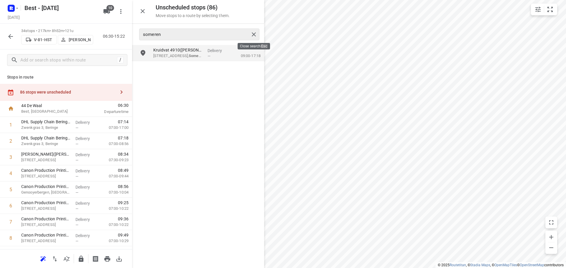
click at [257, 32] on div at bounding box center [254, 34] width 11 height 9
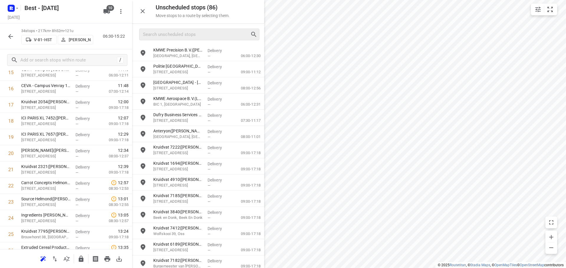
scroll to position [324, 0]
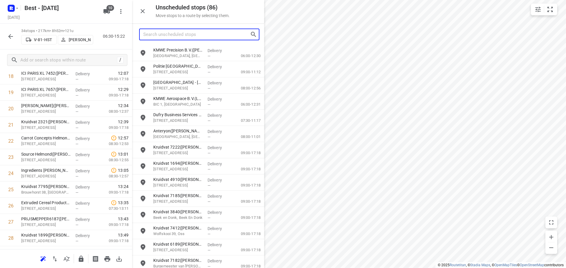
click at [177, 35] on input "Search unscheduled stops" at bounding box center [196, 34] width 107 height 9
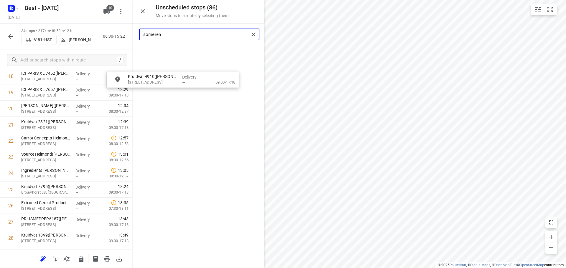
scroll to position [322, 0]
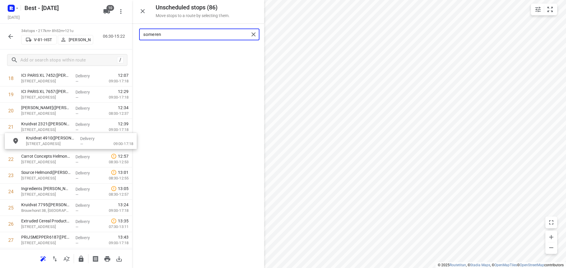
drag, startPoint x: 178, startPoint y: 49, endPoint x: 51, endPoint y: 138, distance: 155.7
type input "someren"
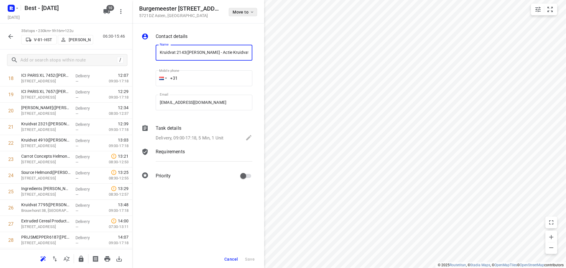
click at [243, 9] on button "Move to" at bounding box center [243, 12] width 28 height 8
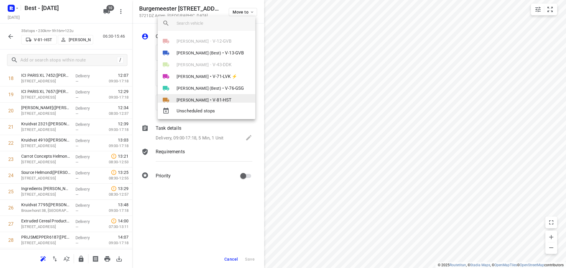
click at [204, 99] on span "[PERSON_NAME]" at bounding box center [193, 100] width 32 height 6
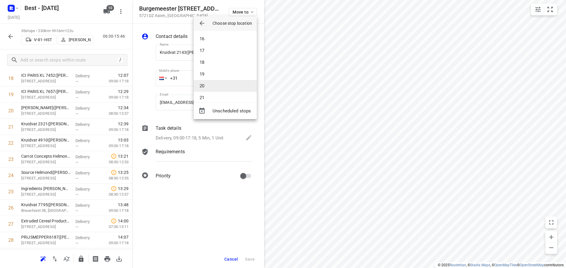
scroll to position [206, 0]
click at [206, 83] on li "22" at bounding box center [225, 80] width 63 height 12
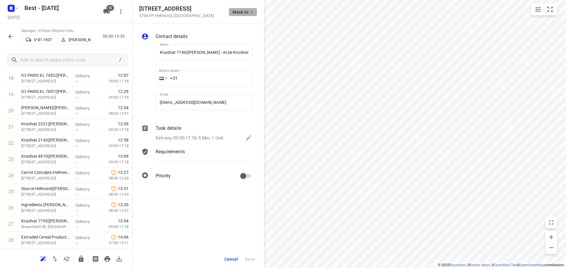
click at [238, 8] on button "Move to" at bounding box center [243, 12] width 28 height 8
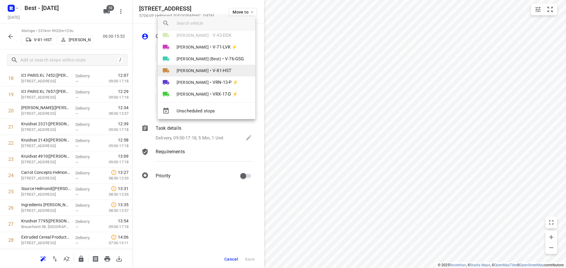
click at [202, 71] on span "[PERSON_NAME]" at bounding box center [193, 71] width 32 height 6
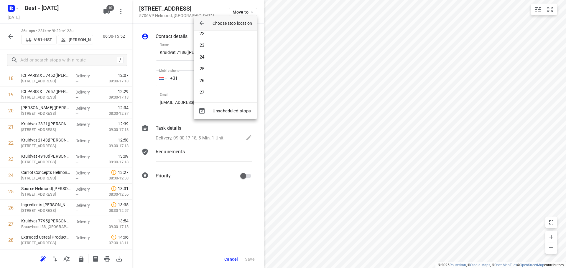
scroll to position [324, 0]
click at [206, 99] on li "34" at bounding box center [225, 104] width 63 height 12
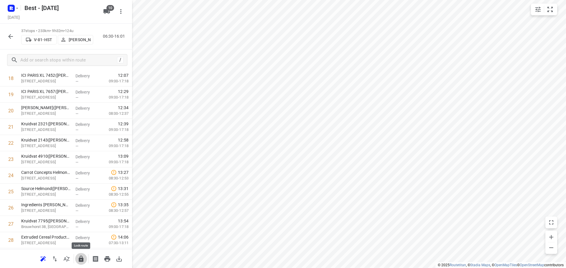
click at [83, 260] on icon "button" at bounding box center [81, 259] width 7 height 7
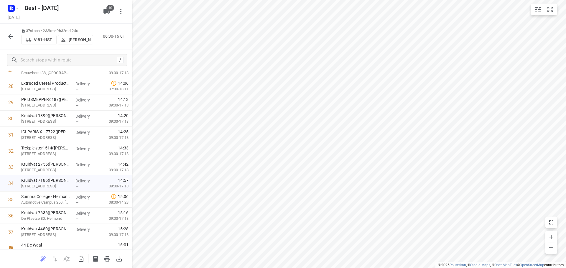
scroll to position [483, 0]
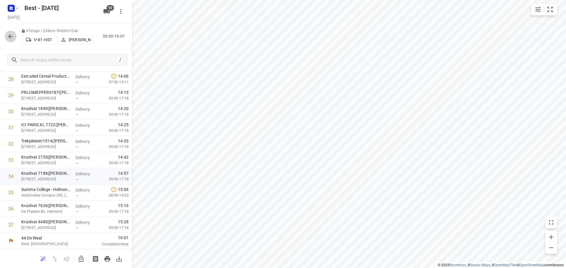
click at [13, 36] on icon "button" at bounding box center [10, 36] width 7 height 7
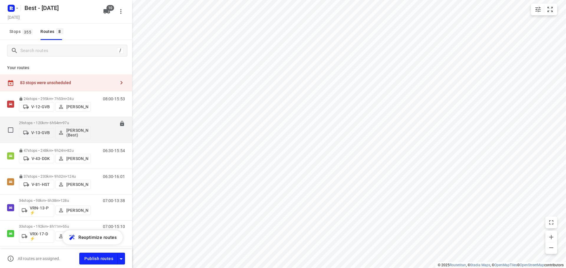
click at [52, 124] on p "29 stops • 120km • 6h54m • 97u" at bounding box center [55, 123] width 72 height 4
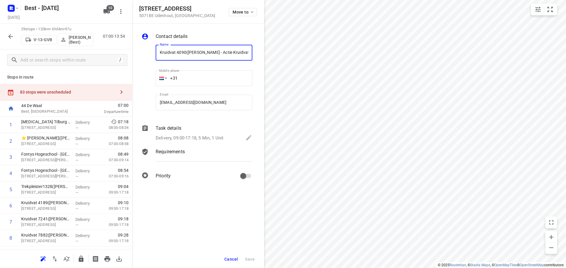
click at [243, 6] on div "Move to" at bounding box center [243, 11] width 28 height 13
click at [242, 11] on span "Move to" at bounding box center [244, 12] width 22 height 5
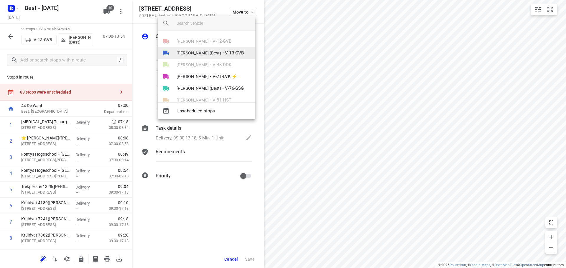
click at [207, 49] on li "Merijn Janssen (Best) • V-13-GVB" at bounding box center [207, 53] width 98 height 12
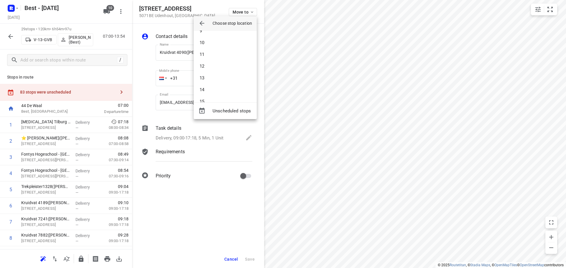
scroll to position [177, 0]
click at [216, 85] on li "20" at bounding box center [225, 86] width 63 height 12
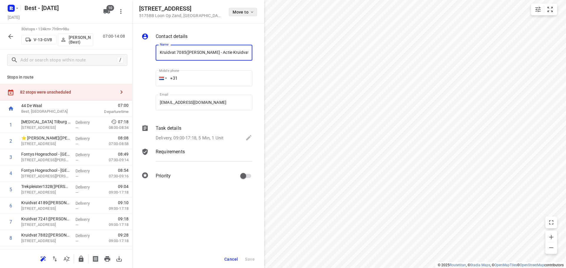
click at [233, 14] on span "Move to" at bounding box center [244, 12] width 22 height 5
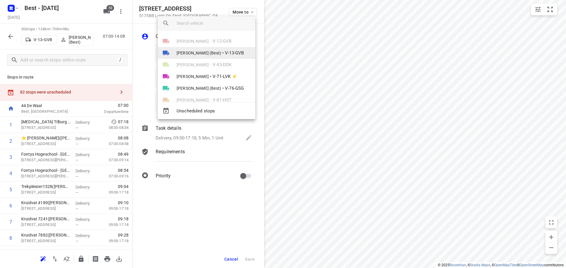
click at [214, 54] on span "[PERSON_NAME] (Best)" at bounding box center [199, 53] width 45 height 6
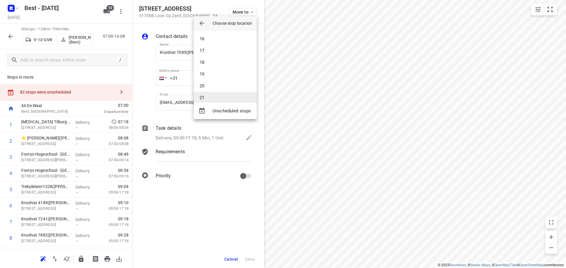
drag, startPoint x: 212, startPoint y: 92, endPoint x: 212, endPoint y: 95, distance: 3.5
click at [212, 95] on div "1 2 3 4 5 6 7 8 9 10 11 12 13 14 15 16 17 18 19 20 21 22 23 24 25 26 27 28 29 30" at bounding box center [225, 67] width 63 height 72
click at [212, 95] on li "21" at bounding box center [225, 98] width 63 height 12
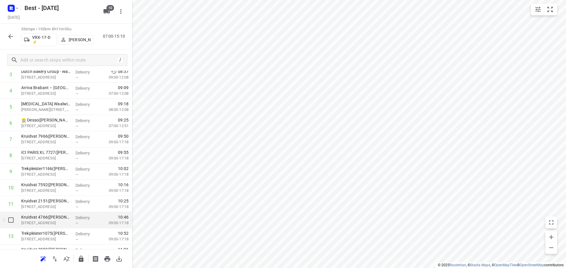
scroll to position [88, 0]
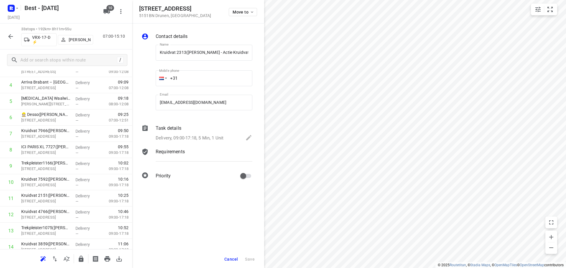
click at [244, 20] on div "Grotestraat 142 5151BN Drunen , Netherlands Move to" at bounding box center [198, 12] width 132 height 24
click at [242, 12] on span "Move to" at bounding box center [244, 12] width 22 height 5
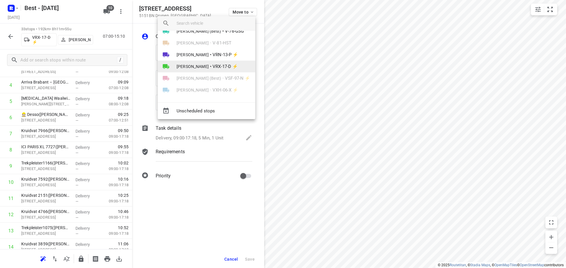
scroll to position [58, 0]
click at [205, 65] on span "[PERSON_NAME]" at bounding box center [193, 66] width 32 height 6
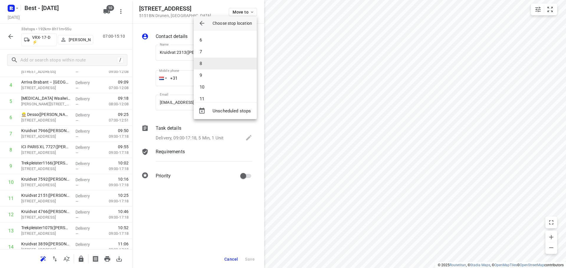
scroll to position [87, 0]
click at [212, 86] on li "12" at bounding box center [225, 81] width 63 height 12
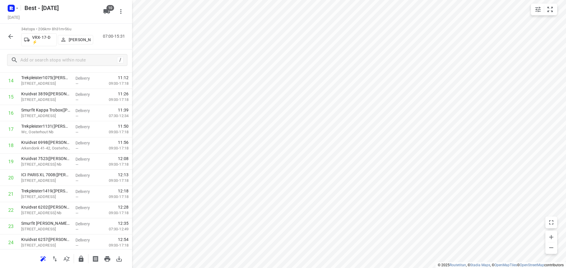
scroll to position [435, 0]
click at [82, 258] on icon "button" at bounding box center [81, 259] width 5 height 6
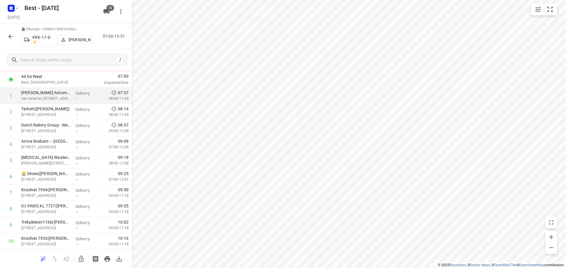
scroll to position [0, 0]
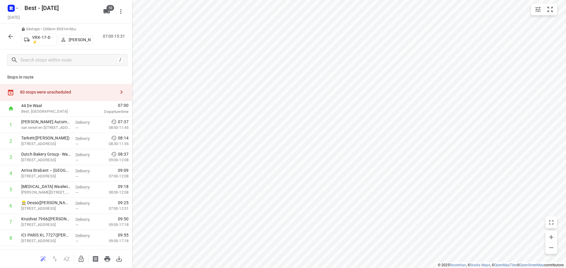
click at [67, 91] on div "80 stops were unscheduled" at bounding box center [67, 92] width 95 height 5
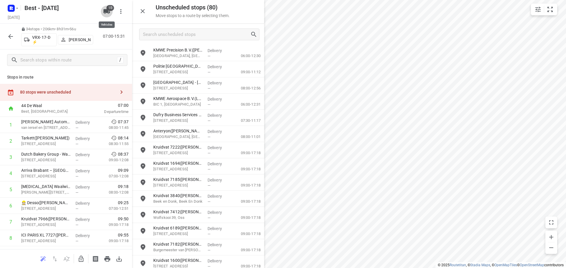
click at [106, 12] on icon "button" at bounding box center [106, 11] width 6 height 5
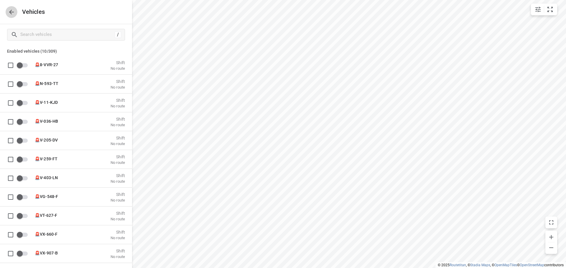
click at [9, 13] on icon "button" at bounding box center [11, 12] width 7 height 7
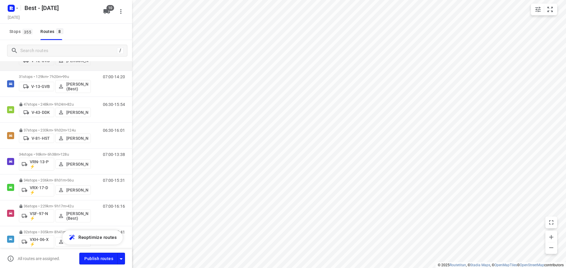
scroll to position [14, 0]
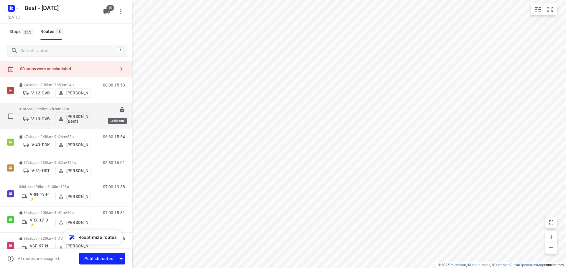
click at [119, 107] on icon at bounding box center [122, 110] width 6 height 6
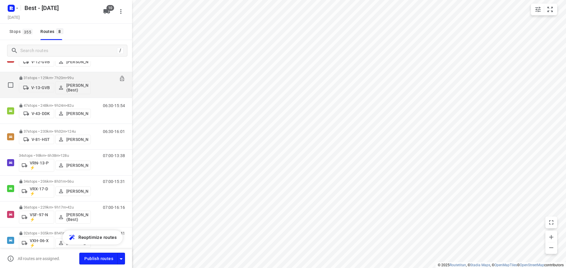
scroll to position [73, 0]
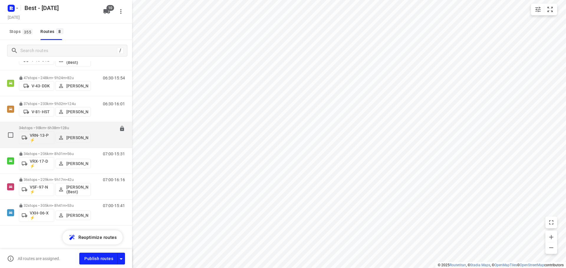
click at [62, 124] on div "34 stops • 98km • 6h38m • 128u VRN-13-P ⚡ Daniëlle Belmer" at bounding box center [55, 135] width 72 height 24
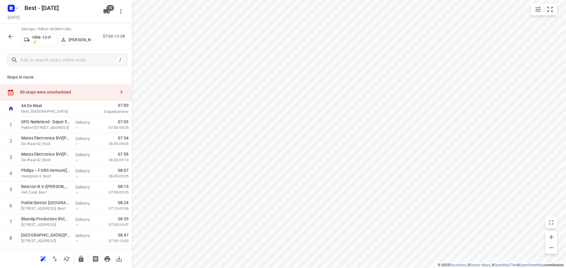
click at [108, 96] on div "80 stops were unscheduled" at bounding box center [66, 92] width 132 height 17
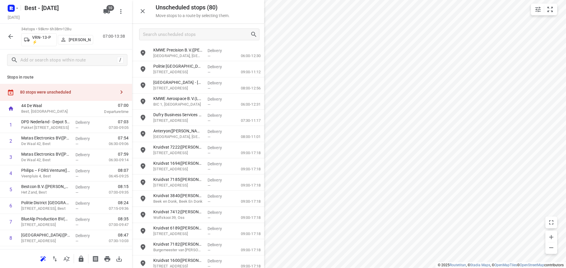
click at [184, 28] on div at bounding box center [198, 34] width 132 height 21
click at [184, 29] on div at bounding box center [198, 34] width 132 height 21
click at [184, 30] on input "Search unscheduled stops" at bounding box center [196, 34] width 107 height 9
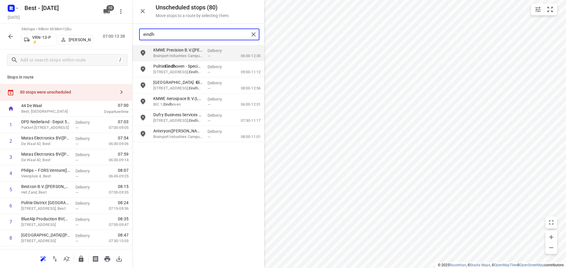
type input "eindh"
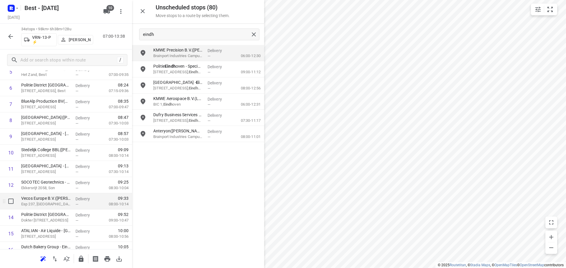
scroll to position [147, 0]
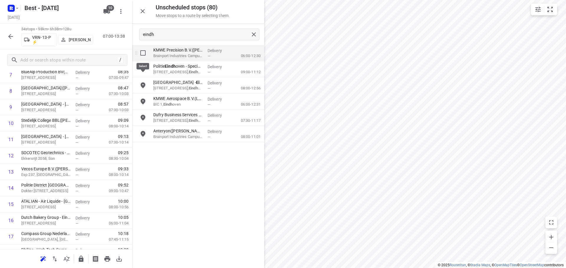
click at [140, 51] on input "grid" at bounding box center [143, 53] width 12 height 12
checkbox input "true"
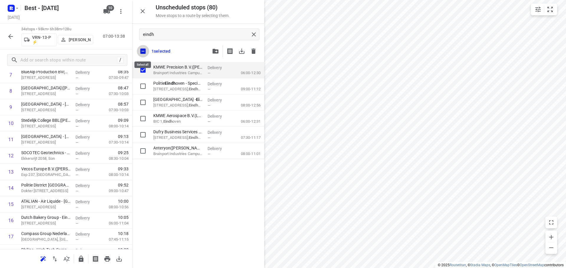
click at [140, 51] on input "checkbox" at bounding box center [143, 51] width 12 height 12
checkbox input "false"
checkbox input "true"
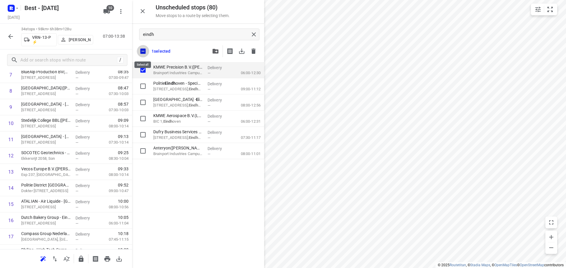
checkbox input "true"
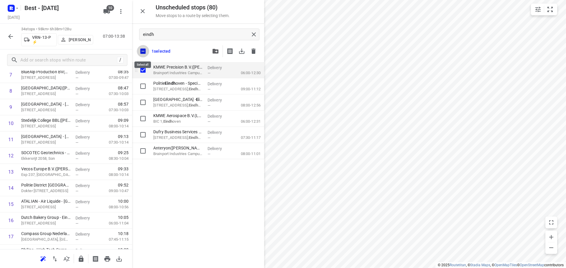
checkbox input "true"
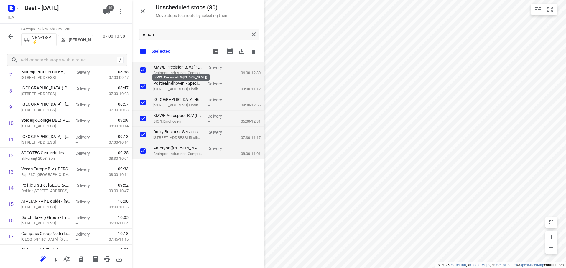
checkbox input "true"
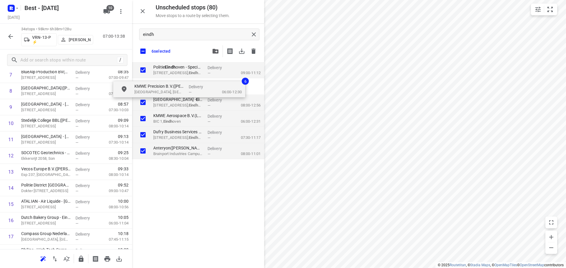
checkbox input "true"
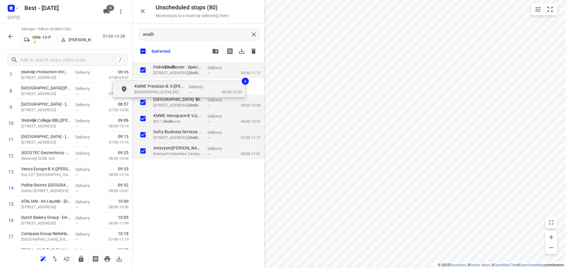
checkbox input "true"
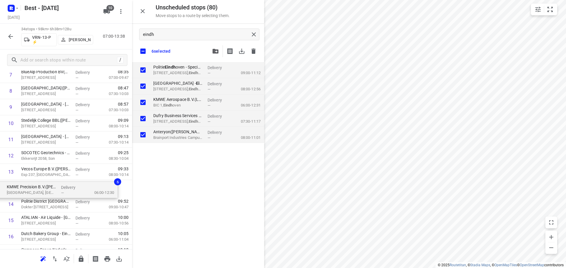
drag, startPoint x: 142, startPoint y: 90, endPoint x: 15, endPoint y: 189, distance: 161.0
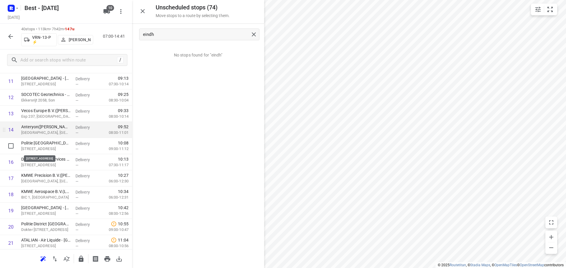
scroll to position [206, 0]
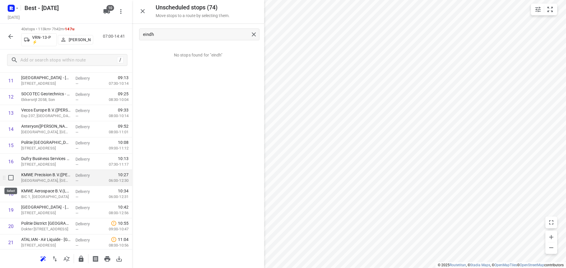
click at [9, 178] on input "checkbox" at bounding box center [11, 178] width 12 height 12
checkbox input "true"
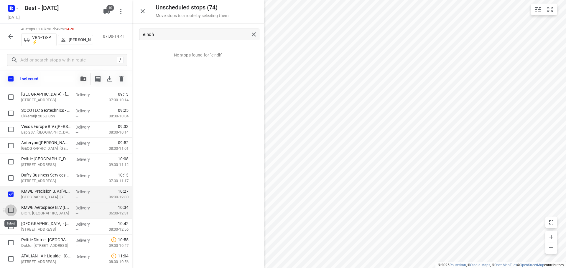
drag, startPoint x: 9, startPoint y: 210, endPoint x: 10, endPoint y: 207, distance: 3.0
click at [9, 210] on input "checkbox" at bounding box center [11, 211] width 12 height 12
checkbox input "true"
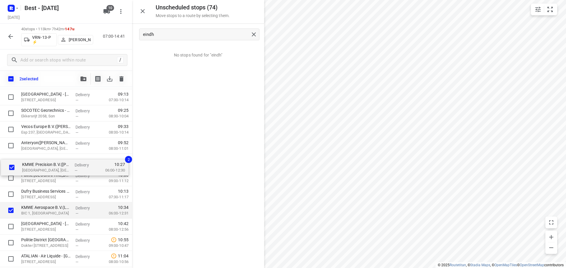
drag, startPoint x: 35, startPoint y: 193, endPoint x: 37, endPoint y: 158, distance: 34.8
click at [37, 158] on div "DPD Nederland - Depot 520 en 522 Hoofdkantoor(Joyce Nabbe- van Overmeeren (wijz…" at bounding box center [66, 251] width 132 height 648
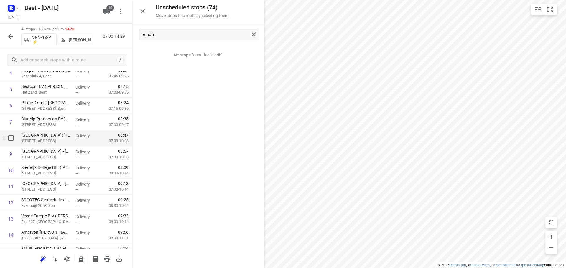
scroll to position [0, 0]
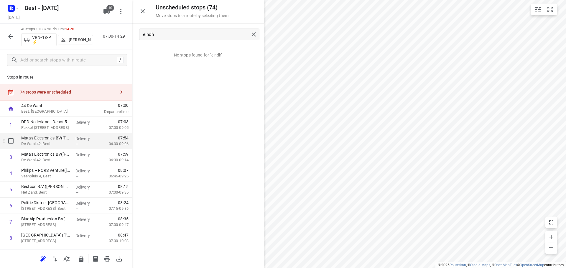
click at [12, 148] on div at bounding box center [9, 141] width 19 height 16
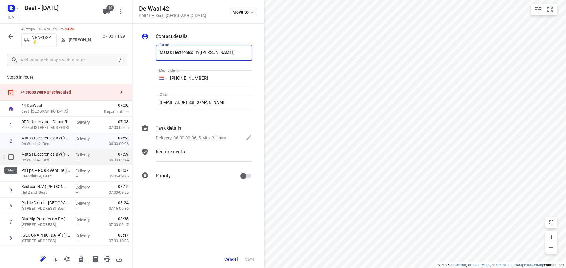
click at [11, 159] on input "checkbox" at bounding box center [11, 157] width 12 height 12
checkbox input "true"
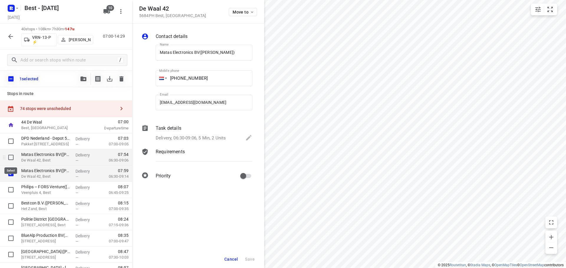
click at [11, 155] on input "checkbox" at bounding box center [11, 158] width 12 height 12
checkbox input "true"
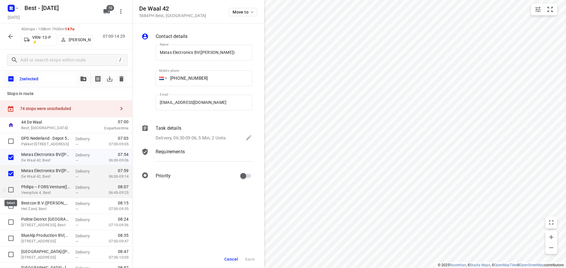
click at [10, 187] on input "checkbox" at bounding box center [11, 190] width 12 height 12
checkbox input "true"
click at [14, 212] on div at bounding box center [9, 206] width 19 height 16
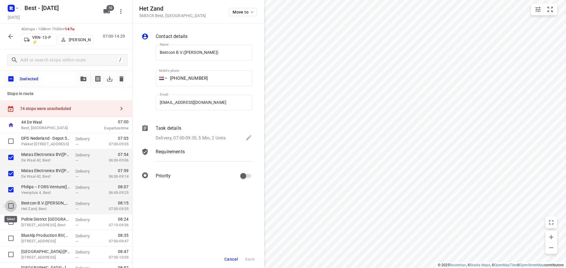
click at [9, 204] on input "checkbox" at bounding box center [11, 206] width 12 height 12
checkbox input "true"
click at [83, 77] on icon "button" at bounding box center [83, 79] width 6 height 5
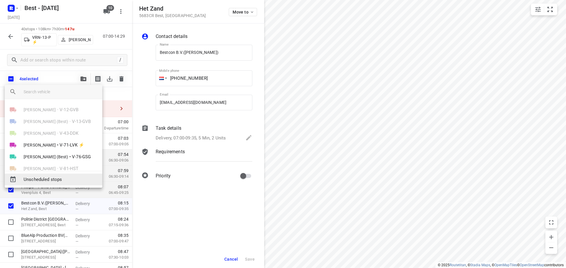
click at [54, 185] on div "Unscheduled stops" at bounding box center [54, 180] width 98 height 12
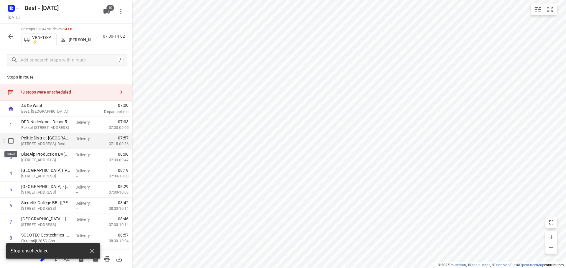
click at [16, 139] on input "checkbox" at bounding box center [11, 141] width 12 height 12
checkbox input "true"
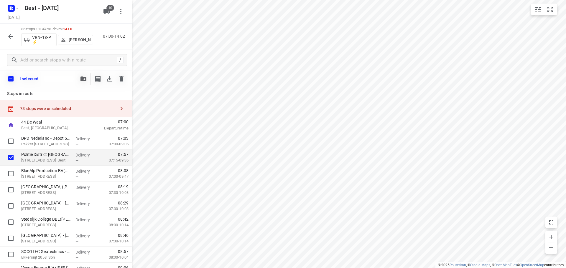
click at [81, 80] on icon "button" at bounding box center [83, 79] width 6 height 5
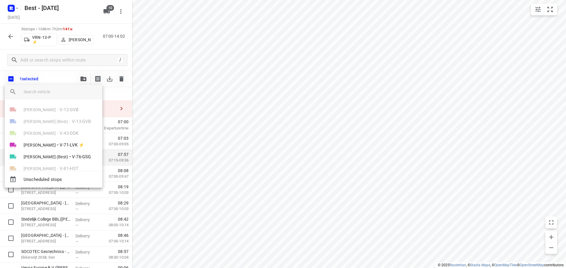
click at [46, 167] on div "Leroy van Westerhoven • V-81-HST" at bounding box center [54, 169] width 98 height 12
click at [45, 180] on div "Unscheduled stops" at bounding box center [54, 179] width 98 height 17
click at [137, 87] on div at bounding box center [283, 134] width 566 height 268
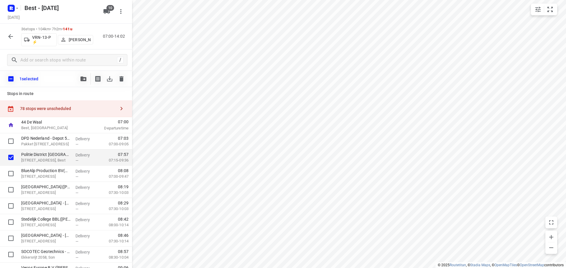
click at [81, 74] on button "button" at bounding box center [84, 79] width 12 height 12
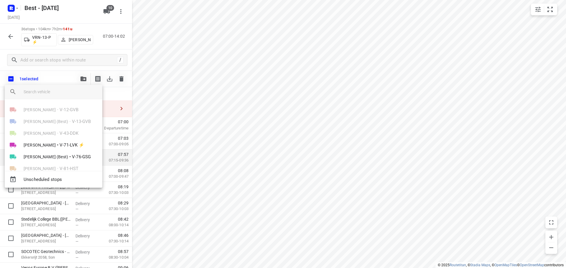
click at [44, 175] on div "Unscheduled stops" at bounding box center [54, 179] width 98 height 17
drag, startPoint x: 146, startPoint y: 91, endPoint x: 143, endPoint y: 91, distance: 3.5
click at [146, 91] on div at bounding box center [283, 134] width 566 height 268
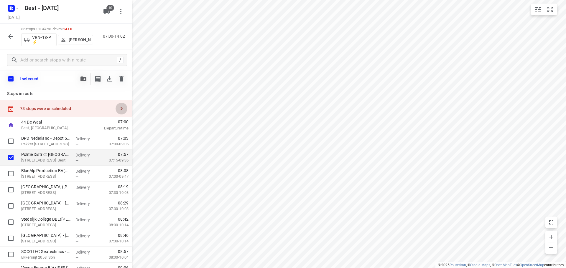
click at [116, 108] on button "button" at bounding box center [122, 109] width 12 height 12
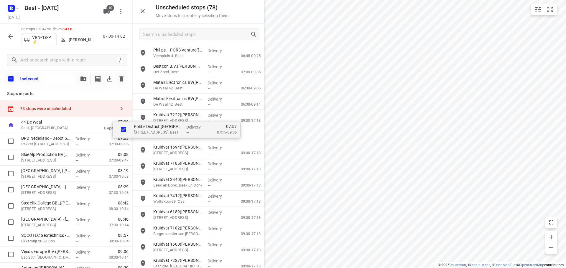
drag, startPoint x: 96, startPoint y: 161, endPoint x: 221, endPoint y: 96, distance: 141.4
click at [132, 97] on div "Unscheduled stops ( 78 ) Move stops to a route by selecting them. Philips – FOR…" at bounding box center [66, 134] width 132 height 268
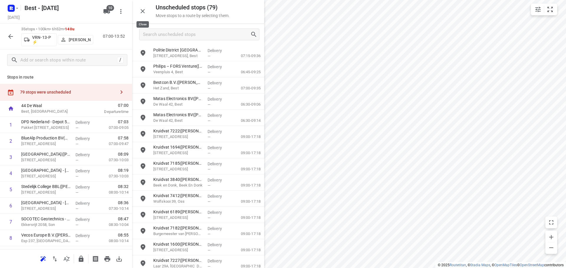
click at [148, 10] on button "button" at bounding box center [143, 11] width 12 height 12
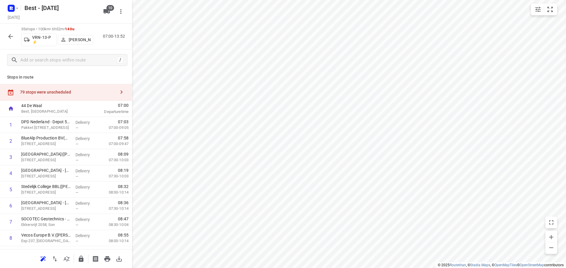
click at [5, 32] on div at bounding box center [11, 37] width 12 height 12
click at [8, 36] on icon "button" at bounding box center [10, 36] width 7 height 7
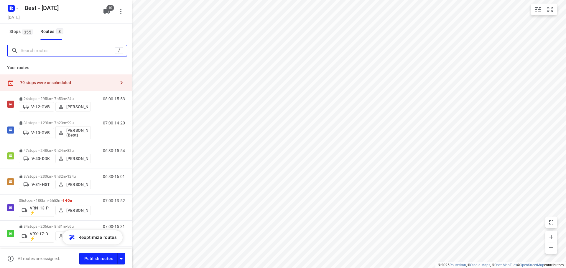
click at [27, 54] on input "Search routes" at bounding box center [68, 50] width 94 height 9
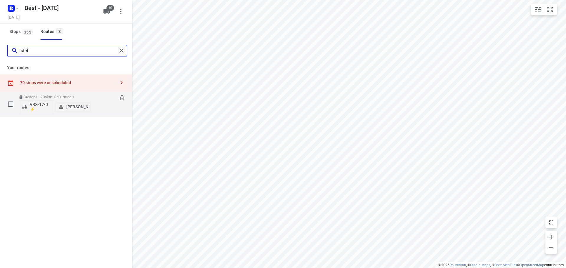
type input "stef"
click at [48, 95] on p "34 stops • 206km • 8h31m • 56u" at bounding box center [55, 97] width 72 height 4
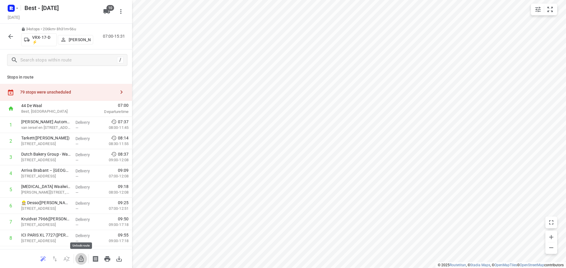
click at [78, 261] on icon "button" at bounding box center [81, 259] width 7 height 7
click at [83, 92] on div "79 stops were unscheduled" at bounding box center [67, 92] width 95 height 5
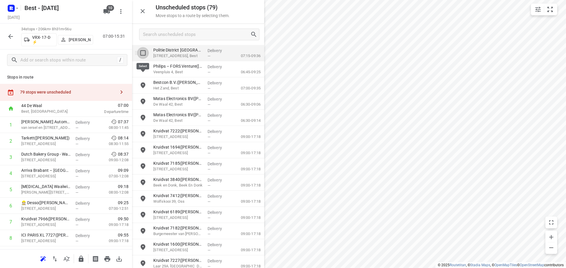
click at [144, 58] on input "grid" at bounding box center [143, 53] width 12 height 12
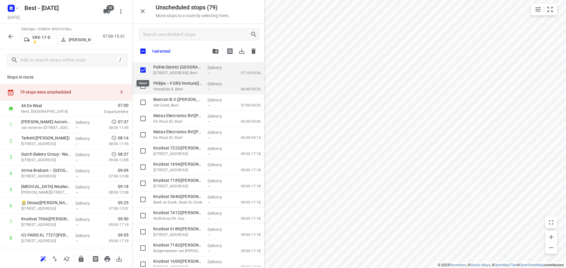
checkbox input "true"
click at [141, 88] on input "grid" at bounding box center [143, 86] width 12 height 12
checkbox input "true"
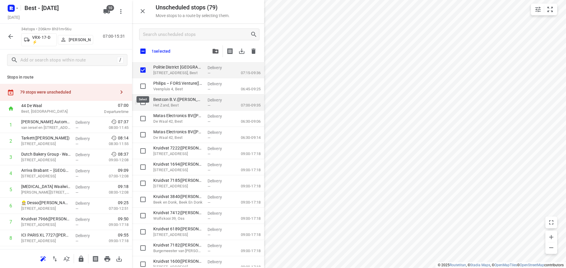
checkbox input "true"
click at [139, 100] on input "grid" at bounding box center [143, 103] width 12 height 12
checkbox input "true"
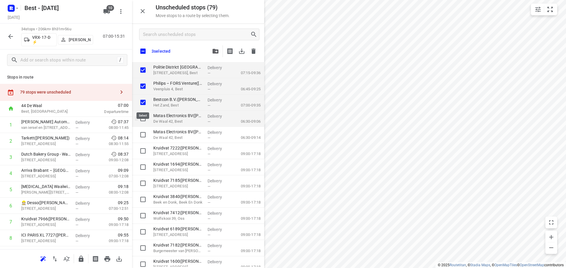
checkbox input "true"
click at [142, 117] on input "grid" at bounding box center [143, 119] width 12 height 12
checkbox input "true"
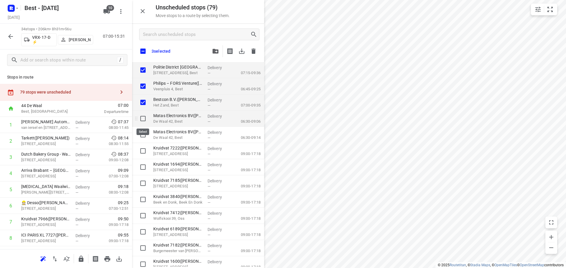
checkbox input "true"
click at [144, 136] on input "grid" at bounding box center [143, 135] width 12 height 12
checkbox input "true"
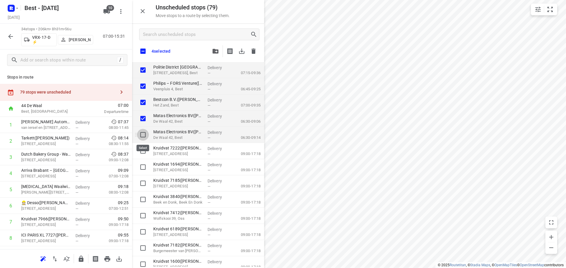
checkbox input "true"
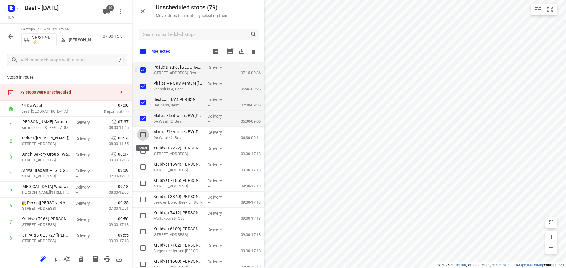
checkbox input "true"
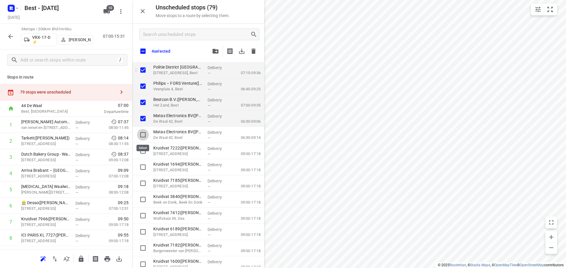
checkbox input "true"
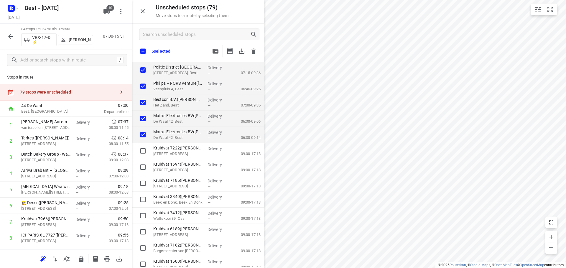
checkbox input "true"
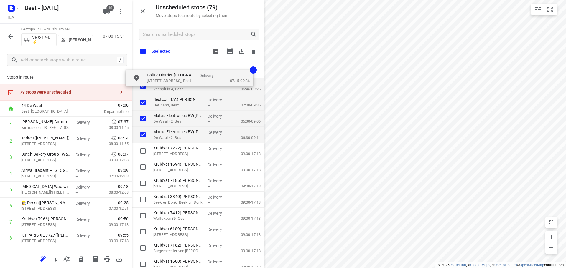
checkbox input "true"
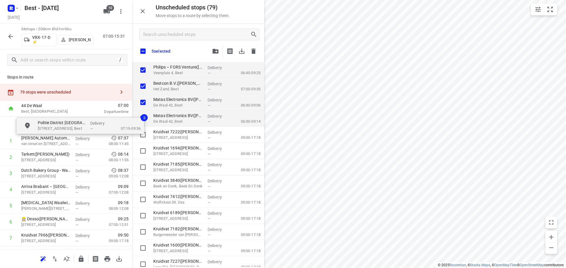
drag, startPoint x: 177, startPoint y: 65, endPoint x: 60, endPoint y: 123, distance: 129.7
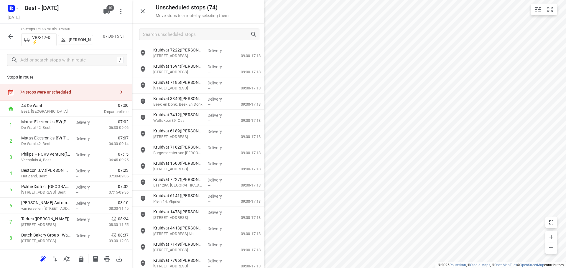
click at [141, 8] on icon "button" at bounding box center [142, 11] width 7 height 7
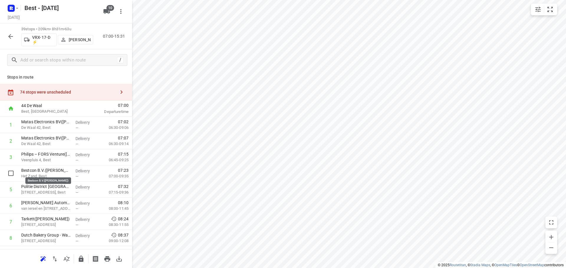
drag, startPoint x: 64, startPoint y: 172, endPoint x: 66, endPoint y: 154, distance: 18.4
drag, startPoint x: 54, startPoint y: 156, endPoint x: 58, endPoint y: 139, distance: 17.7
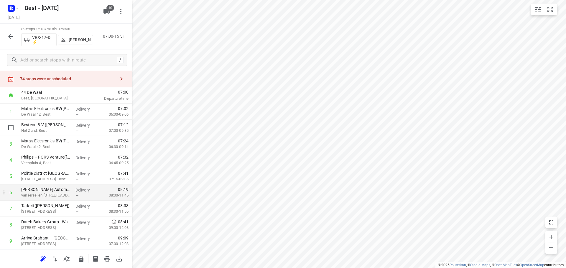
scroll to position [59, 0]
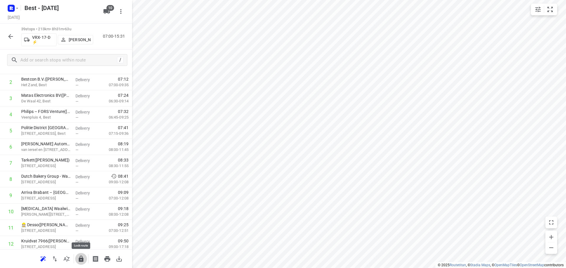
click at [85, 259] on button "button" at bounding box center [81, 259] width 12 height 12
click at [78, 254] on button "button" at bounding box center [81, 259] width 12 height 12
click at [8, 33] on icon "button" at bounding box center [10, 36] width 7 height 7
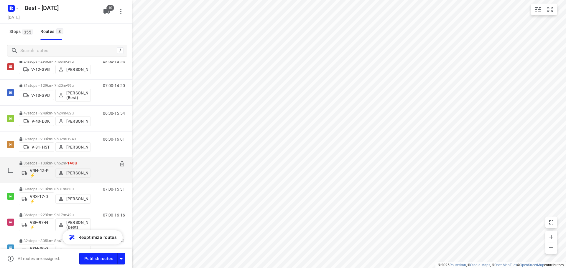
scroll to position [0, 0]
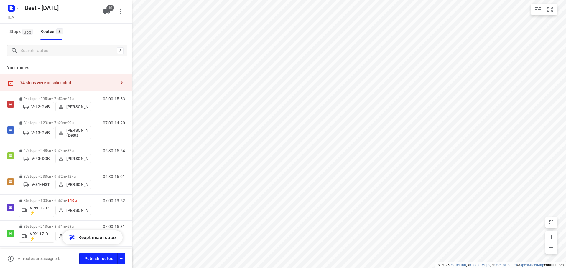
click at [78, 81] on div "74 stops were unscheduled" at bounding box center [67, 82] width 95 height 5
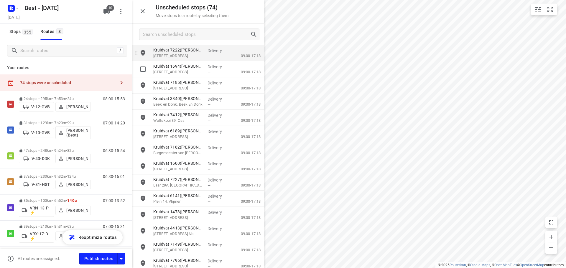
click at [171, 58] on p "Dorpsstraat 3, Meijel" at bounding box center [178, 56] width 50 height 6
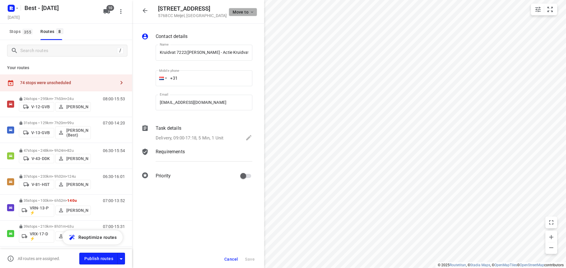
click at [240, 10] on span "Move to" at bounding box center [244, 12] width 22 height 5
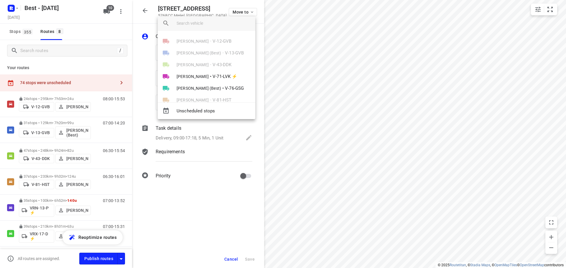
click at [325, 100] on div at bounding box center [283, 134] width 566 height 268
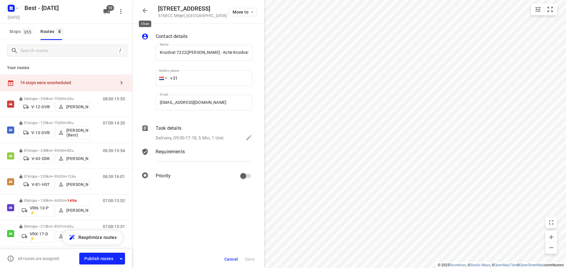
click at [148, 7] on icon "button" at bounding box center [144, 10] width 7 height 7
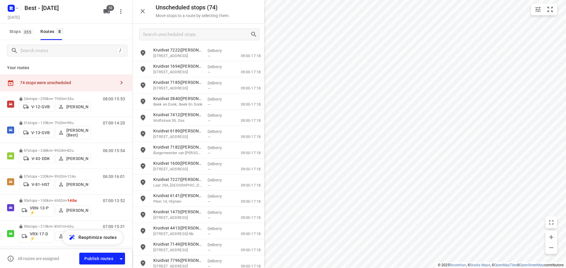
click at [68, 86] on div "74 stops were unscheduled" at bounding box center [66, 83] width 132 height 17
click at [189, 39] on div at bounding box center [199, 35] width 120 height 12
click at [209, 36] on input "Search unscheduled stops" at bounding box center [196, 34] width 107 height 9
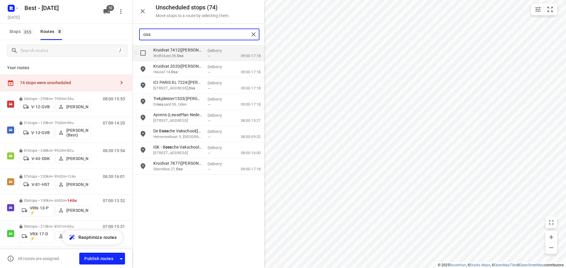
type input "oss"
click at [140, 52] on input "grid" at bounding box center [143, 53] width 12 height 12
checkbox input "true"
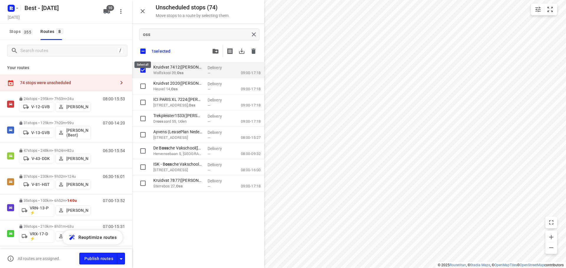
click at [141, 52] on input "checkbox" at bounding box center [143, 51] width 12 height 12
checkbox input "false"
checkbox input "true"
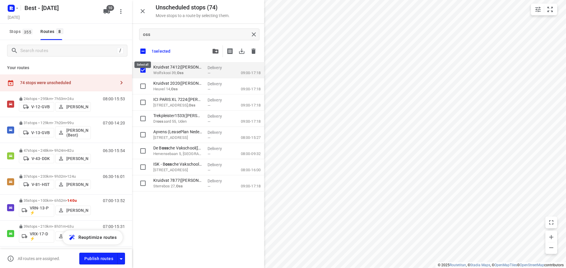
checkbox input "true"
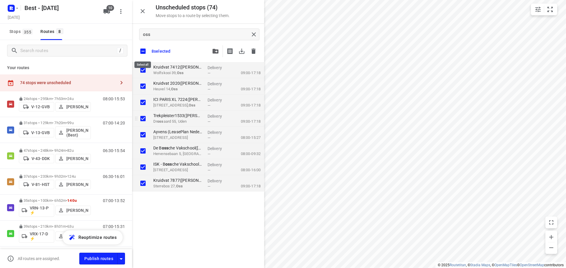
checkbox input "true"
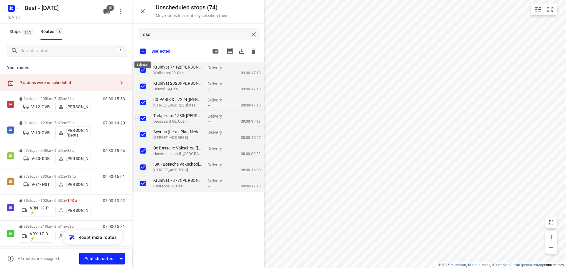
checkbox input "true"
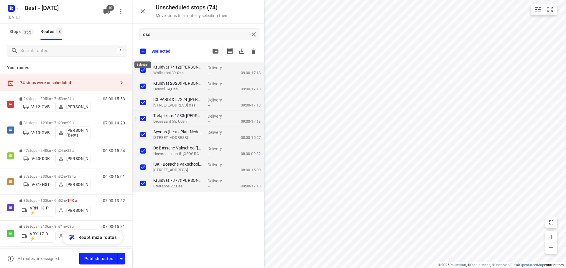
checkbox input "true"
click at [147, 170] on input "grid" at bounding box center [143, 167] width 12 height 12
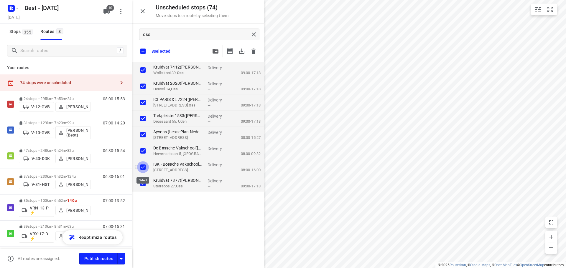
checkbox input "false"
checkbox input "true"
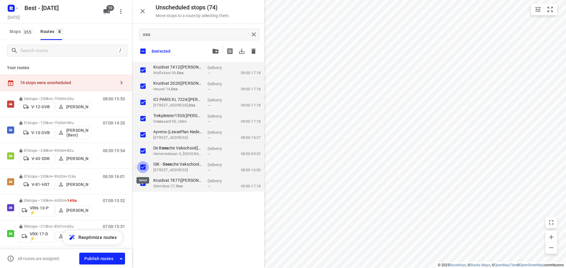
checkbox input "true"
click at [151, 156] on div "De B oss che Vakschool(Jantien Petersen) Hervensebaan 5, 's-hertogenbosch" at bounding box center [178, 151] width 54 height 16
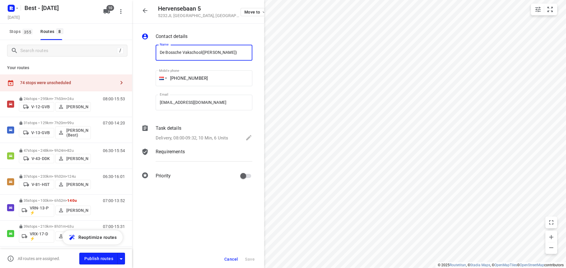
click at [88, 81] on div "74 stops were unscheduled" at bounding box center [67, 82] width 95 height 5
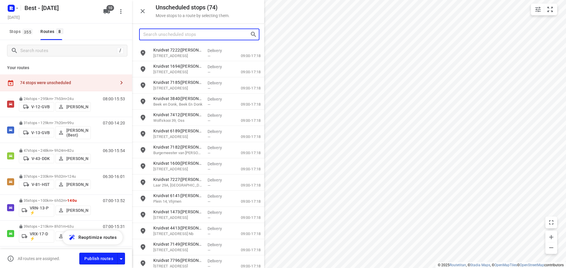
click at [183, 34] on input "Search unscheduled stops" at bounding box center [196, 34] width 107 height 9
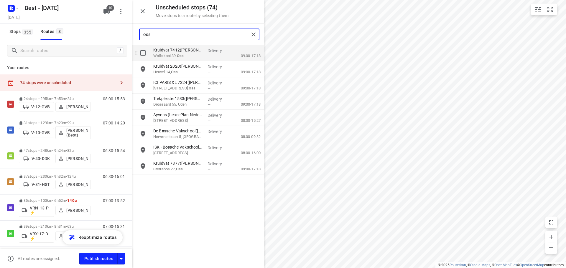
type input "oss"
click at [145, 53] on input "grid" at bounding box center [143, 53] width 12 height 12
checkbox input "true"
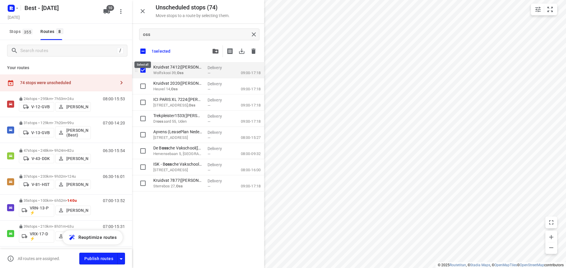
click at [145, 52] on input "checkbox" at bounding box center [143, 51] width 12 height 12
checkbox input "false"
checkbox input "true"
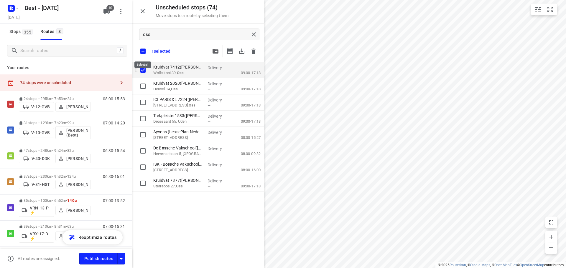
checkbox input "true"
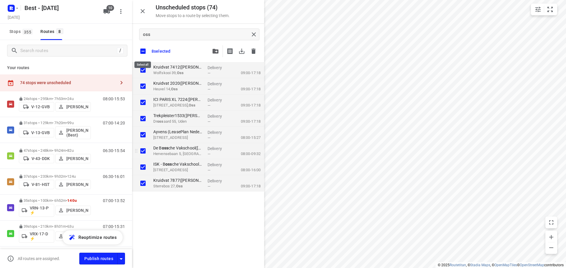
checkbox input "true"
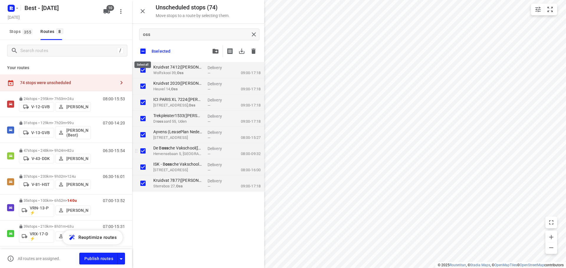
checkbox input "true"
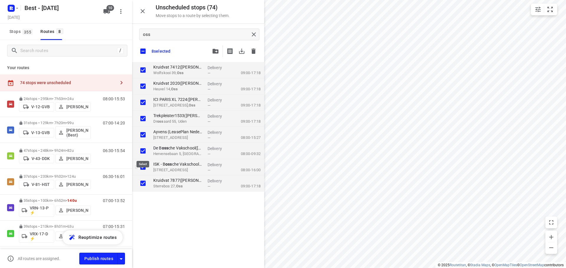
checkbox input "true"
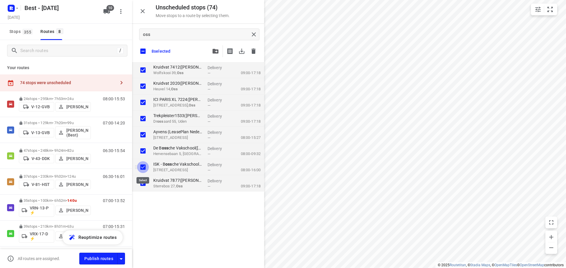
click at [144, 167] on input "grid" at bounding box center [143, 167] width 12 height 12
checkbox input "false"
checkbox input "true"
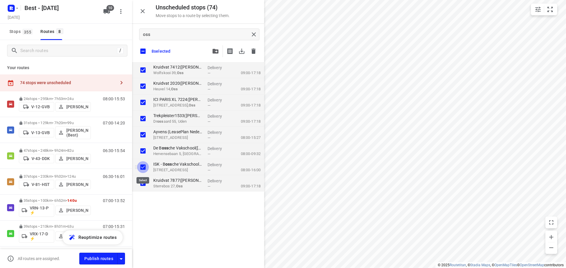
checkbox input "true"
click at [145, 154] on input "grid" at bounding box center [143, 151] width 12 height 12
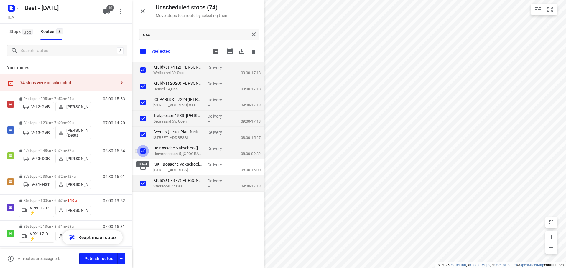
checkbox input "false"
checkbox input "true"
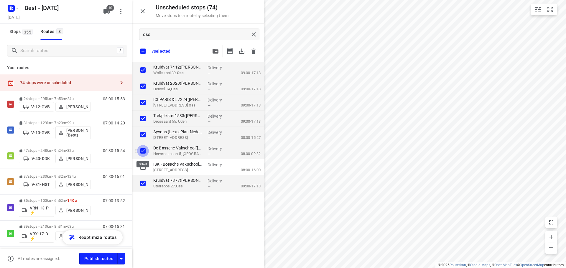
checkbox input "true"
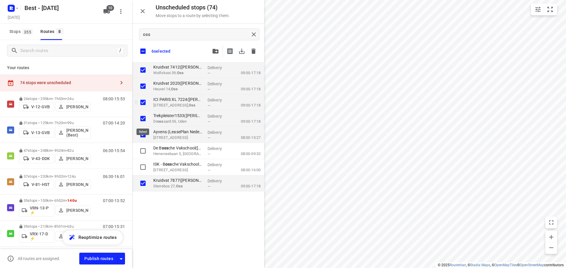
checkbox input "true"
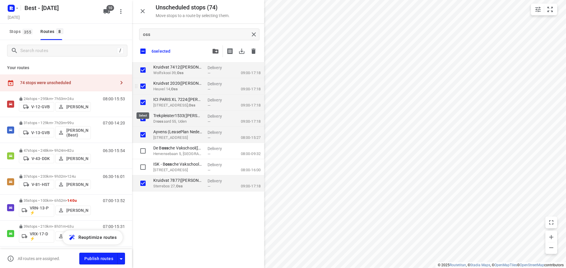
checkbox input "true"
click at [142, 136] on input "grid" at bounding box center [143, 135] width 12 height 12
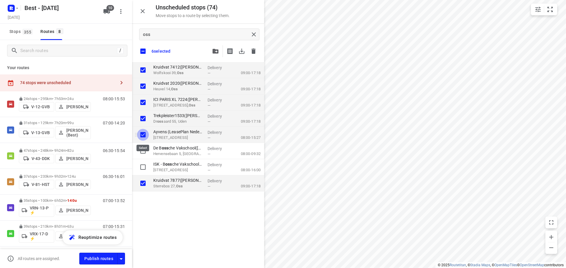
checkbox input "false"
checkbox input "true"
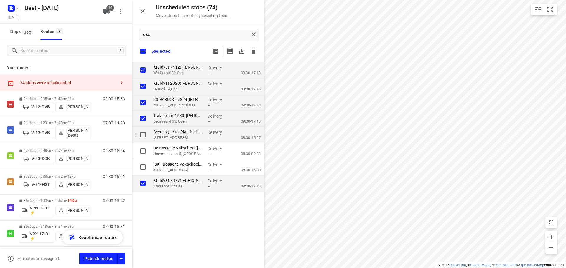
checkbox input "true"
click at [142, 118] on input "grid" at bounding box center [143, 119] width 12 height 12
checkbox input "false"
checkbox input "true"
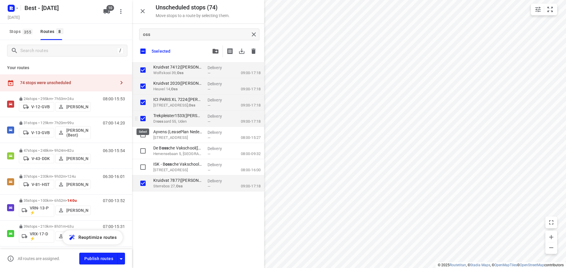
checkbox input "true"
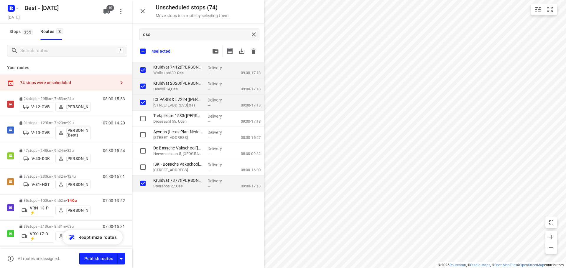
checkbox input "true"
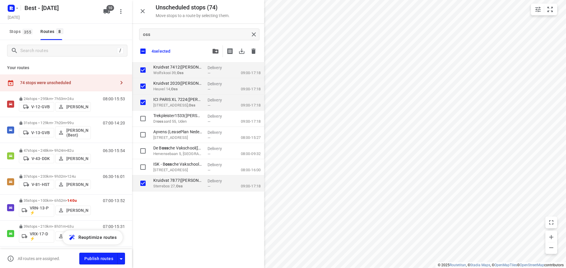
checkbox input "true"
click at [217, 53] on icon "button" at bounding box center [215, 51] width 6 height 5
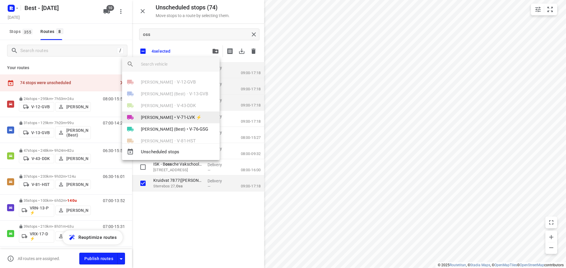
click at [189, 116] on span "V-71-LVK ⚡" at bounding box center [189, 117] width 25 height 7
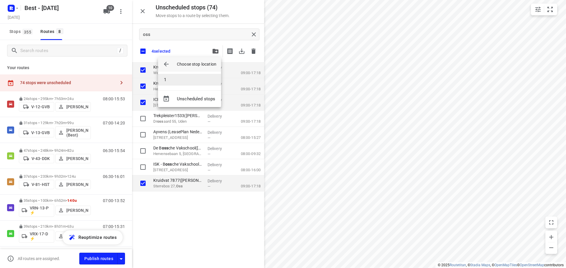
click at [190, 80] on li "1" at bounding box center [189, 80] width 63 height 12
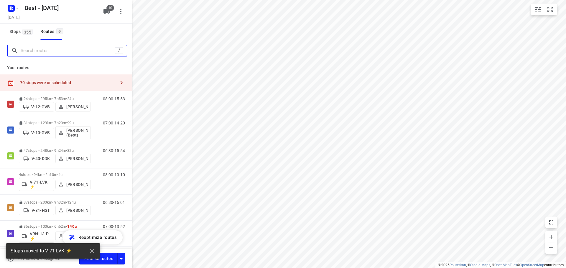
click at [93, 53] on input "Search routes" at bounding box center [68, 50] width 94 height 9
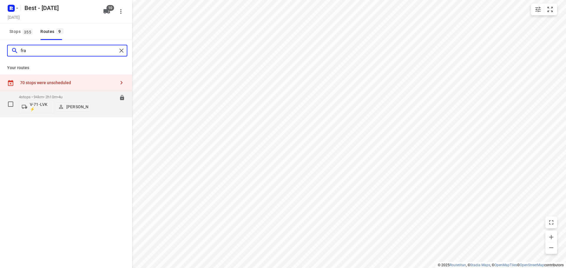
type input "fra"
click at [46, 95] on p "4 stops • 94km • 2h10m • 4u" at bounding box center [55, 97] width 72 height 4
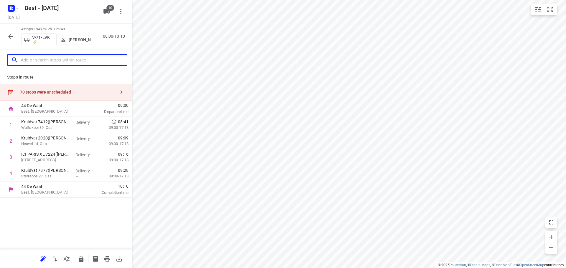
click at [59, 58] on input "text" at bounding box center [74, 60] width 106 height 9
click at [9, 41] on button "button" at bounding box center [11, 37] width 12 height 12
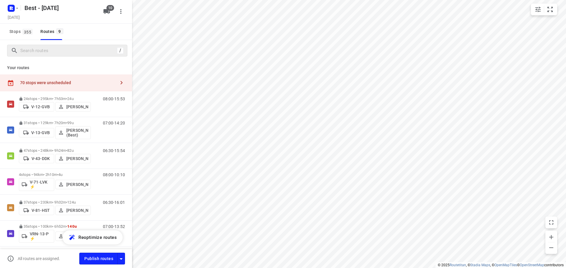
drag, startPoint x: 40, startPoint y: 55, endPoint x: 49, endPoint y: 52, distance: 9.2
click at [40, 56] on div "/" at bounding box center [67, 51] width 120 height 12
drag, startPoint x: 47, startPoint y: 80, endPoint x: 128, endPoint y: 59, distance: 83.4
click at [47, 80] on div "70 stops were unscheduled" at bounding box center [66, 83] width 132 height 17
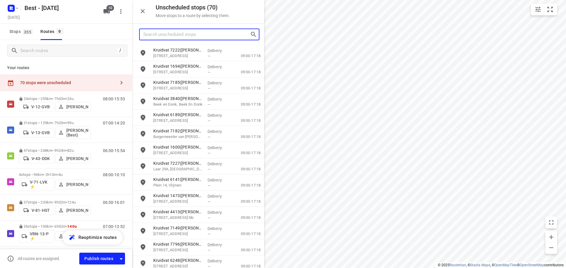
click at [191, 37] on input "Search unscheduled stops" at bounding box center [196, 34] width 107 height 9
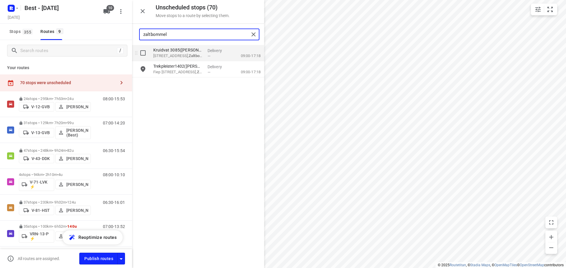
type input "zaltbommel"
click at [146, 53] on input "grid" at bounding box center [143, 53] width 12 height 12
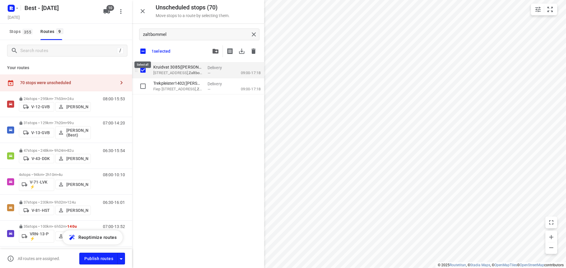
checkbox input "true"
click at [146, 53] on input "checkbox" at bounding box center [143, 51] width 12 height 12
checkbox input "false"
checkbox input "true"
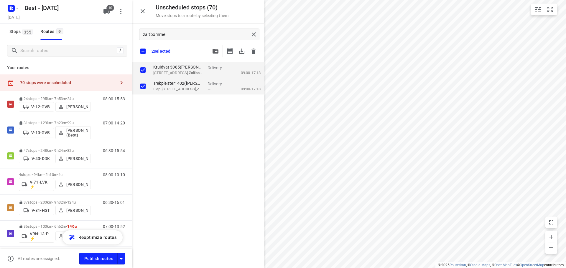
click at [208, 54] on div "2 selected" at bounding box center [198, 51] width 132 height 12
click at [211, 54] on button "button" at bounding box center [216, 51] width 12 height 12
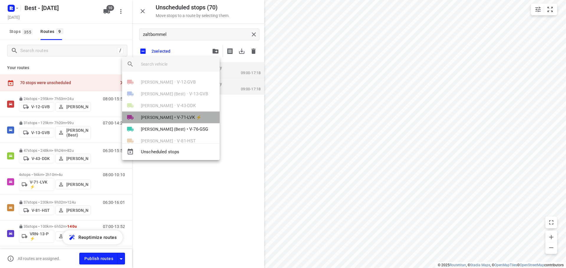
click at [189, 116] on span "V-71-LVK ⚡" at bounding box center [189, 117] width 25 height 7
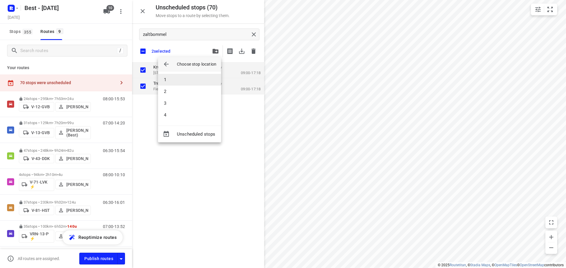
click at [187, 79] on li "1" at bounding box center [189, 80] width 63 height 12
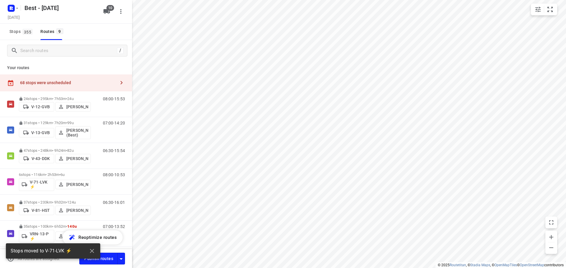
click at [92, 82] on div "68 stops were unscheduled" at bounding box center [67, 82] width 95 height 5
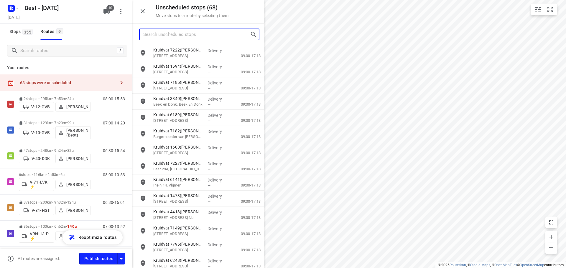
click at [199, 34] on input "Search unscheduled stops" at bounding box center [196, 34] width 107 height 9
type input "d"
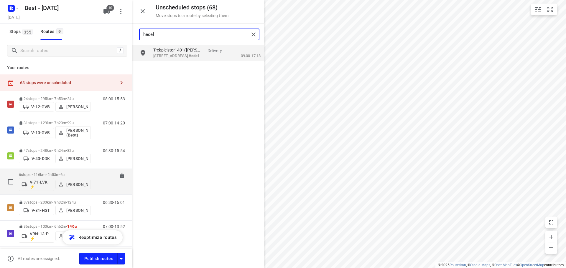
type input "hedel"
click at [70, 177] on p "6 stops • 116km • 2h53m • 6u" at bounding box center [55, 175] width 72 height 4
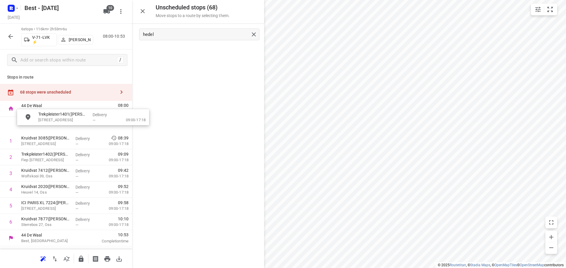
drag, startPoint x: 155, startPoint y: 61, endPoint x: 40, endPoint y: 123, distance: 130.1
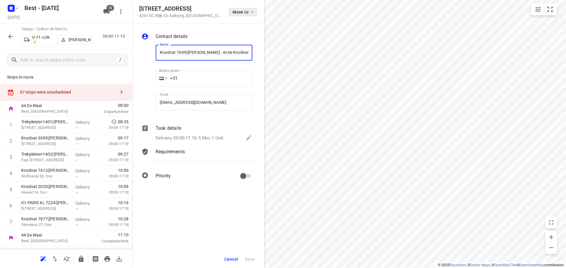
click at [253, 12] on icon "button" at bounding box center [252, 11] width 2 height 1
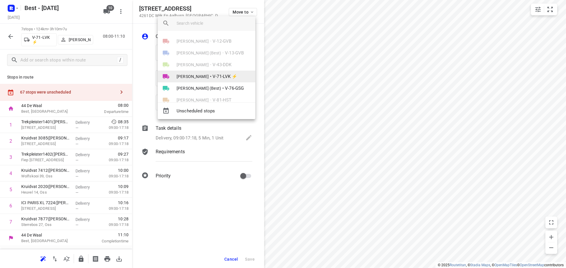
click at [211, 77] on li "Maurice Franken • V-71-LVK ⚡" at bounding box center [207, 77] width 98 height 12
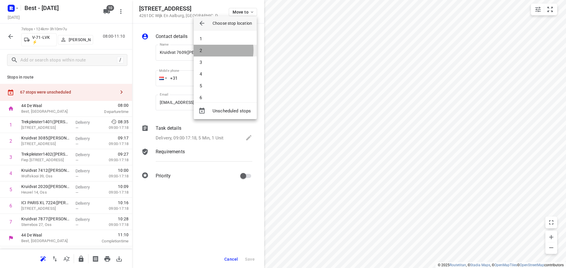
click at [210, 50] on li "2" at bounding box center [225, 51] width 63 height 12
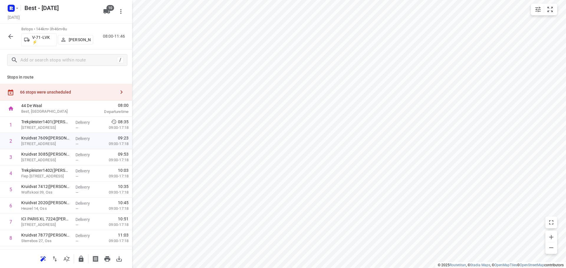
click at [63, 92] on div "66 stops were unscheduled" at bounding box center [67, 92] width 95 height 5
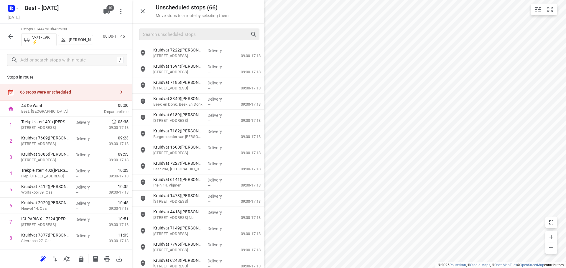
click at [177, 40] on div at bounding box center [199, 35] width 120 height 12
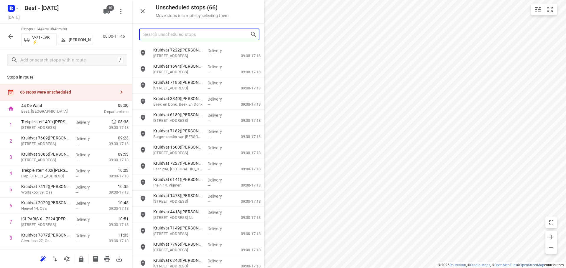
click at [180, 34] on input "Search unscheduled stops" at bounding box center [196, 34] width 107 height 9
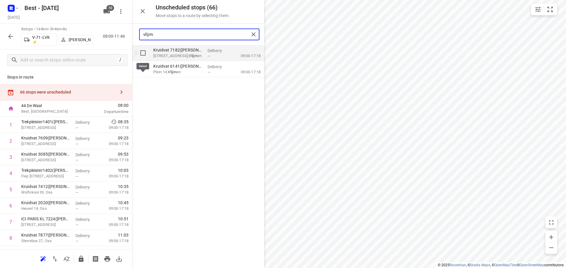
type input "vlijm"
click at [146, 55] on input "grid" at bounding box center [143, 53] width 12 height 12
checkbox input "true"
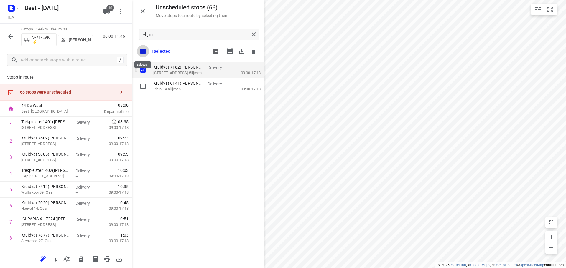
click at [146, 55] on input "checkbox" at bounding box center [143, 51] width 12 height 12
checkbox input "false"
checkbox input "true"
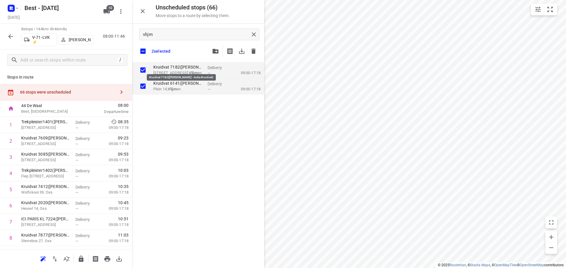
checkbox input "true"
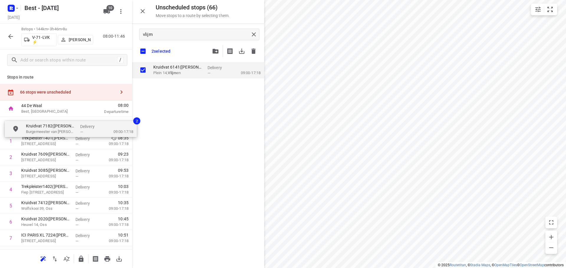
drag, startPoint x: 165, startPoint y: 65, endPoint x: 32, endPoint y: 127, distance: 146.2
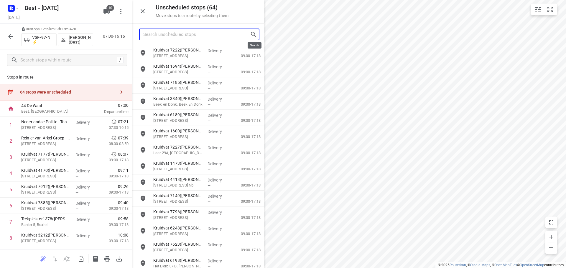
click at [202, 38] on input "Search unscheduled stops" at bounding box center [196, 34] width 107 height 9
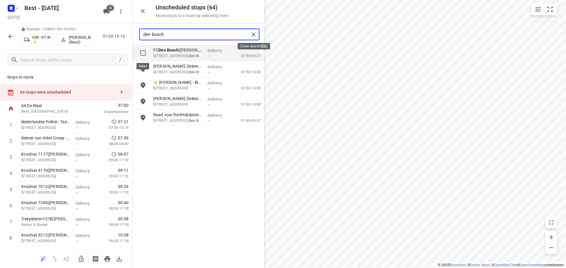
type input "den bosch"
click at [147, 55] on input "grid" at bounding box center [143, 53] width 12 height 12
checkbox input "true"
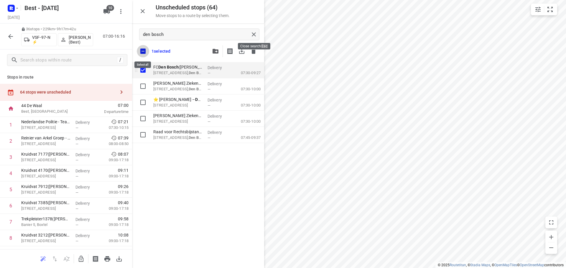
click at [147, 55] on input "checkbox" at bounding box center [143, 51] width 12 height 12
checkbox input "false"
checkbox input "true"
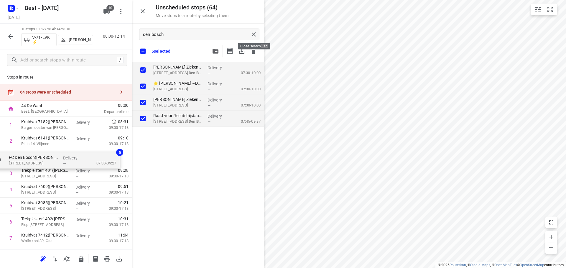
drag, startPoint x: 216, startPoint y: 69, endPoint x: 73, endPoint y: 154, distance: 166.2
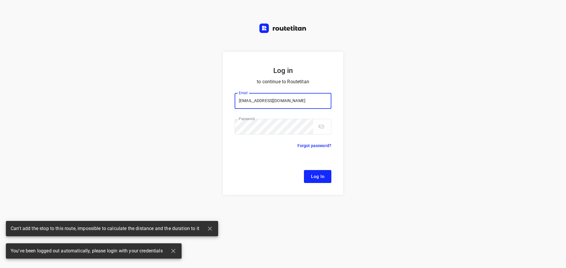
click at [307, 174] on button "Log In" at bounding box center [317, 176] width 27 height 13
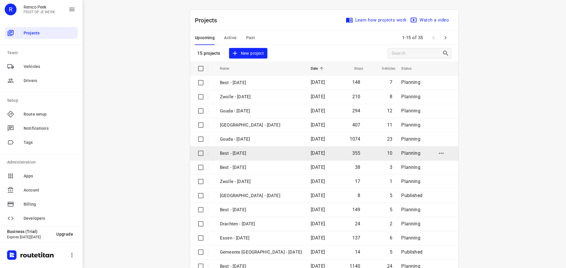
click at [230, 154] on p "Best - [DATE]" at bounding box center [261, 153] width 82 height 7
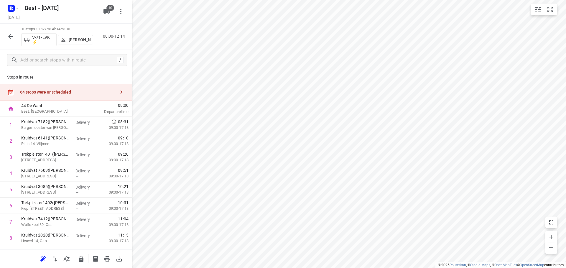
click at [80, 94] on div "64 stops were unscheduled" at bounding box center [66, 92] width 132 height 17
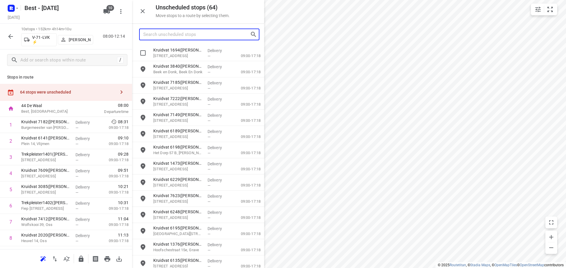
click at [184, 39] on input "Search unscheduled stops" at bounding box center [196, 34] width 107 height 9
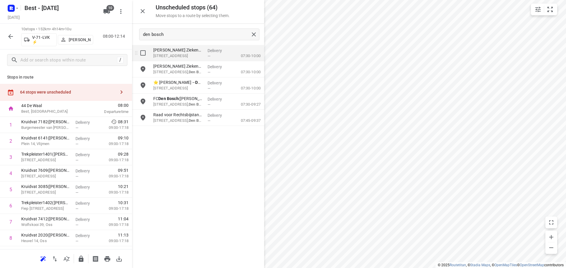
click at [142, 54] on input "grid" at bounding box center [143, 53] width 12 height 12
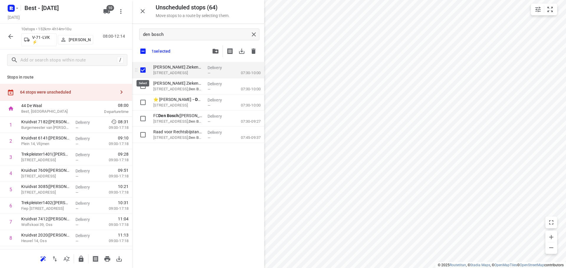
click at [142, 54] on input "checkbox" at bounding box center [143, 51] width 12 height 12
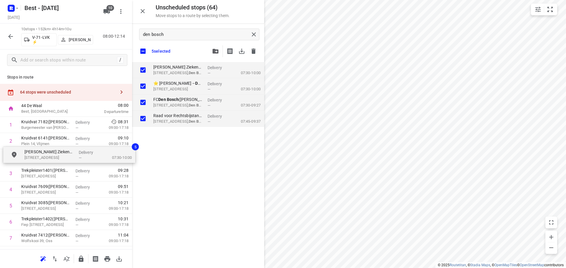
drag, startPoint x: 147, startPoint y: 78, endPoint x: 28, endPoint y: 154, distance: 141.8
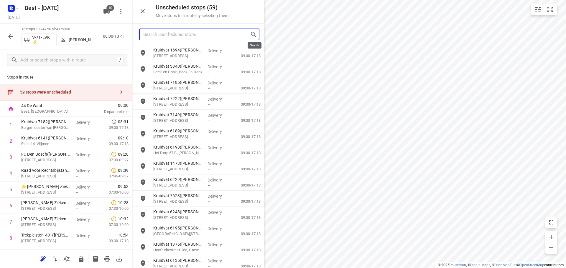
click at [229, 32] on input "Search unscheduled stops" at bounding box center [196, 34] width 107 height 9
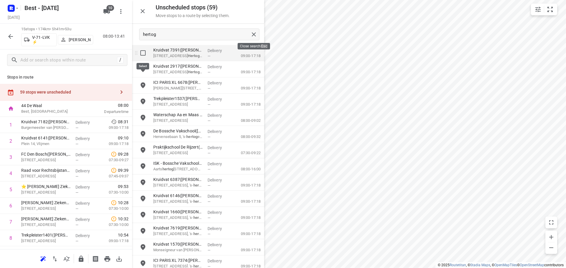
click at [139, 52] on input "grid" at bounding box center [143, 53] width 12 height 12
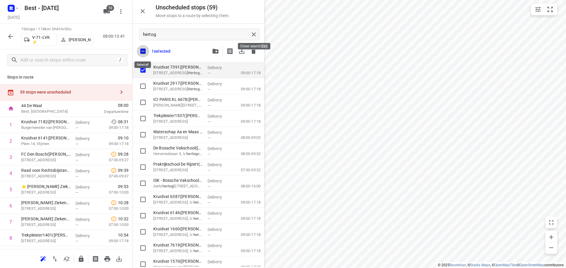
click at [140, 52] on input "checkbox" at bounding box center [143, 51] width 12 height 12
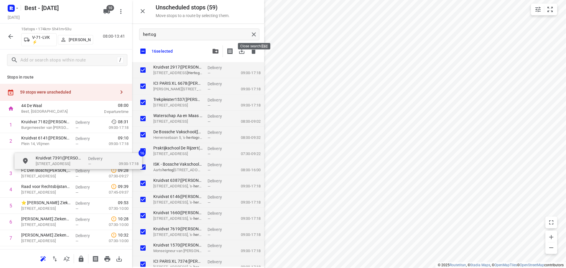
drag, startPoint x: 164, startPoint y: 70, endPoint x: 41, endPoint y: 159, distance: 152.4
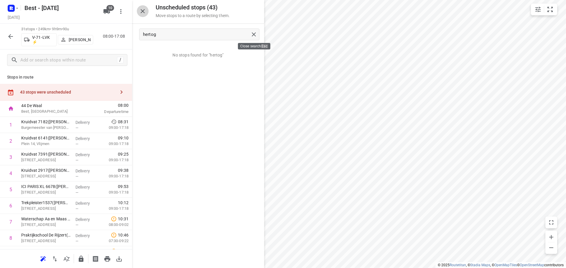
click at [142, 12] on icon "button" at bounding box center [143, 11] width 4 height 4
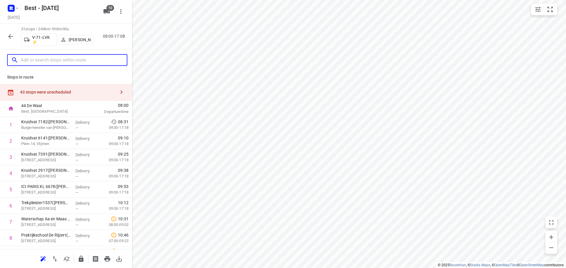
click at [59, 62] on input "text" at bounding box center [74, 60] width 106 height 9
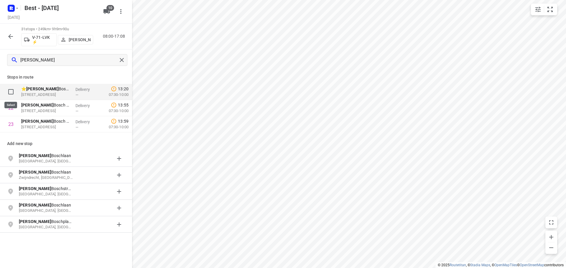
click at [12, 88] on input "checkbox" at bounding box center [11, 92] width 12 height 12
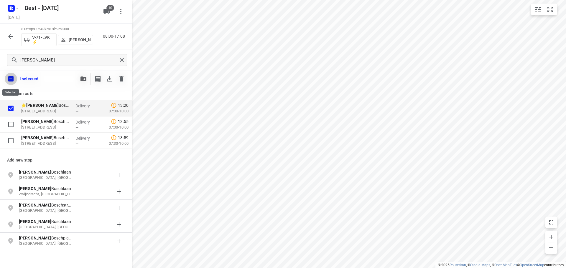
drag, startPoint x: 11, startPoint y: 83, endPoint x: 29, endPoint y: 76, distance: 19.8
click at [11, 82] on input "checkbox" at bounding box center [11, 79] width 12 height 12
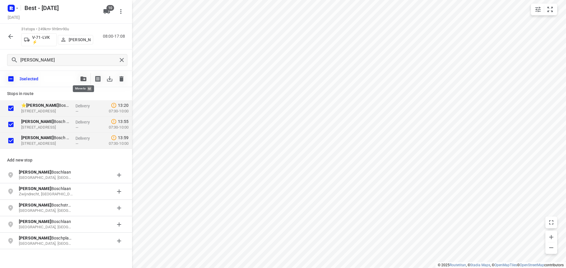
click at [80, 76] on button "button" at bounding box center [84, 79] width 12 height 12
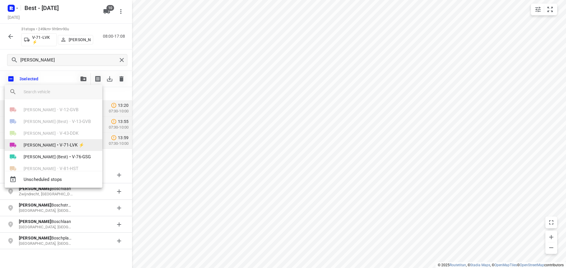
click at [41, 144] on span "[PERSON_NAME]" at bounding box center [40, 145] width 32 height 6
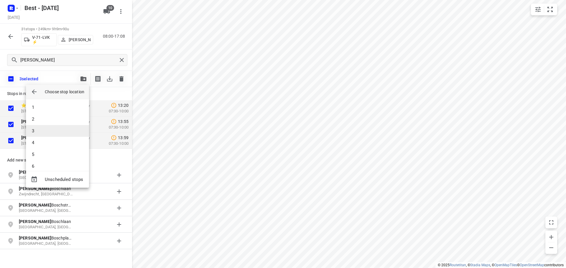
click at [42, 129] on li "3" at bounding box center [57, 131] width 63 height 12
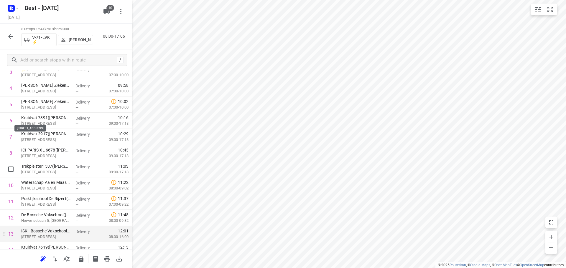
scroll to position [147, 0]
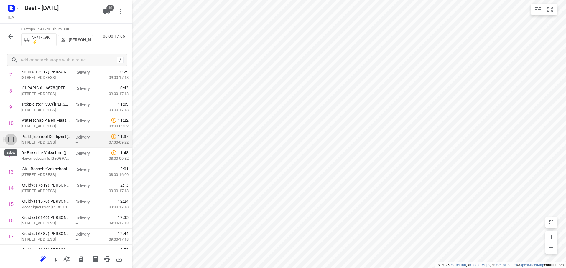
click at [9, 136] on input "checkbox" at bounding box center [11, 140] width 12 height 12
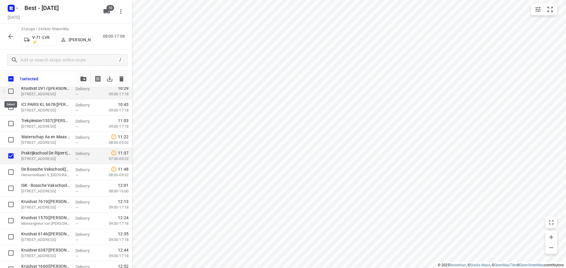
click at [14, 93] on input "checkbox" at bounding box center [11, 91] width 12 height 12
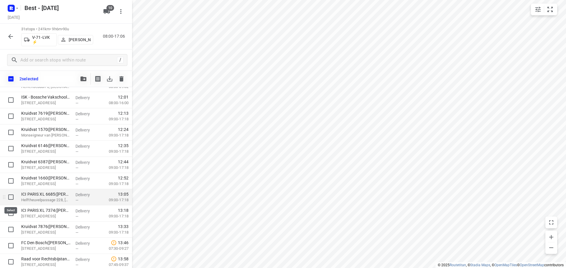
click at [10, 198] on input "checkbox" at bounding box center [11, 198] width 12 height 12
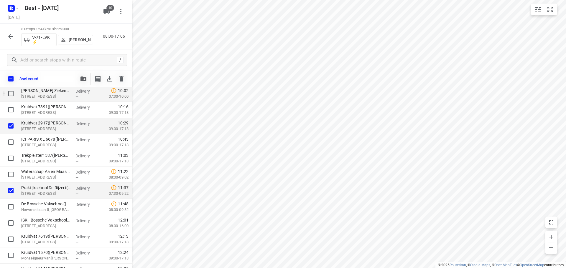
scroll to position [59, 0]
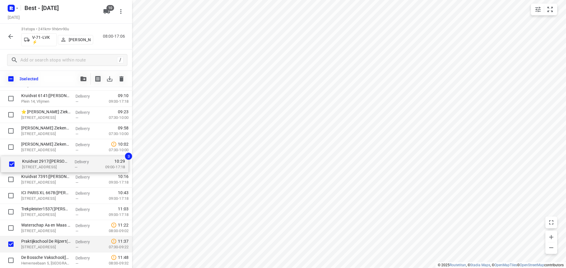
drag, startPoint x: 41, startPoint y: 179, endPoint x: 42, endPoint y: 161, distance: 18.6
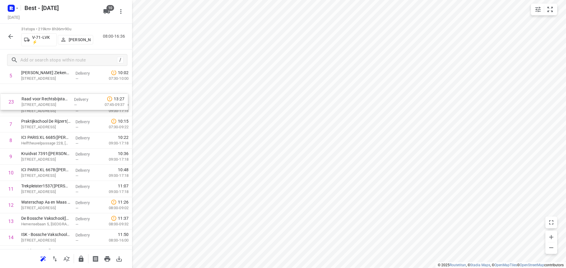
scroll to position [109, 0]
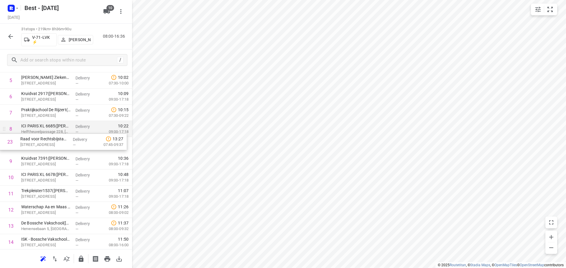
drag, startPoint x: 54, startPoint y: 240, endPoint x: 54, endPoint y: 135, distance: 105.8
click at [54, 135] on div "1 Kruidvat 7182(A.S. Watson - Actie Kruidvat) Burgemeester van Houtplein 19, Vl…" at bounding box center [66, 259] width 132 height 502
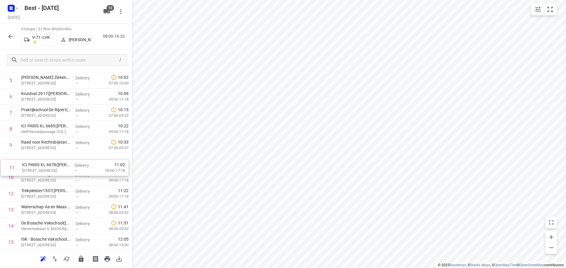
drag, startPoint x: 56, startPoint y: 176, endPoint x: 58, endPoint y: 157, distance: 18.7
click at [57, 160] on div "1 Kruidvat 7182(A.S. Watson - Actie Kruidvat) Burgemeester van Houtplein 19, Vl…" at bounding box center [66, 259] width 132 height 502
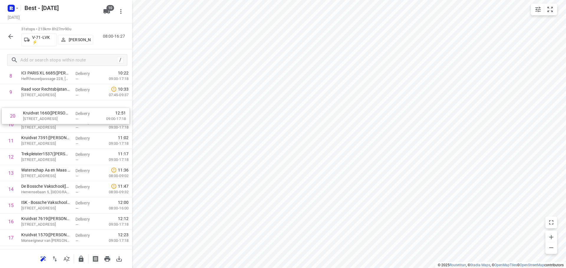
scroll to position [161, 0]
drag, startPoint x: 55, startPoint y: 203, endPoint x: 54, endPoint y: 121, distance: 81.6
click at [54, 121] on div "1 Kruidvat 7182(A.S. Watson - Actie Kruidvat) Burgemeester van Houtplein 19, Vl…" at bounding box center [66, 206] width 132 height 502
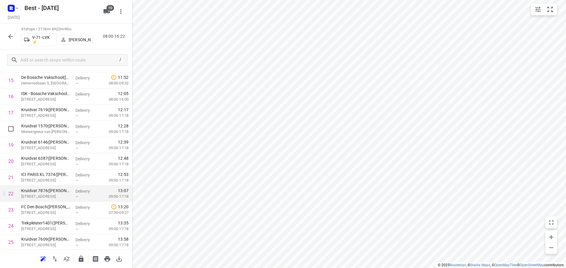
scroll to position [279, 0]
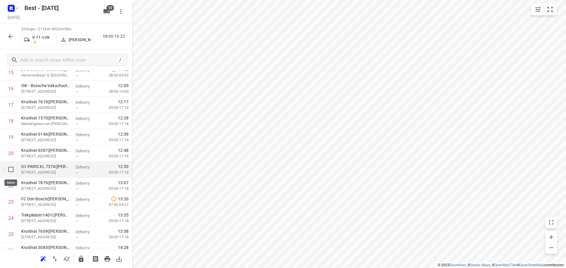
click at [9, 172] on input "checkbox" at bounding box center [11, 170] width 12 height 12
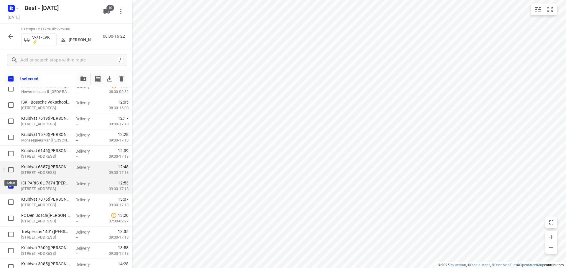
click at [14, 169] on input "checkbox" at bounding box center [11, 170] width 12 height 12
click at [81, 81] on icon "button" at bounding box center [83, 79] width 6 height 5
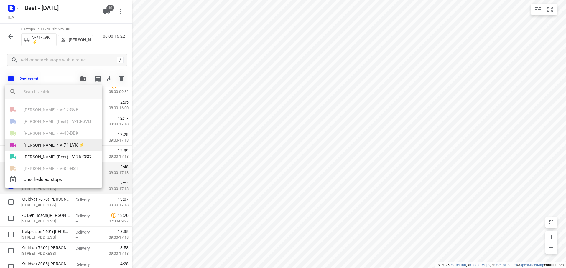
click at [37, 141] on li "Maurice Franken • V-71-LVK ⚡" at bounding box center [54, 145] width 98 height 12
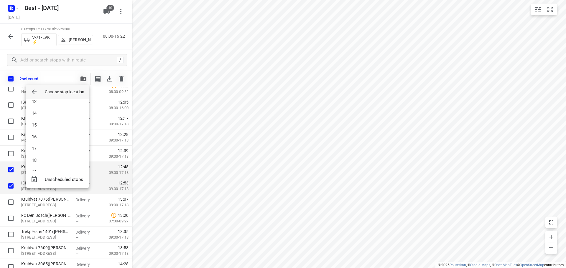
scroll to position [118, 0]
click at [43, 116] on li "12" at bounding box center [57, 119] width 63 height 12
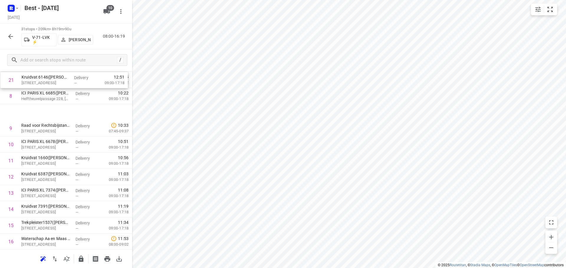
scroll to position [142, 0]
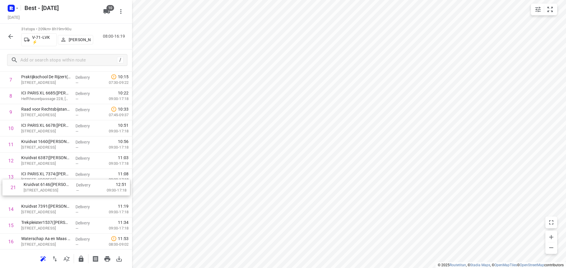
drag, startPoint x: 46, startPoint y: 157, endPoint x: 50, endPoint y: 195, distance: 37.6
click at [50, 195] on div "1 Kruidvat 7182(A.S. Watson - Actie Kruidvat) Burgemeester van Houtplein 19, Vl…" at bounding box center [66, 226] width 132 height 502
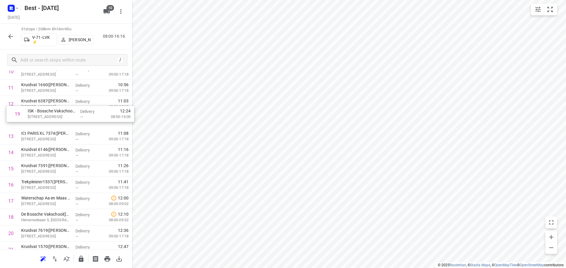
scroll to position [198, 0]
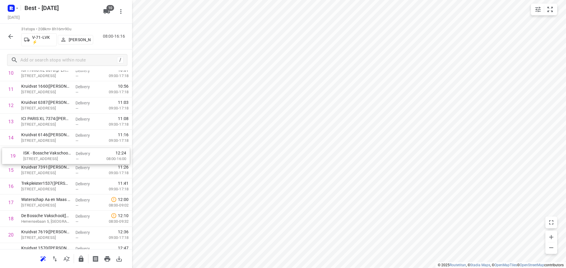
drag, startPoint x: 51, startPoint y: 210, endPoint x: 54, endPoint y: 146, distance: 63.8
click at [54, 146] on div "1 Kruidvat 7182(A.S. Watson - Actie Kruidvat) Burgemeester van Houtplein 19, Vl…" at bounding box center [66, 170] width 132 height 502
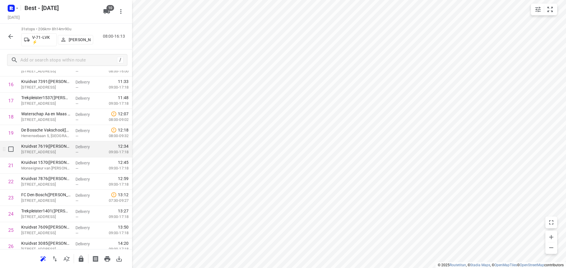
scroll to position [286, 0]
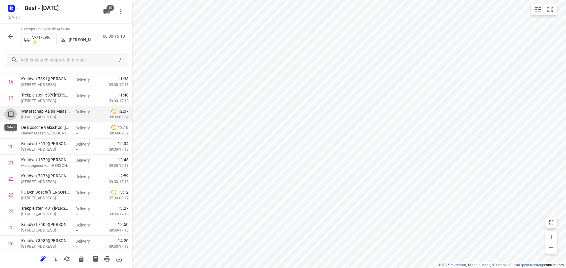
click at [13, 118] on input "checkbox" at bounding box center [11, 114] width 12 height 12
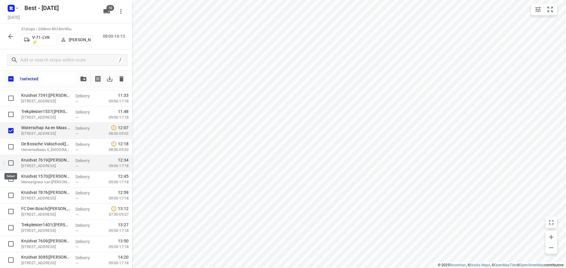
click at [9, 162] on input "checkbox" at bounding box center [11, 163] width 12 height 12
click at [80, 77] on icon "button" at bounding box center [83, 79] width 6 height 5
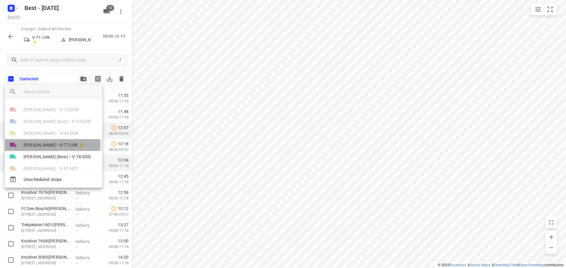
click at [39, 146] on span "[PERSON_NAME]" at bounding box center [40, 145] width 32 height 6
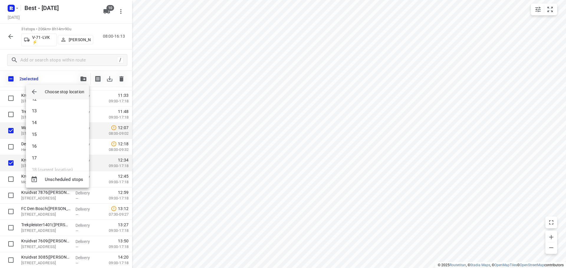
scroll to position [147, 0]
click at [42, 140] on li "16" at bounding box center [57, 137] width 63 height 12
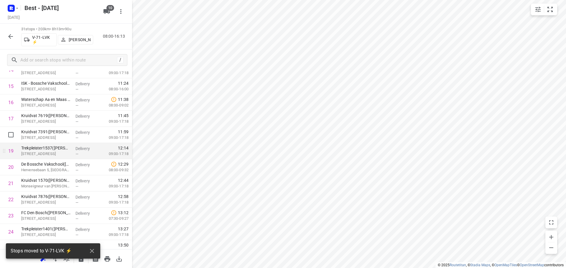
scroll to position [257, 0]
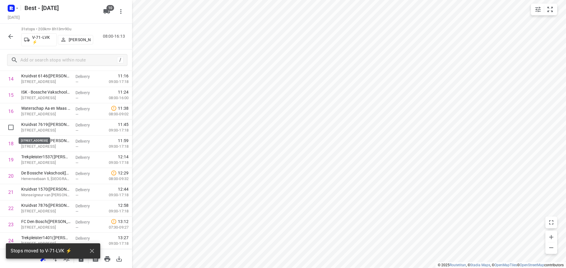
drag, startPoint x: 56, startPoint y: 130, endPoint x: 60, endPoint y: 117, distance: 13.6
click at [60, 117] on div "1 Kruidvat 7182(A.S. Watson - Actie Kruidvat) Burgemeester van Houtplein 19, Vl…" at bounding box center [66, 111] width 132 height 502
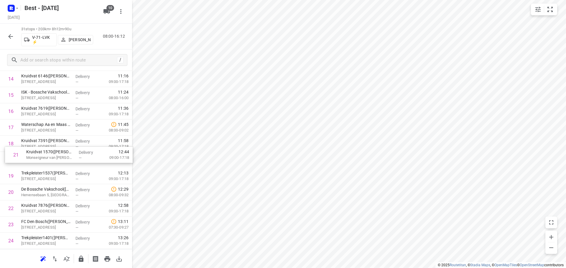
drag, startPoint x: 46, startPoint y: 186, endPoint x: 51, endPoint y: 138, distance: 48.3
click at [51, 139] on div "1 Kruidvat 7182(A.S. Watson - Actie Kruidvat) Burgemeester van Houtplein 19, Vl…" at bounding box center [66, 111] width 132 height 502
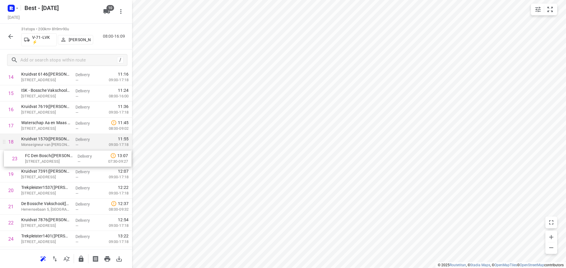
drag, startPoint x: 33, startPoint y: 220, endPoint x: 38, endPoint y: 145, distance: 74.7
click at [38, 145] on div "1 Kruidvat 7182(A.S. Watson - Actie Kruidvat) Burgemeester van Houtplein 19, Vl…" at bounding box center [66, 110] width 132 height 502
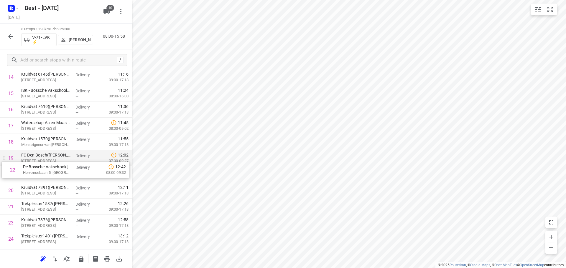
drag, startPoint x: 46, startPoint y: 204, endPoint x: 48, endPoint y: 162, distance: 41.3
click at [48, 163] on div "1 Kruidvat 7182(A.S. Watson - Actie Kruidvat) Burgemeester van Houtplein 19, Vl…" at bounding box center [66, 110] width 132 height 502
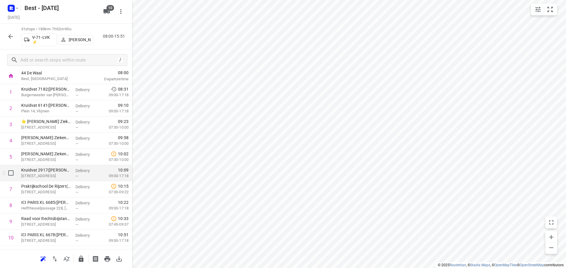
scroll to position [0, 0]
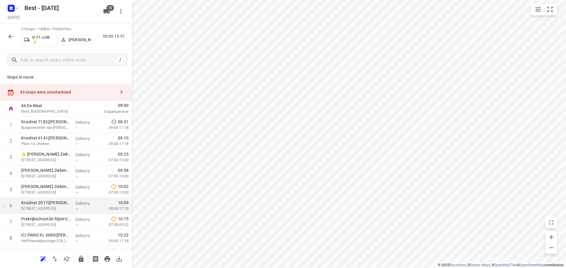
click at [90, 87] on div "43 stops were unscheduled" at bounding box center [66, 92] width 132 height 17
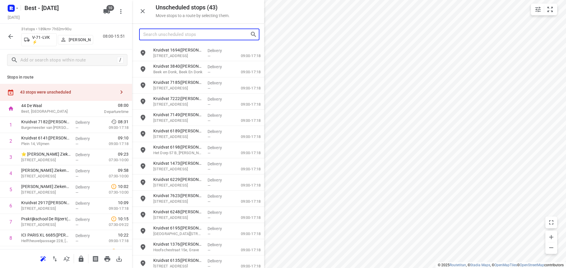
click at [184, 35] on input "Search unscheduled stops" at bounding box center [196, 34] width 107 height 9
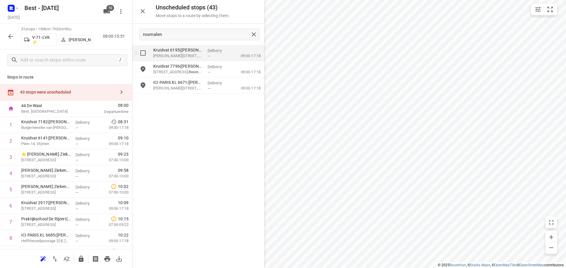
click at [145, 55] on input "grid" at bounding box center [143, 53] width 12 height 12
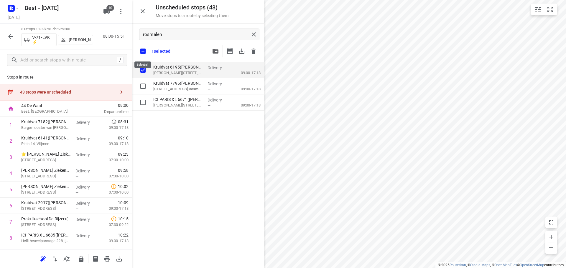
click at [145, 54] on input "checkbox" at bounding box center [143, 51] width 12 height 12
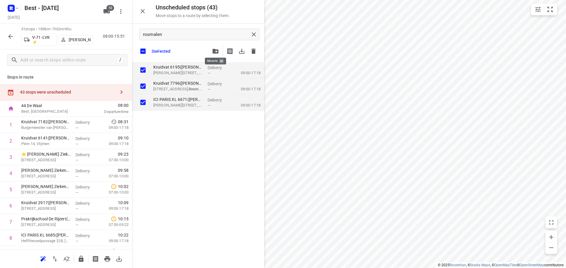
click at [217, 49] on icon "button" at bounding box center [215, 51] width 6 height 5
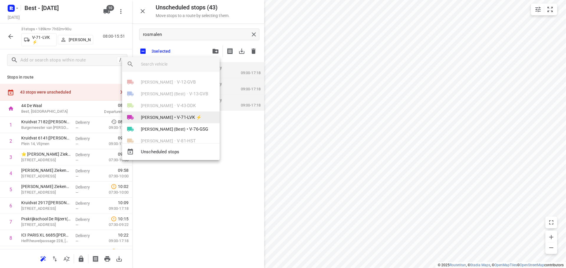
click at [179, 113] on li "Maurice Franken • V-71-LVK ⚡" at bounding box center [171, 118] width 98 height 12
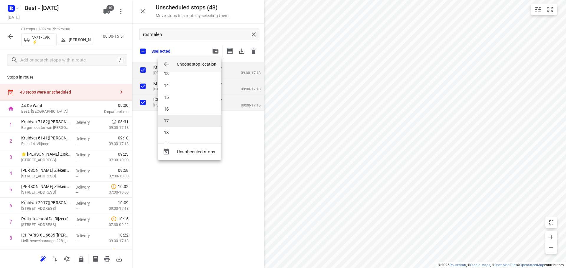
scroll to position [206, 0]
click at [177, 118] on li "22" at bounding box center [189, 121] width 63 height 12
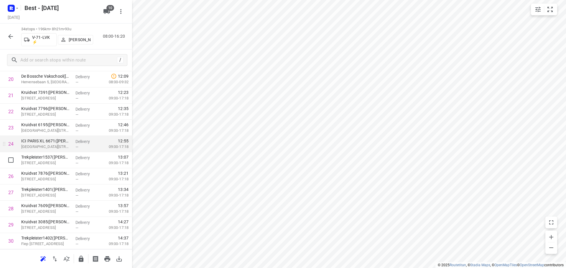
scroll to position [435, 0]
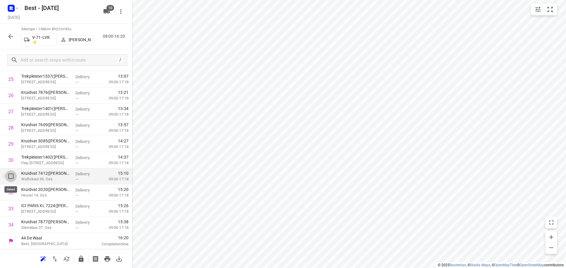
click at [9, 180] on input "checkbox" at bounding box center [11, 177] width 12 height 12
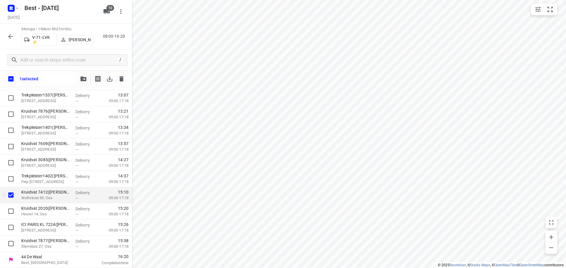
scroll to position [432, 0]
click at [11, 203] on div at bounding box center [9, 195] width 19 height 16
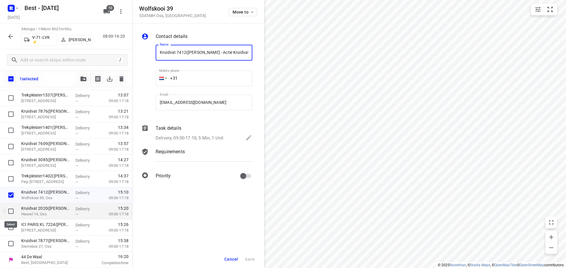
click at [11, 210] on input "checkbox" at bounding box center [11, 212] width 12 height 12
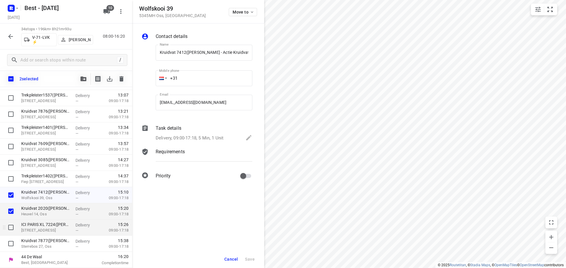
click at [12, 224] on input "checkbox" at bounding box center [11, 228] width 12 height 12
click at [14, 241] on input "checkbox" at bounding box center [11, 244] width 12 height 12
click at [83, 79] on icon "button" at bounding box center [83, 79] width 6 height 5
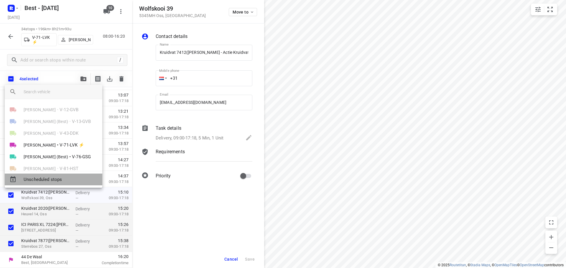
click at [61, 177] on span "Unscheduled stops" at bounding box center [61, 180] width 74 height 7
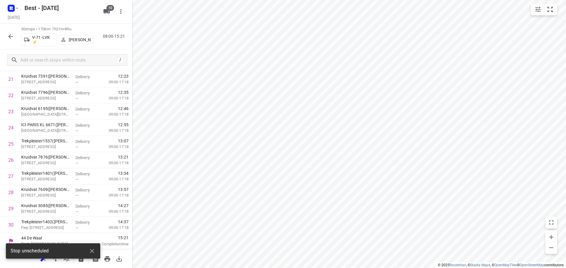
scroll to position [370, 0]
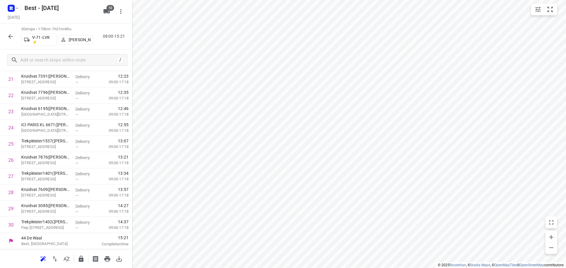
click at [83, 258] on icon "button" at bounding box center [81, 259] width 5 height 6
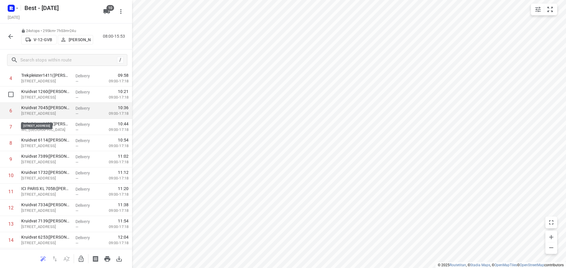
scroll to position [0, 0]
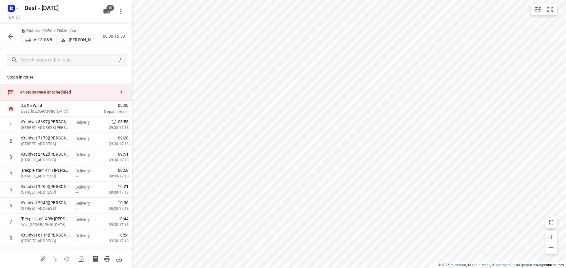
click at [79, 93] on div "44 stops were unscheduled" at bounding box center [67, 92] width 95 height 5
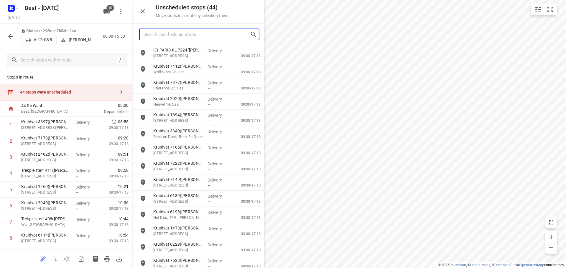
click at [182, 33] on input "Search unscheduled stops" at bounding box center [196, 34] width 107 height 9
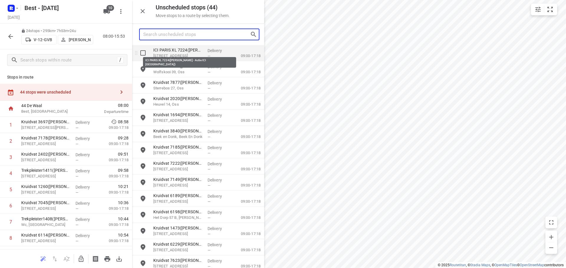
click at [191, 52] on p "ICI PARIS XL 7224(A.S. Watson - Actie ICI Paris)" at bounding box center [178, 50] width 50 height 6
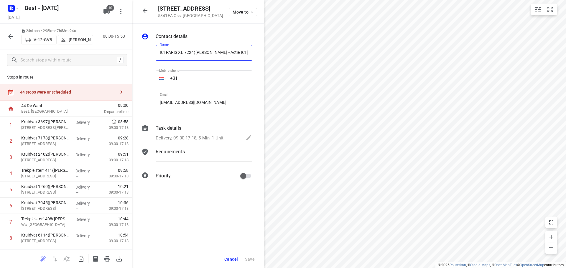
scroll to position [0, 1]
click at [245, 10] on span "Move to" at bounding box center [244, 12] width 22 height 5
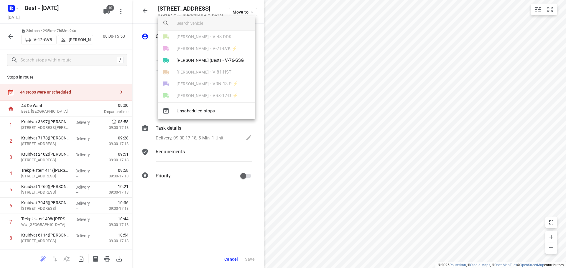
scroll to position [0, 0]
click at [209, 90] on span "Wesley Imming (Best)" at bounding box center [199, 88] width 45 height 6
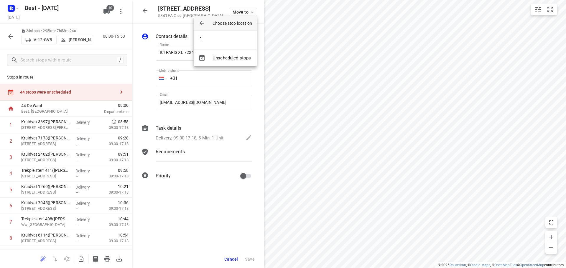
click at [199, 24] on icon "button" at bounding box center [201, 23] width 7 height 7
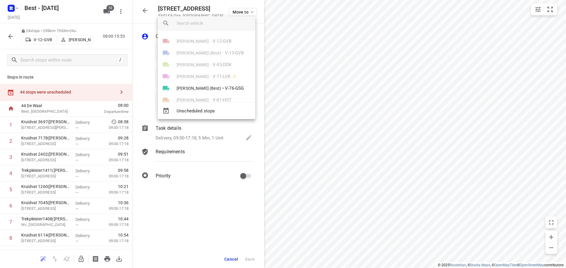
click at [143, 9] on div at bounding box center [283, 134] width 566 height 268
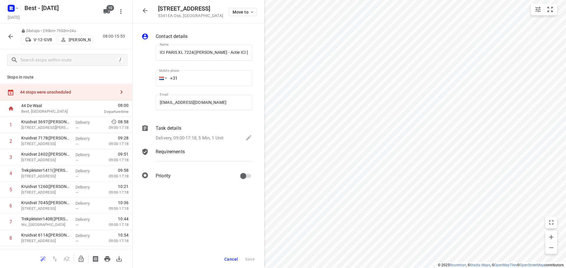
click at [40, 90] on div "44 stops were unscheduled" at bounding box center [66, 92] width 132 height 17
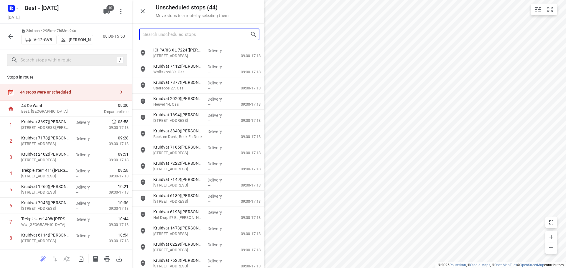
click at [187, 33] on input "Search unscheduled stops" at bounding box center [196, 34] width 107 height 9
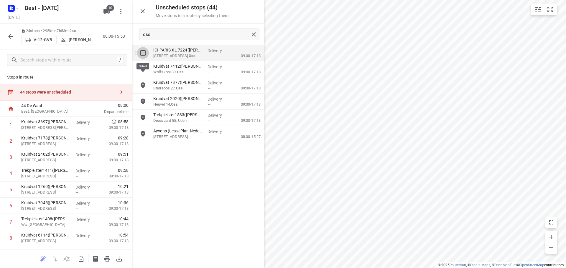
click at [139, 47] on input "grid" at bounding box center [143, 53] width 12 height 12
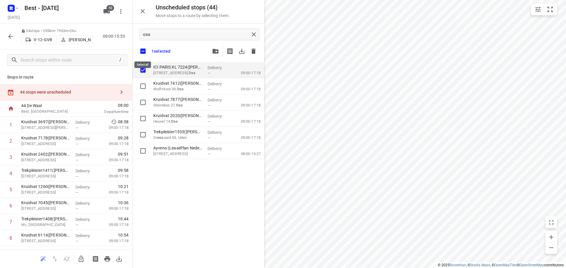
click at [144, 52] on input "checkbox" at bounding box center [143, 51] width 12 height 12
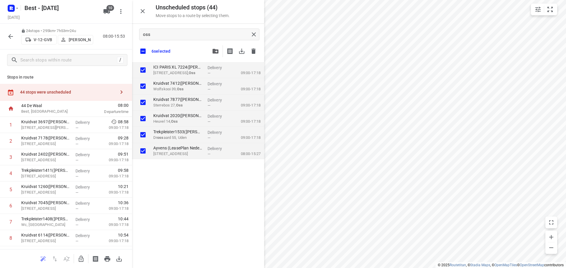
click at [218, 50] on icon "button" at bounding box center [215, 51] width 6 height 5
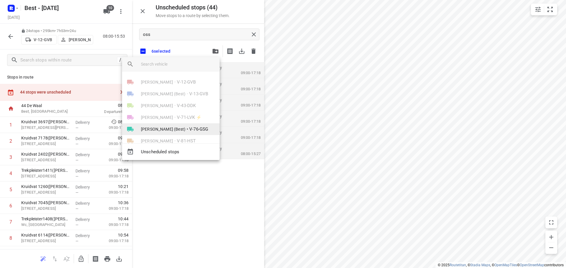
click at [176, 131] on span "Wesley Imming (Best)" at bounding box center [163, 129] width 45 height 6
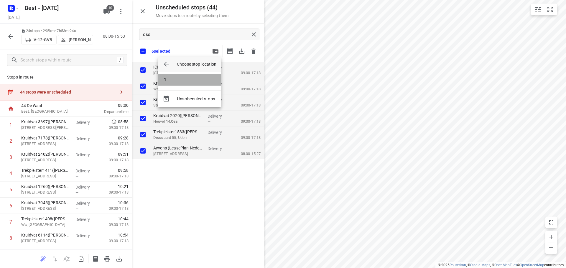
click at [191, 74] on li "1" at bounding box center [189, 80] width 63 height 12
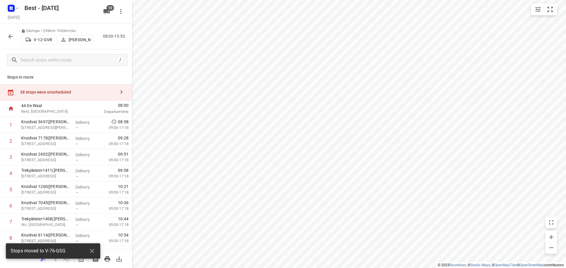
click at [87, 88] on div "38 stops were unscheduled" at bounding box center [66, 92] width 132 height 17
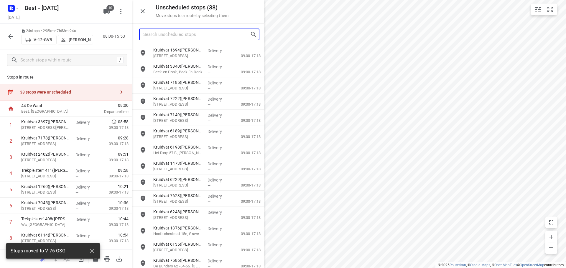
click at [180, 35] on input "Search unscheduled stops" at bounding box center [196, 34] width 107 height 9
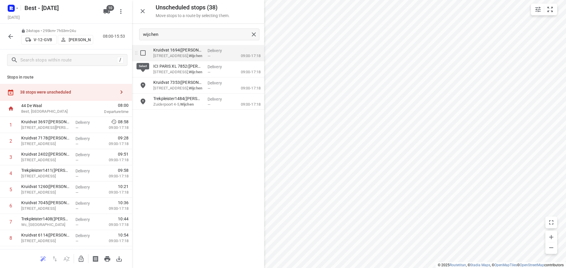
click at [145, 53] on input "grid" at bounding box center [143, 53] width 12 height 12
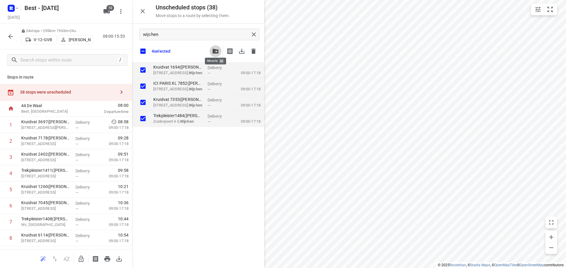
click at [213, 49] on icon "button" at bounding box center [215, 51] width 6 height 5
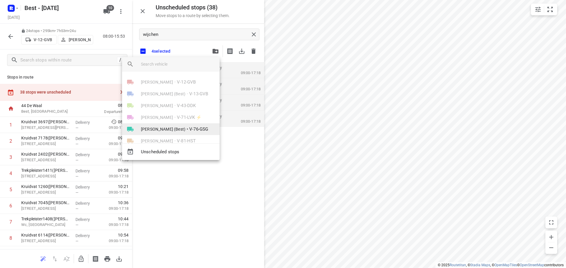
click at [171, 125] on li "Wesley Imming (Best) • V-76-GSG" at bounding box center [171, 129] width 98 height 12
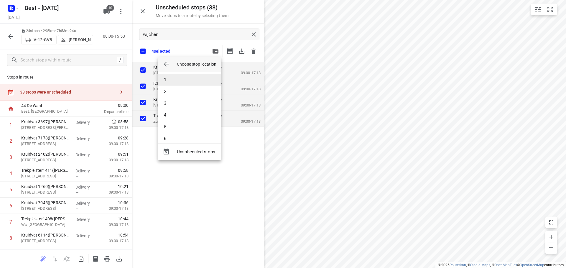
click at [179, 79] on li "1" at bounding box center [189, 80] width 63 height 12
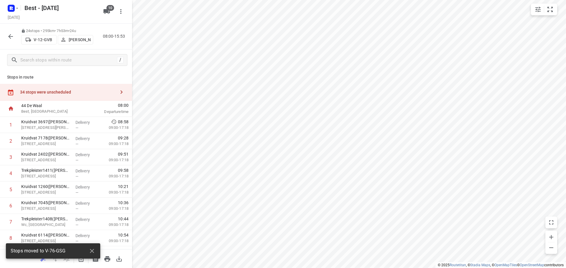
click at [97, 88] on div "34 stops were unscheduled" at bounding box center [66, 92] width 132 height 17
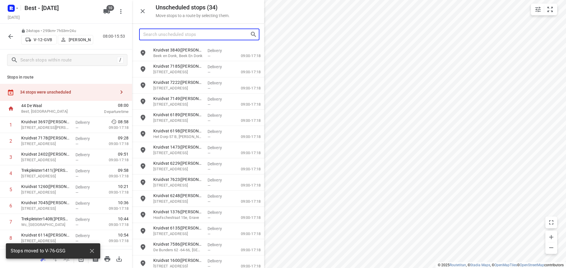
click at [182, 35] on input "Search unscheduled stops" at bounding box center [196, 34] width 107 height 9
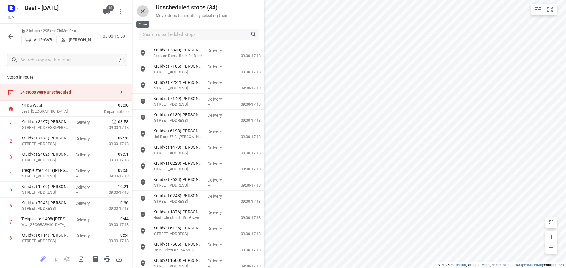
click at [148, 11] on button "button" at bounding box center [143, 11] width 12 height 12
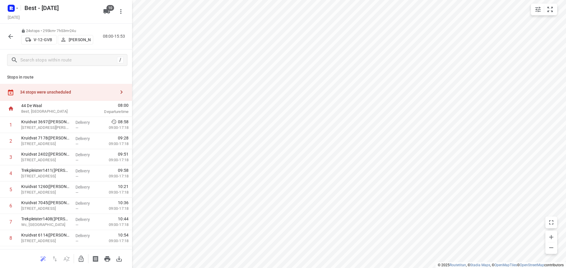
click at [11, 36] on icon "button" at bounding box center [10, 36] width 7 height 7
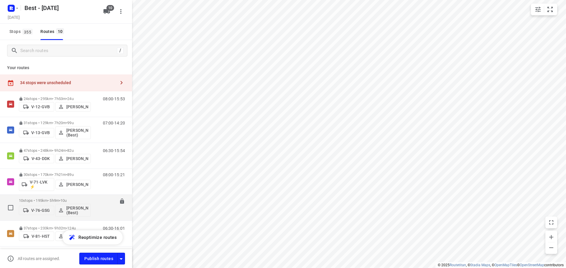
click at [30, 199] on p "10 stops • 195km • 5h9m • 10u" at bounding box center [55, 201] width 72 height 4
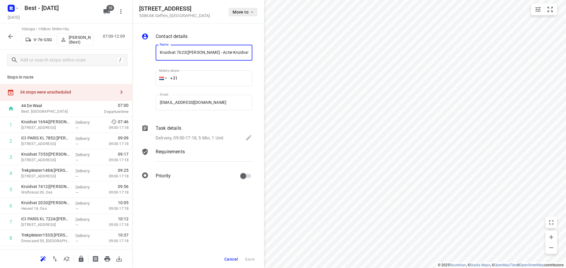
click at [232, 10] on button "Move to" at bounding box center [243, 12] width 28 height 8
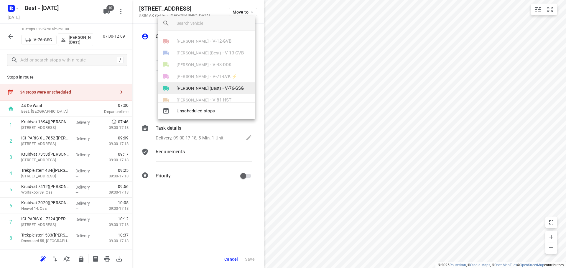
click at [205, 83] on li "Wesley Imming (Best) • V-76-GSG" at bounding box center [207, 89] width 98 height 12
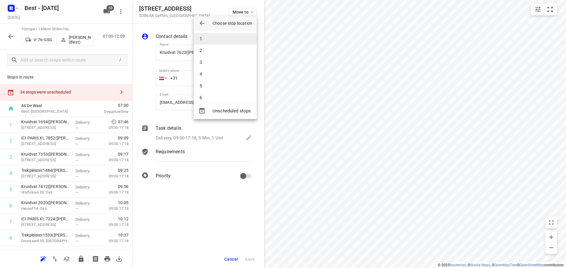
click at [211, 39] on li "1" at bounding box center [225, 39] width 63 height 12
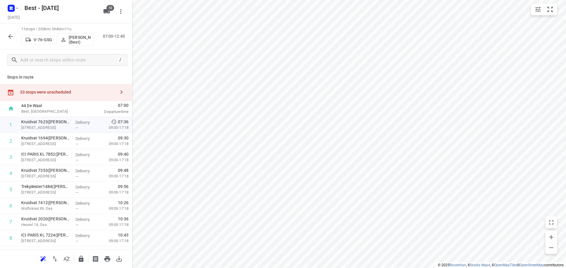
click at [99, 10] on div "Best - [DATE]" at bounding box center [60, 8] width 79 height 12
click at [107, 10] on span "10" at bounding box center [106, 11] width 7 height 7
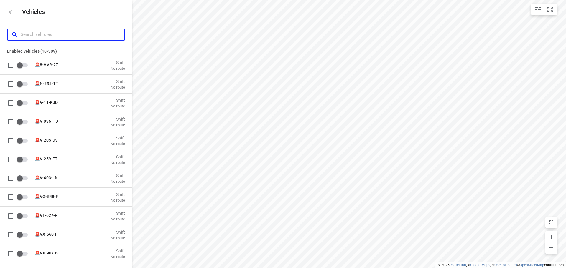
click at [68, 35] on input "Search vehicles" at bounding box center [73, 34] width 104 height 9
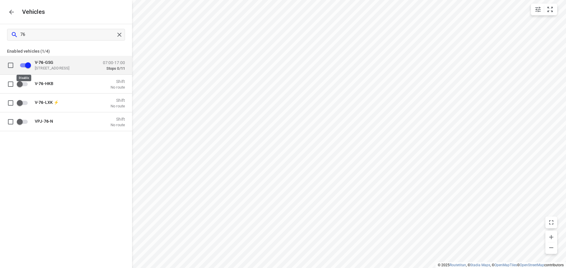
click at [27, 67] on input "grid" at bounding box center [28, 65] width 34 height 11
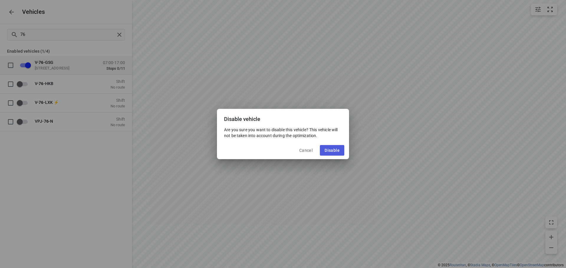
click at [321, 149] on button "Disable" at bounding box center [332, 150] width 24 height 11
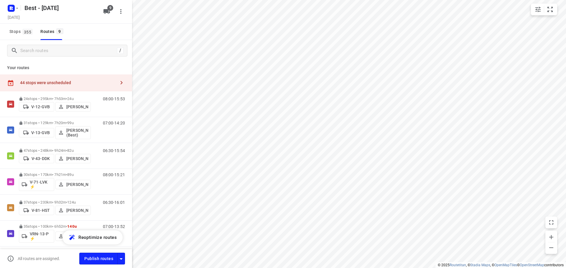
click at [67, 77] on div "44 stops were unscheduled" at bounding box center [66, 83] width 132 height 17
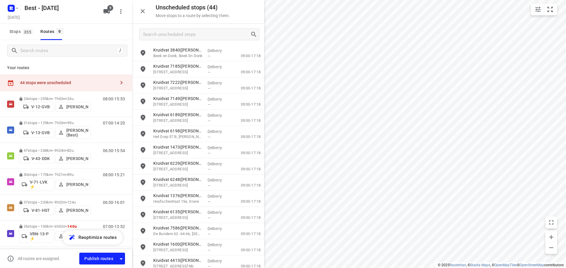
click at [108, 17] on div "Best - Thursday Thursday, Sep 18 9" at bounding box center [66, 12] width 132 height 24
click at [108, 13] on icon "button" at bounding box center [106, 11] width 6 height 5
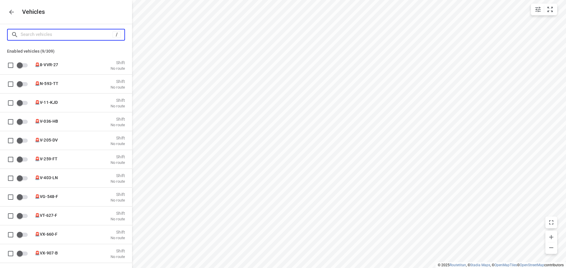
click at [86, 34] on input "Search vehicles" at bounding box center [67, 34] width 92 height 9
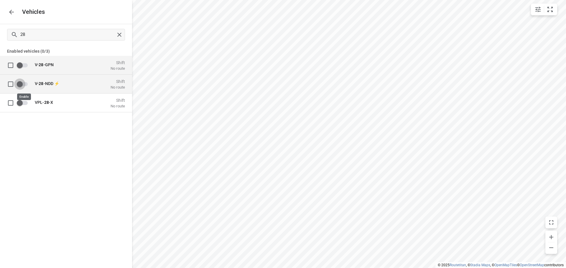
click at [22, 83] on input "grid" at bounding box center [20, 83] width 34 height 11
click at [30, 81] on input "grid" at bounding box center [28, 83] width 34 height 11
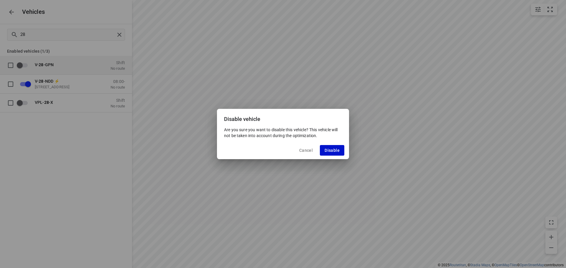
drag, startPoint x: 346, startPoint y: 148, endPoint x: 342, endPoint y: 149, distance: 3.5
click at [345, 148] on div "Cancel Disable" at bounding box center [283, 151] width 132 height 18
click at [336, 150] on span "Disable" at bounding box center [331, 150] width 15 height 5
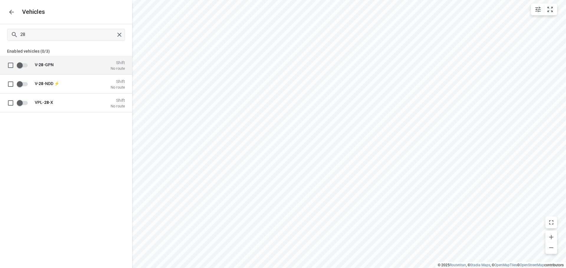
click at [55, 42] on div "28" at bounding box center [66, 34] width 132 height 21
click at [54, 35] on input "28" at bounding box center [68, 34] width 94 height 9
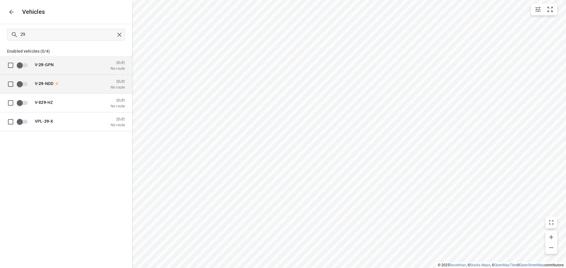
click at [36, 79] on div "V- 29 -NDD ⚡ Shift No route" at bounding box center [78, 83] width 94 height 11
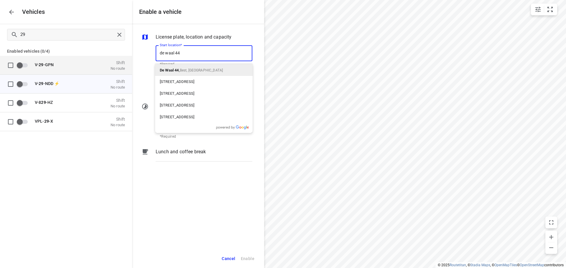
click at [177, 67] on p "De Waal 44 , Best, Netherlands" at bounding box center [191, 70] width 63 height 7
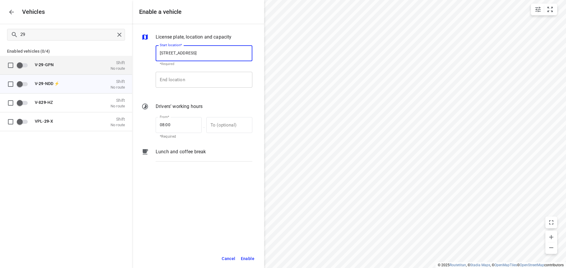
click at [179, 84] on input "End location" at bounding box center [204, 80] width 97 height 16
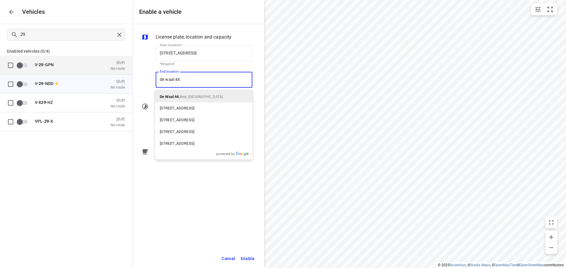
click at [172, 93] on div "De Waal 44 , Best, Netherlands" at bounding box center [204, 97] width 98 height 12
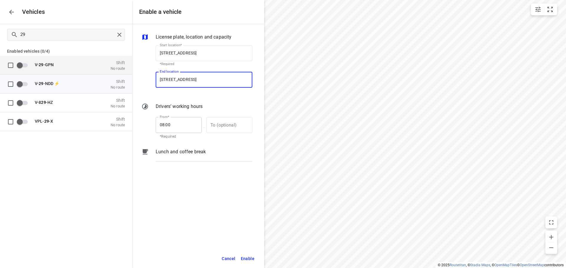
drag, startPoint x: 175, startPoint y: 123, endPoint x: 157, endPoint y: 123, distance: 17.7
click at [158, 123] on input "08:00" at bounding box center [175, 125] width 39 height 16
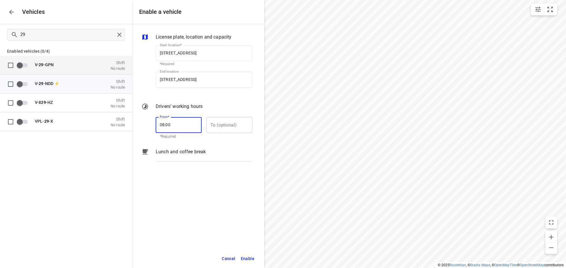
click at [226, 128] on input "text" at bounding box center [225, 125] width 39 height 16
click at [247, 258] on span "Enable" at bounding box center [248, 259] width 14 height 7
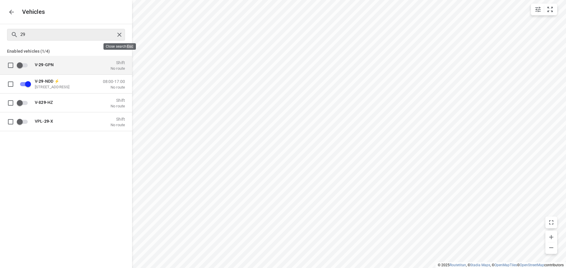
click at [118, 30] on div at bounding box center [120, 34] width 11 height 9
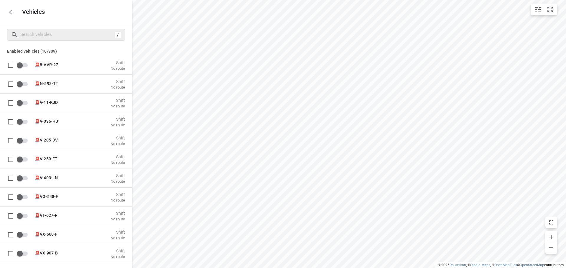
click at [10, 17] on button "button" at bounding box center [12, 12] width 12 height 12
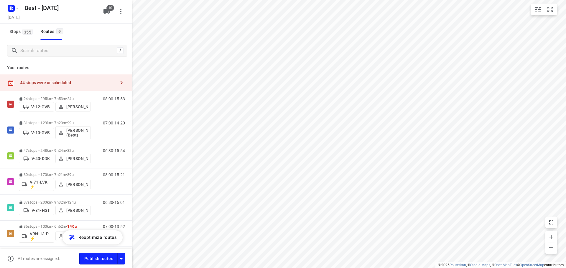
click at [47, 79] on div "44 stops were unscheduled" at bounding box center [66, 83] width 132 height 17
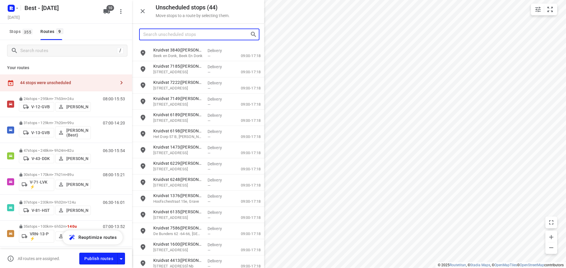
click at [178, 32] on input "Search unscheduled stops" at bounding box center [196, 34] width 107 height 9
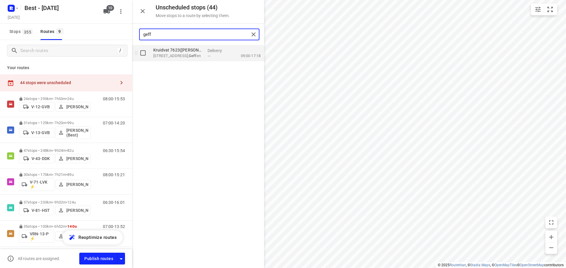
click at [189, 54] on b "Geff" at bounding box center [193, 56] width 8 height 4
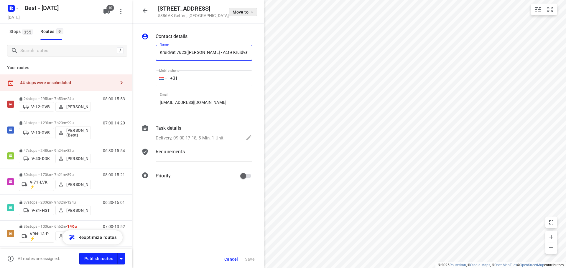
click at [237, 12] on button "Move to" at bounding box center [243, 12] width 28 height 8
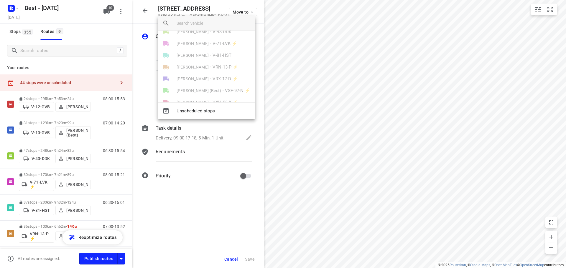
scroll to position [58, 0]
click at [202, 84] on li "V-29-NDD ⚡" at bounding box center [207, 90] width 98 height 12
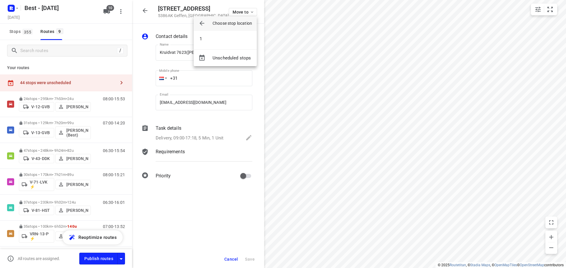
scroll to position [0, 0]
click at [205, 42] on li "1" at bounding box center [225, 39] width 63 height 12
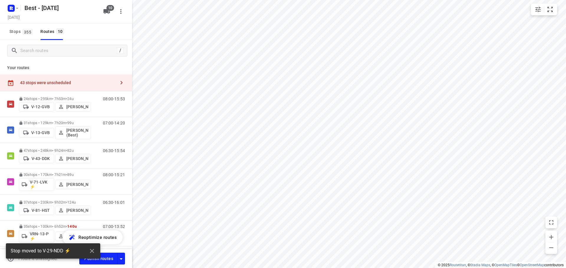
click at [98, 82] on div "43 stops were unscheduled" at bounding box center [67, 82] width 95 height 5
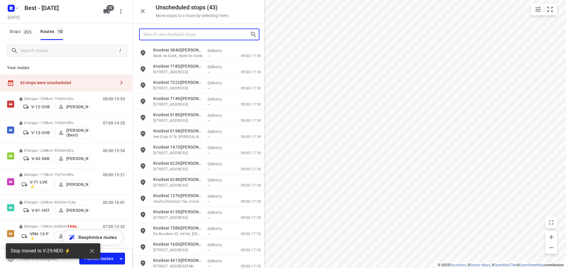
click at [193, 34] on input "Search unscheduled stops" at bounding box center [196, 34] width 107 height 9
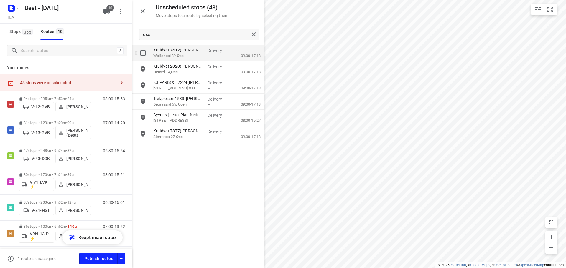
click at [145, 52] on input "grid" at bounding box center [143, 53] width 12 height 12
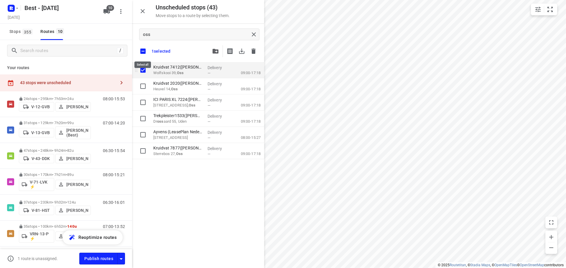
click at [145, 52] on input "checkbox" at bounding box center [143, 51] width 12 height 12
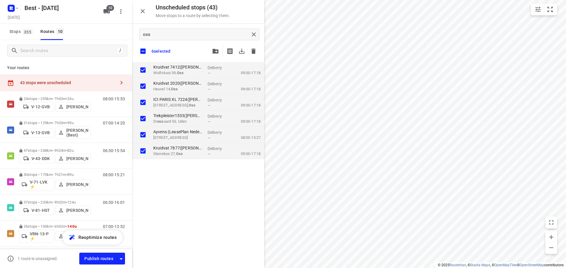
click at [217, 55] on button "button" at bounding box center [216, 51] width 12 height 12
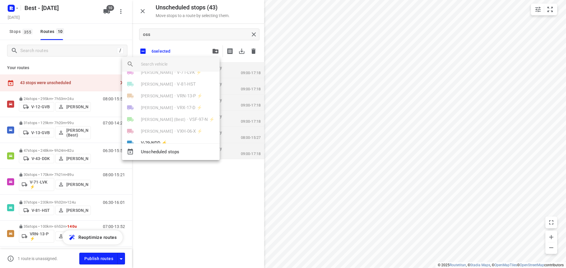
scroll to position [58, 0]
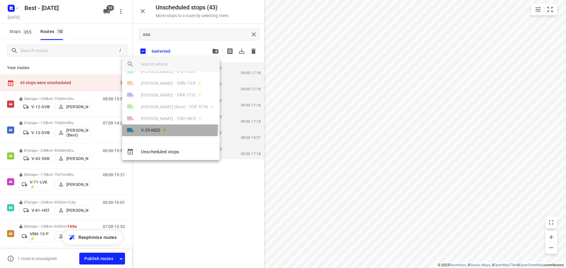
click at [159, 128] on span "V-29-NDD ⚡" at bounding box center [154, 130] width 26 height 7
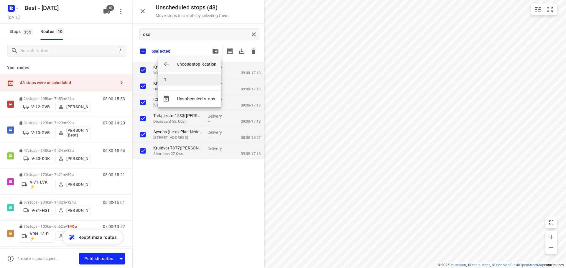
click at [177, 81] on li "1" at bounding box center [189, 80] width 63 height 12
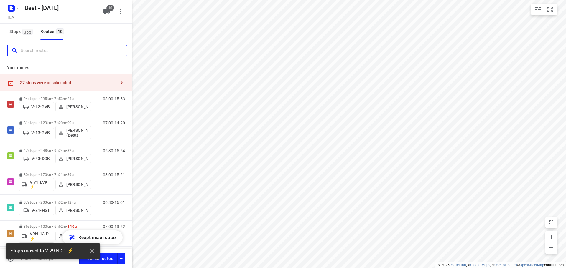
click at [85, 53] on input "Search routes" at bounding box center [74, 50] width 106 height 9
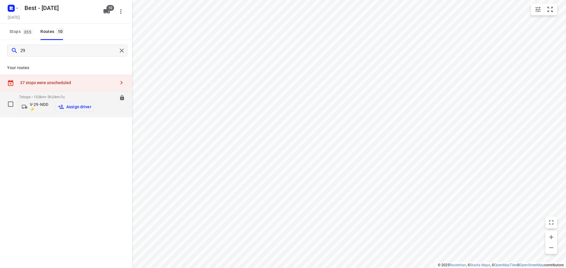
click at [77, 103] on button "Assign driver" at bounding box center [74, 106] width 39 height 9
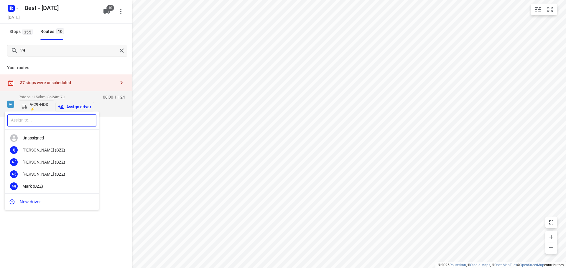
click at [50, 120] on input "text" at bounding box center [51, 121] width 89 height 12
click at [73, 145] on div "Av Alwin van Dal" at bounding box center [52, 150] width 94 height 12
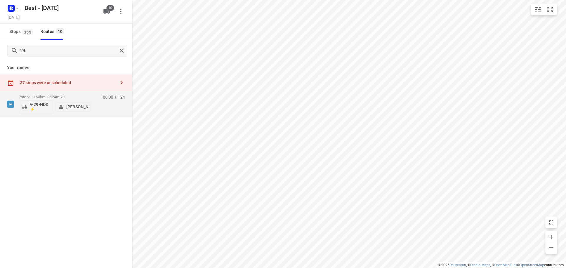
click at [53, 97] on p "7 stops • 153km • 3h24m • 7u" at bounding box center [55, 97] width 72 height 4
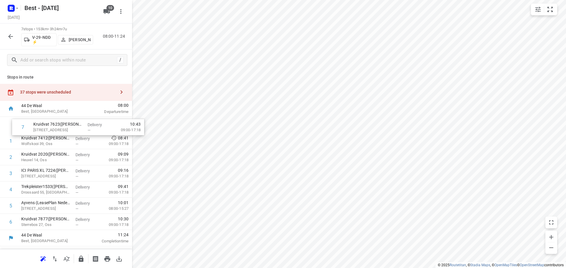
drag, startPoint x: 27, startPoint y: 225, endPoint x: 40, endPoint y: 130, distance: 96.7
click at [40, 130] on div "1 Kruidvat 7412(A.S. Watson - Actie Kruidvat) Wolfskooi 39, Oss Delivery — 08:4…" at bounding box center [66, 173] width 132 height 113
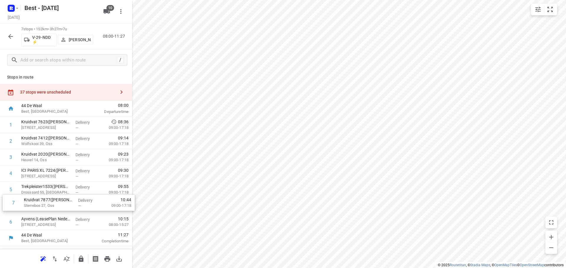
drag, startPoint x: 57, startPoint y: 221, endPoint x: 62, endPoint y: 183, distance: 38.3
click at [62, 183] on div "1 Kruidvat 7623(A.S. Watson - Actie Kruidvat) Dorpstraat 7, Geffen Delivery — 0…" at bounding box center [66, 173] width 132 height 113
click at [114, 89] on div "37 stops were unscheduled" at bounding box center [66, 92] width 132 height 17
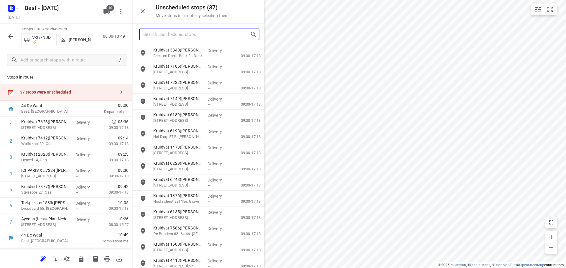
click at [218, 33] on input "Search unscheduled stops" at bounding box center [196, 34] width 107 height 9
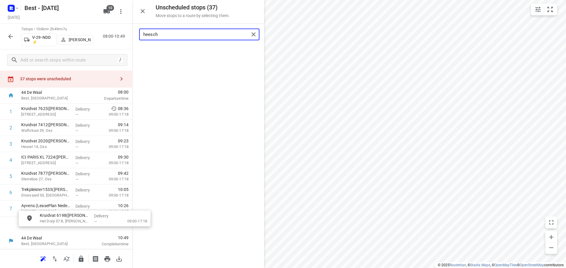
scroll to position [18, 0]
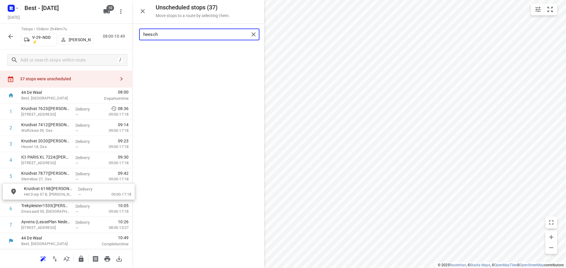
drag, startPoint x: 195, startPoint y: 53, endPoint x: 60, endPoint y: 194, distance: 195.3
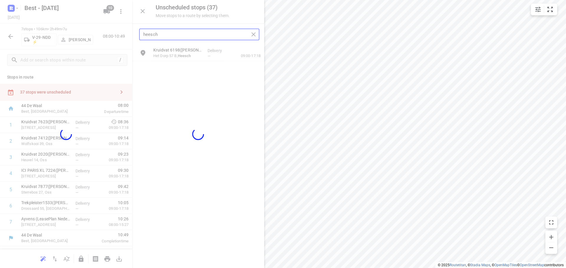
scroll to position [0, 0]
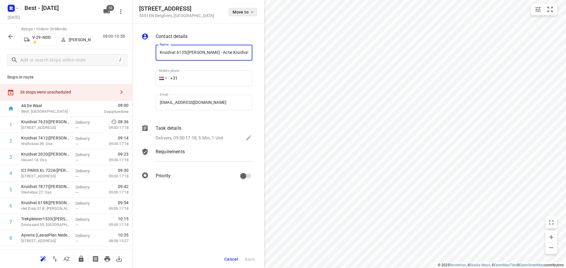
click at [243, 12] on span "Move to" at bounding box center [244, 12] width 22 height 5
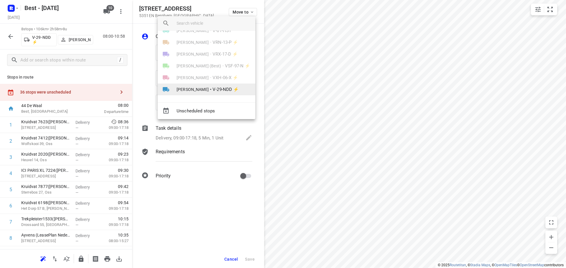
click at [207, 83] on div "Patrick Pauw • VXH-06-X ⚡" at bounding box center [207, 78] width 98 height 12
click at [212, 86] on span "V-29-NDD ⚡" at bounding box center [225, 89] width 26 height 7
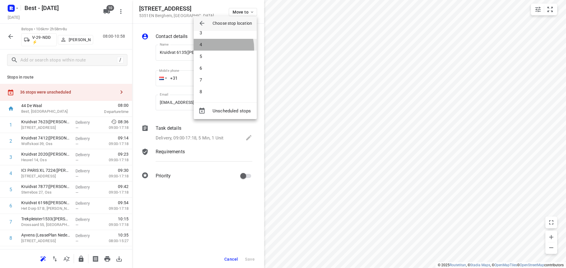
click at [209, 49] on li "4" at bounding box center [225, 45] width 63 height 12
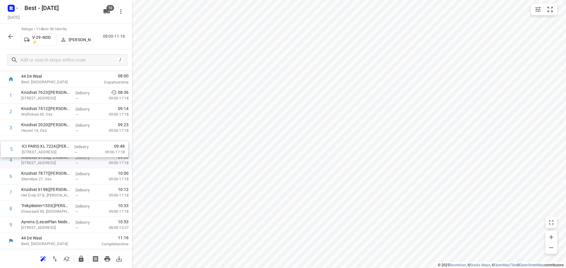
drag, startPoint x: 65, startPoint y: 157, endPoint x: 66, endPoint y: 140, distance: 17.2
click at [66, 140] on div "1 Kruidvat 7623(A.S. Watson - Actie Kruidvat) Dorpstraat 7, Geffen Delivery — 0…" at bounding box center [66, 161] width 132 height 146
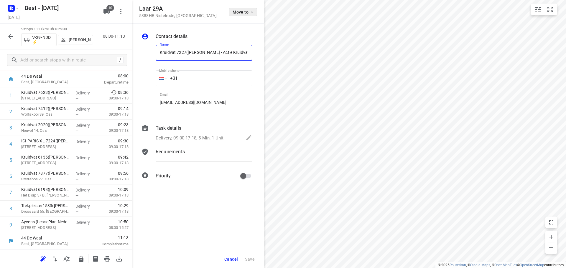
click at [244, 11] on span "Move to" at bounding box center [244, 12] width 22 height 5
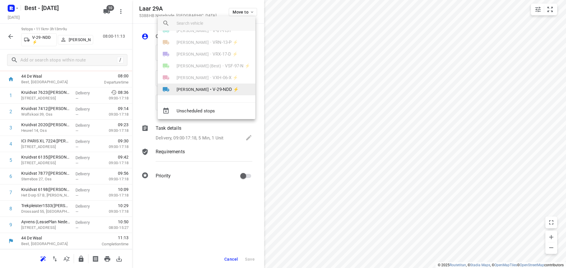
click at [212, 86] on span "V-29-NDD ⚡" at bounding box center [225, 89] width 26 height 7
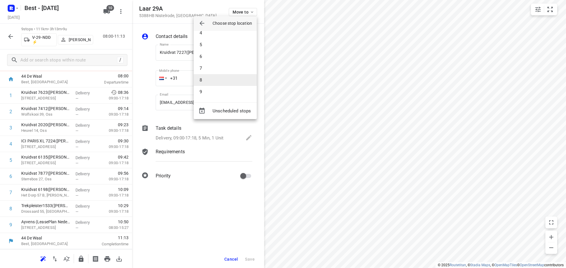
scroll to position [41, 0]
click at [205, 85] on li "8" at bounding box center [225, 80] width 63 height 12
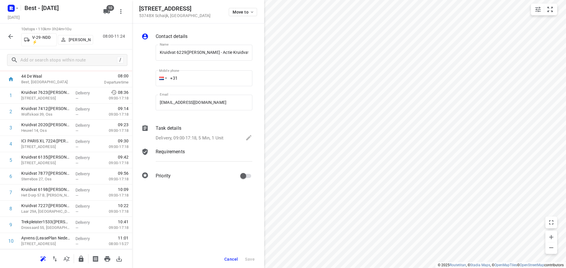
click at [228, 14] on div "Kapelanieplein 19 5374BX Schaijk , Netherlands Move to" at bounding box center [198, 11] width 118 height 13
click at [236, 14] on span "Move to" at bounding box center [244, 12] width 22 height 5
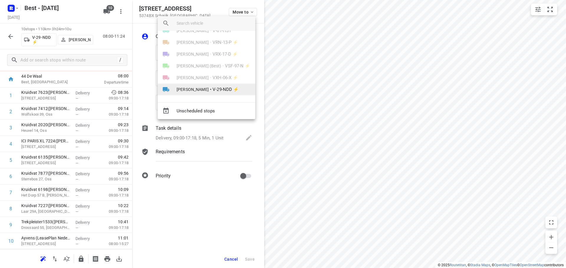
click at [197, 91] on span "[PERSON_NAME]" at bounding box center [193, 90] width 32 height 6
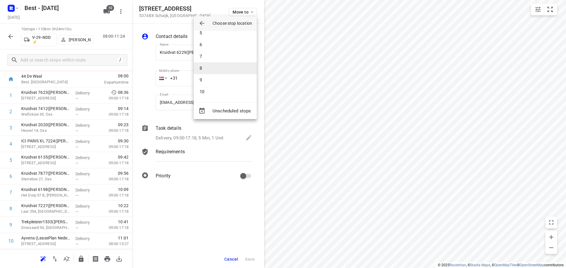
click at [210, 71] on li "8" at bounding box center [225, 68] width 63 height 12
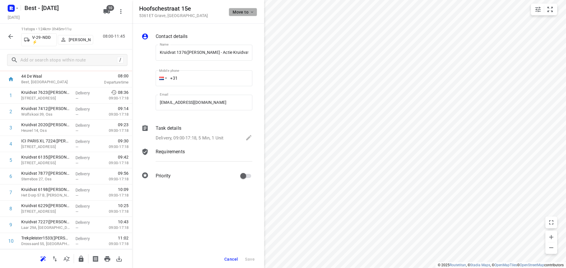
click at [236, 13] on span "Move to" at bounding box center [244, 12] width 22 height 5
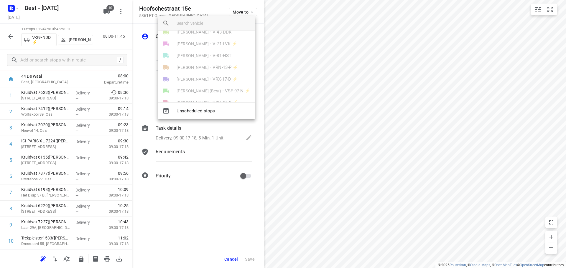
scroll to position [58, 0]
click at [197, 84] on li "Alwin van Dal • V-29-NDD ⚡" at bounding box center [207, 90] width 98 height 12
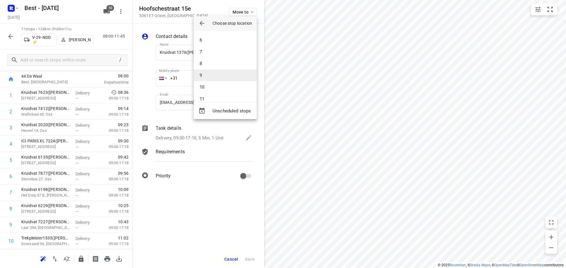
click at [207, 73] on li "9" at bounding box center [225, 76] width 63 height 12
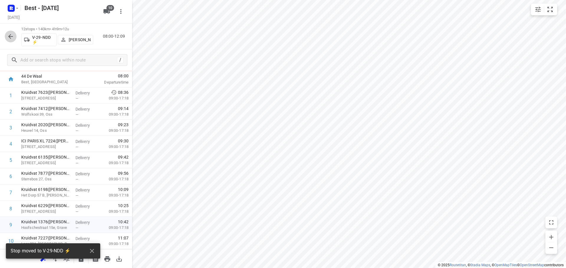
click at [10, 37] on icon "button" at bounding box center [10, 36] width 7 height 7
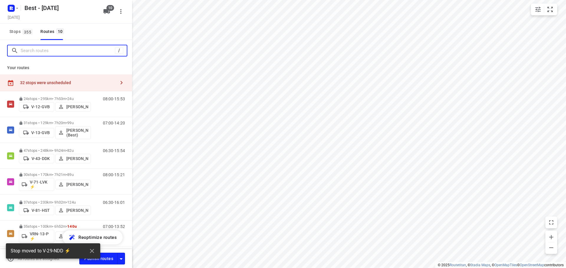
drag, startPoint x: 54, startPoint y: 48, endPoint x: 52, endPoint y: 72, distance: 23.9
click at [54, 51] on input "Search routes" at bounding box center [68, 50] width 94 height 9
drag, startPoint x: 52, startPoint y: 79, endPoint x: 85, endPoint y: 69, distance: 35.1
click at [52, 79] on div "32 stops were unscheduled" at bounding box center [66, 83] width 132 height 17
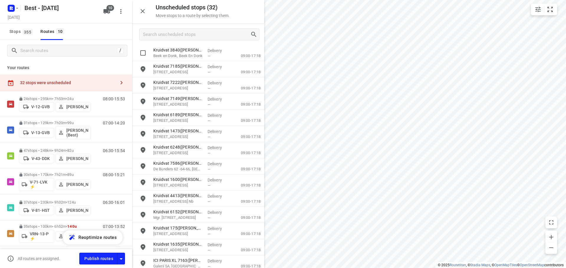
click at [177, 41] on div at bounding box center [198, 34] width 132 height 21
click at [180, 40] on div at bounding box center [199, 35] width 120 height 12
click at [182, 37] on input "Search unscheduled stops" at bounding box center [196, 34] width 107 height 9
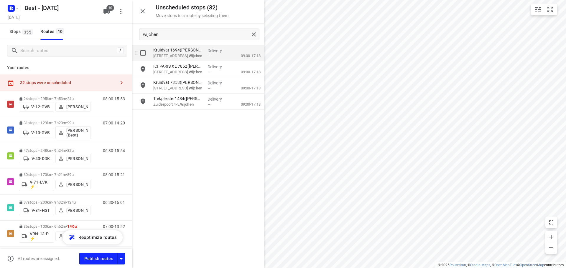
click at [148, 51] on input "grid" at bounding box center [143, 53] width 12 height 12
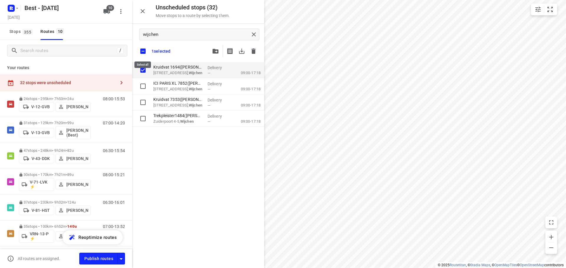
click at [149, 51] on input "checkbox" at bounding box center [143, 51] width 12 height 12
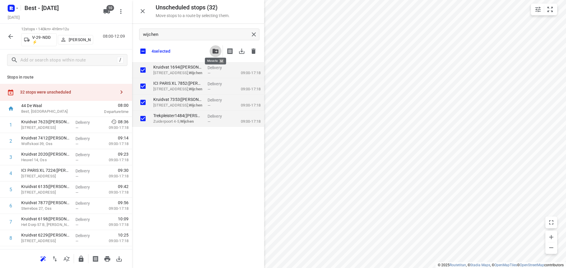
click at [218, 53] on span "button" at bounding box center [215, 51] width 7 height 5
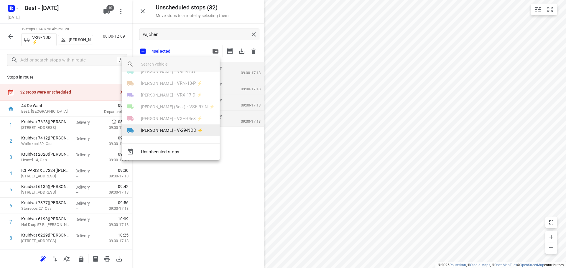
click at [163, 125] on li "Alwin van Dal • V-29-NDD ⚡" at bounding box center [171, 131] width 98 height 12
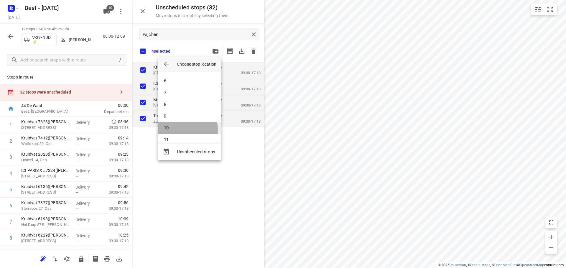
click at [167, 131] on li "10" at bounding box center [189, 128] width 63 height 12
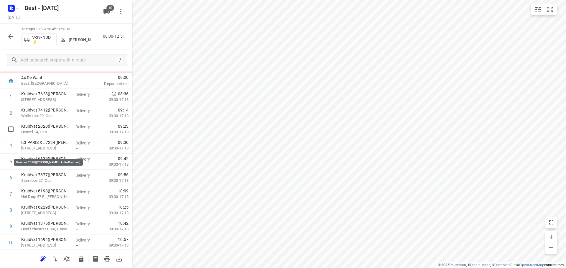
scroll to position [143, 0]
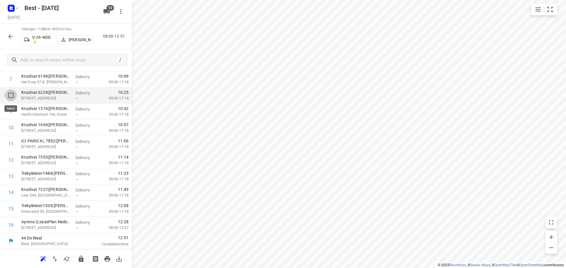
click at [14, 99] on input "checkbox" at bounding box center [11, 96] width 12 height 12
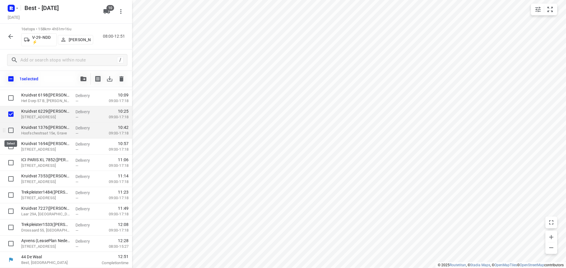
click at [11, 131] on input "checkbox" at bounding box center [11, 131] width 12 height 12
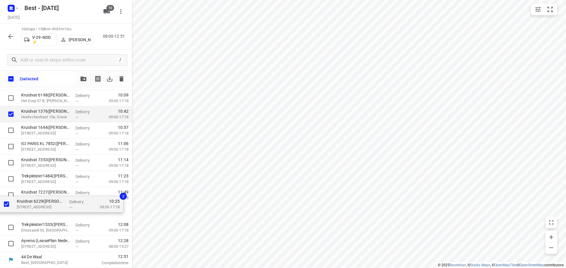
drag, startPoint x: 31, startPoint y: 119, endPoint x: 29, endPoint y: 201, distance: 81.6
click at [29, 201] on div "Kruidvat 7623(A.S. Watson - Actie Kruidvat) Dorpstraat 7, Geffen Delivery — 08:…" at bounding box center [66, 122] width 132 height 259
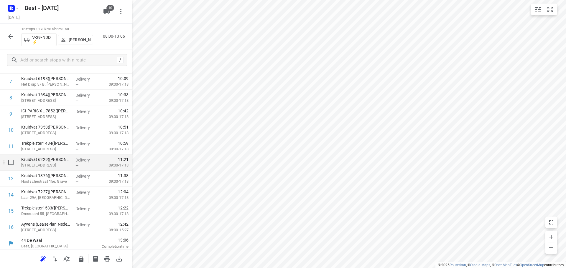
scroll to position [143, 0]
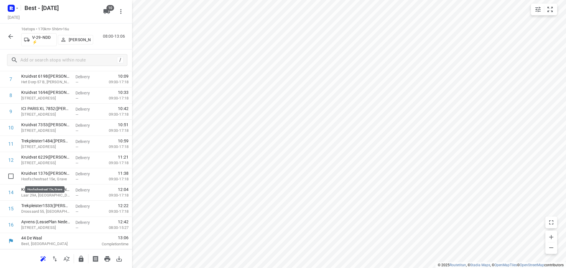
drag, startPoint x: 48, startPoint y: 177, endPoint x: 53, endPoint y: 157, distance: 20.4
click at [53, 157] on div "1 Kruidvat 7623(A.S. Watson - Actie Kruidvat) Dorpstraat 7, Geffen Delivery — 0…" at bounding box center [66, 103] width 132 height 259
click at [84, 253] on div at bounding box center [81, 259] width 12 height 12
click at [84, 258] on icon "button" at bounding box center [81, 259] width 7 height 7
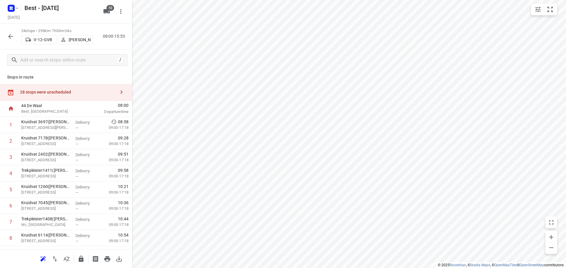
click at [106, 90] on div "28 stops were unscheduled" at bounding box center [67, 92] width 95 height 5
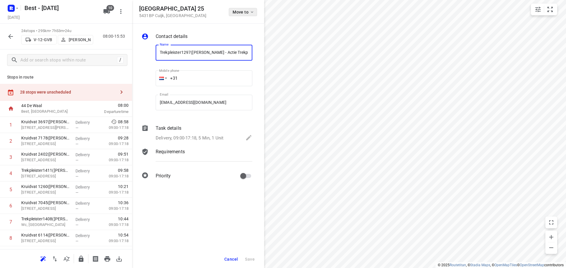
drag, startPoint x: 259, startPoint y: 11, endPoint x: 253, endPoint y: 11, distance: 5.9
click at [256, 11] on div "Maasburg 25 5431BP Cuijk , Netherlands Move to" at bounding box center [198, 12] width 132 height 24
click at [247, 11] on span "Move to" at bounding box center [244, 12] width 22 height 5
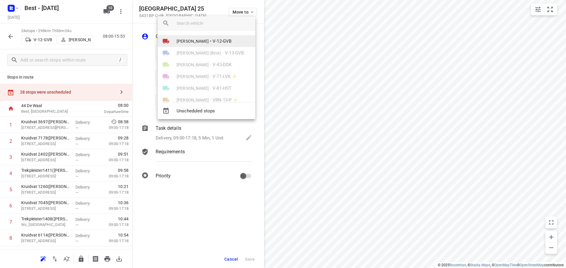
click at [217, 46] on li "Lisa van Rosmalen • V-12-GVB" at bounding box center [207, 41] width 98 height 12
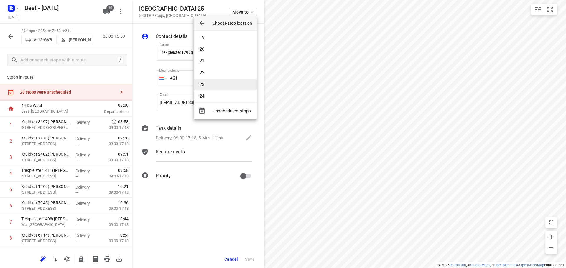
scroll to position [218, 0]
click at [209, 71] on li "22" at bounding box center [225, 68] width 63 height 12
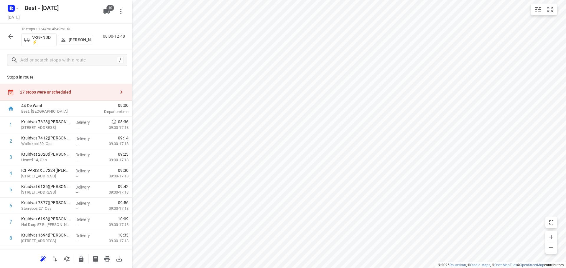
click at [92, 95] on div "27 stops were unscheduled" at bounding box center [67, 92] width 95 height 5
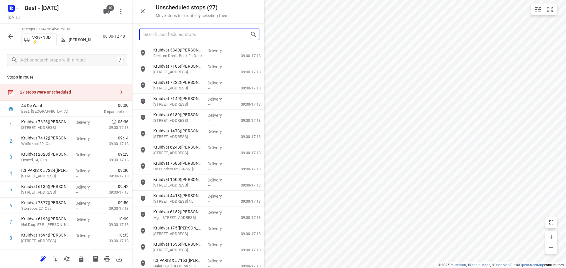
click at [190, 34] on input "Search unscheduled stops" at bounding box center [196, 34] width 107 height 9
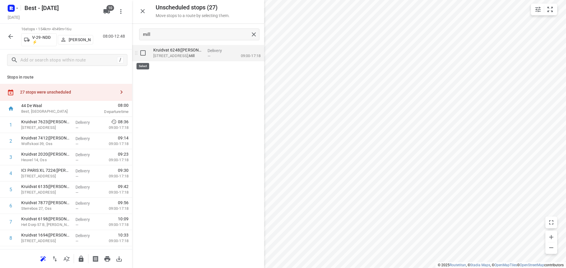
click at [142, 57] on input "grid" at bounding box center [143, 53] width 12 height 12
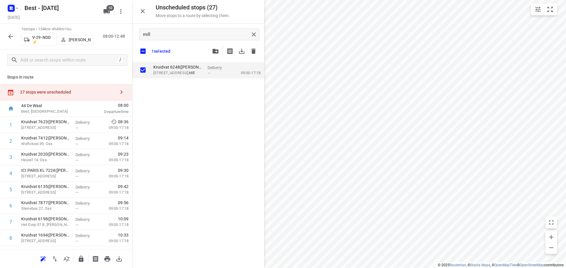
click at [213, 50] on icon "button" at bounding box center [215, 51] width 6 height 5
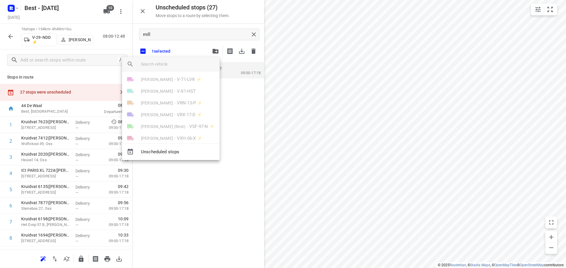
scroll to position [58, 0]
click at [163, 125] on li "Alwin van Dal • V-29-NDD ⚡" at bounding box center [171, 131] width 98 height 12
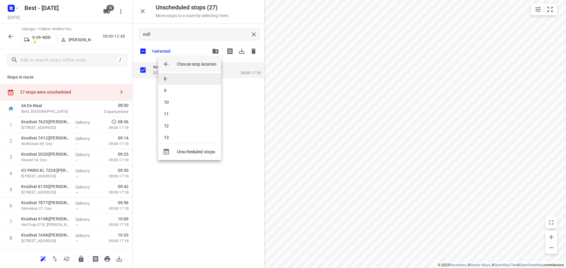
scroll to position [117, 0]
click at [170, 108] on li "13" at bounding box center [189, 105] width 63 height 12
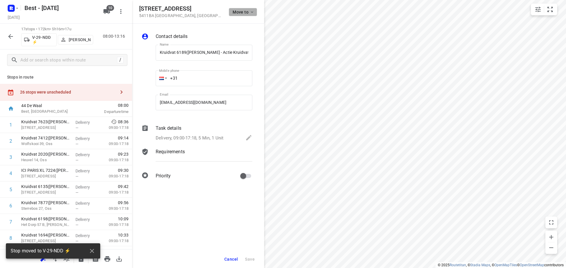
click at [245, 9] on button "Move to" at bounding box center [243, 12] width 28 height 8
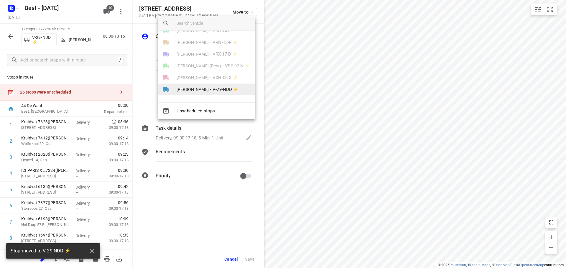
click at [199, 87] on span "[PERSON_NAME]" at bounding box center [193, 90] width 32 height 6
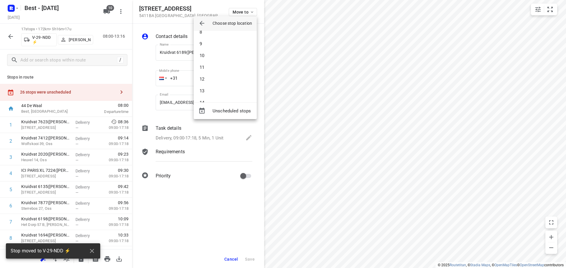
scroll to position [136, 0]
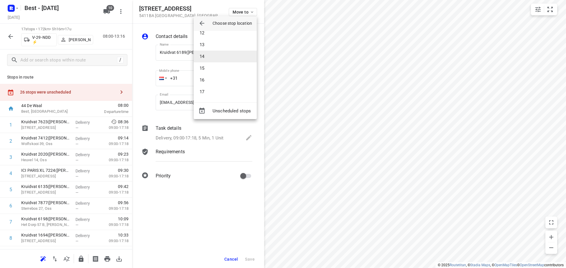
click at [207, 57] on li "14" at bounding box center [225, 57] width 63 height 12
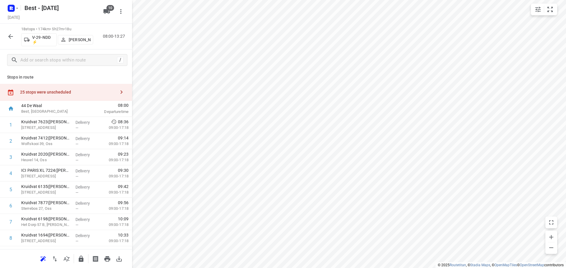
click at [70, 88] on div "25 stops were unscheduled" at bounding box center [66, 92] width 132 height 17
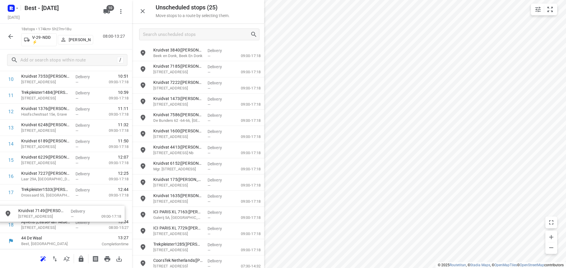
drag, startPoint x: 182, startPoint y: 106, endPoint x: 42, endPoint y: 211, distance: 175.3
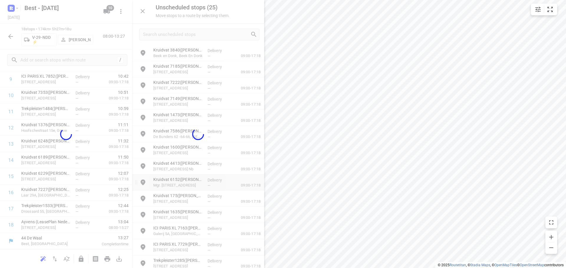
scroll to position [175, 0]
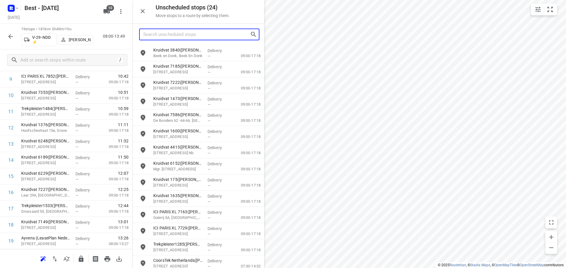
click at [185, 31] on input "Search unscheduled stops" at bounding box center [196, 34] width 107 height 9
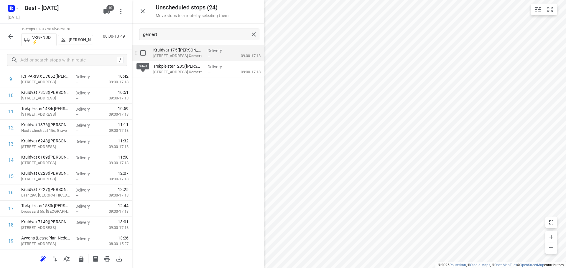
click at [140, 51] on input "grid" at bounding box center [143, 53] width 12 height 12
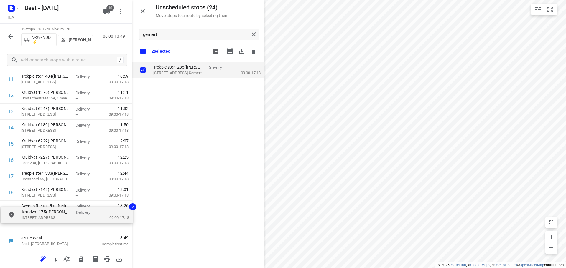
drag, startPoint x: 159, startPoint y: 65, endPoint x: 26, endPoint y: 203, distance: 191.5
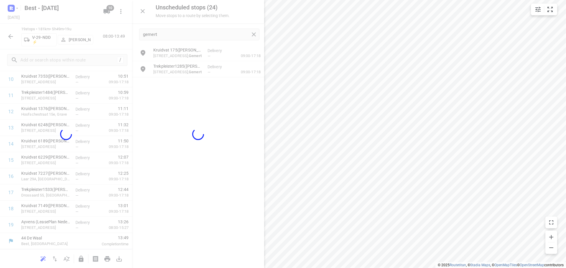
scroll to position [192, 0]
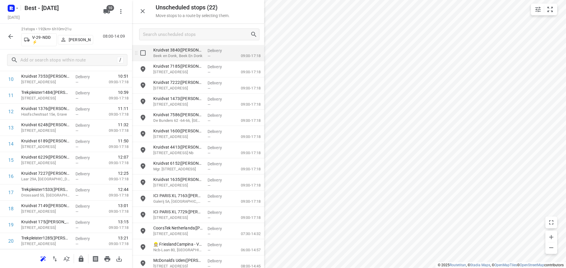
click at [208, 55] on span "—" at bounding box center [208, 56] width 3 height 4
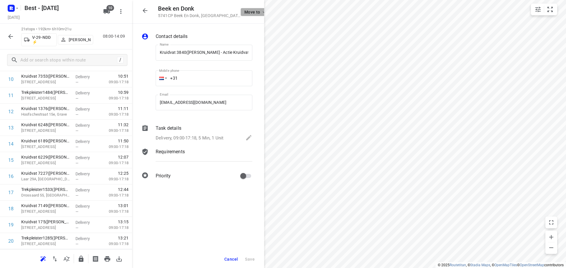
click at [244, 11] on span "Move to" at bounding box center [255, 12] width 22 height 5
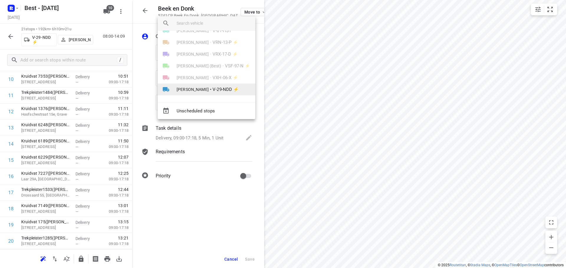
click at [212, 89] on span "V-29-NDD ⚡" at bounding box center [225, 89] width 26 height 7
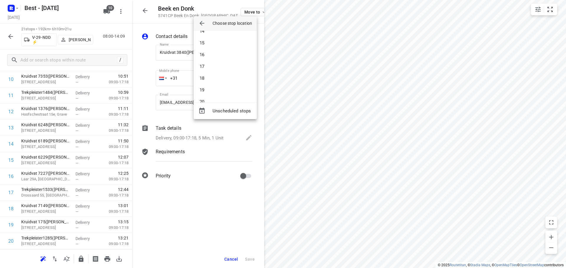
scroll to position [183, 0]
click at [211, 88] on li "21" at bounding box center [225, 92] width 63 height 12
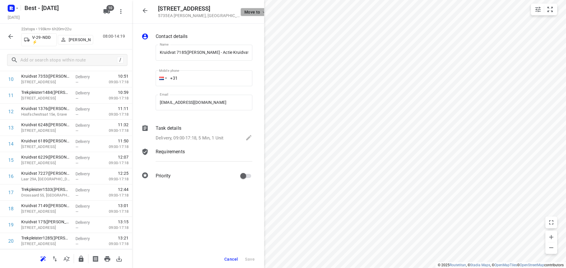
click at [244, 11] on span "Move to" at bounding box center [255, 12] width 22 height 5
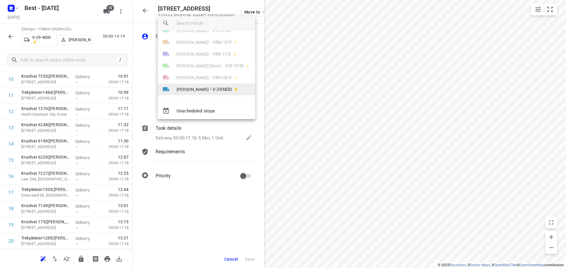
click at [212, 87] on span "V-29-NDD ⚡" at bounding box center [225, 89] width 26 height 7
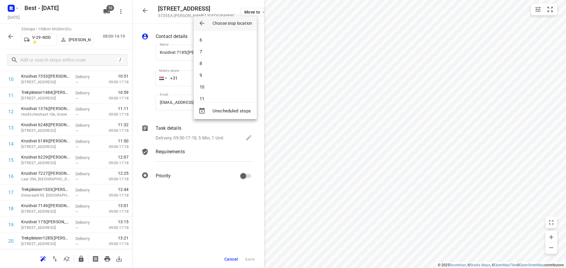
scroll to position [195, 0]
click at [211, 83] on li "21" at bounding box center [225, 80] width 63 height 12
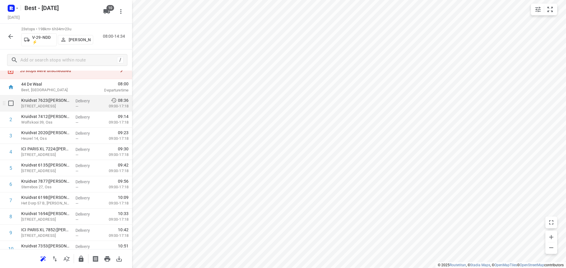
scroll to position [0, 0]
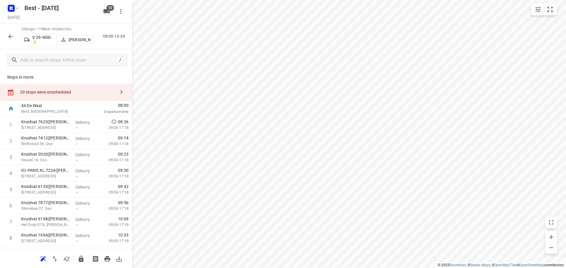
click at [90, 84] on div "Stops in route 20 stops were unscheduled 44 De Waal Best, Netherlands 08:00 Dep…" at bounding box center [66, 160] width 132 height 179
click at [99, 83] on div "Stops in route 20 stops were unscheduled 44 De Waal Best, Netherlands 08:00 Dep…" at bounding box center [66, 160] width 132 height 179
drag, startPoint x: 98, startPoint y: 85, endPoint x: 126, endPoint y: 68, distance: 32.2
click at [99, 86] on div "20 stops were unscheduled" at bounding box center [66, 92] width 132 height 17
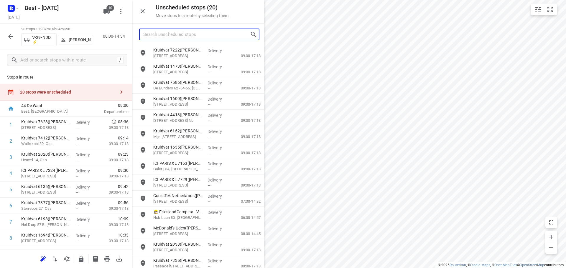
click at [174, 30] on input "Search unscheduled stops" at bounding box center [196, 34] width 107 height 9
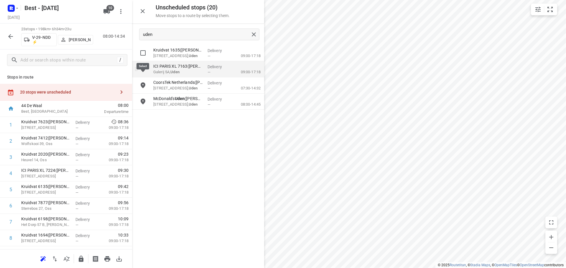
click at [146, 50] on input "grid" at bounding box center [143, 53] width 12 height 12
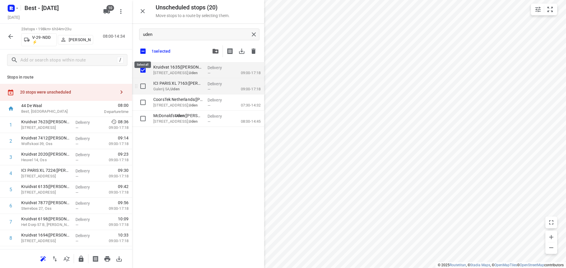
click at [146, 50] on input "checkbox" at bounding box center [143, 51] width 12 height 12
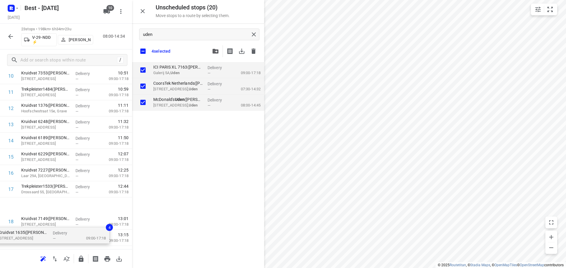
scroll to position [198, 0]
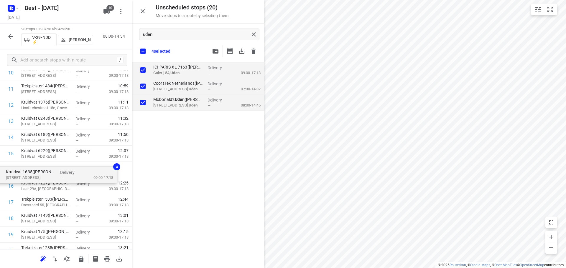
drag, startPoint x: 120, startPoint y: 120, endPoint x: 18, endPoint y: 190, distance: 124.6
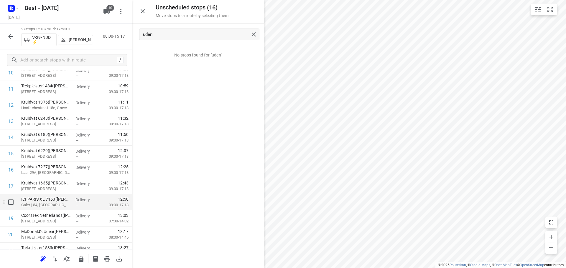
scroll to position [257, 0]
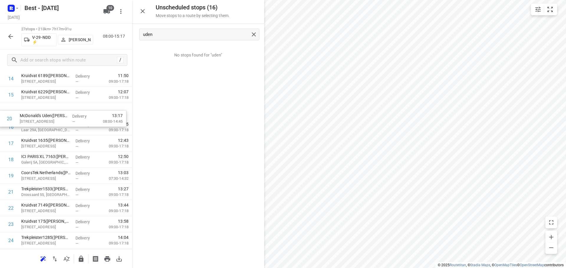
drag, startPoint x: 56, startPoint y: 176, endPoint x: 55, endPoint y: 116, distance: 59.8
click at [55, 116] on div "1 Kruidvat 7623(A.S. Watson - Actie Kruidvat) Dorpstraat 7, Geffen Delivery — 0…" at bounding box center [66, 79] width 132 height 438
drag, startPoint x: 54, startPoint y: 121, endPoint x: 56, endPoint y: 111, distance: 10.8
click at [56, 112] on div "1 Kruidvat 7623(A.S. Watson - Actie Kruidvat) Dorpstraat 7, Geffen Delivery — 0…" at bounding box center [66, 79] width 132 height 438
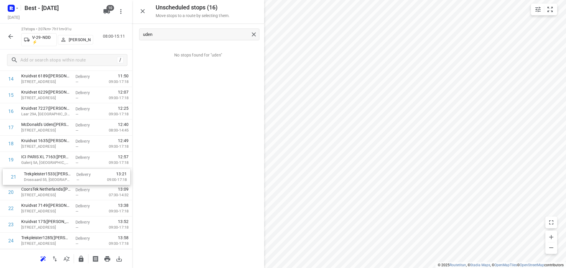
drag, startPoint x: 56, startPoint y: 195, endPoint x: 59, endPoint y: 176, distance: 19.4
click at [59, 176] on div "1 Kruidvat 7623(A.S. Watson - Actie Kruidvat) Dorpstraat 7, Geffen Delivery — 0…" at bounding box center [66, 79] width 132 height 438
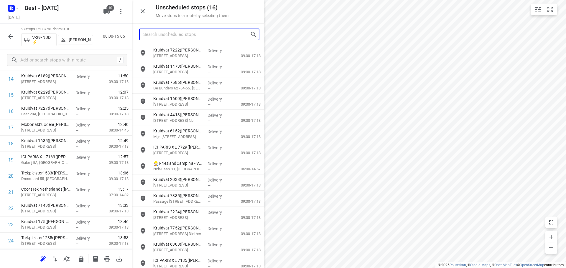
click at [195, 36] on input "Search unscheduled stops" at bounding box center [196, 34] width 107 height 9
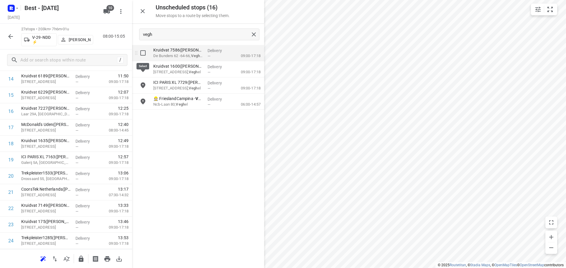
click at [141, 52] on input "grid" at bounding box center [143, 53] width 12 height 12
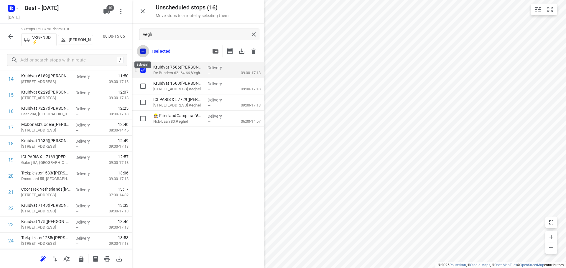
click at [141, 52] on input "checkbox" at bounding box center [143, 51] width 12 height 12
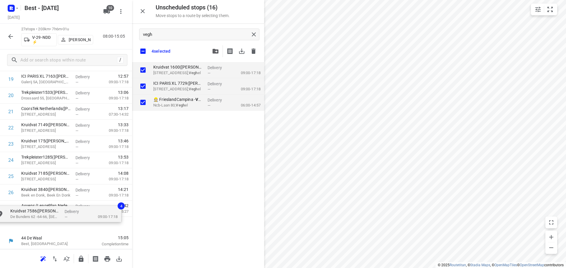
drag, startPoint x: 168, startPoint y: 66, endPoint x: 28, endPoint y: 211, distance: 201.5
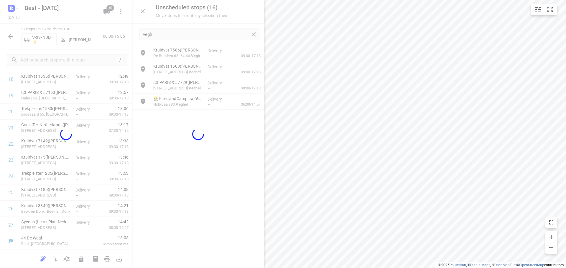
scroll to position [321, 0]
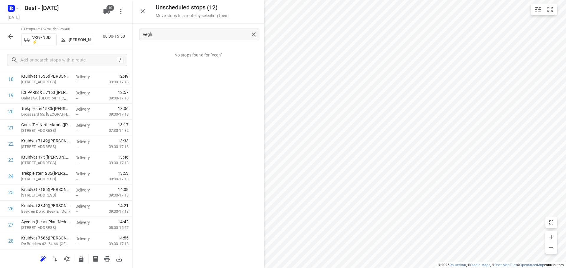
click at [140, 14] on div at bounding box center [198, 134] width 132 height 268
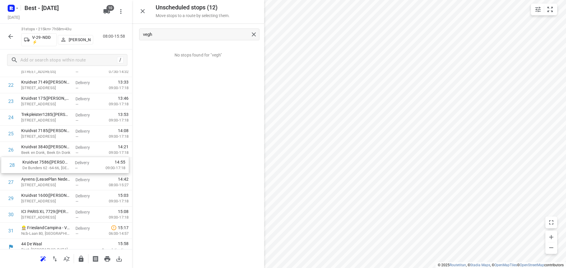
drag, startPoint x: 58, startPoint y: 185, endPoint x: 60, endPoint y: 165, distance: 19.5
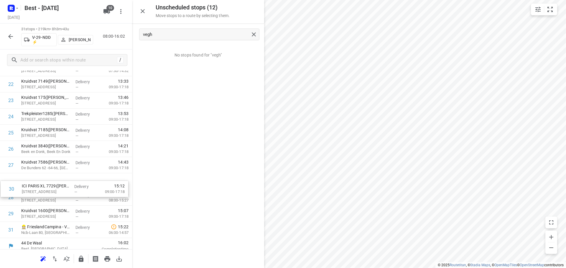
drag, startPoint x: 46, startPoint y: 211, endPoint x: 47, endPoint y: 178, distance: 33.6
drag, startPoint x: 75, startPoint y: 207, endPoint x: 75, endPoint y: 196, distance: 11.5
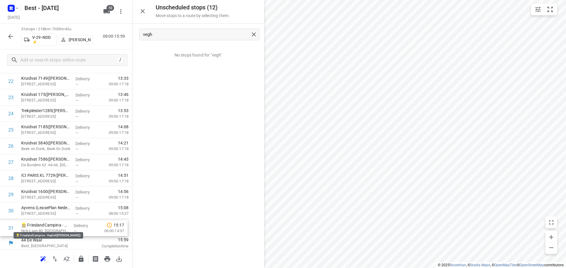
drag, startPoint x: 62, startPoint y: 229, endPoint x: 61, endPoint y: 210, distance: 18.9
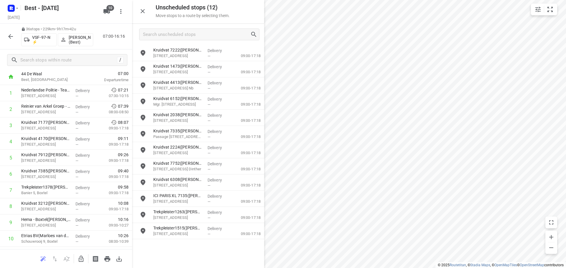
scroll to position [32, 0]
click at [147, 13] on button "button" at bounding box center [143, 11] width 12 height 12
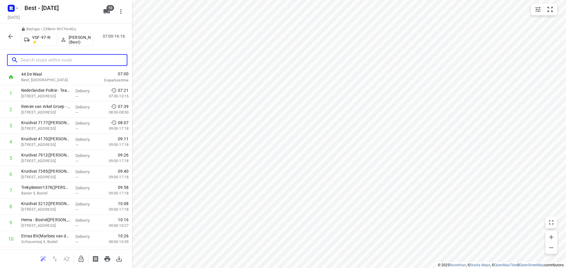
click at [75, 57] on input "text" at bounding box center [74, 60] width 106 height 9
click at [13, 92] on input "checkbox" at bounding box center [11, 94] width 12 height 12
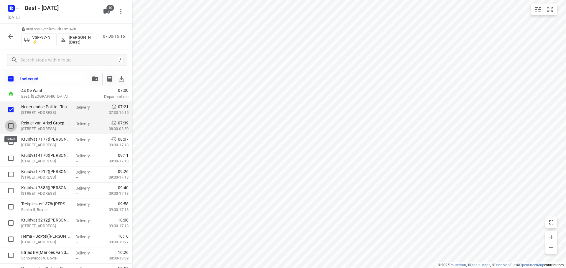
click at [8, 125] on input "checkbox" at bounding box center [11, 126] width 12 height 12
click at [13, 139] on input "checkbox" at bounding box center [11, 142] width 12 height 12
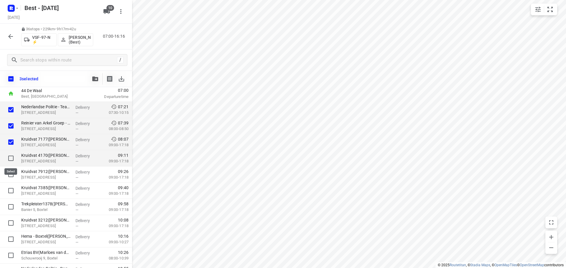
click at [12, 153] on input "checkbox" at bounding box center [11, 159] width 12 height 12
click at [12, 180] on input "checkbox" at bounding box center [11, 175] width 12 height 12
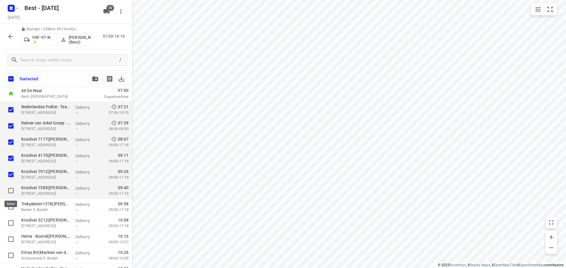
click at [12, 193] on input "checkbox" at bounding box center [11, 191] width 12 height 12
click at [12, 209] on input "checkbox" at bounding box center [11, 207] width 12 height 12
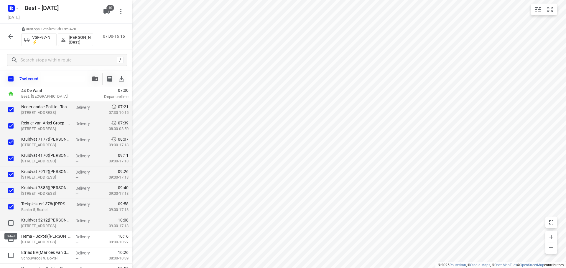
click at [9, 223] on input "checkbox" at bounding box center [11, 223] width 12 height 12
click at [12, 239] on input "checkbox" at bounding box center [11, 240] width 12 height 12
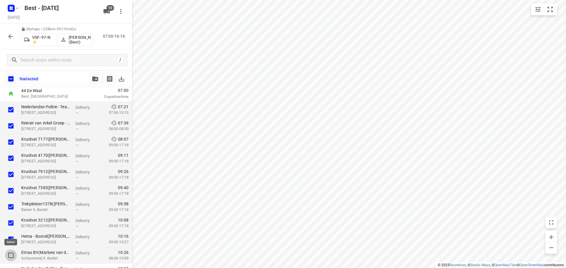
click at [12, 251] on input "checkbox" at bounding box center [11, 256] width 12 height 12
click at [90, 78] on button "button" at bounding box center [95, 79] width 12 height 12
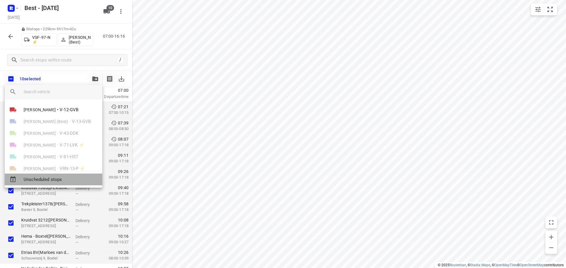
click at [47, 181] on span "Unscheduled stops" at bounding box center [61, 180] width 74 height 7
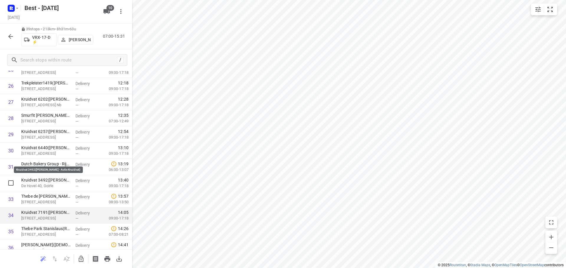
scroll to position [516, 0]
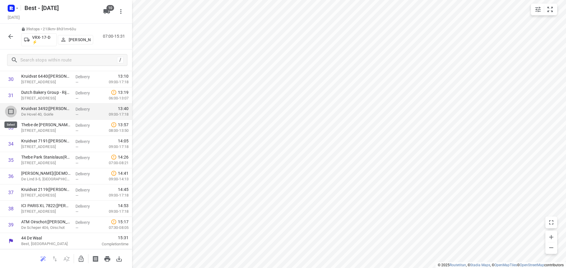
click at [12, 115] on input "checkbox" at bounding box center [11, 112] width 12 height 12
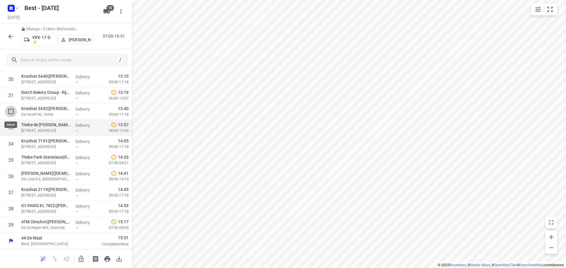
scroll to position [513, 0]
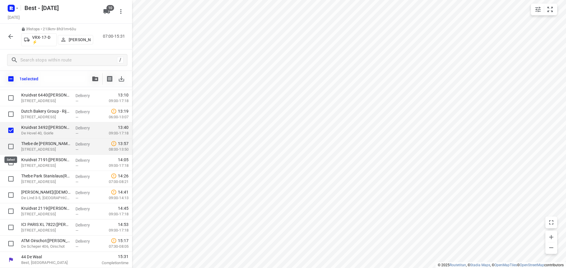
click at [10, 148] on input "checkbox" at bounding box center [11, 147] width 12 height 12
click at [14, 164] on input "checkbox" at bounding box center [11, 163] width 12 height 12
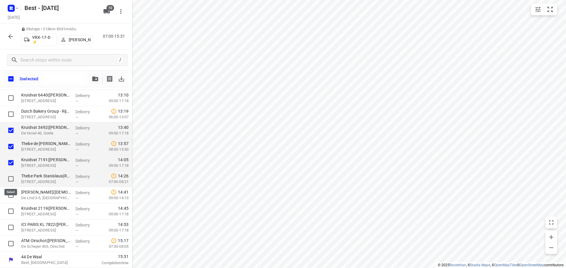
click at [9, 181] on input "checkbox" at bounding box center [11, 179] width 12 height 12
click at [9, 197] on input "checkbox" at bounding box center [11, 195] width 12 height 12
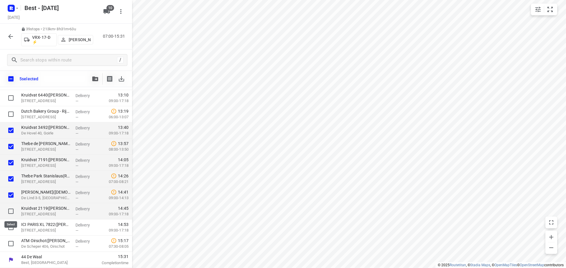
drag, startPoint x: 10, startPoint y: 211, endPoint x: 11, endPoint y: 216, distance: 4.8
click at [10, 211] on input "checkbox" at bounding box center [11, 212] width 12 height 12
click at [11, 226] on input "checkbox" at bounding box center [11, 228] width 12 height 12
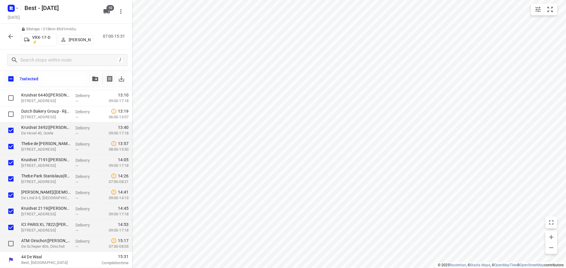
click at [11, 238] on input "checkbox" at bounding box center [11, 244] width 12 height 12
click at [95, 81] on button "button" at bounding box center [95, 79] width 12 height 12
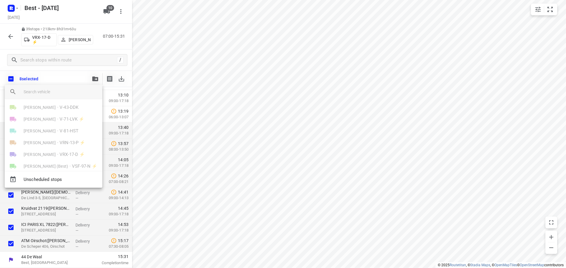
scroll to position [58, 0]
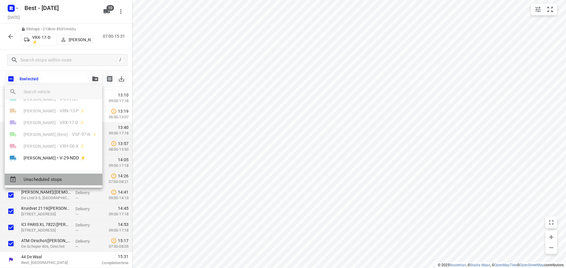
click at [51, 179] on span "Unscheduled stops" at bounding box center [61, 180] width 74 height 7
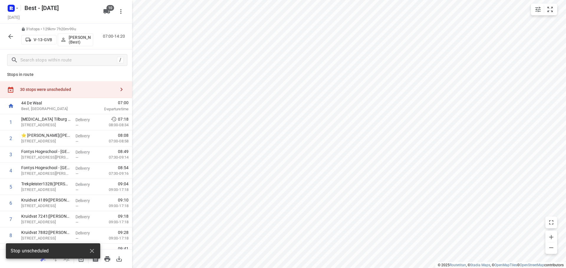
scroll to position [0, 0]
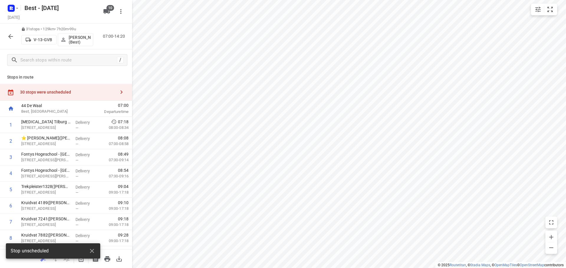
click at [88, 83] on div "Stops in route 30 stops were unscheduled 44 De Waal Best, Netherlands 07:00 Dep…" at bounding box center [66, 160] width 132 height 179
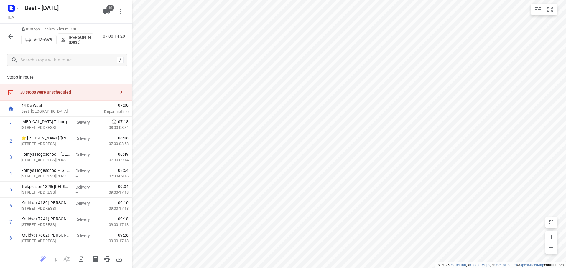
click at [92, 95] on div "30 stops were unscheduled" at bounding box center [66, 92] width 132 height 17
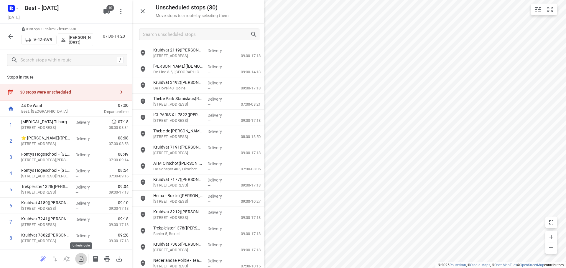
click at [82, 262] on button "button" at bounding box center [81, 259] width 12 height 12
click at [228, 37] on input "Search unscheduled stops" at bounding box center [196, 34] width 107 height 9
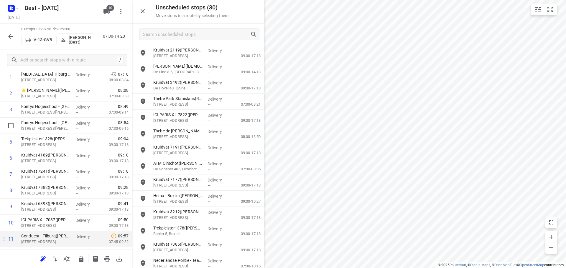
scroll to position [177, 0]
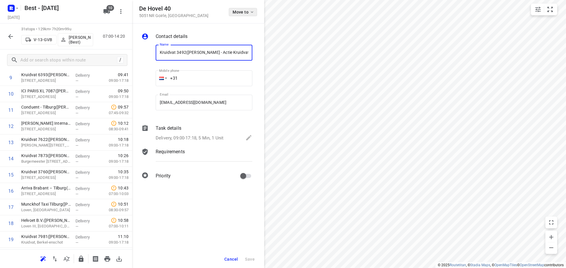
click at [238, 15] on button "Move to" at bounding box center [243, 12] width 28 height 8
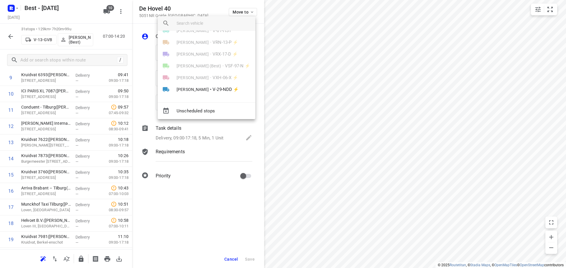
scroll to position [0, 0]
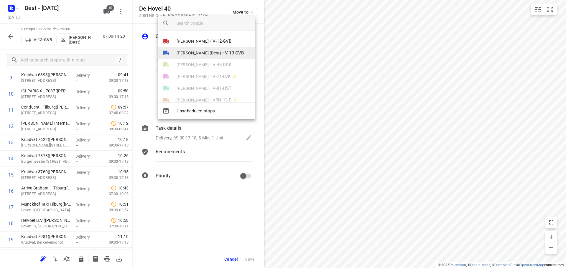
click at [202, 55] on span "[PERSON_NAME] (Best)" at bounding box center [199, 53] width 45 height 6
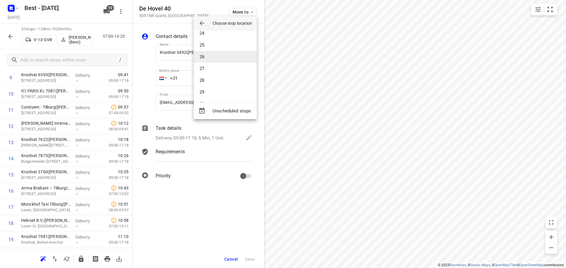
scroll to position [301, 0]
click at [205, 94] on li "31" at bounding box center [225, 92] width 63 height 12
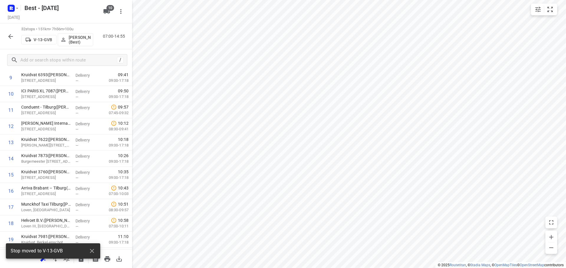
scroll to position [402, 0]
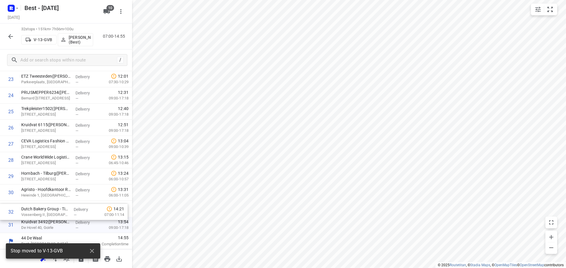
drag, startPoint x: 70, startPoint y: 224, endPoint x: 70, endPoint y: 207, distance: 16.5
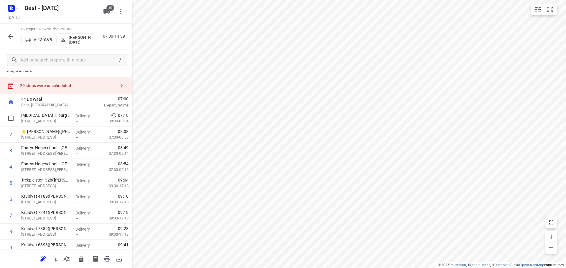
scroll to position [0, 0]
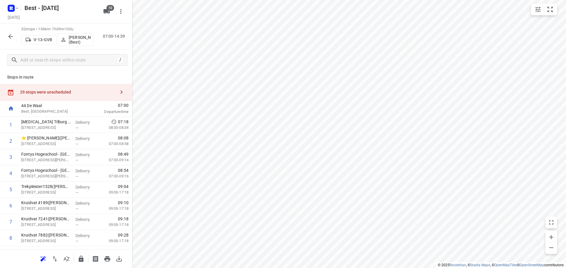
drag, startPoint x: 93, startPoint y: 98, endPoint x: 104, endPoint y: 81, distance: 19.7
click at [93, 97] on div "29 stops were unscheduled" at bounding box center [66, 92] width 132 height 17
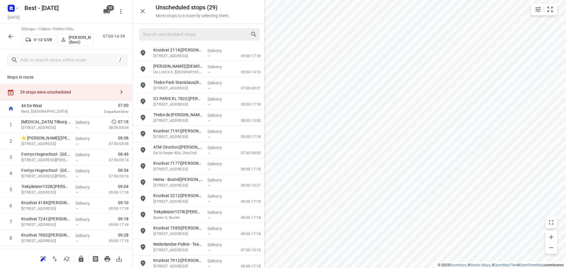
click at [177, 38] on div at bounding box center [199, 35] width 120 height 12
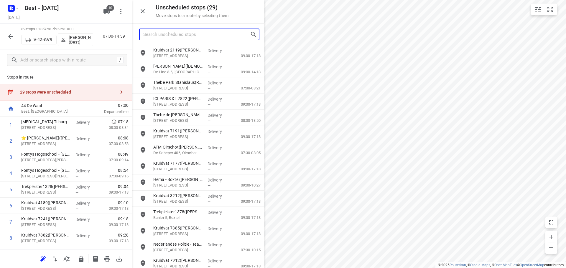
click at [177, 38] on input "Search unscheduled stops" at bounding box center [196, 34] width 107 height 9
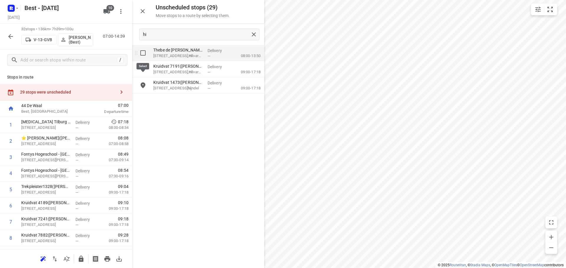
click at [146, 49] on input "grid" at bounding box center [143, 53] width 12 height 12
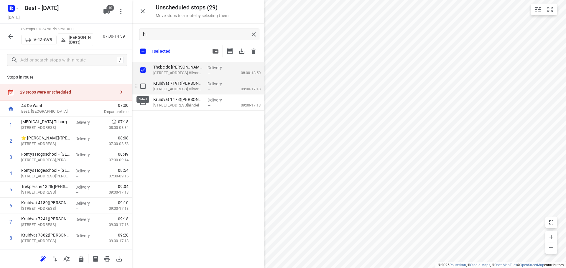
click at [143, 88] on input "grid" at bounding box center [143, 86] width 12 height 12
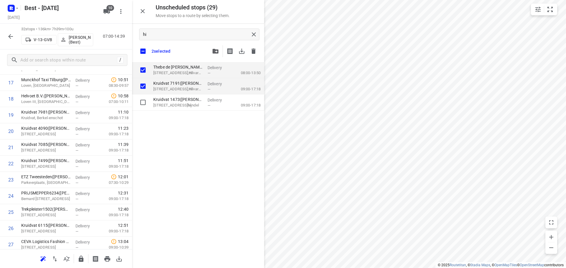
scroll to position [402, 0]
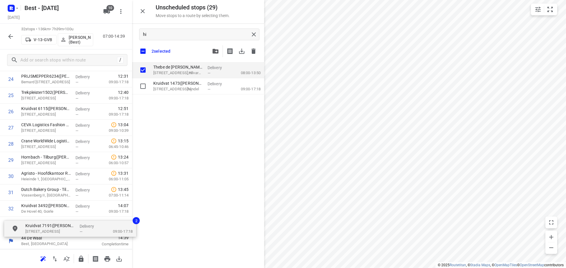
drag, startPoint x: 151, startPoint y: 110, endPoint x: 33, endPoint y: 228, distance: 167.1
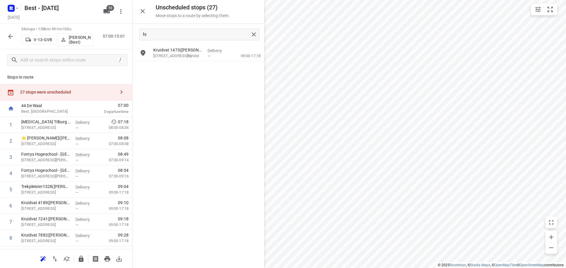
scroll to position [402, 0]
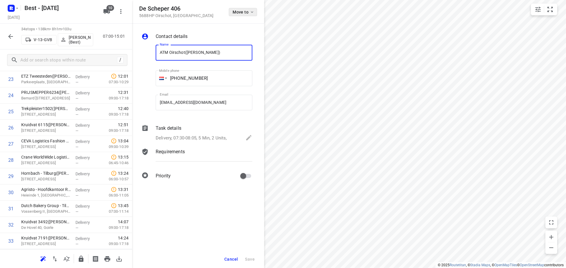
click at [238, 15] on button "Move to" at bounding box center [243, 12] width 28 height 8
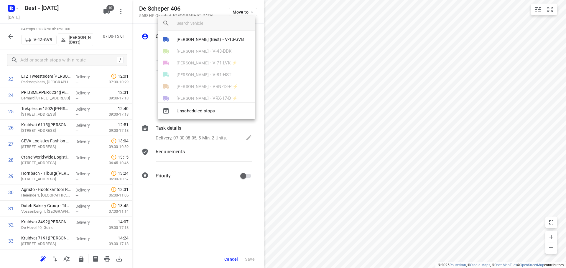
scroll to position [0, 0]
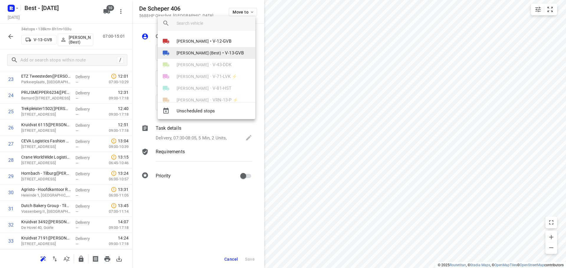
click at [214, 55] on span "[PERSON_NAME] (Best)" at bounding box center [199, 53] width 45 height 6
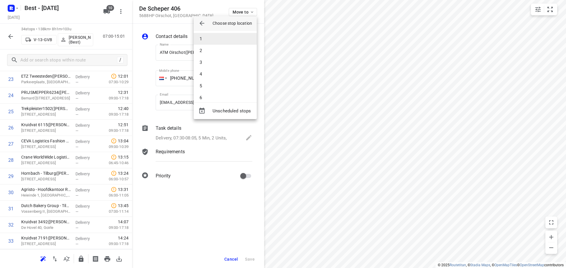
click at [213, 42] on li "1" at bounding box center [225, 39] width 63 height 12
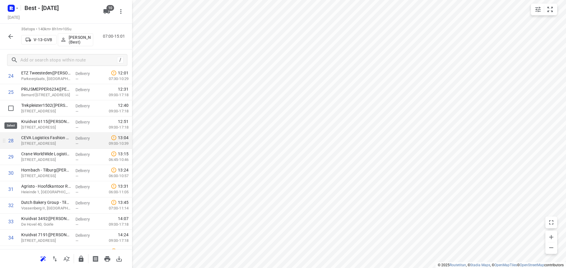
scroll to position [392, 0]
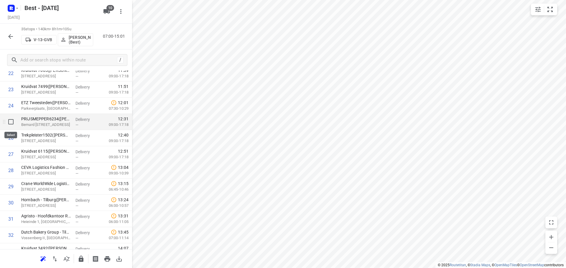
click at [11, 122] on input "checkbox" at bounding box center [11, 122] width 12 height 12
checkbox input "true"
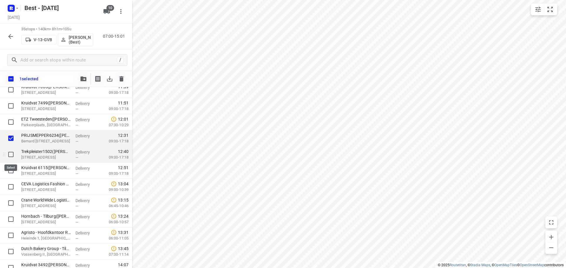
click at [10, 157] on input "checkbox" at bounding box center [11, 155] width 12 height 12
checkbox input "true"
click at [11, 170] on input "checkbox" at bounding box center [11, 171] width 12 height 12
checkbox input "true"
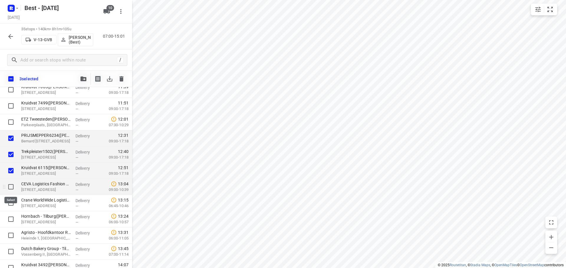
click at [12, 185] on input "checkbox" at bounding box center [11, 187] width 12 height 12
checkbox input "true"
click at [13, 201] on input "checkbox" at bounding box center [11, 203] width 12 height 12
checkbox input "true"
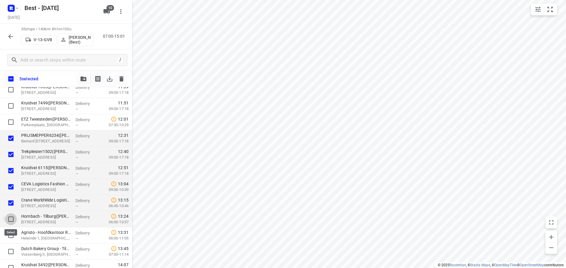
drag, startPoint x: 13, startPoint y: 219, endPoint x: 12, endPoint y: 216, distance: 3.2
click at [13, 219] on input "checkbox" at bounding box center [11, 220] width 12 height 12
checkbox input "true"
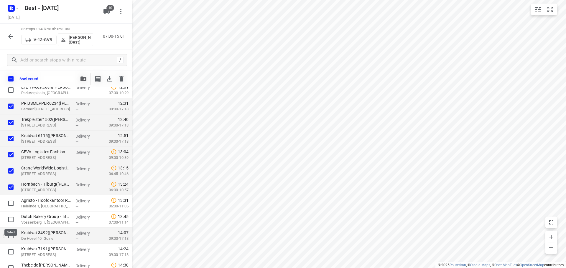
scroll to position [449, 0]
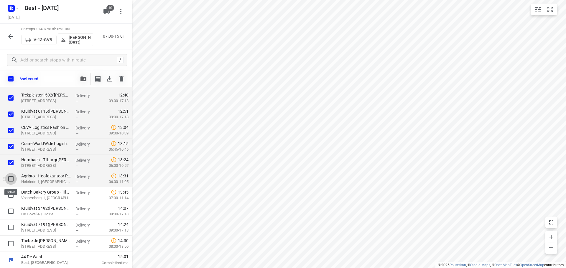
click at [11, 180] on input "checkbox" at bounding box center [11, 179] width 12 height 12
checkbox input "true"
click at [12, 195] on input "checkbox" at bounding box center [11, 195] width 12 height 12
checkbox input "true"
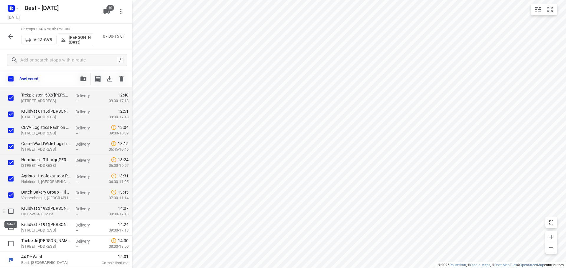
click at [13, 210] on input "checkbox" at bounding box center [11, 212] width 12 height 12
checkbox input "true"
click at [11, 223] on input "checkbox" at bounding box center [11, 228] width 12 height 12
checkbox input "true"
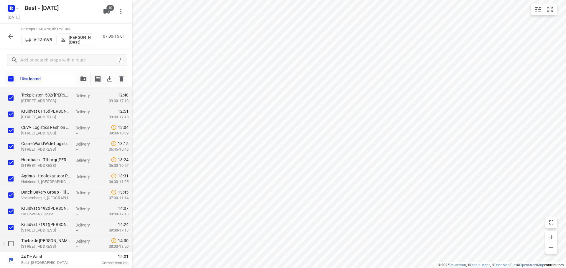
drag, startPoint x: 9, startPoint y: 243, endPoint x: 9, endPoint y: 239, distance: 3.5
click at [9, 243] on input "checkbox" at bounding box center [11, 244] width 12 height 12
checkbox input "true"
click at [81, 81] on icon "button" at bounding box center [83, 79] width 6 height 5
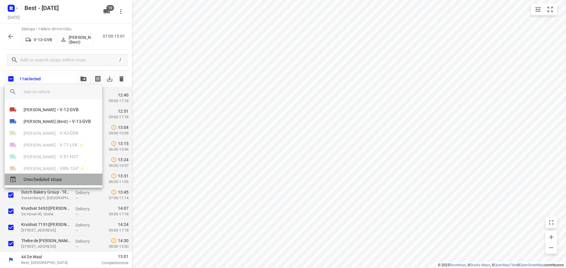
click at [57, 180] on span "Unscheduled stops" at bounding box center [61, 180] width 74 height 7
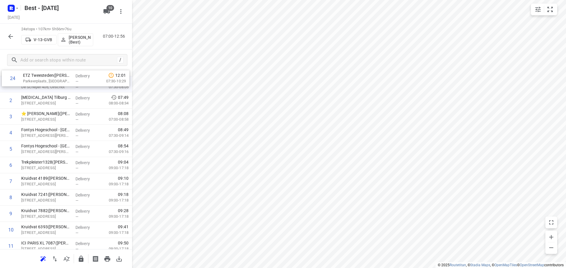
scroll to position [0, 0]
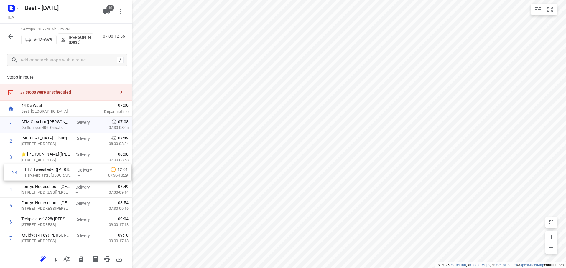
drag, startPoint x: 65, startPoint y: 220, endPoint x: 69, endPoint y: 165, distance: 55.0
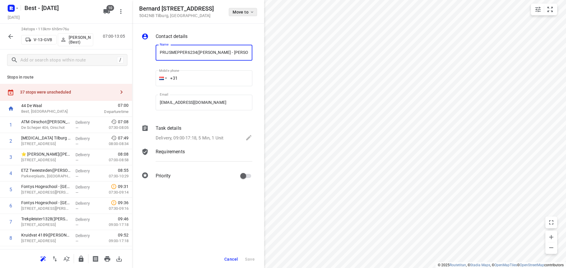
click at [236, 13] on span "Move to" at bounding box center [244, 12] width 22 height 5
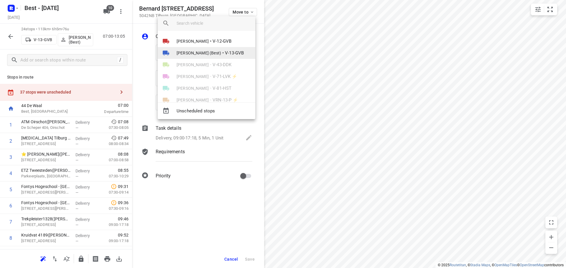
click at [213, 56] on li "Merijn Janssen (Best) • V-13-GVB" at bounding box center [207, 53] width 98 height 12
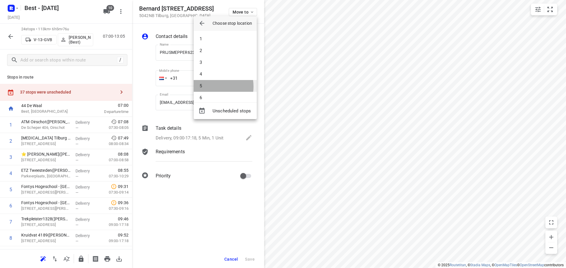
click at [209, 87] on li "5" at bounding box center [225, 86] width 63 height 12
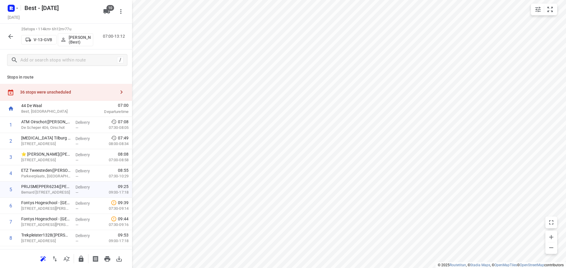
drag, startPoint x: 40, startPoint y: 92, endPoint x: 46, endPoint y: 90, distance: 6.2
click at [41, 92] on div "36 stops were unscheduled" at bounding box center [67, 92] width 95 height 5
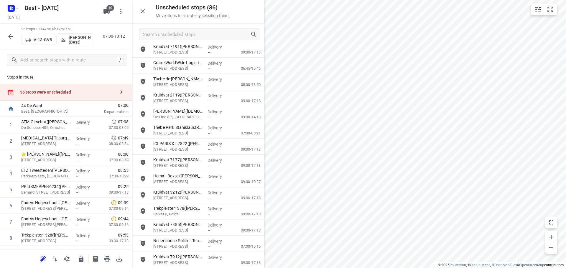
scroll to position [118, 0]
click at [146, 132] on input "grid" at bounding box center [143, 130] width 12 height 12
checkbox input "true"
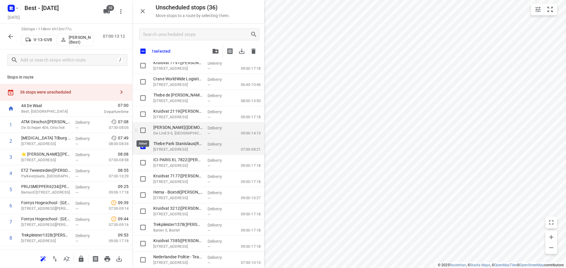
click at [146, 131] on input "grid" at bounding box center [143, 131] width 12 height 12
checkbox input "true"
click at [142, 118] on input "grid" at bounding box center [143, 114] width 12 height 12
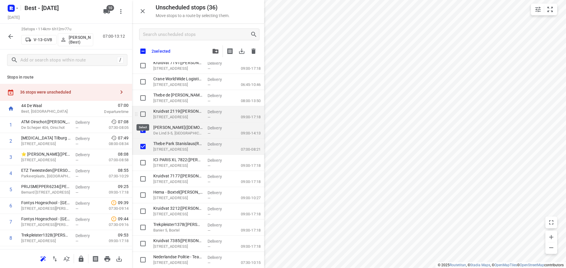
checkbox input "true"
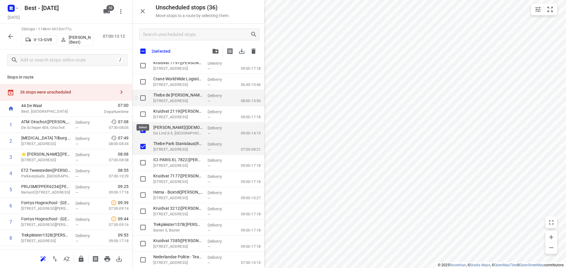
checkbox input "true"
click at [143, 100] on input "grid" at bounding box center [143, 98] width 12 height 12
checkbox input "true"
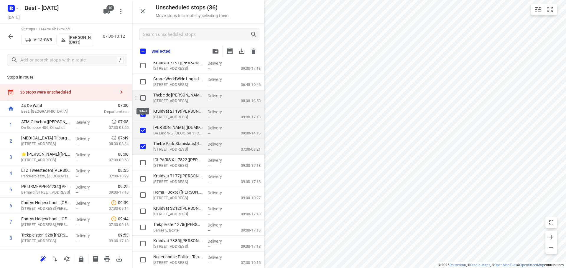
checkbox input "true"
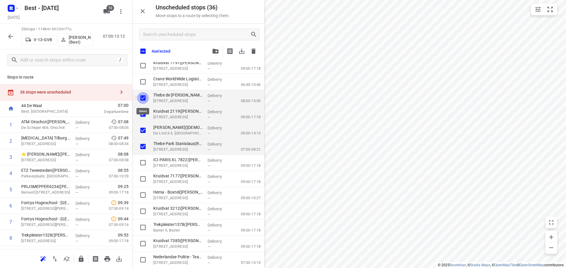
click at [147, 100] on input "grid" at bounding box center [143, 98] width 12 height 12
checkbox input "false"
checkbox input "true"
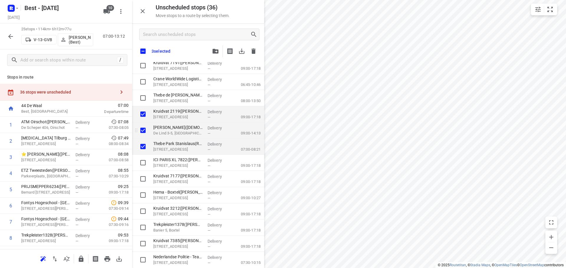
checkbox input "true"
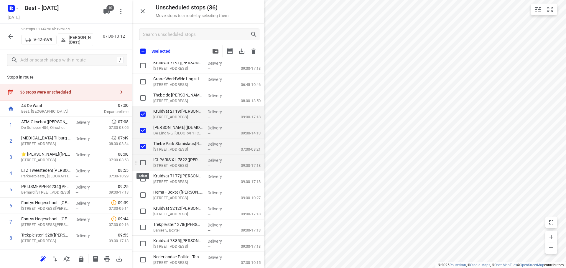
click at [144, 164] on input "grid" at bounding box center [143, 163] width 12 height 12
checkbox input "true"
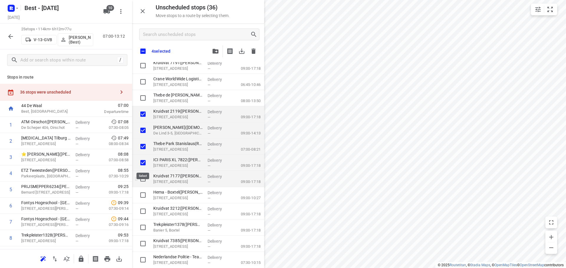
checkbox input "true"
drag, startPoint x: 141, startPoint y: 181, endPoint x: 142, endPoint y: 177, distance: 4.0
click at [141, 181] on input "grid" at bounding box center [143, 179] width 12 height 12
checkbox input "true"
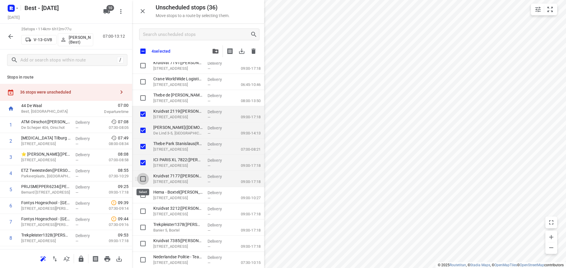
checkbox input "true"
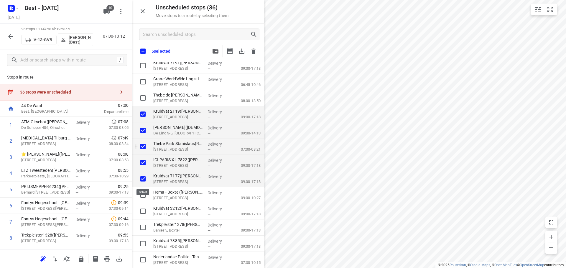
checkbox input "true"
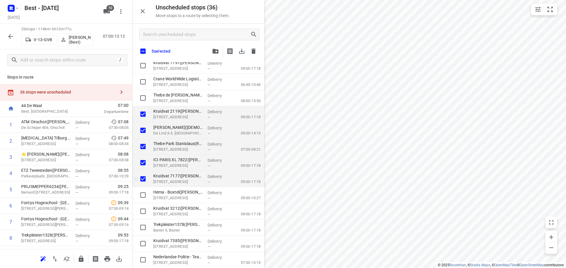
checkbox input "true"
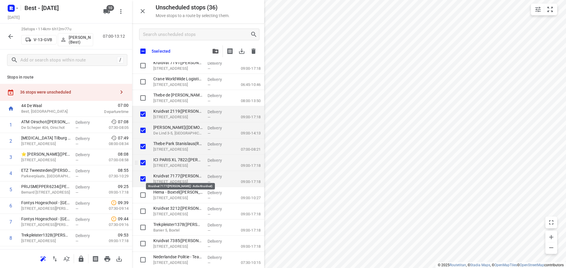
checkbox input "true"
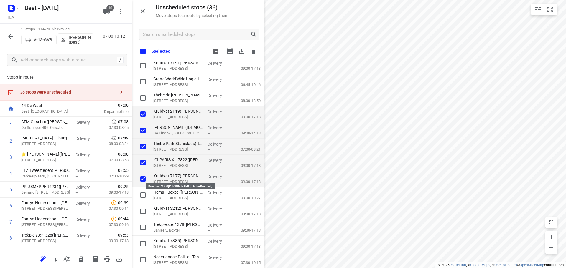
checkbox input "true"
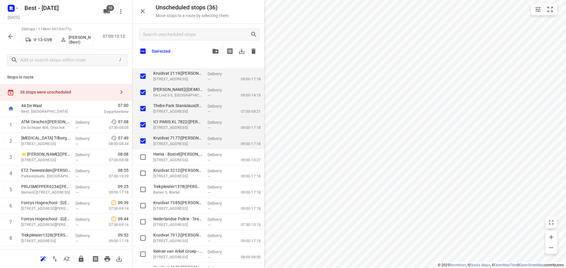
scroll to position [206, 0]
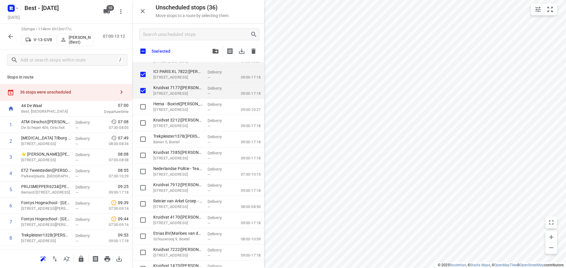
checkbox input "true"
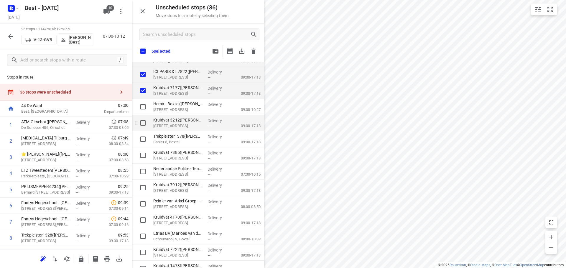
checkbox input "true"
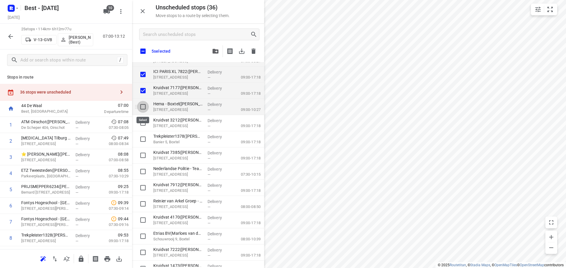
click at [142, 106] on input "grid" at bounding box center [143, 107] width 12 height 12
checkbox input "true"
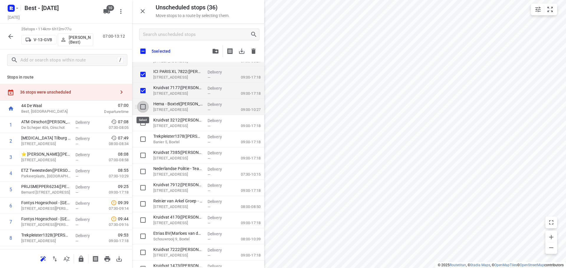
checkbox input "true"
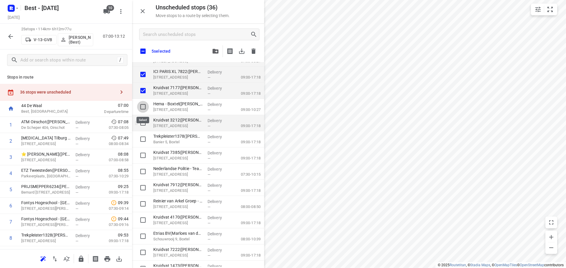
checkbox input "true"
click at [142, 127] on input "grid" at bounding box center [143, 123] width 12 height 12
checkbox input "true"
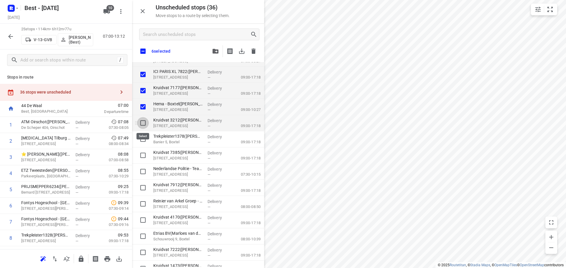
checkbox input "true"
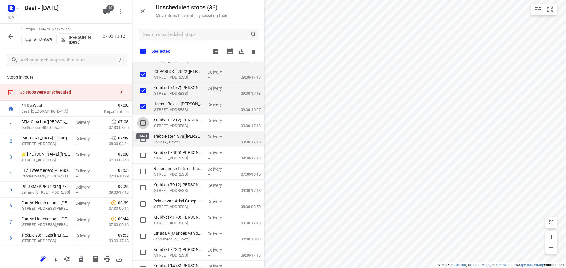
checkbox input "true"
click at [144, 141] on input "grid" at bounding box center [143, 140] width 12 height 12
checkbox input "true"
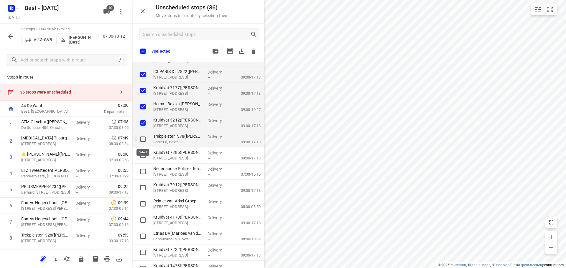
checkbox input "true"
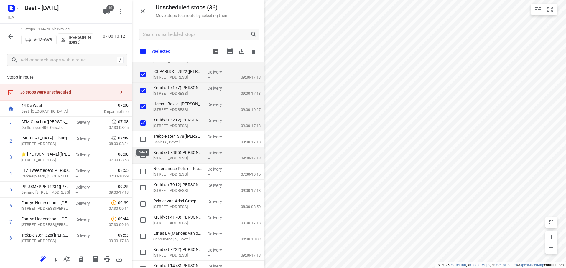
checkbox input "true"
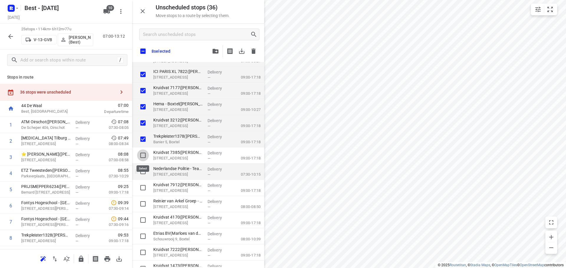
drag, startPoint x: 144, startPoint y: 152, endPoint x: 142, endPoint y: 171, distance: 19.0
click at [144, 154] on input "grid" at bounding box center [143, 156] width 12 height 12
checkbox input "true"
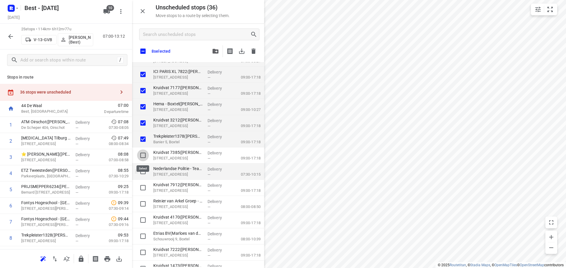
checkbox input "true"
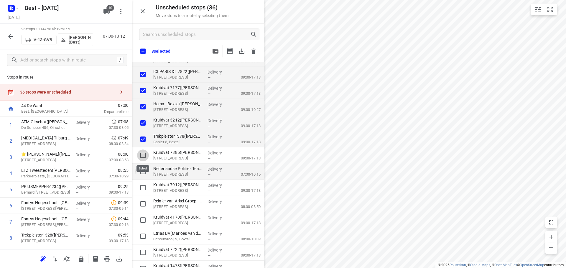
checkbox input "true"
click at [142, 172] on input "grid" at bounding box center [143, 172] width 12 height 12
checkbox input "true"
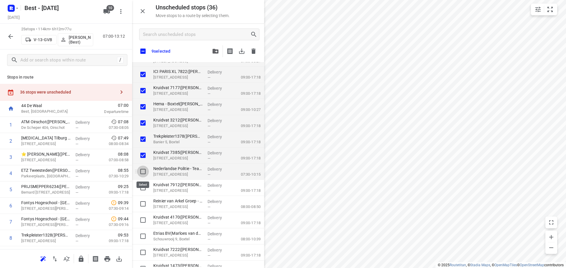
checkbox input "true"
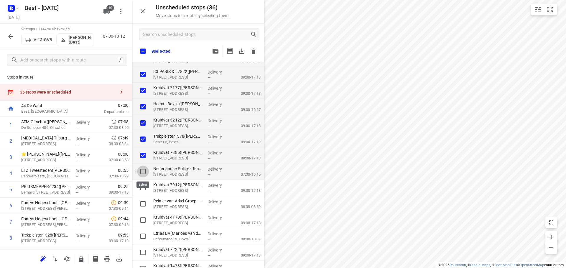
checkbox input "true"
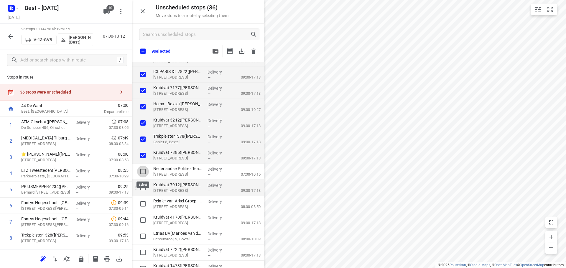
checkbox input "true"
click at [142, 188] on input "grid" at bounding box center [143, 188] width 12 height 12
checkbox input "true"
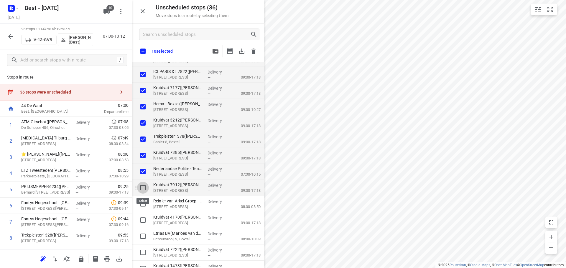
checkbox input "true"
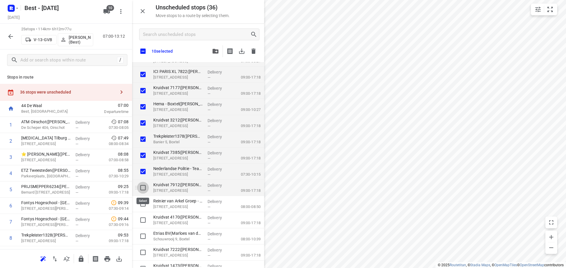
checkbox input "true"
click at [143, 198] on div "grid" at bounding box center [141, 204] width 19 height 16
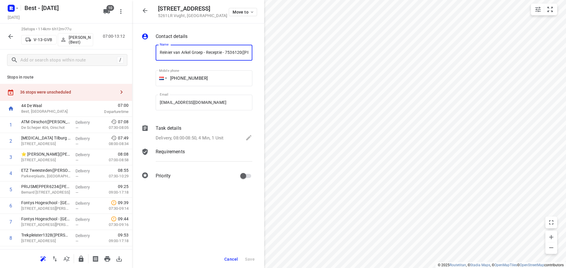
scroll to position [0, 27]
click at [115, 83] on div "Stops in route 36 stops were unscheduled 44 De Waal Best, Netherlands 07:00 Dep…" at bounding box center [66, 160] width 132 height 179
click at [116, 90] on button "button" at bounding box center [122, 92] width 12 height 12
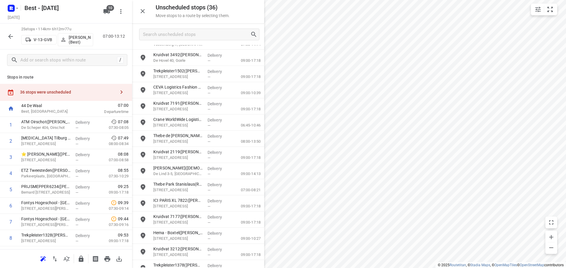
scroll to position [147, 0]
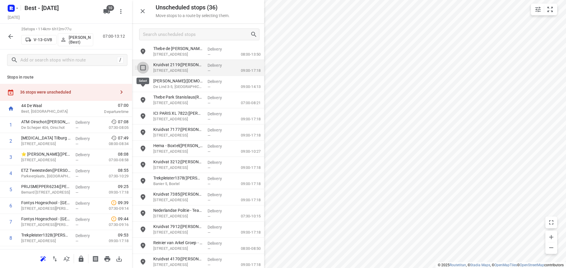
click at [140, 70] on input "grid" at bounding box center [143, 68] width 12 height 12
checkbox input "true"
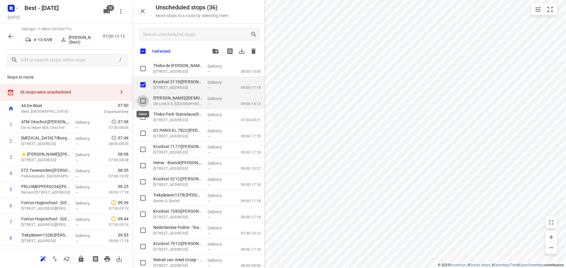
click at [144, 97] on input "grid" at bounding box center [143, 101] width 12 height 12
checkbox input "true"
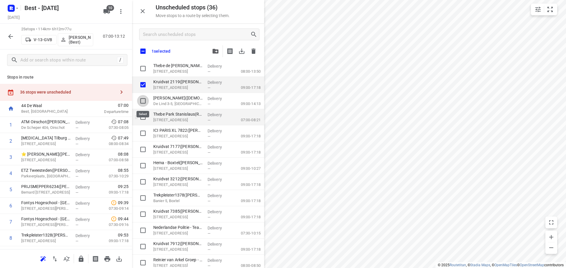
checkbox input "true"
click at [144, 115] on input "grid" at bounding box center [143, 117] width 12 height 12
checkbox input "true"
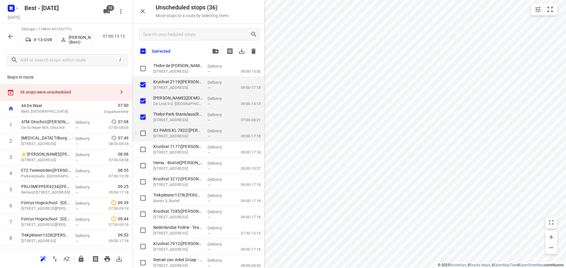
checkbox input "true"
click at [146, 130] on input "grid" at bounding box center [143, 134] width 12 height 12
checkbox input "true"
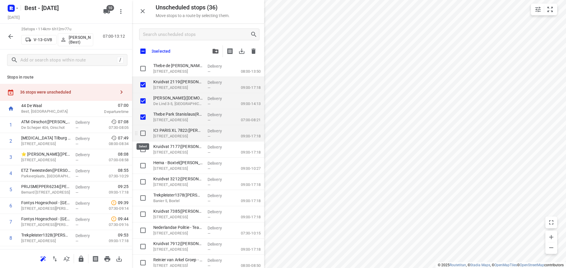
checkbox input "true"
click at [146, 151] on input "grid" at bounding box center [143, 150] width 12 height 12
checkbox input "true"
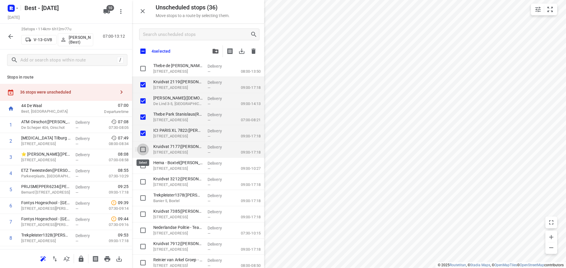
checkbox input "true"
click at [144, 165] on input "grid" at bounding box center [143, 166] width 12 height 12
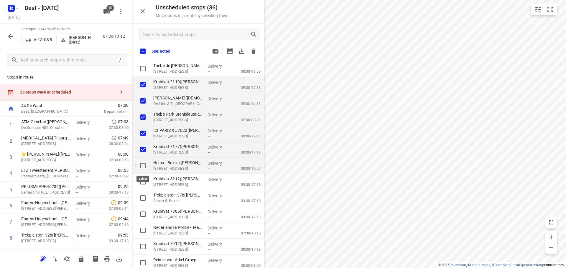
checkbox input "true"
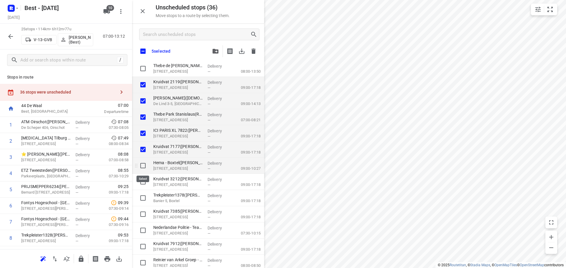
checkbox input "true"
click at [144, 182] on input "grid" at bounding box center [143, 182] width 12 height 12
checkbox input "true"
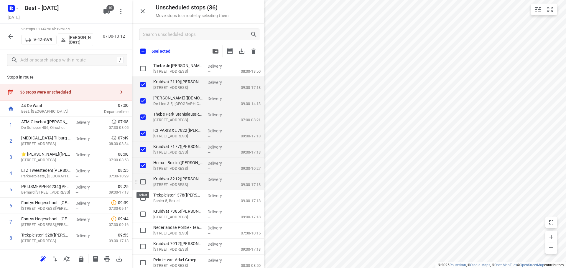
checkbox input "true"
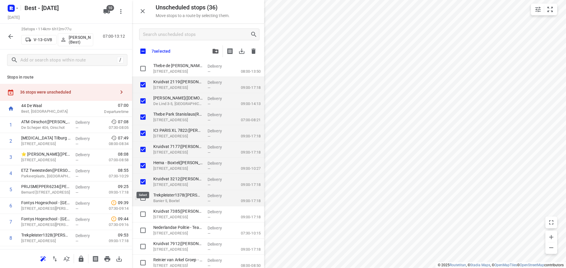
checkbox input "true"
click at [145, 197] on input "grid" at bounding box center [143, 198] width 12 height 12
checkbox input "true"
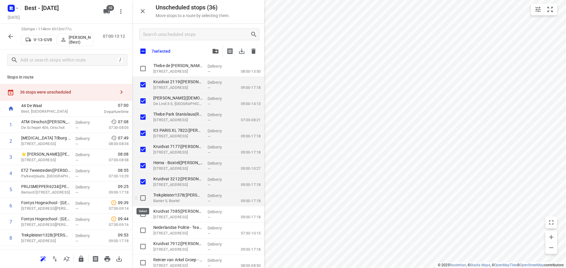
checkbox input "true"
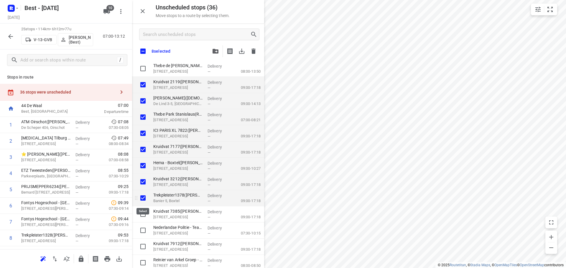
checkbox input "true"
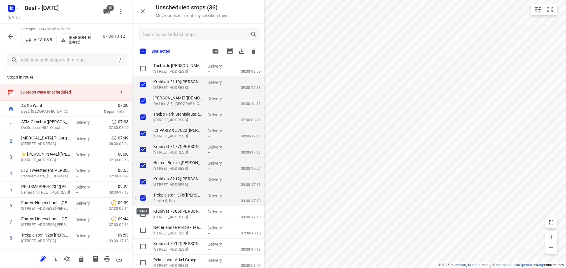
checkbox input "true"
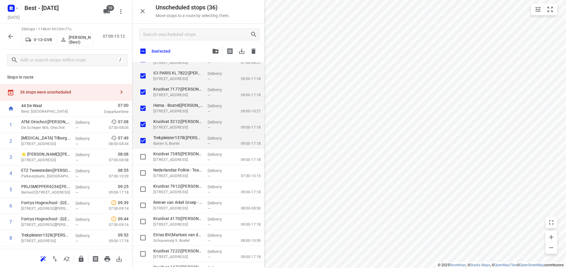
scroll to position [206, 0]
checkbox input "true"
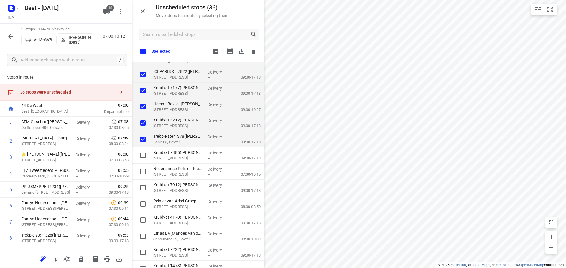
checkbox input "true"
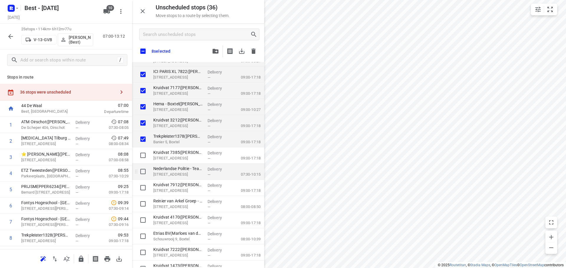
checkbox input "true"
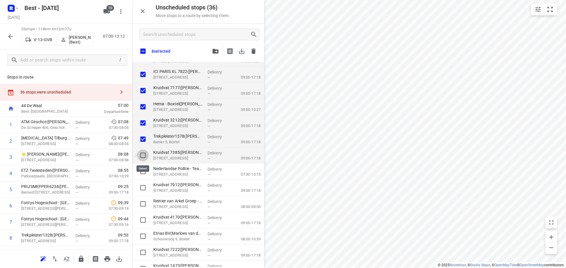
click at [145, 154] on input "grid" at bounding box center [143, 156] width 12 height 12
checkbox input "true"
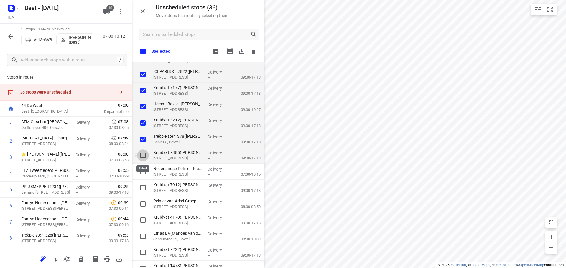
checkbox input "true"
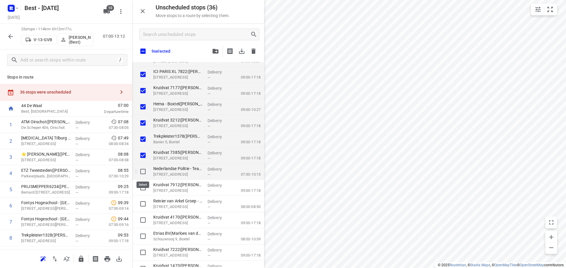
click at [139, 174] on input "grid" at bounding box center [143, 172] width 12 height 12
checkbox input "true"
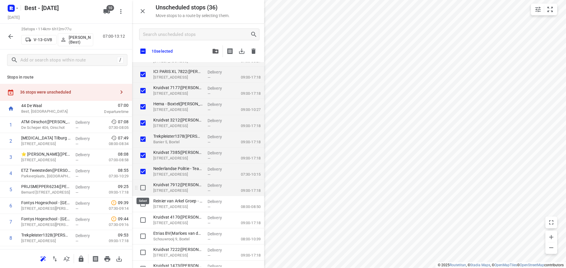
click at [144, 187] on input "grid" at bounding box center [143, 188] width 12 height 12
drag, startPoint x: 144, startPoint y: 203, endPoint x: 144, endPoint y: 206, distance: 3.0
click at [144, 204] on input "grid" at bounding box center [143, 204] width 12 height 12
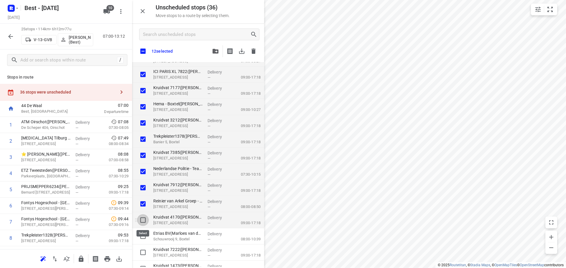
click at [144, 219] on input "grid" at bounding box center [143, 221] width 12 height 12
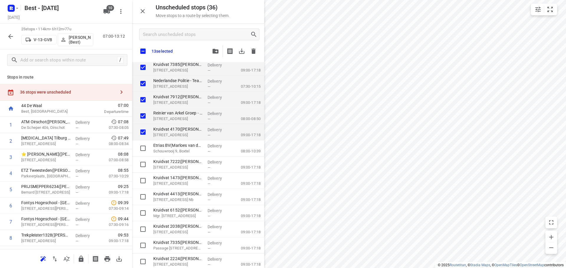
scroll to position [295, 0]
click at [145, 147] on input "grid" at bounding box center [143, 148] width 12 height 12
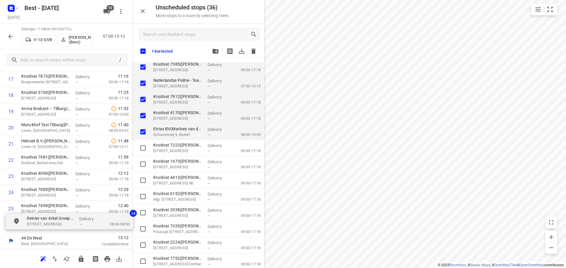
drag, startPoint x: 175, startPoint y: 120, endPoint x: 46, endPoint y: 227, distance: 167.2
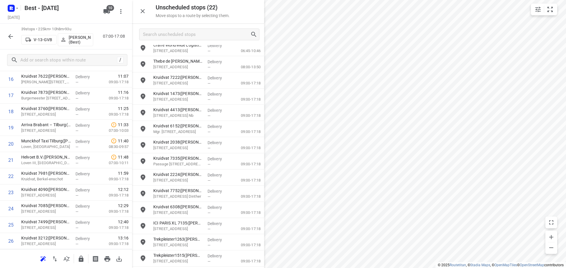
scroll to position [134, 0]
click at [143, 14] on icon "button" at bounding box center [142, 11] width 7 height 7
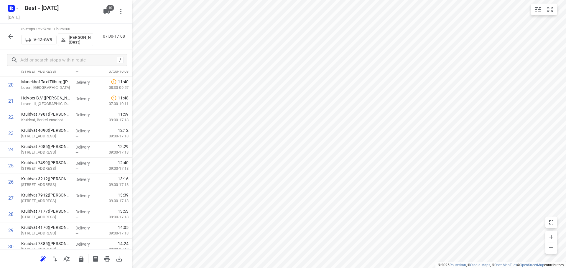
scroll to position [348, 0]
drag, startPoint x: 53, startPoint y: 219, endPoint x: 58, endPoint y: 99, distance: 120.1
click at [58, 99] on div "1 ATM Oirschot(Jasper van Agt) De Scheper 406, Oirschot Delivery — 07:08 07:30-…" at bounding box center [66, 5] width 132 height 632
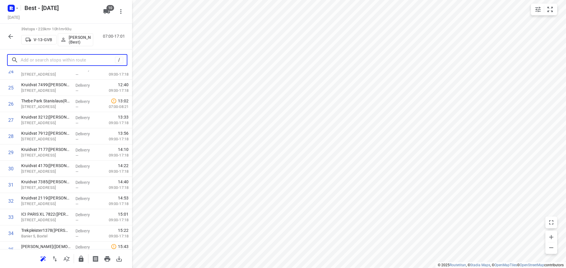
click at [80, 59] on input "text" at bounding box center [68, 60] width 94 height 9
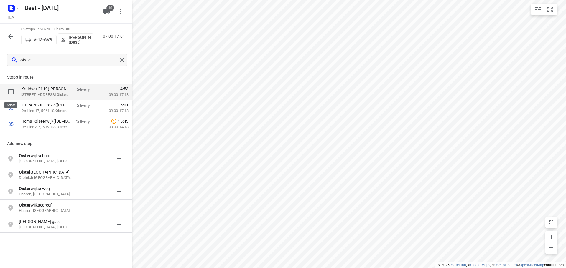
click at [10, 89] on input "checkbox" at bounding box center [11, 92] width 12 height 12
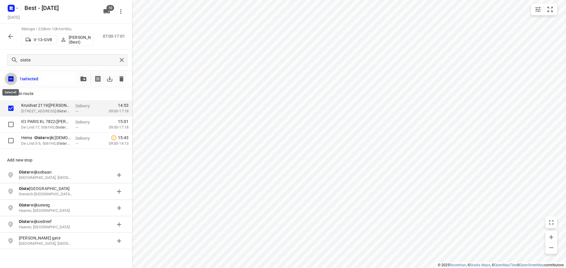
click at [11, 77] on input "checkbox" at bounding box center [11, 79] width 12 height 12
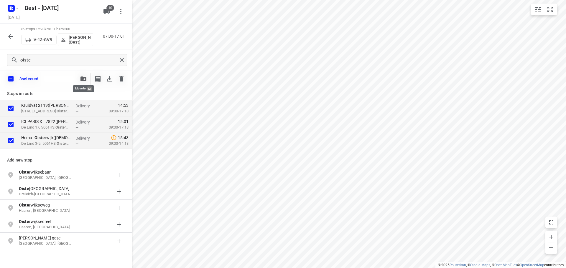
click at [80, 74] on button "button" at bounding box center [84, 79] width 12 height 12
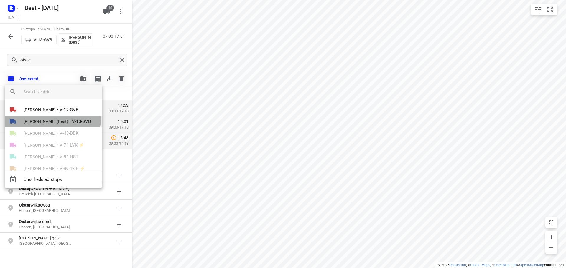
click at [49, 119] on span "[PERSON_NAME] (Best)" at bounding box center [46, 122] width 45 height 6
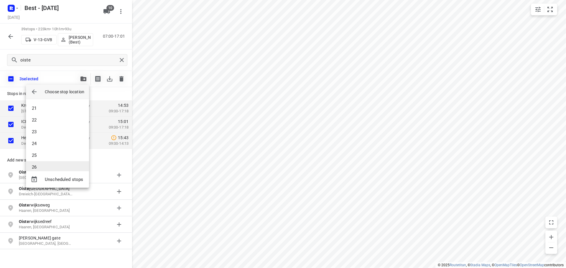
scroll to position [265, 0]
click at [43, 149] on li "27" at bounding box center [57, 149] width 63 height 12
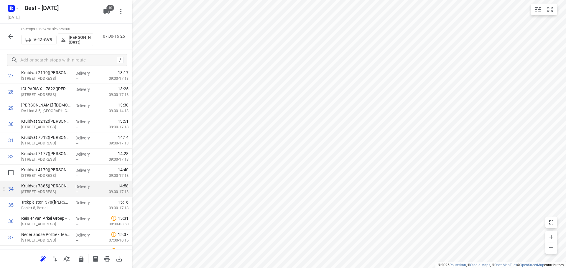
scroll to position [472, 0]
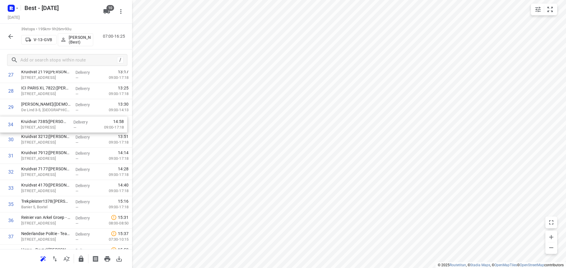
drag, startPoint x: 58, startPoint y: 187, endPoint x: 58, endPoint y: 120, distance: 66.3
drag, startPoint x: 73, startPoint y: 154, endPoint x: 73, endPoint y: 139, distance: 15.6
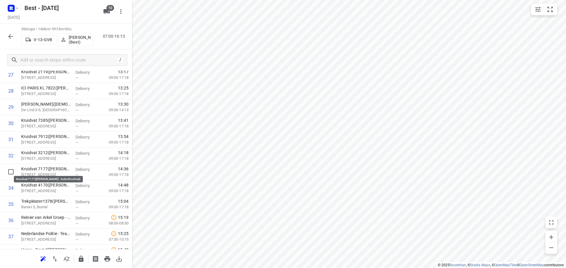
drag, startPoint x: 41, startPoint y: 170, endPoint x: 47, endPoint y: 154, distance: 17.1
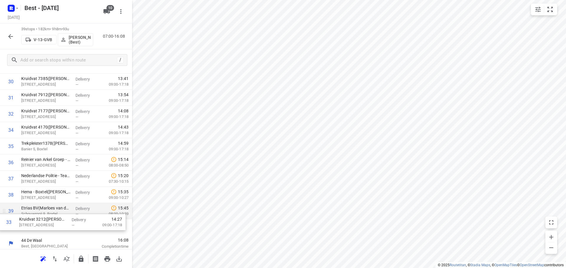
scroll to position [516, 0]
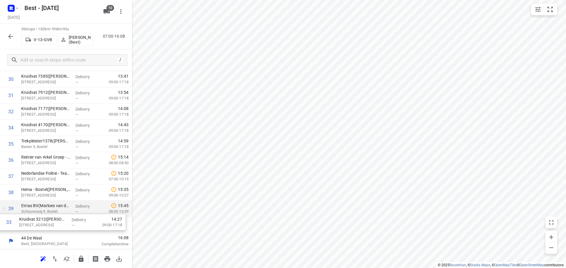
drag, startPoint x: 38, startPoint y: 167, endPoint x: 37, endPoint y: 212, distance: 45.1
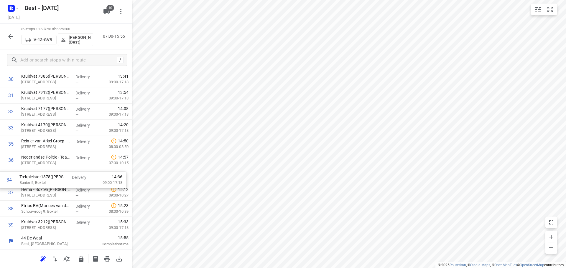
drag, startPoint x: 65, startPoint y: 144, endPoint x: 65, endPoint y: 209, distance: 64.5
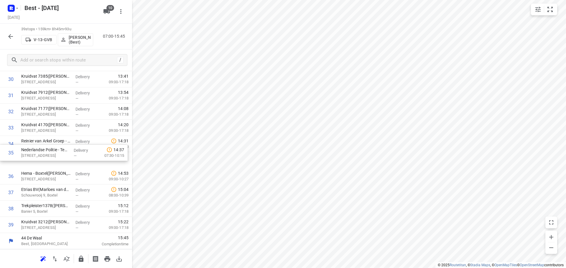
drag, startPoint x: 65, startPoint y: 158, endPoint x: 65, endPoint y: 144, distance: 14.4
drag, startPoint x: 47, startPoint y: 206, endPoint x: 46, endPoint y: 169, distance: 36.5
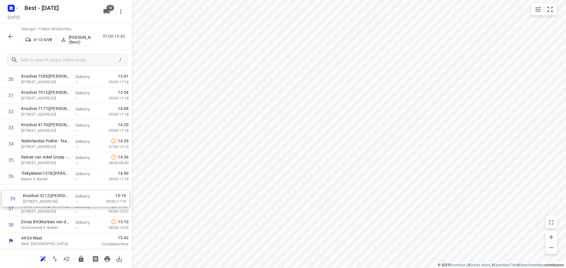
drag, startPoint x: 45, startPoint y: 228, endPoint x: 49, endPoint y: 189, distance: 39.4
click at [80, 259] on icon "button" at bounding box center [81, 259] width 7 height 7
click at [10, 34] on icon "button" at bounding box center [10, 36] width 7 height 7
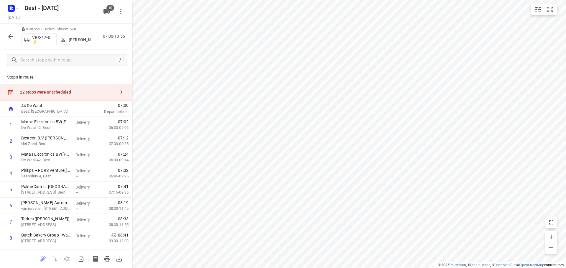
click at [107, 85] on div "22 stops were unscheduled" at bounding box center [66, 92] width 132 height 17
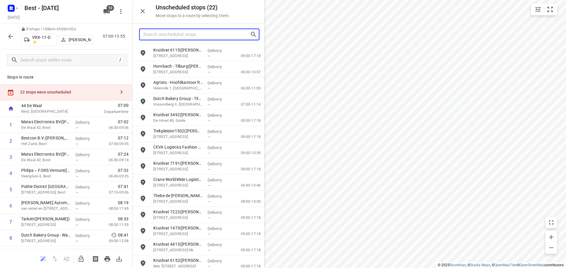
click at [189, 37] on input "Search unscheduled stops" at bounding box center [196, 34] width 107 height 9
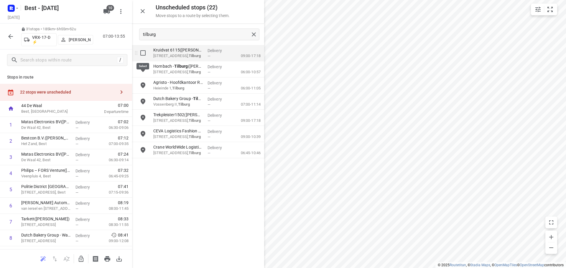
click at [146, 55] on input "grid" at bounding box center [143, 53] width 12 height 12
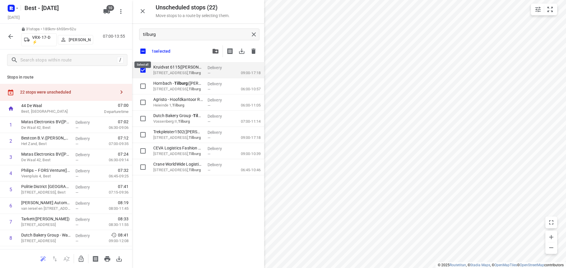
click at [146, 55] on input "checkbox" at bounding box center [143, 51] width 12 height 12
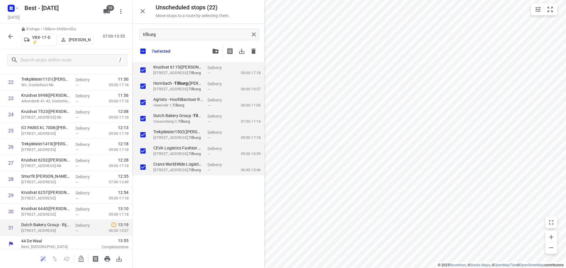
scroll to position [386, 0]
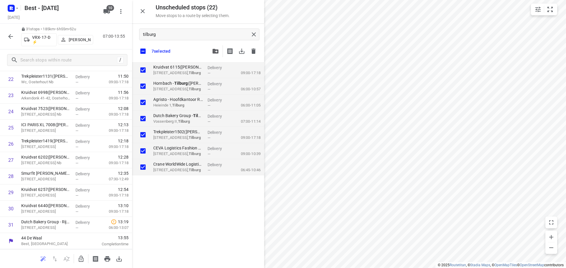
click at [87, 261] on div at bounding box center [66, 259] width 132 height 19
click at [83, 261] on icon "button" at bounding box center [81, 259] width 5 height 6
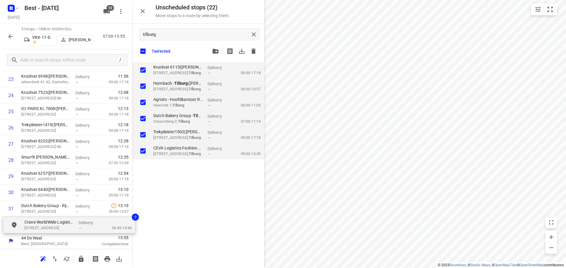
drag, startPoint x: 192, startPoint y: 172, endPoint x: 57, endPoint y: 230, distance: 147.0
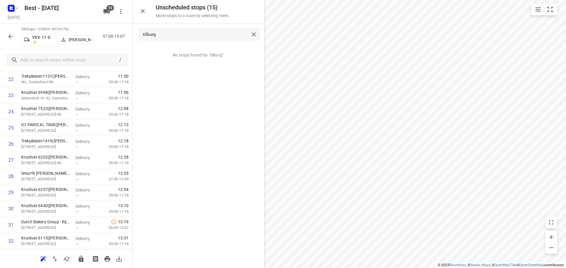
click at [143, 9] on icon "button" at bounding box center [142, 11] width 7 height 7
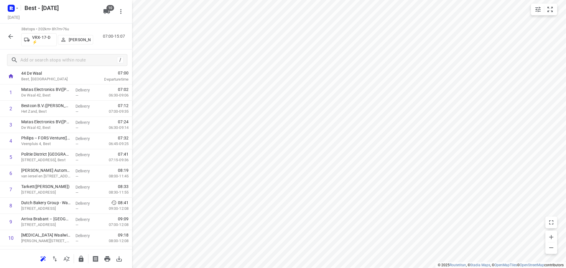
scroll to position [0, 0]
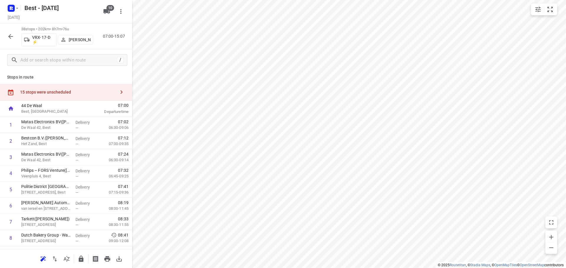
click at [88, 82] on div "Stops in route 15 stops were unscheduled 44 De Waal Best, Netherlands 07:00 Dep…" at bounding box center [66, 160] width 132 height 179
click at [89, 89] on div "15 stops were unscheduled" at bounding box center [66, 92] width 132 height 17
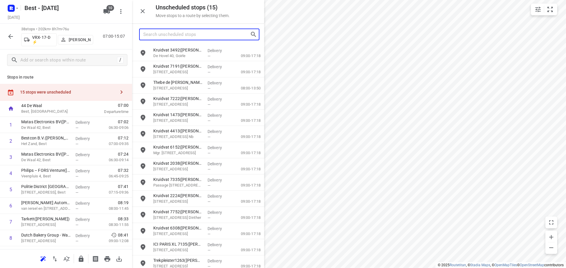
click at [192, 36] on input "Search unscheduled stops" at bounding box center [196, 34] width 107 height 9
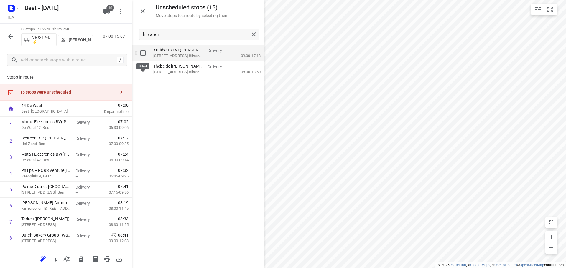
click at [142, 52] on input "grid" at bounding box center [143, 53] width 12 height 12
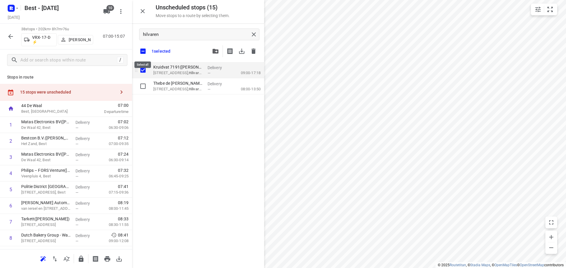
click at [142, 52] on input "checkbox" at bounding box center [143, 51] width 12 height 12
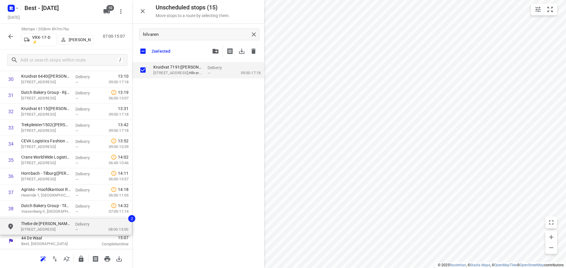
drag, startPoint x: 172, startPoint y: 88, endPoint x: 35, endPoint y: 228, distance: 196.1
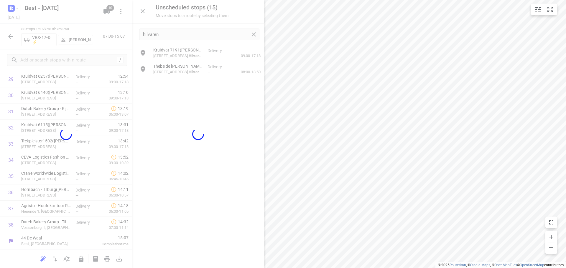
scroll to position [500, 0]
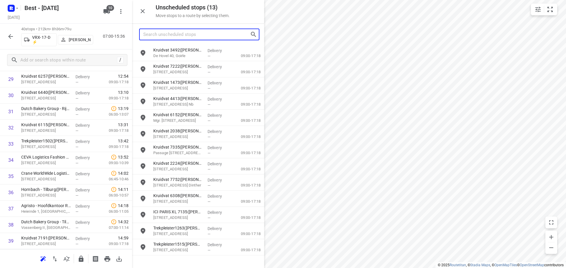
click at [233, 34] on input "Search unscheduled stops" at bounding box center [196, 34] width 107 height 9
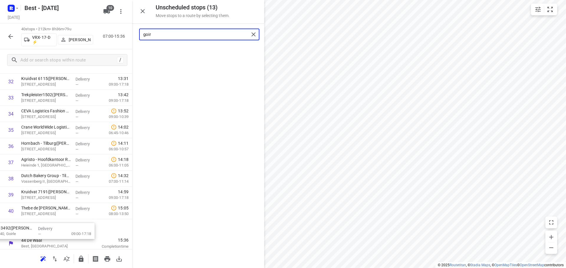
scroll to position [553, 0]
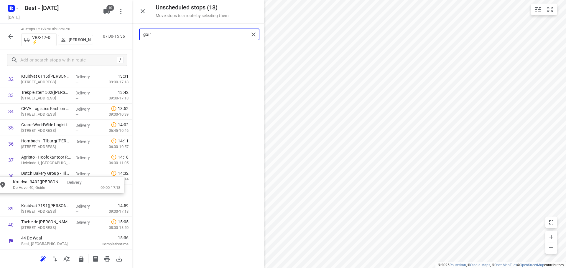
drag, startPoint x: 197, startPoint y: 53, endPoint x: 56, endPoint y: 187, distance: 193.7
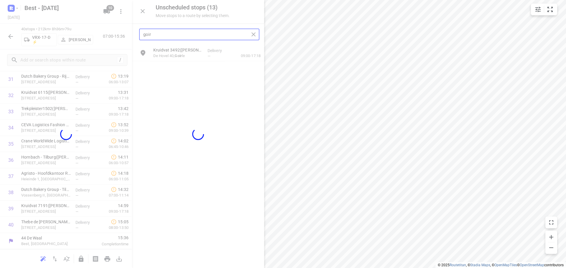
scroll to position [532, 0]
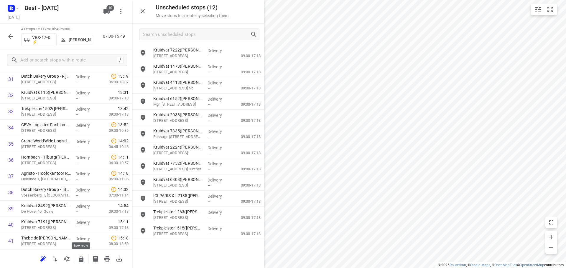
click at [81, 259] on icon "button" at bounding box center [81, 259] width 5 height 6
click at [5, 38] on button "button" at bounding box center [11, 37] width 12 height 12
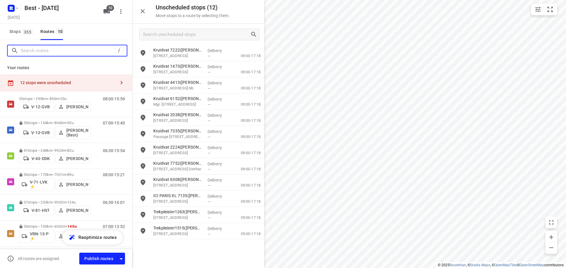
click at [26, 53] on input "Search routes" at bounding box center [68, 50] width 94 height 9
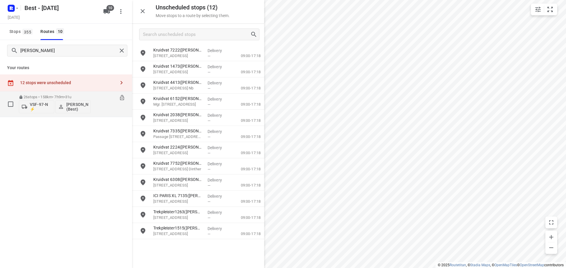
click at [55, 93] on div "26 stops • 158km • 7h9m • 31u VSF-97-N ⚡ Tony van Doren (Best)" at bounding box center [55, 104] width 72 height 24
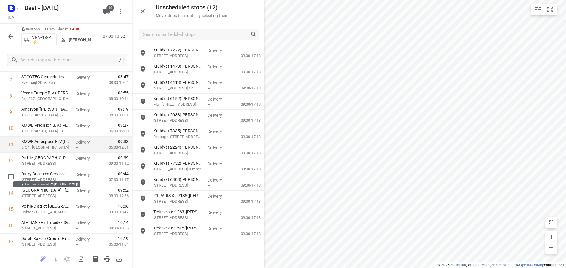
scroll to position [118, 0]
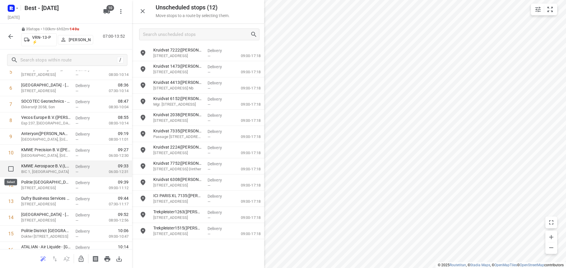
click at [9, 168] on input "checkbox" at bounding box center [11, 169] width 12 height 12
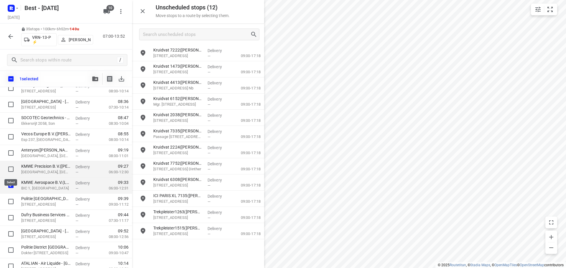
drag, startPoint x: 9, startPoint y: 167, endPoint x: 9, endPoint y: 157, distance: 10.0
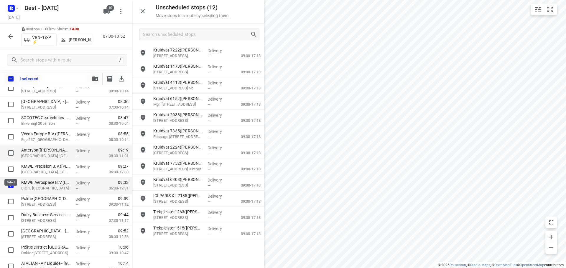
click at [9, 167] on input "checkbox" at bounding box center [11, 170] width 12 height 12
click at [9, 156] on input "checkbox" at bounding box center [11, 153] width 12 height 12
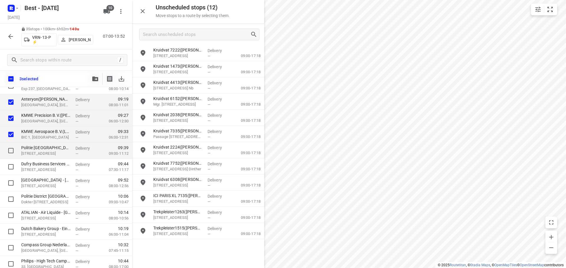
scroll to position [177, 0]
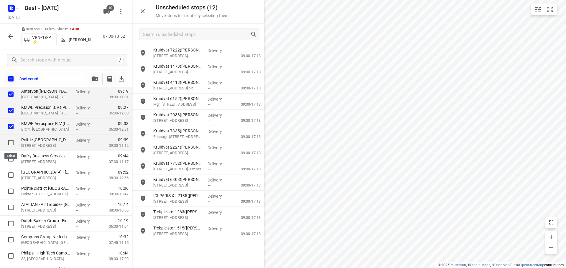
click at [10, 142] on input "checkbox" at bounding box center [11, 143] width 12 height 12
click at [12, 160] on input "checkbox" at bounding box center [11, 159] width 12 height 12
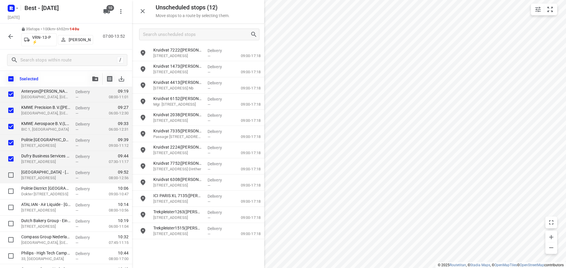
click at [11, 172] on input "checkbox" at bounding box center [11, 175] width 12 height 12
drag, startPoint x: 11, startPoint y: 187, endPoint x: 6, endPoint y: 204, distance: 17.9
click at [10, 188] on input "checkbox" at bounding box center [11, 192] width 12 height 12
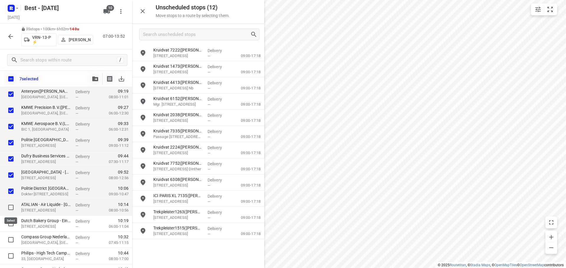
click at [13, 207] on input "checkbox" at bounding box center [11, 208] width 12 height 12
click at [9, 222] on input "checkbox" at bounding box center [11, 224] width 12 height 12
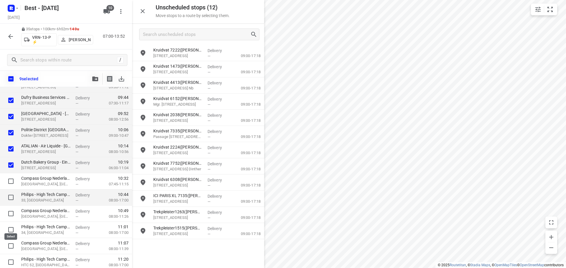
scroll to position [236, 0]
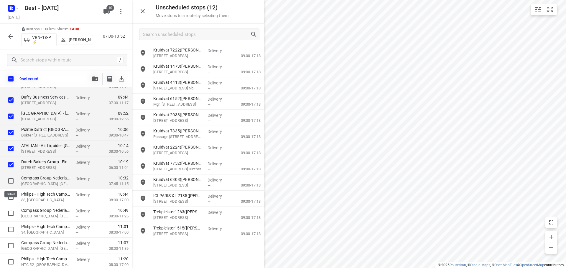
click at [9, 182] on input "checkbox" at bounding box center [11, 181] width 12 height 12
click at [11, 201] on input "checkbox" at bounding box center [11, 198] width 12 height 12
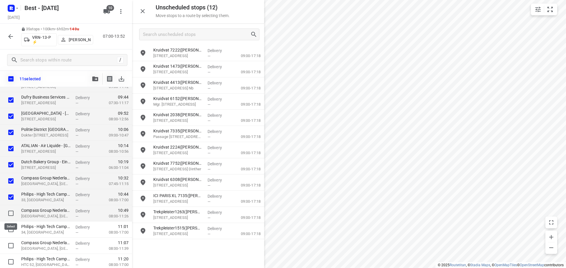
click at [11, 211] on input "checkbox" at bounding box center [11, 214] width 12 height 12
click at [11, 220] on div at bounding box center [9, 214] width 19 height 16
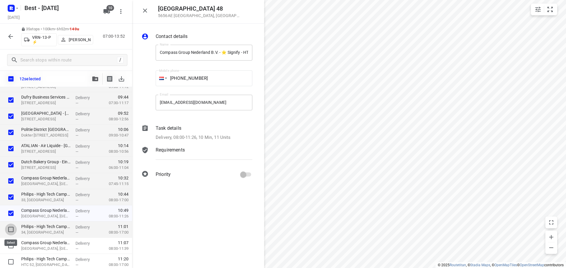
click at [12, 225] on input "checkbox" at bounding box center [11, 230] width 12 height 12
click at [12, 239] on div at bounding box center [9, 246] width 19 height 16
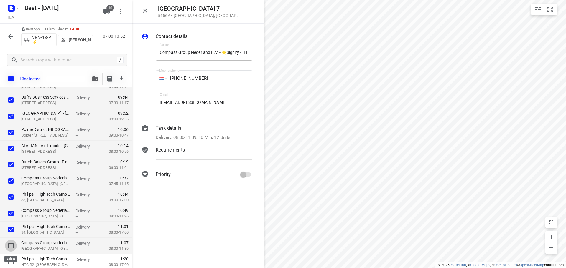
click at [15, 242] on input "checkbox" at bounding box center [11, 246] width 12 height 12
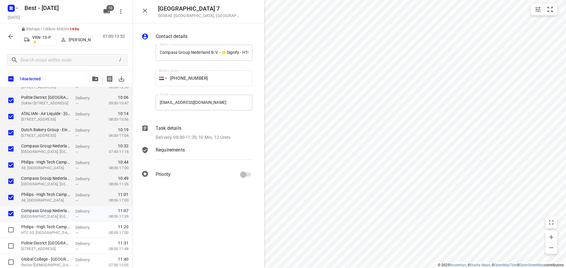
scroll to position [324, 0]
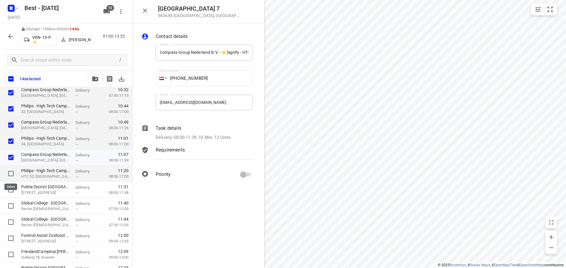
click at [11, 171] on input "checkbox" at bounding box center [11, 174] width 12 height 12
click at [90, 78] on button "button" at bounding box center [95, 79] width 12 height 12
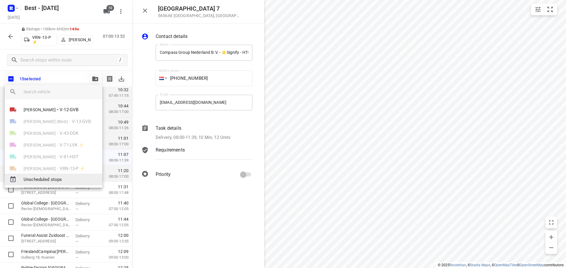
click at [48, 179] on span "Unscheduled stops" at bounding box center [61, 180] width 74 height 7
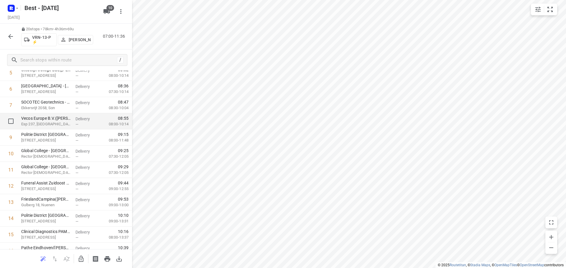
scroll to position [118, 0]
click at [10, 121] on input "checkbox" at bounding box center [11, 121] width 12 height 12
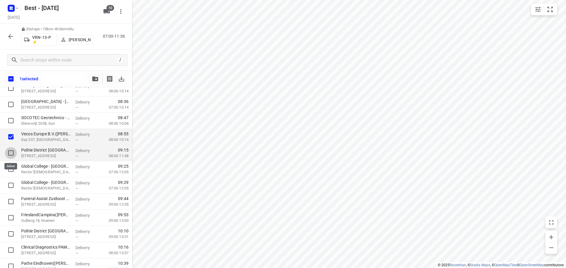
click at [11, 149] on input "checkbox" at bounding box center [11, 153] width 12 height 12
drag, startPoint x: 8, startPoint y: 137, endPoint x: 12, endPoint y: 146, distance: 10.7
click at [8, 137] on input "checkbox" at bounding box center [11, 137] width 12 height 12
click at [13, 153] on input "checkbox" at bounding box center [11, 153] width 12 height 12
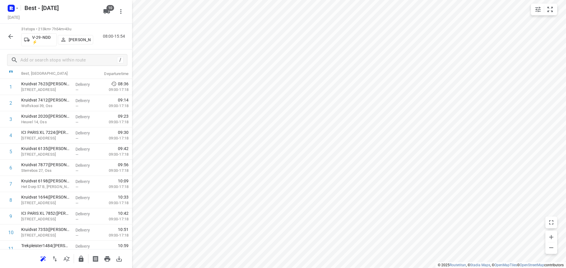
scroll to position [0, 0]
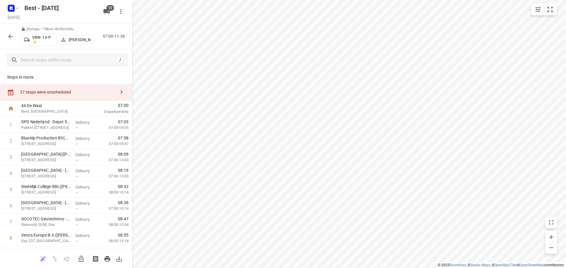
click at [80, 259] on icon "button" at bounding box center [81, 259] width 7 height 7
click at [95, 93] on div "27 stops were unscheduled" at bounding box center [67, 92] width 95 height 5
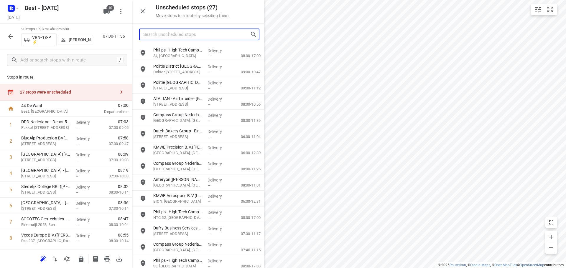
click at [211, 35] on input "Search unscheduled stops" at bounding box center [196, 34] width 107 height 9
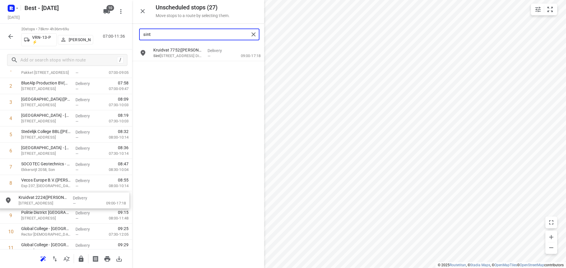
scroll to position [57, 0]
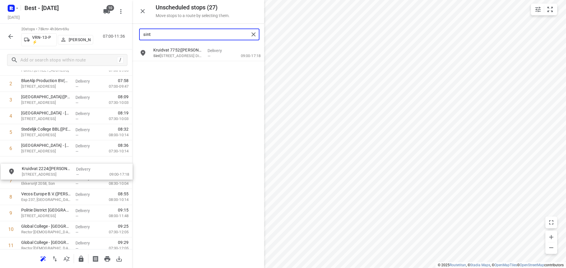
drag, startPoint x: 194, startPoint y: 52, endPoint x: 56, endPoint y: 167, distance: 178.7
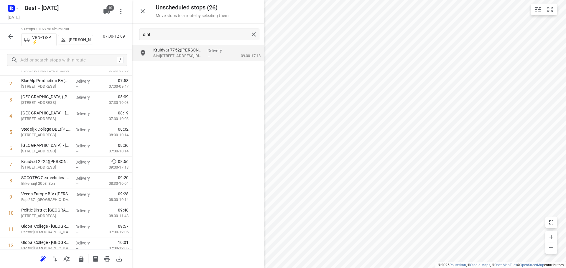
click at [146, 10] on icon "button" at bounding box center [142, 11] width 7 height 7
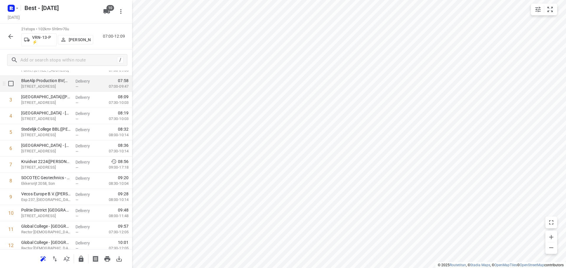
scroll to position [0, 0]
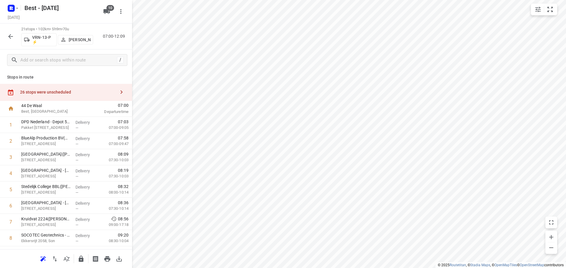
click at [81, 88] on div "26 stops were unscheduled" at bounding box center [66, 92] width 132 height 17
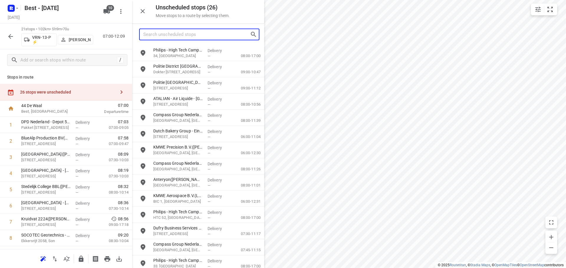
click at [194, 38] on input "Search unscheduled stops" at bounding box center [196, 34] width 107 height 9
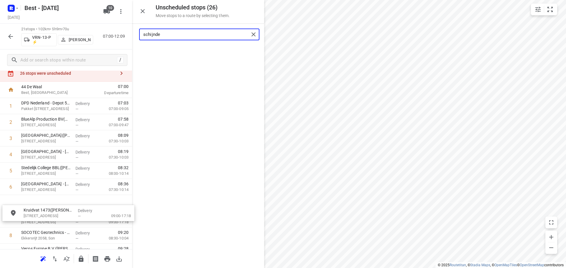
drag, startPoint x: 207, startPoint y: 51, endPoint x: 75, endPoint y: 213, distance: 209.1
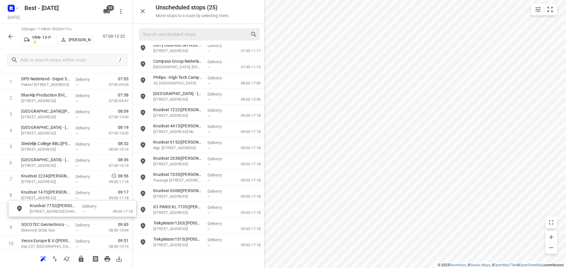
scroll to position [44, 0]
drag, startPoint x: 149, startPoint y: 193, endPoint x: 54, endPoint y: 205, distance: 95.6
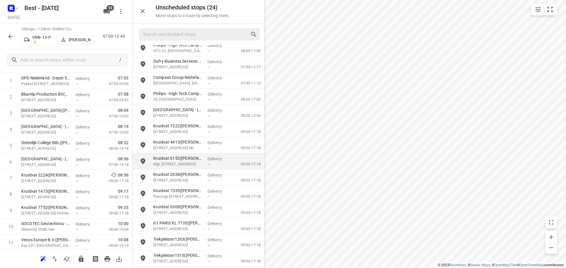
scroll to position [166, 0]
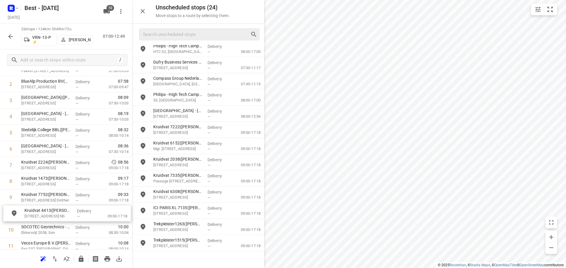
drag, startPoint x: 188, startPoint y: 149, endPoint x: 55, endPoint y: 218, distance: 149.6
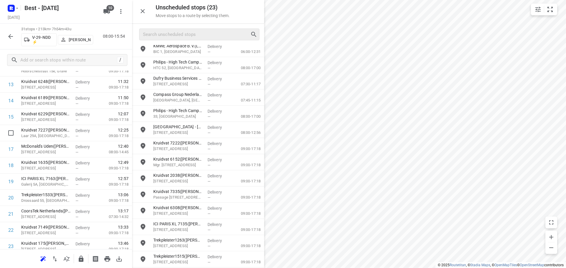
scroll to position [382, 0]
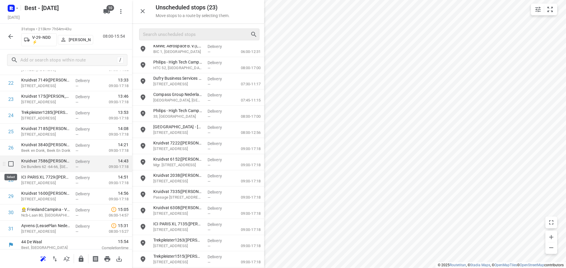
click at [9, 164] on input "checkbox" at bounding box center [11, 164] width 12 height 12
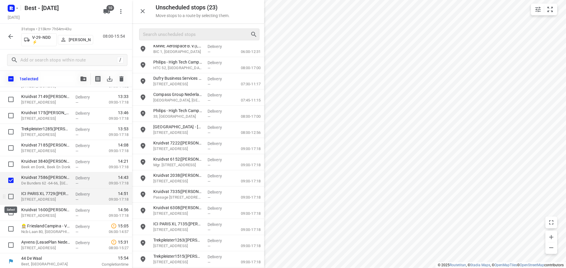
click at [11, 199] on input "checkbox" at bounding box center [11, 197] width 12 height 12
click at [14, 215] on input "checkbox" at bounding box center [11, 213] width 12 height 12
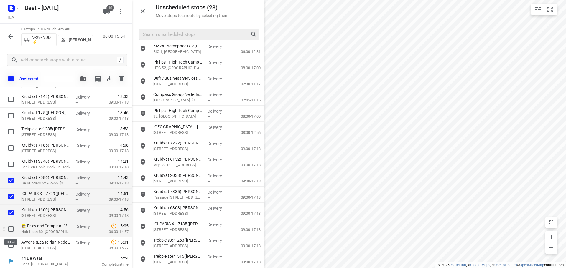
click at [10, 228] on input "checkbox" at bounding box center [11, 229] width 12 height 12
click at [9, 244] on input "checkbox" at bounding box center [11, 246] width 12 height 12
click at [81, 80] on icon "button" at bounding box center [83, 79] width 6 height 5
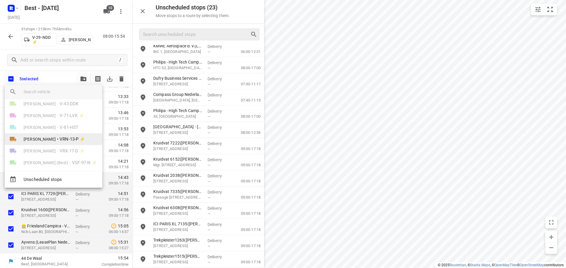
click at [43, 140] on span "[PERSON_NAME]" at bounding box center [40, 139] width 32 height 6
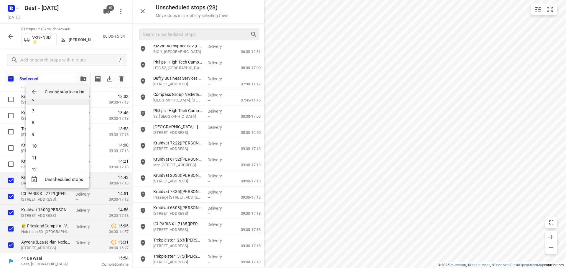
scroll to position [88, 0]
click at [46, 138] on li "11" at bounding box center [57, 137] width 63 height 12
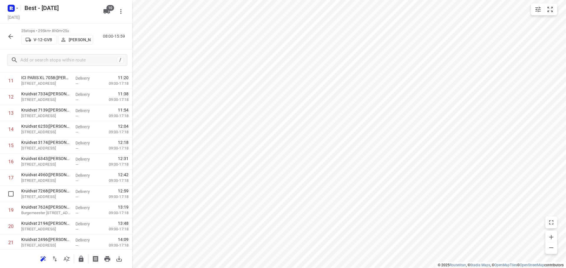
scroll to position [289, 0]
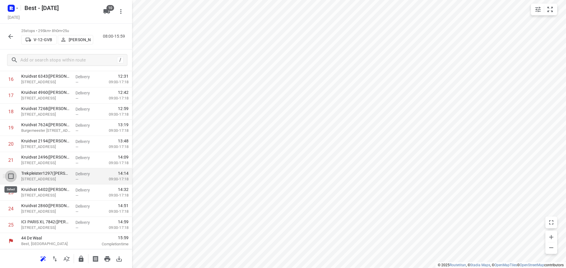
click at [8, 176] on input "checkbox" at bounding box center [11, 177] width 12 height 12
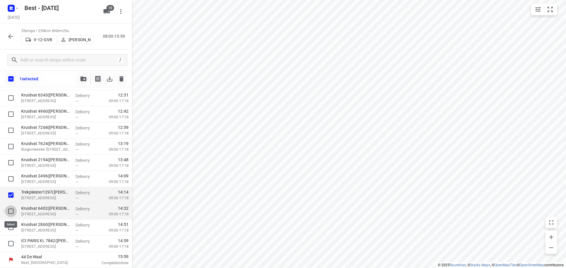
click at [13, 208] on input "checkbox" at bounding box center [11, 212] width 12 height 12
click at [12, 178] on input "checkbox" at bounding box center [11, 179] width 12 height 12
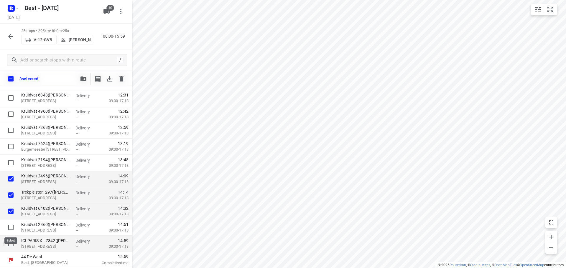
drag, startPoint x: 12, startPoint y: 224, endPoint x: 11, endPoint y: 240, distance: 15.7
click at [12, 225] on input "checkbox" at bounding box center [11, 228] width 12 height 12
drag, startPoint x: 11, startPoint y: 242, endPoint x: 18, endPoint y: 230, distance: 14.3
click at [11, 241] on input "checkbox" at bounding box center [11, 244] width 12 height 12
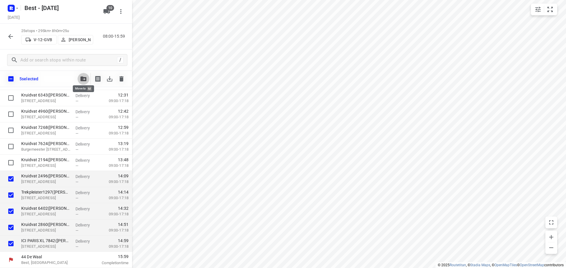
click at [85, 81] on icon "button" at bounding box center [83, 79] width 6 height 5
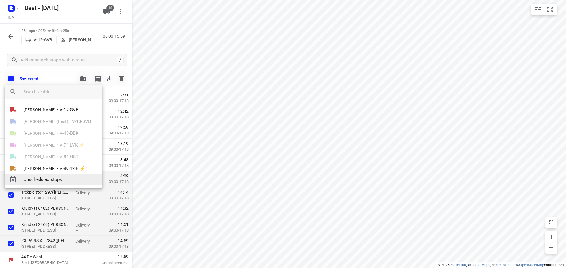
click at [64, 179] on span "Unscheduled stops" at bounding box center [61, 180] width 74 height 7
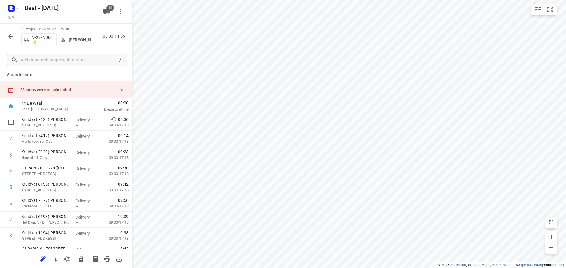
scroll to position [0, 0]
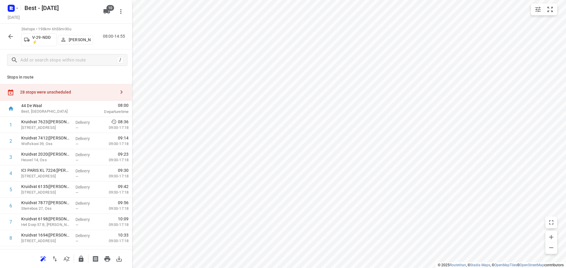
click at [98, 92] on div "28 stops were unscheduled" at bounding box center [67, 92] width 95 height 5
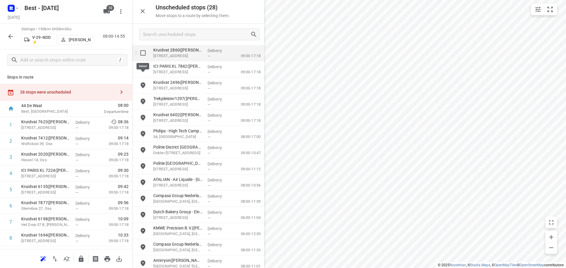
click at [144, 55] on input "grid" at bounding box center [143, 53] width 12 height 12
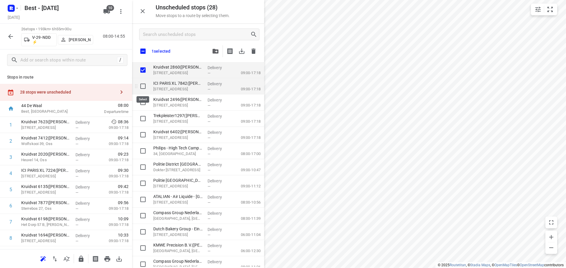
drag, startPoint x: 145, startPoint y: 84, endPoint x: 142, endPoint y: 90, distance: 6.9
click at [144, 84] on input "grid" at bounding box center [143, 86] width 12 height 12
click at [139, 100] on input "grid" at bounding box center [143, 103] width 12 height 12
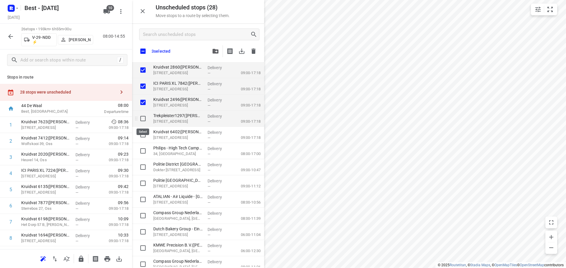
click at [140, 118] on input "grid" at bounding box center [143, 119] width 12 height 12
drag, startPoint x: 142, startPoint y: 132, endPoint x: 142, endPoint y: 136, distance: 4.4
click at [142, 132] on input "grid" at bounding box center [143, 135] width 12 height 12
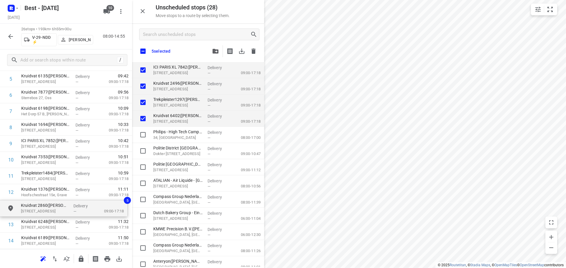
drag, startPoint x: 185, startPoint y: 70, endPoint x: 50, endPoint y: 209, distance: 194.0
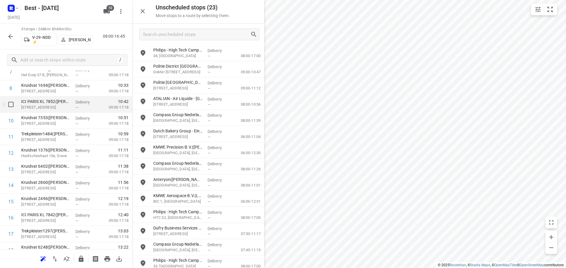
scroll to position [199, 0]
drag, startPoint x: 59, startPoint y: 159, endPoint x: 61, endPoint y: 126, distance: 33.1
click at [61, 126] on div "1 Kruidvat 7623(A.S. Watson - Actie Kruidvat) Dorpstraat 7, Geffen Delivery — 0…" at bounding box center [66, 169] width 132 height 502
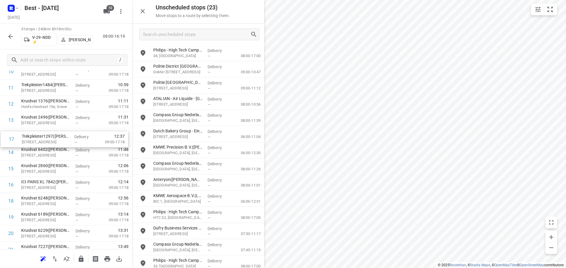
drag, startPoint x: 53, startPoint y: 184, endPoint x: 54, endPoint y: 132, distance: 51.6
click at [54, 132] on div "1 Kruidvat 7623(A.S. Watson - Actie Kruidvat) Dorpstraat 7, Geffen Delivery — 0…" at bounding box center [66, 169] width 132 height 502
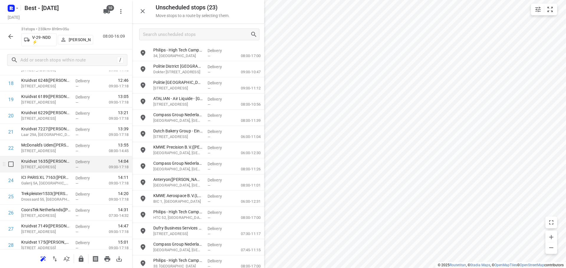
scroll to position [386, 0]
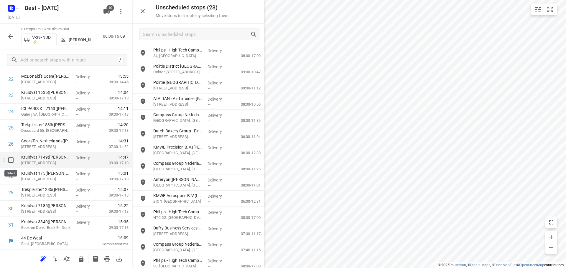
click at [12, 162] on input "checkbox" at bounding box center [11, 160] width 12 height 12
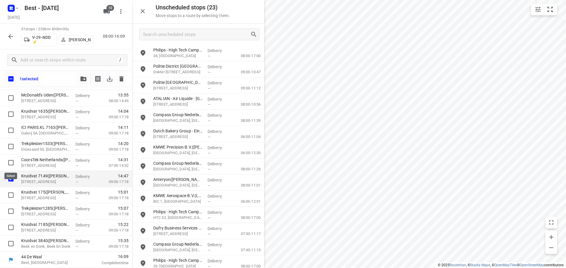
scroll to position [384, 0]
click at [10, 192] on input "checkbox" at bounding box center [11, 195] width 12 height 12
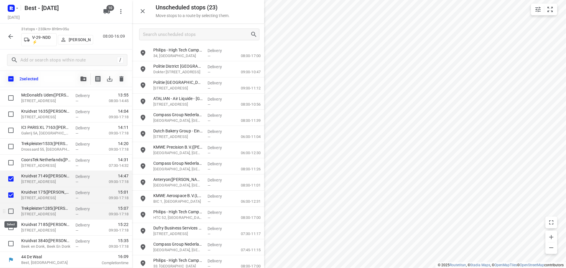
click at [11, 212] on input "checkbox" at bounding box center [11, 212] width 12 height 12
click at [12, 224] on input "checkbox" at bounding box center [11, 228] width 12 height 12
drag, startPoint x: 12, startPoint y: 243, endPoint x: 43, endPoint y: 182, distance: 69.2
click at [12, 243] on input "checkbox" at bounding box center [11, 244] width 12 height 12
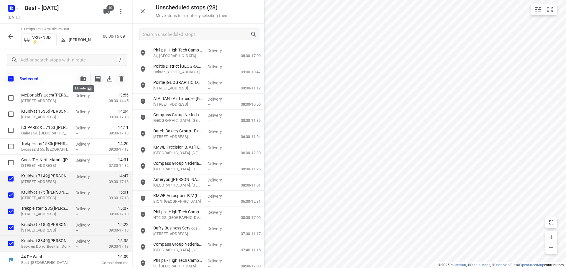
click at [84, 78] on icon "button" at bounding box center [83, 79] width 6 height 5
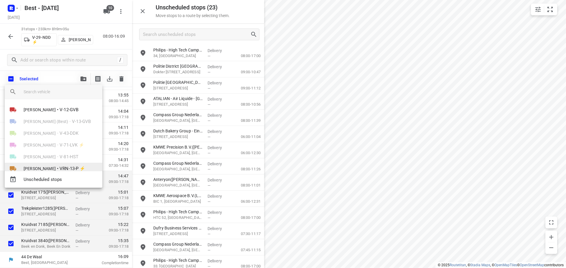
click at [49, 167] on span "[PERSON_NAME]" at bounding box center [40, 169] width 32 height 6
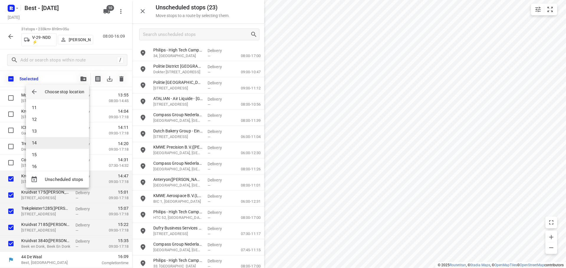
scroll to position [118, 0]
click at [41, 156] on li "15" at bounding box center [57, 155] width 63 height 12
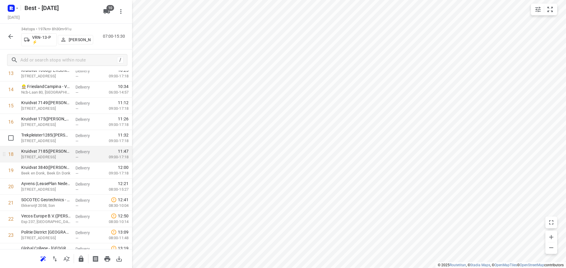
scroll to position [187, 0]
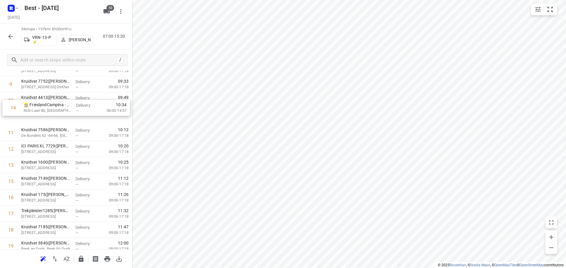
drag, startPoint x: 46, startPoint y: 148, endPoint x: 48, endPoint y: 102, distance: 45.7
click at [48, 102] on div "1 DPD Nederland - Depot 520 en 522 Hoofdkantoor(Joyce Nabbe- van Overmeeren (wi…" at bounding box center [66, 222] width 132 height 551
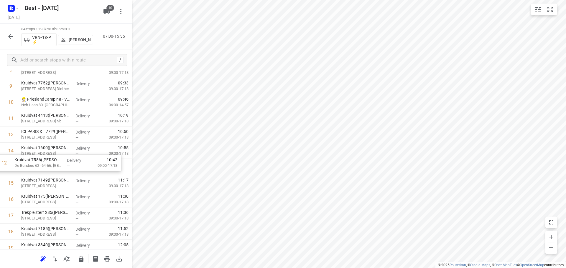
drag, startPoint x: 42, startPoint y: 139, endPoint x: 34, endPoint y: 171, distance: 33.0
click at [34, 171] on div "1 DPD Nederland - Depot 520 en 522 Hoofdkantoor(Joyce Nabbe- van Overmeeren (wi…" at bounding box center [66, 223] width 132 height 551
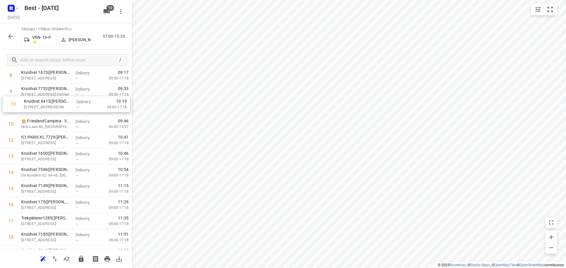
scroll to position [161, 0]
drag, startPoint x: 62, startPoint y: 111, endPoint x: 64, endPoint y: 98, distance: 12.5
click at [64, 98] on div "1 DPD Nederland - Depot 520 en 522 Hoofdkantoor(Joyce Nabbe- van Overmeeren (wi…" at bounding box center [66, 231] width 132 height 551
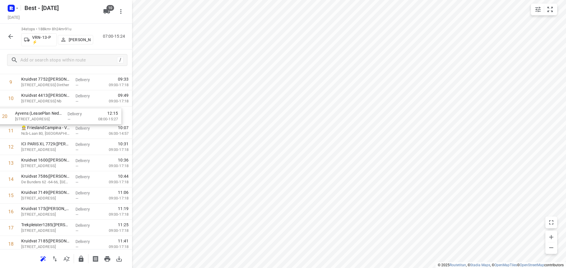
scroll to position [171, 0]
drag, startPoint x: 49, startPoint y: 235, endPoint x: 43, endPoint y: 109, distance: 126.6
click at [43, 109] on div "1 DPD Nederland - Depot 520 en 522 Hoofdkantoor(Joyce Nabbe- van Overmeeren (wi…" at bounding box center [66, 221] width 132 height 551
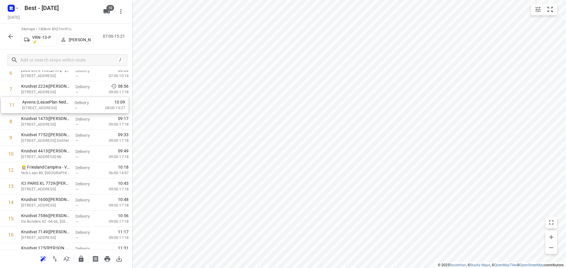
drag, startPoint x: 57, startPoint y: 110, endPoint x: 57, endPoint y: 106, distance: 4.2
click at [57, 106] on div "1 DPD Nederland - Depot 520 en 522 Hoofdkantoor(Joyce Nabbe- van Overmeeren (wi…" at bounding box center [66, 259] width 132 height 551
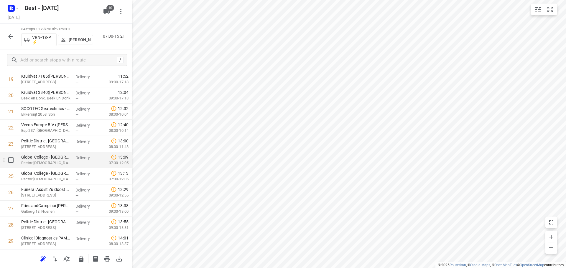
scroll to position [435, 0]
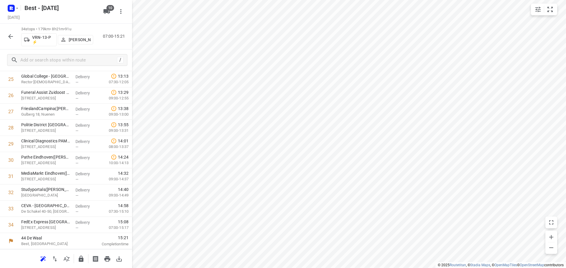
click at [83, 260] on icon "button" at bounding box center [81, 259] width 5 height 6
click at [10, 39] on icon "button" at bounding box center [10, 36] width 7 height 7
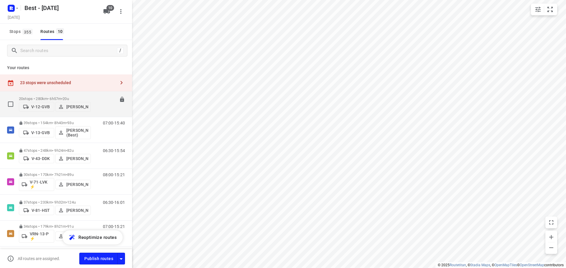
click at [52, 97] on p "20 stops • 280km • 6h57m • 20u" at bounding box center [55, 99] width 72 height 4
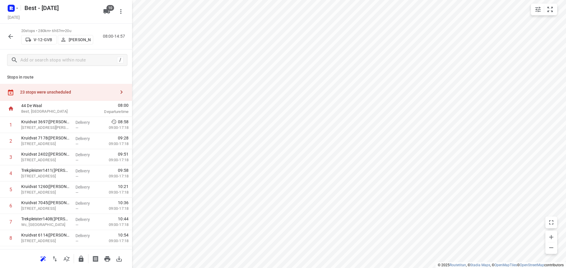
click at [71, 93] on div "23 stops were unscheduled" at bounding box center [67, 92] width 95 height 5
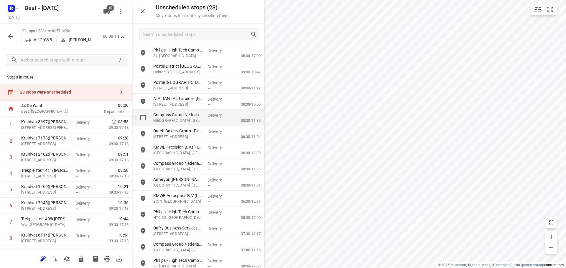
scroll to position [151, 0]
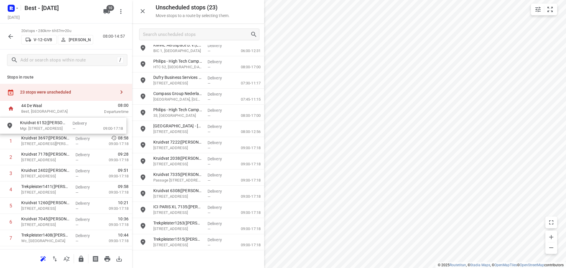
drag, startPoint x: 190, startPoint y: 155, endPoint x: 55, endPoint y: 121, distance: 139.5
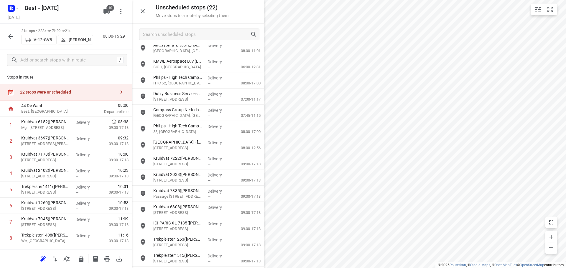
scroll to position [134, 0]
click at [84, 260] on icon "button" at bounding box center [81, 259] width 7 height 7
click at [144, 15] on button "button" at bounding box center [143, 11] width 12 height 12
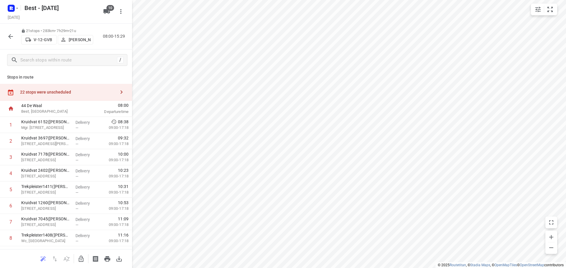
click at [66, 88] on div "22 stops were unscheduled" at bounding box center [66, 92] width 132 height 17
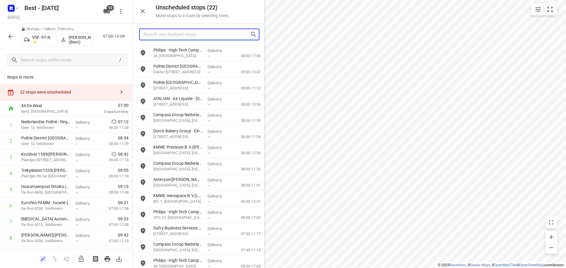
click at [186, 32] on input "Search unscheduled stops" at bounding box center [196, 34] width 107 height 9
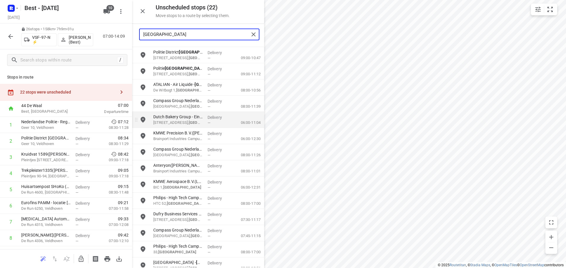
scroll to position [21, 0]
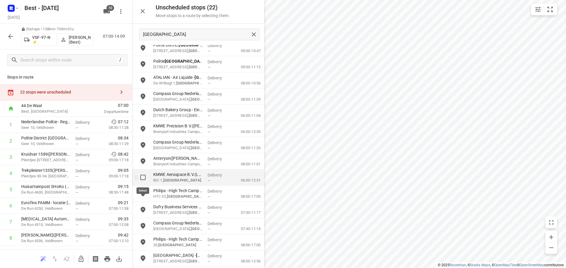
click at [141, 175] on input "grid" at bounding box center [143, 178] width 12 height 12
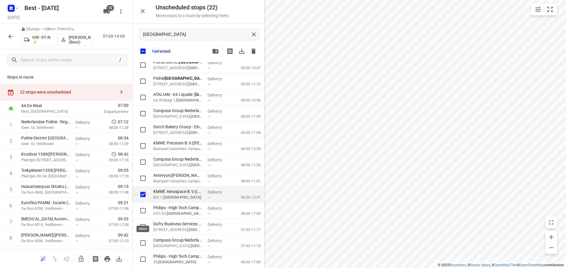
scroll to position [0, 0]
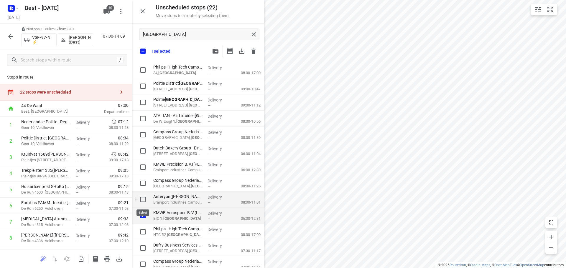
click at [143, 199] on input "grid" at bounding box center [143, 200] width 12 height 12
click at [142, 248] on input "grid" at bounding box center [143, 249] width 12 height 12
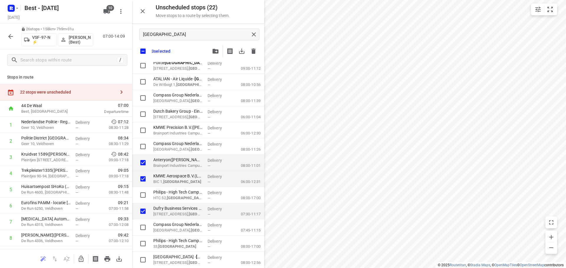
scroll to position [39, 0]
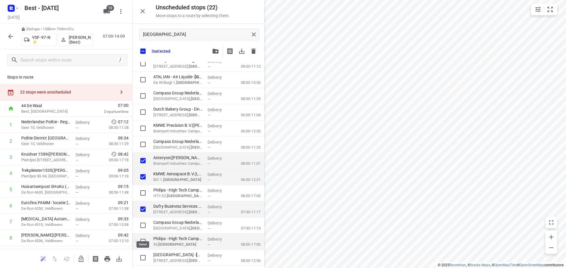
drag, startPoint x: 145, startPoint y: 261, endPoint x: 149, endPoint y: 237, distance: 24.7
click at [144, 261] on input "grid" at bounding box center [143, 258] width 12 height 12
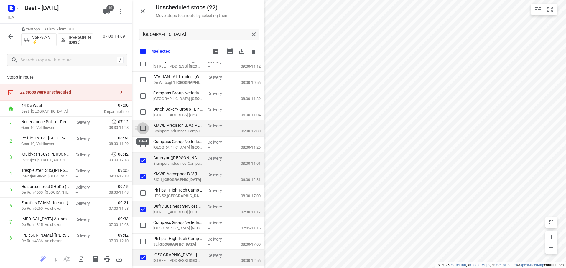
click at [139, 128] on input "grid" at bounding box center [143, 129] width 12 height 12
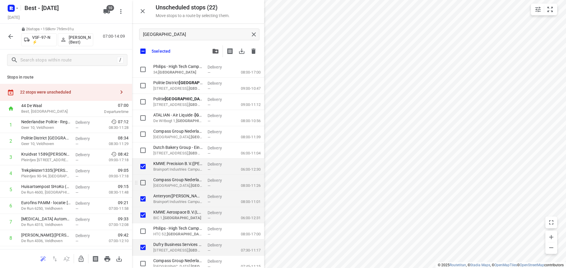
scroll to position [0, 0]
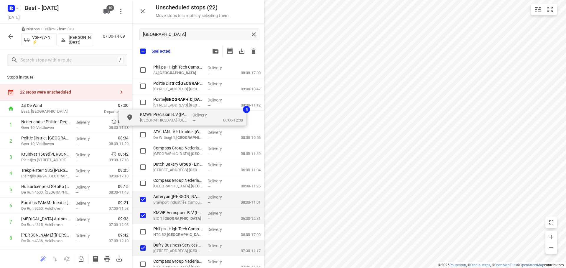
drag, startPoint x: 164, startPoint y: 174, endPoint x: 151, endPoint y: 117, distance: 58.1
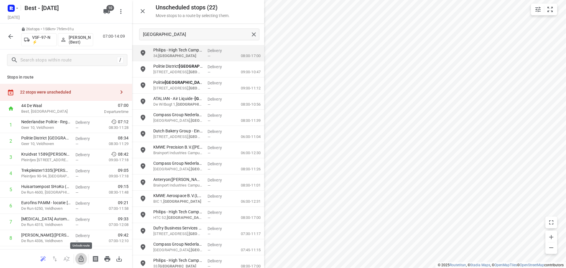
click at [78, 260] on icon "button" at bounding box center [81, 259] width 7 height 7
drag, startPoint x: 173, startPoint y: 38, endPoint x: 144, endPoint y: 29, distance: 30.2
click at [144, 29] on div "eindhoven" at bounding box center [199, 35] width 120 height 12
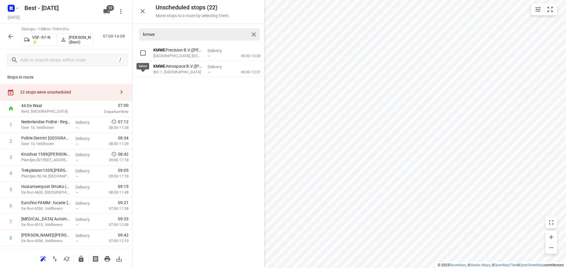
click at [147, 55] on input "grid" at bounding box center [143, 53] width 12 height 12
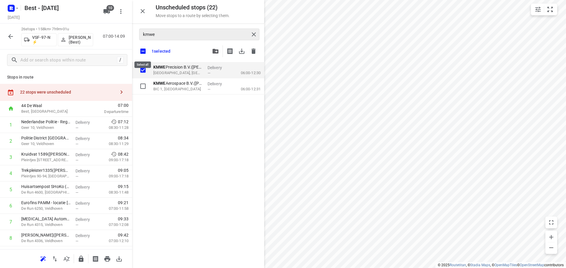
click at [147, 55] on input "checkbox" at bounding box center [143, 51] width 12 height 12
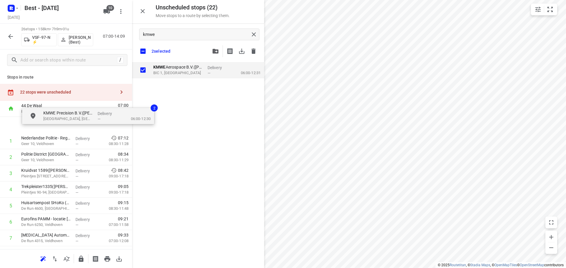
drag, startPoint x: 151, startPoint y: 75, endPoint x: 47, endPoint y: 118, distance: 112.7
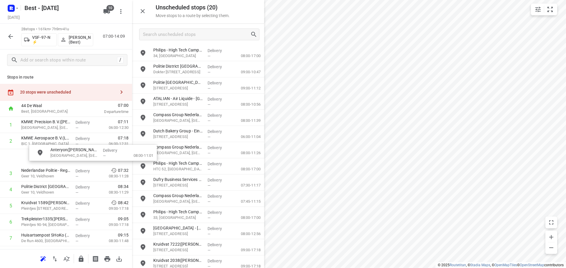
drag, startPoint x: 109, startPoint y: 155, endPoint x: 57, endPoint y: 151, distance: 52.3
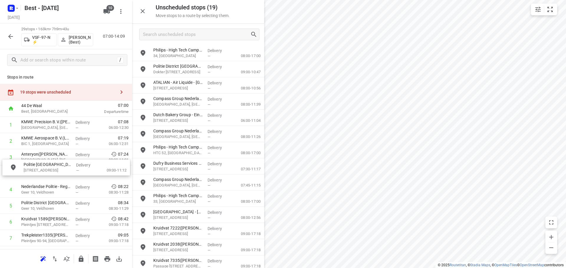
drag, startPoint x: 183, startPoint y: 85, endPoint x: 48, endPoint y: 170, distance: 159.7
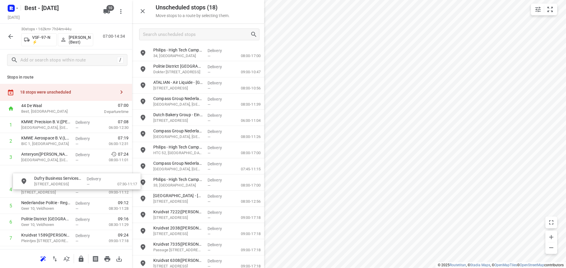
drag, startPoint x: 176, startPoint y: 171, endPoint x: 46, endPoint y: 188, distance: 130.7
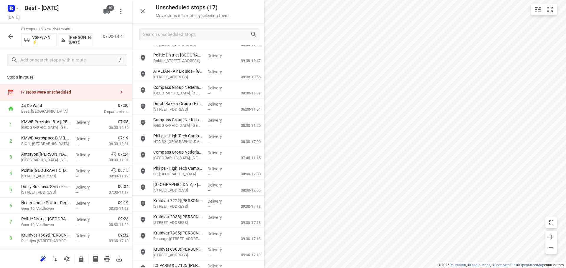
scroll to position [29, 0]
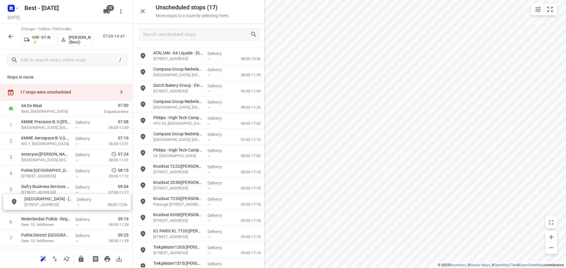
drag, startPoint x: 149, startPoint y: 180, endPoint x: 40, endPoint y: 206, distance: 111.9
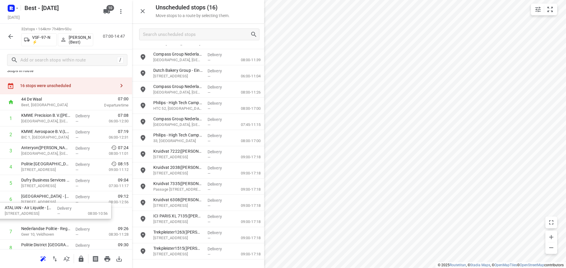
drag, startPoint x: 177, startPoint y: 58, endPoint x: 26, endPoint y: 212, distance: 215.5
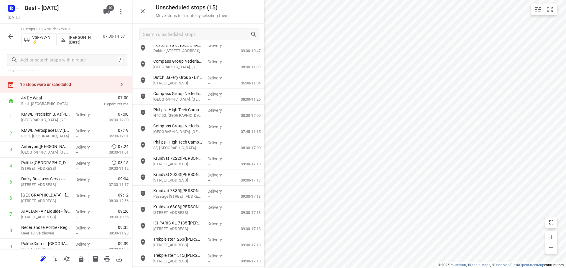
scroll to position [20, 0]
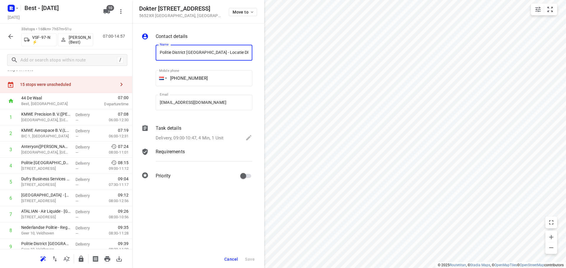
click at [238, 5] on div "Dokter Holtroplaan 54 5652XR Eindhoven , Netherlands Move to" at bounding box center [198, 12] width 132 height 24
click at [238, 11] on span "Move to" at bounding box center [244, 12] width 22 height 5
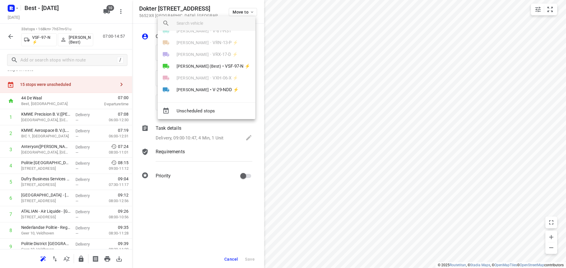
scroll to position [58, 0]
click at [209, 68] on span "[PERSON_NAME] (Best)" at bounding box center [199, 66] width 45 height 6
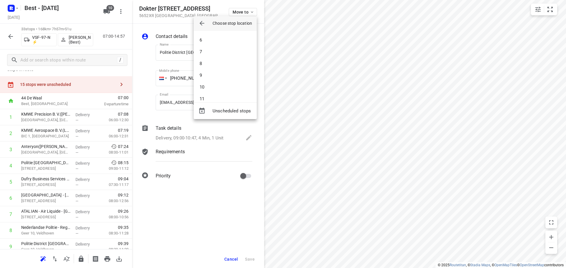
click at [208, 49] on li "7" at bounding box center [225, 52] width 63 height 12
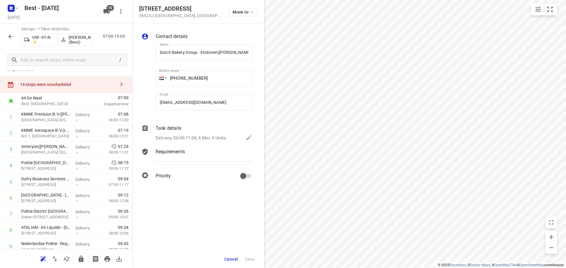
scroll to position [0, 5]
click at [249, 13] on span "Move to" at bounding box center [244, 12] width 22 height 5
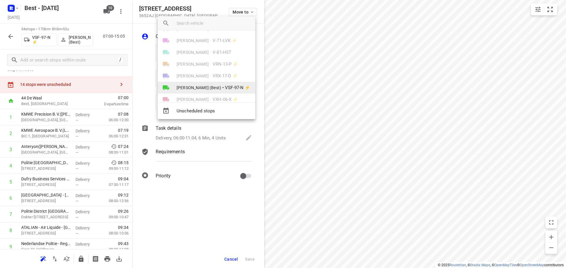
scroll to position [58, 0]
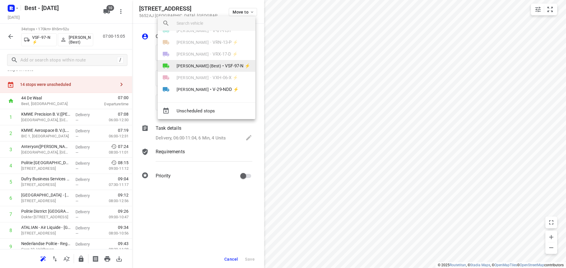
click at [217, 66] on span "[PERSON_NAME] (Best)" at bounding box center [199, 66] width 45 height 6
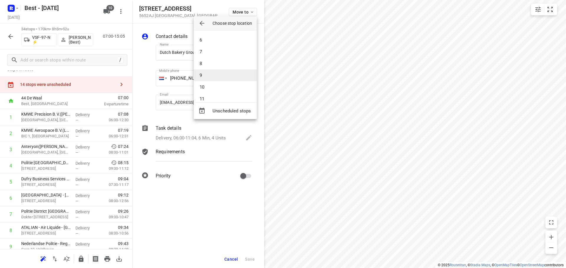
click at [214, 77] on li "9" at bounding box center [225, 76] width 63 height 12
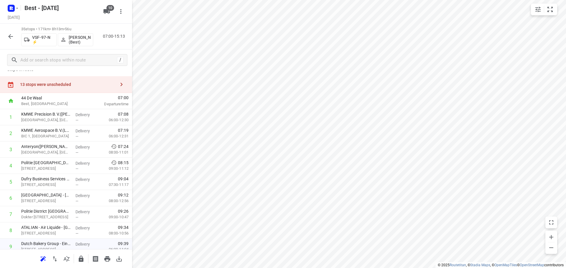
click at [108, 81] on div "13 stops were unscheduled" at bounding box center [66, 84] width 132 height 17
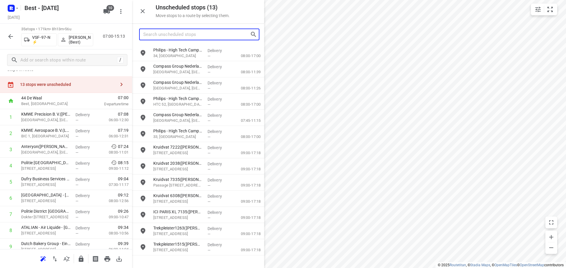
click at [187, 37] on input "Search unscheduled stops" at bounding box center [196, 34] width 107 height 9
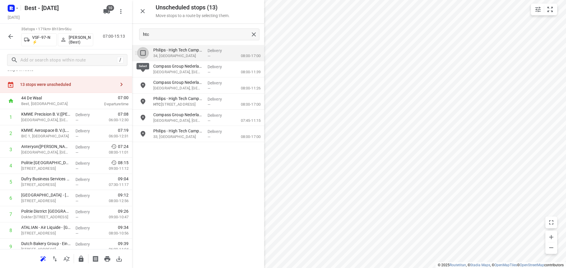
click at [144, 51] on input "grid" at bounding box center [143, 53] width 12 height 12
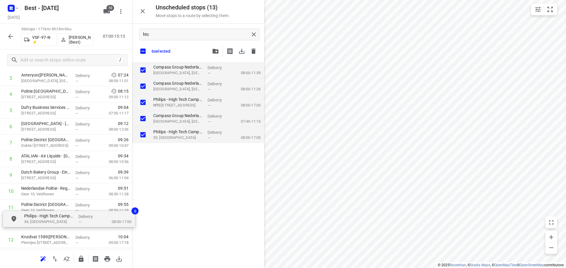
scroll to position [86, 0]
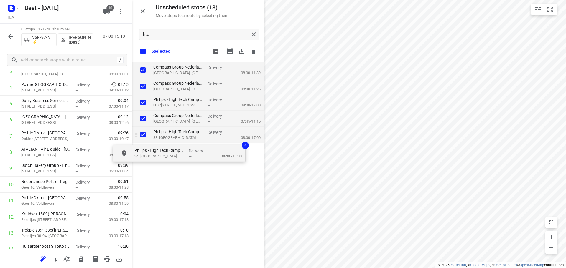
drag, startPoint x: 163, startPoint y: 80, endPoint x: 155, endPoint y: 137, distance: 57.2
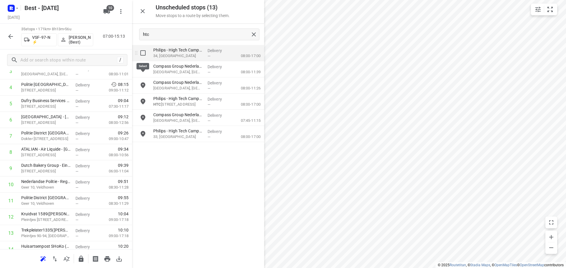
click at [146, 52] on input "grid" at bounding box center [143, 53] width 12 height 12
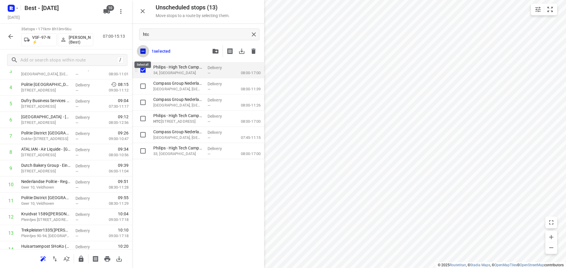
click at [146, 52] on input "checkbox" at bounding box center [143, 51] width 12 height 12
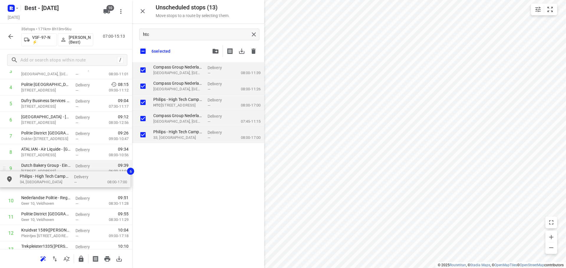
drag, startPoint x: 197, startPoint y: 64, endPoint x: 57, endPoint y: 176, distance: 178.6
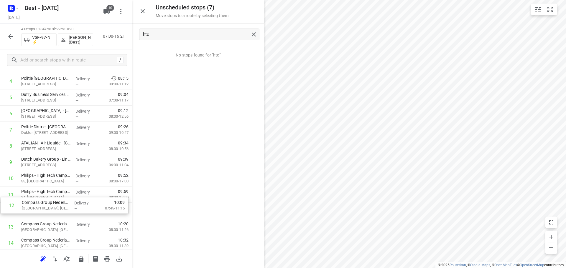
scroll to position [93, 0]
drag, startPoint x: 51, startPoint y: 214, endPoint x: 58, endPoint y: 171, distance: 43.5
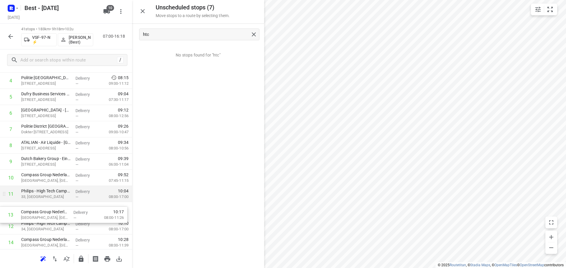
scroll to position [95, 0]
drag, startPoint x: 32, startPoint y: 223, endPoint x: 31, endPoint y: 196, distance: 27.1
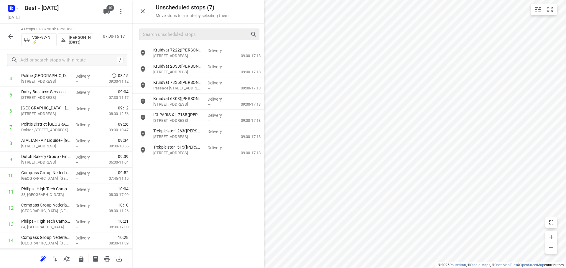
drag, startPoint x: 253, startPoint y: 35, endPoint x: 230, endPoint y: 35, distance: 22.7
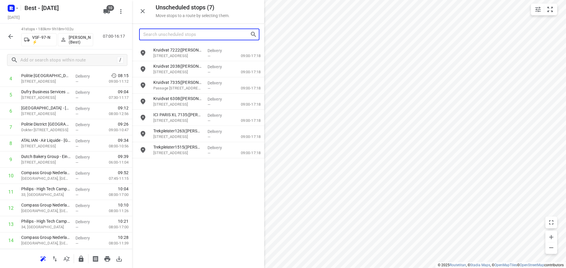
click at [227, 35] on input "Search unscheduled stops" at bounding box center [196, 34] width 107 height 9
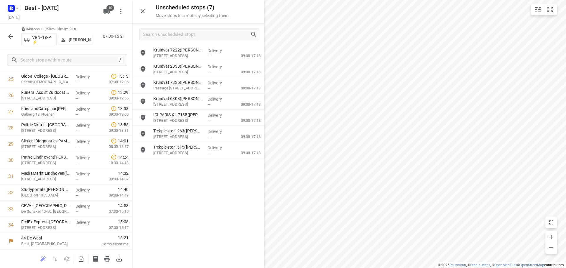
scroll to position [435, 0]
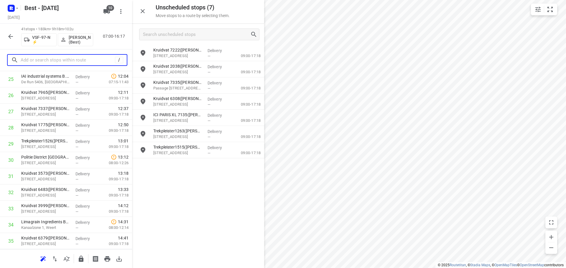
click at [32, 65] on input "text" at bounding box center [68, 60] width 94 height 9
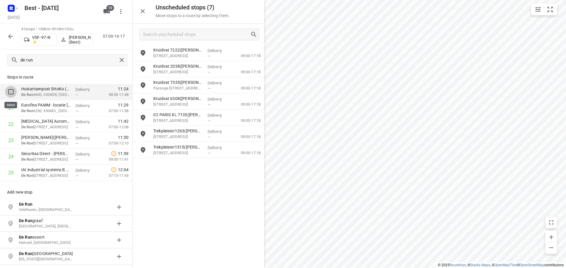
click at [11, 89] on input "checkbox" at bounding box center [11, 92] width 12 height 12
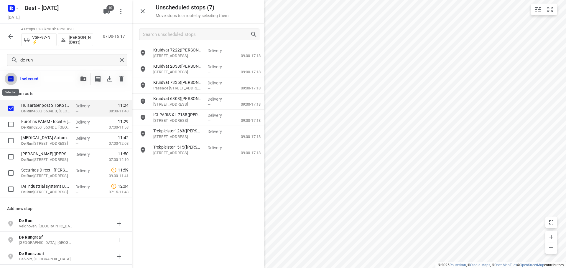
click at [12, 77] on input "checkbox" at bounding box center [11, 79] width 12 height 12
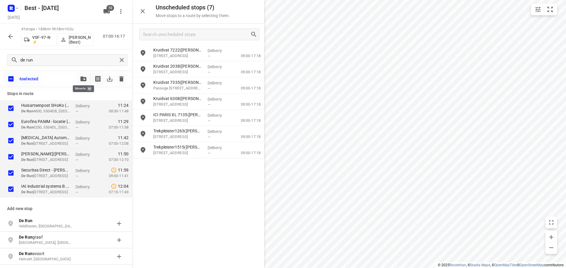
click at [80, 81] on icon "button" at bounding box center [83, 79] width 6 height 5
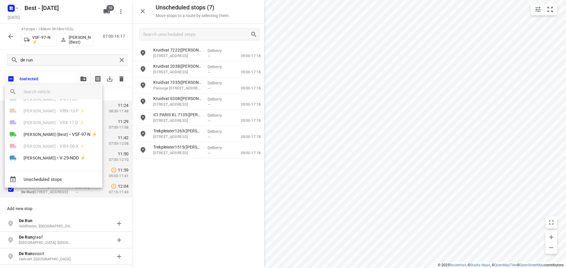
click at [48, 139] on li "Tony van Doren (Best) • VSF-97-N ⚡" at bounding box center [54, 135] width 98 height 12
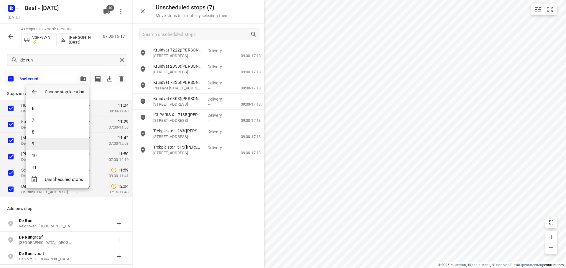
scroll to position [146, 0]
click at [43, 142] on li "16" at bounding box center [57, 138] width 63 height 12
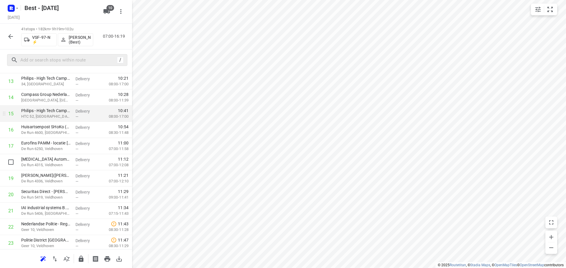
scroll to position [236, 0]
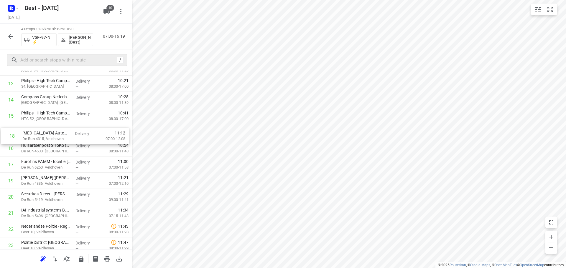
drag, startPoint x: 46, startPoint y: 165, endPoint x: 47, endPoint y: 135, distance: 30.1
click at [47, 135] on div "1 KMWE Precision B.V.(Lotte Withag) Brainport Industries Campus 1, Eindhoven De…" at bounding box center [66, 213] width 132 height 665
drag, startPoint x: 42, startPoint y: 182, endPoint x: 44, endPoint y: 147, distance: 34.5
click at [44, 147] on div "1 KMWE Precision B.V.(Lotte Withag) Brainport Industries Campus 1, Eindhoven De…" at bounding box center [66, 213] width 132 height 665
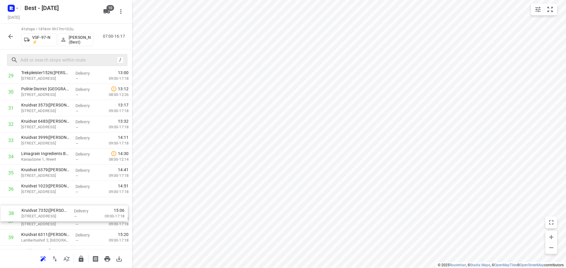
scroll to position [505, 0]
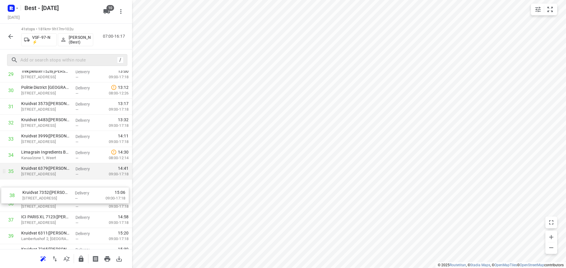
drag, startPoint x: 50, startPoint y: 219, endPoint x: 52, endPoint y: 177, distance: 41.6
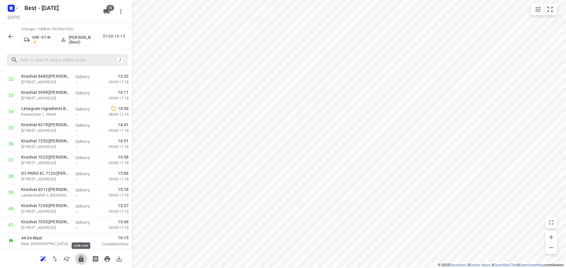
click at [77, 260] on button "button" at bounding box center [81, 259] width 12 height 12
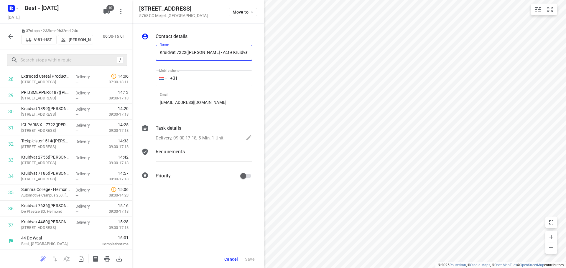
drag, startPoint x: 185, startPoint y: 53, endPoint x: 153, endPoint y: 51, distance: 32.5
click at [153, 51] on div "Name Kruidvat 7222(A.S. Watson - Actie Kruidvat) Name Mobile phone +31 ​ Email …" at bounding box center [196, 79] width 113 height 78
click at [228, 256] on button "Cancel" at bounding box center [231, 259] width 18 height 11
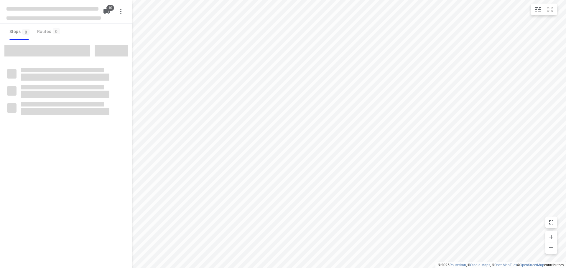
checkbox input "true"
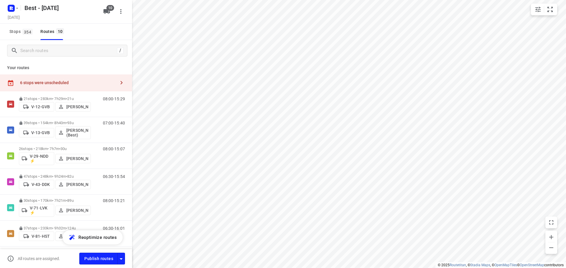
click at [98, 81] on div "6 stops were unscheduled" at bounding box center [67, 82] width 95 height 5
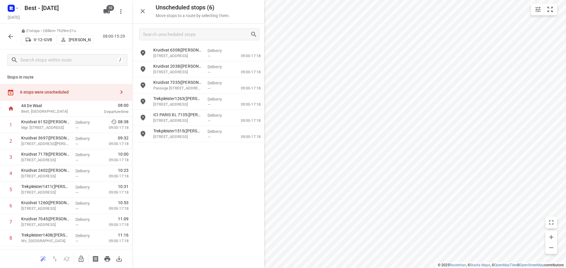
click at [83, 263] on button "button" at bounding box center [81, 259] width 12 height 12
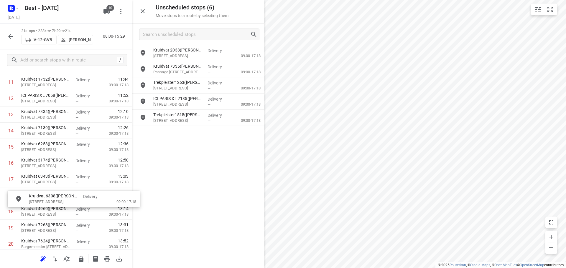
scroll to position [206, 0]
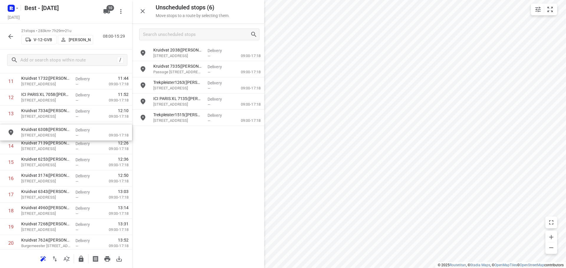
drag, startPoint x: 195, startPoint y: 54, endPoint x: 59, endPoint y: 137, distance: 159.1
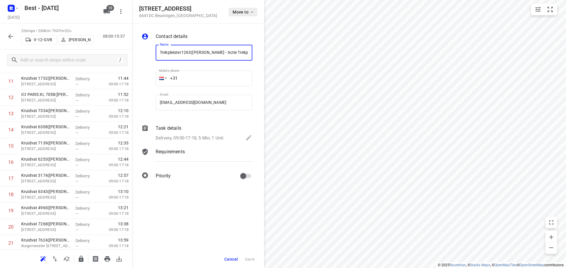
click at [235, 10] on span "Move to" at bounding box center [244, 12] width 22 height 5
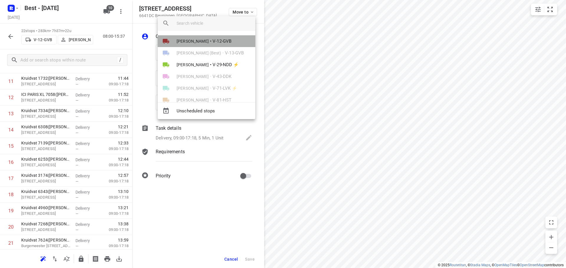
click at [211, 39] on span "•" at bounding box center [210, 41] width 1 height 7
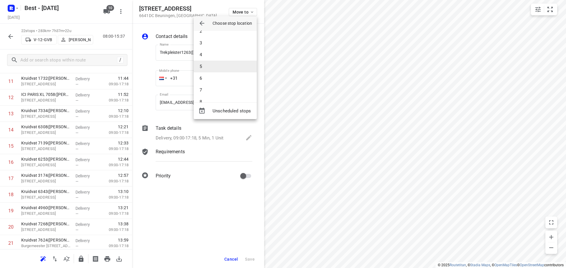
scroll to position [29, 0]
click at [214, 82] on li "7" at bounding box center [225, 80] width 63 height 12
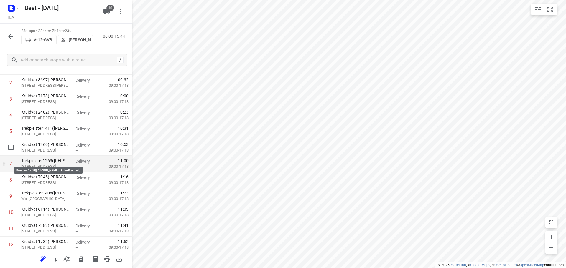
scroll to position [0, 0]
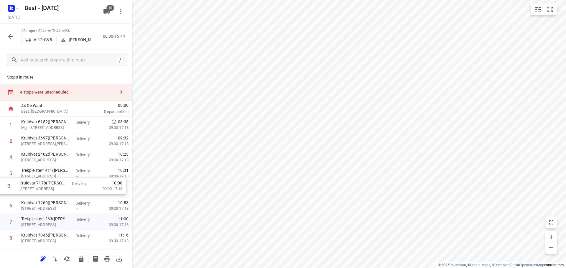
drag, startPoint x: 43, startPoint y: 156, endPoint x: 41, endPoint y: 188, distance: 31.9
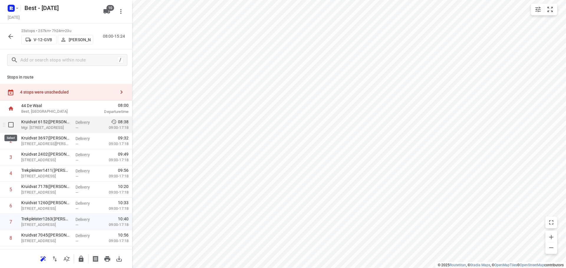
click at [9, 128] on input "checkbox" at bounding box center [11, 125] width 12 height 12
checkbox input "true"
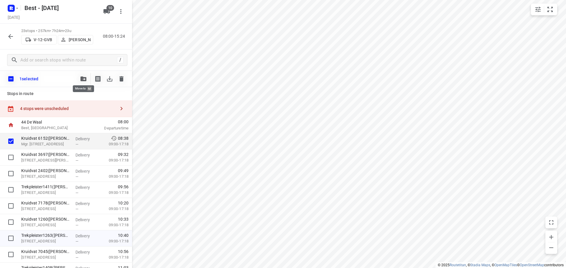
click at [82, 79] on icon "button" at bounding box center [83, 79] width 6 height 5
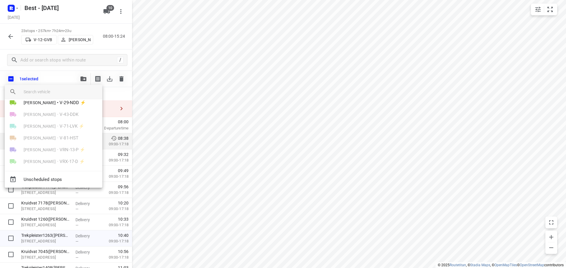
scroll to position [58, 0]
click at [57, 177] on span "Unscheduled stops" at bounding box center [61, 180] width 74 height 7
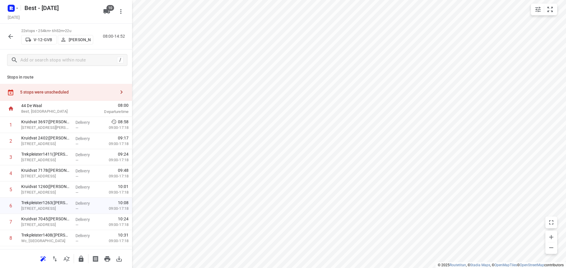
click at [107, 97] on div "5 stops were unscheduled" at bounding box center [66, 92] width 132 height 17
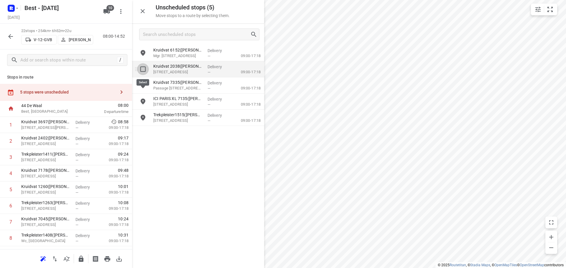
click at [146, 71] on input "grid" at bounding box center [143, 69] width 12 height 12
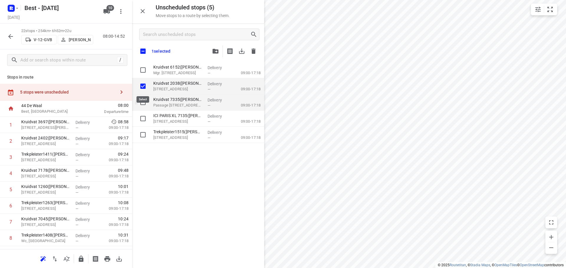
checkbox input "true"
click at [148, 109] on div "grid" at bounding box center [141, 103] width 19 height 16
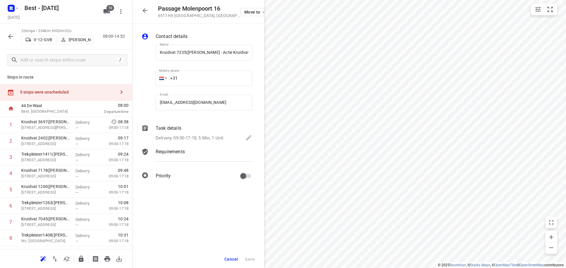
click at [124, 95] on div "5 stops were unscheduled" at bounding box center [66, 92] width 132 height 17
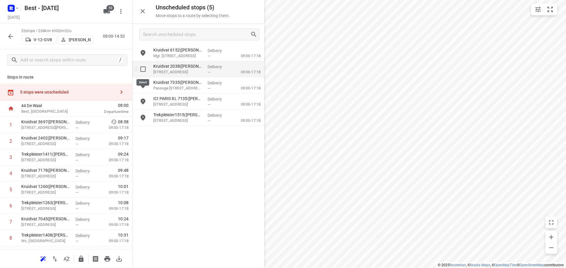
click at [143, 69] on input "grid" at bounding box center [143, 69] width 12 height 12
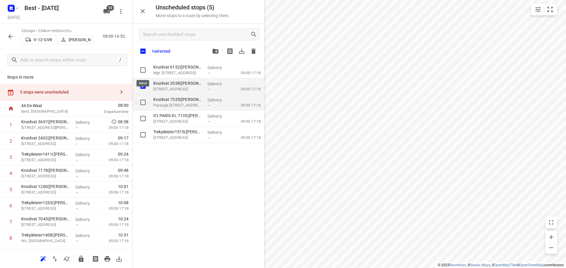
checkbox input "true"
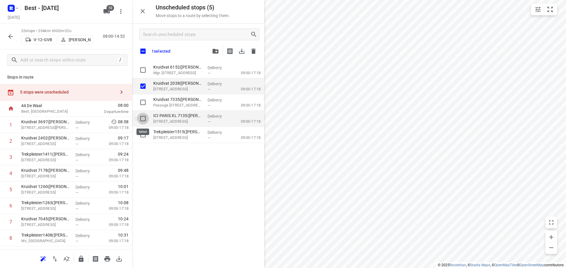
click at [147, 116] on input "grid" at bounding box center [143, 119] width 12 height 12
checkbox input "true"
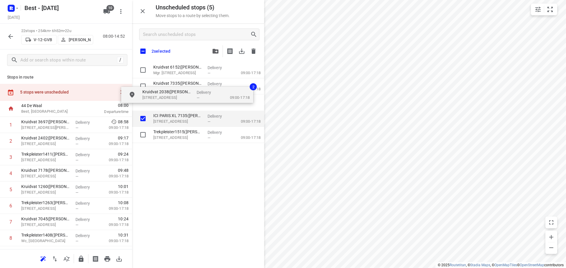
checkbox input "true"
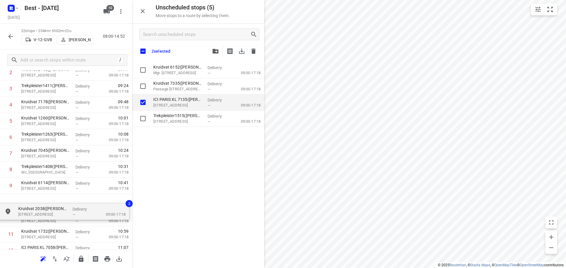
scroll to position [69, 0]
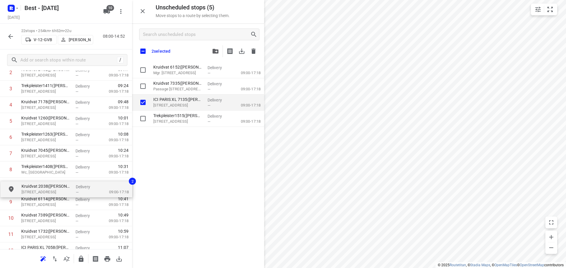
drag, startPoint x: 167, startPoint y: 90, endPoint x: 38, endPoint y: 184, distance: 159.3
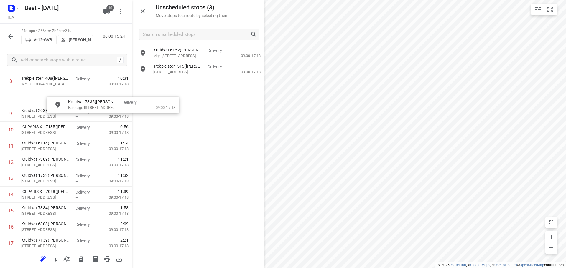
scroll to position [151, 0]
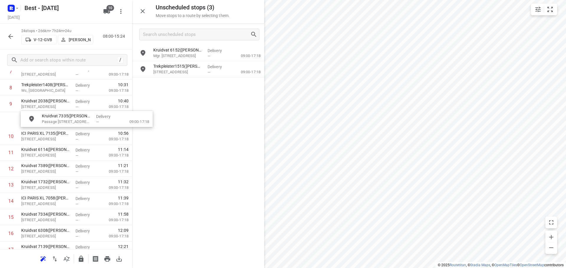
drag, startPoint x: 203, startPoint y: 67, endPoint x: 88, endPoint y: 118, distance: 125.5
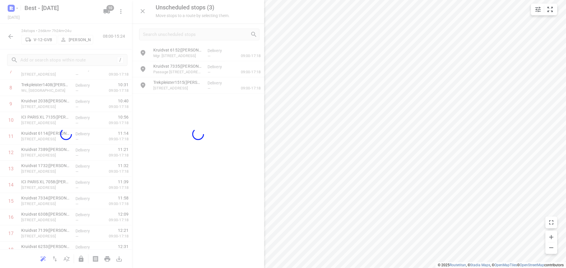
scroll to position [151, 0]
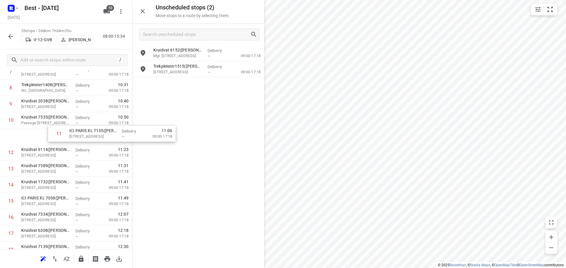
drag, startPoint x: 61, startPoint y: 135, endPoint x: 155, endPoint y: 118, distance: 96.0
click at [132, 123] on div "Unscheduled stops ( 2 ) Move stops to a route by selecting them. Kruidvat 6152(…" at bounding box center [66, 134] width 132 height 268
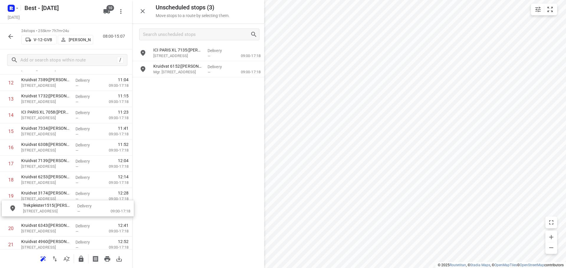
scroll to position [221, 0]
drag, startPoint x: 176, startPoint y: 83, endPoint x: 40, endPoint y: 195, distance: 175.9
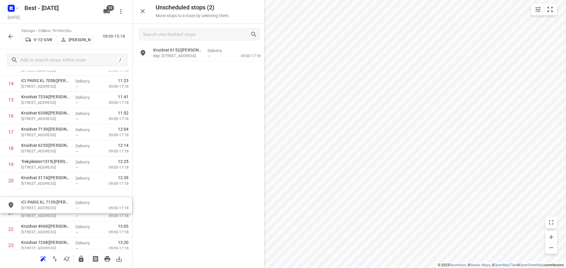
scroll to position [252, 0]
drag, startPoint x: 187, startPoint y: 52, endPoint x: 57, endPoint y: 189, distance: 189.5
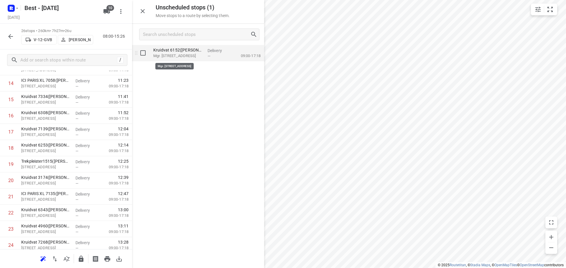
click at [175, 55] on p "Mgr. Zwijsenplein 29, Kerkdriel" at bounding box center [178, 56] width 50 height 6
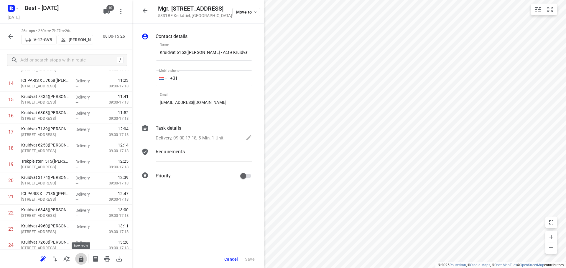
click at [78, 257] on icon "button" at bounding box center [81, 259] width 7 height 7
click at [148, 11] on icon "button" at bounding box center [144, 10] width 7 height 7
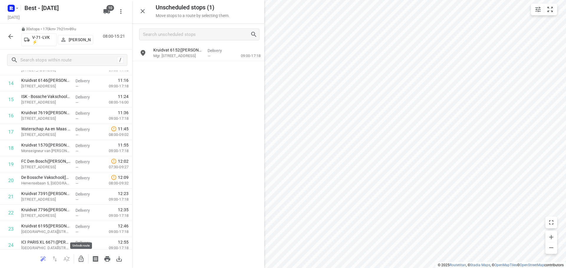
click at [80, 263] on button "button" at bounding box center [81, 259] width 12 height 12
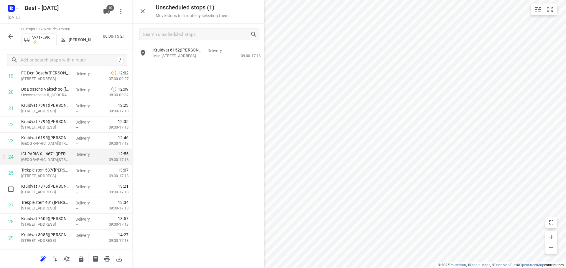
scroll to position [370, 0]
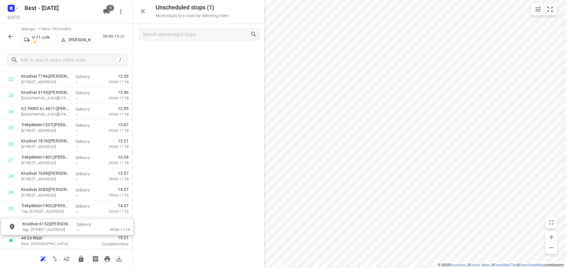
drag, startPoint x: 207, startPoint y: 56, endPoint x: 71, endPoint y: 226, distance: 217.9
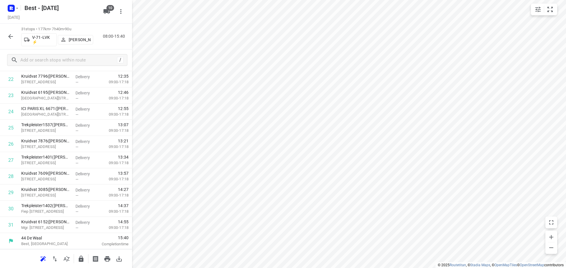
scroll to position [369, 0]
click at [78, 258] on icon "button" at bounding box center [81, 259] width 7 height 7
click at [9, 36] on icon "button" at bounding box center [10, 36] width 7 height 7
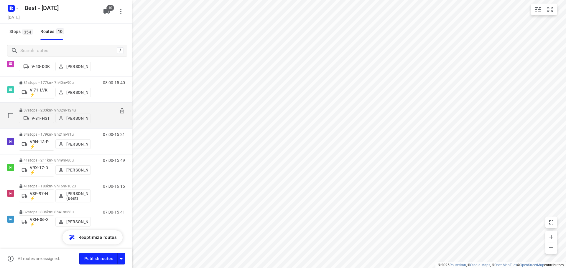
scroll to position [108, 0]
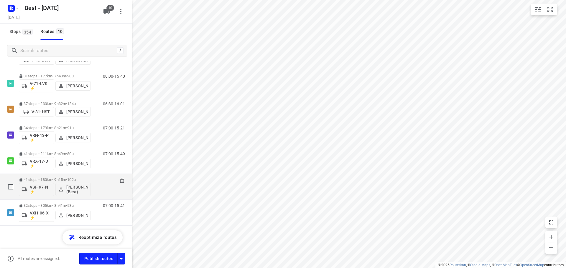
click at [47, 177] on div "41 stops • 180km • 9h15m • 102u VSF-97-N ⚡ Tony van Doren (Best)" at bounding box center [55, 187] width 72 height 24
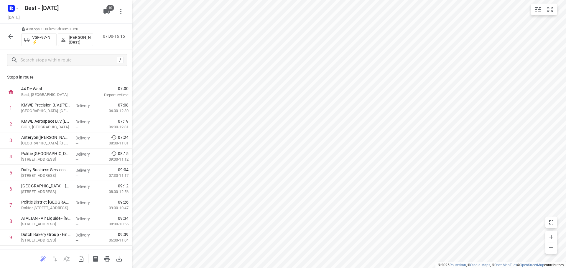
click at [13, 42] on button "button" at bounding box center [11, 37] width 12 height 12
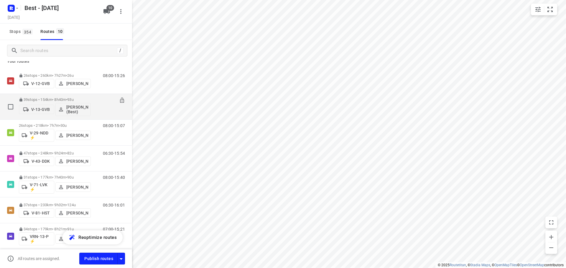
scroll to position [0, 0]
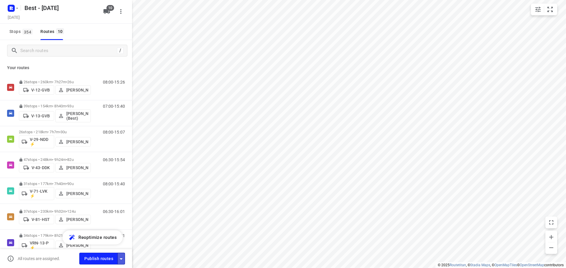
click at [122, 253] on button "button" at bounding box center [121, 258] width 8 height 11
click at [122, 255] on button "button" at bounding box center [121, 258] width 8 height 11
click at [118, 259] on icon "button" at bounding box center [121, 259] width 7 height 7
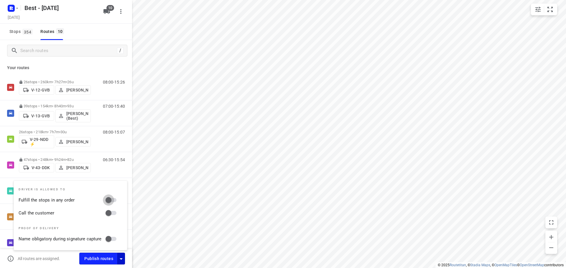
click at [114, 203] on input "Fulfill the stops in any order" at bounding box center [109, 200] width 34 height 11
checkbox input "true"
click at [111, 213] on input "Call the customer" at bounding box center [109, 213] width 34 height 11
checkbox input "true"
click at [92, 34] on div "Stops 354 Routes 10" at bounding box center [66, 32] width 132 height 17
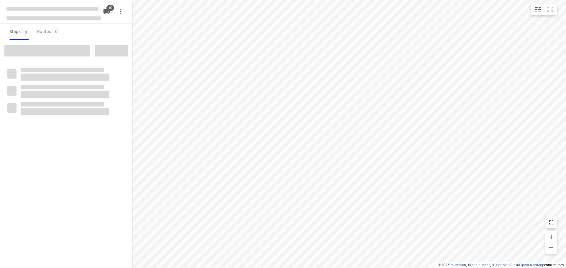
checkbox input "true"
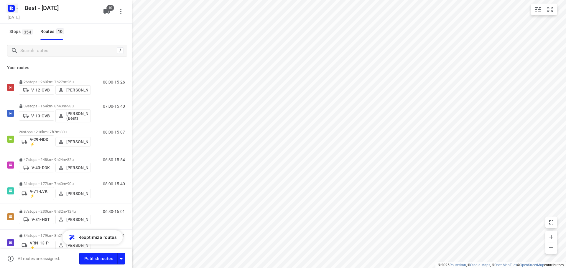
click at [14, 9] on rect "button" at bounding box center [11, 8] width 7 height 7
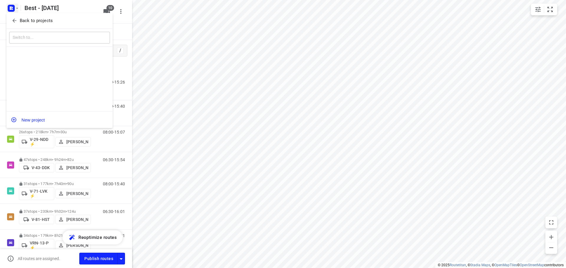
click at [21, 19] on p "Back to projects" at bounding box center [36, 20] width 33 height 7
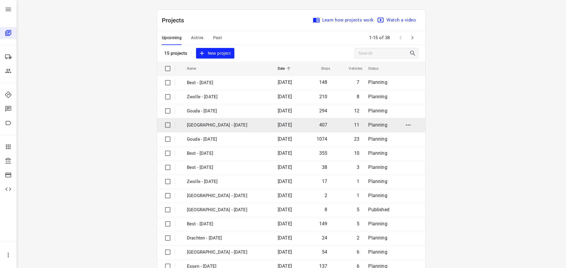
click at [210, 126] on p "[GEOGRAPHIC_DATA] - [DATE]" at bounding box center [228, 125] width 82 height 7
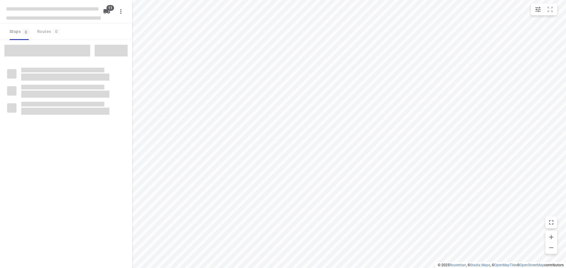
checkbox input "true"
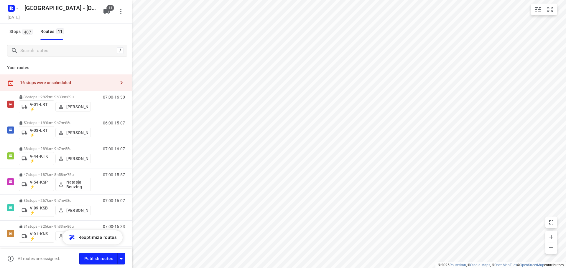
click at [92, 89] on div "16 stops were unscheduled" at bounding box center [66, 83] width 132 height 17
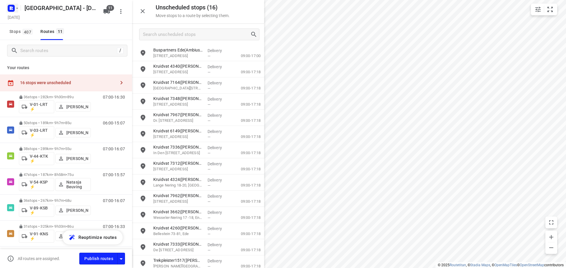
click at [13, 7] on rect "button" at bounding box center [11, 8] width 7 height 7
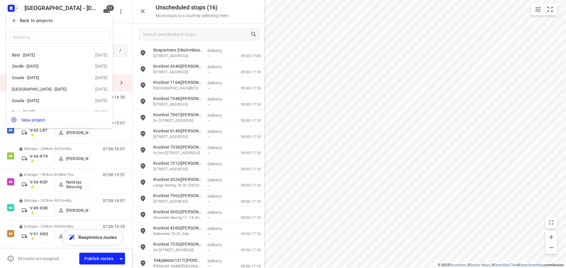
click at [20, 21] on p "Back to projects" at bounding box center [36, 20] width 33 height 7
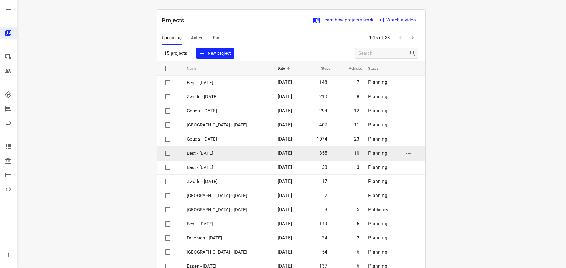
click at [213, 149] on td "Best - [DATE]" at bounding box center [227, 153] width 92 height 14
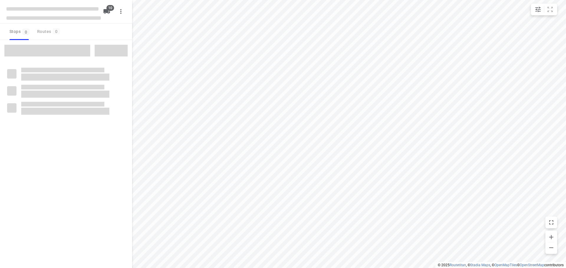
checkbox input "true"
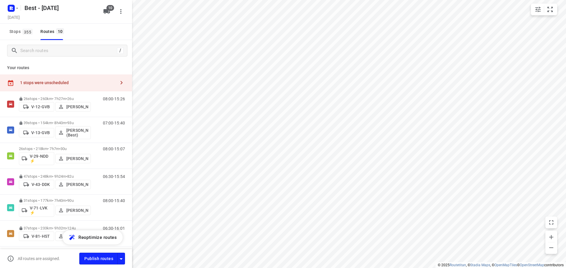
click at [104, 83] on div "1 stops were unscheduled" at bounding box center [67, 82] width 95 height 5
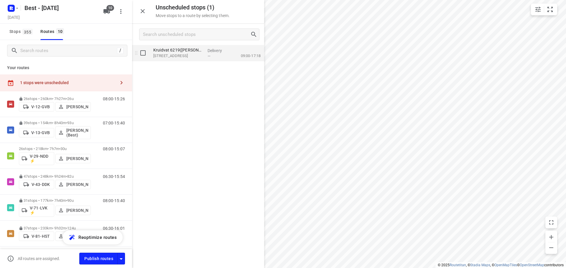
click at [172, 59] on div "Kruidvat 6219(A.S. Watson - Actie Kruidvat) Adrianusplein 114, Sint-michielsges…" at bounding box center [178, 53] width 54 height 16
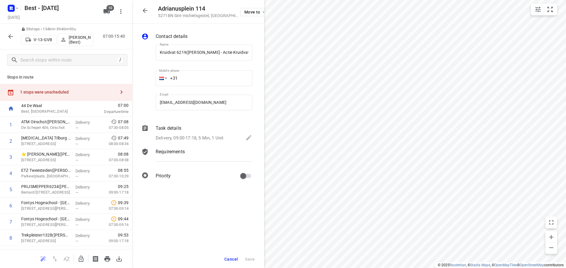
click at [80, 258] on icon "button" at bounding box center [81, 259] width 7 height 7
click at [244, 13] on span "Move to" at bounding box center [255, 12] width 22 height 5
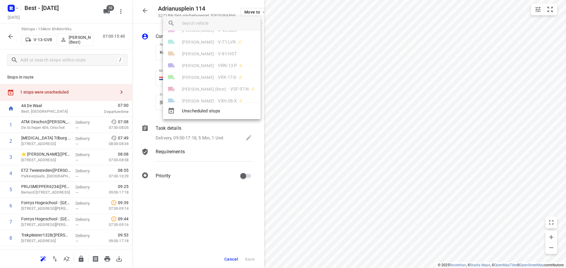
scroll to position [58, 0]
click at [339, 124] on div at bounding box center [283, 134] width 566 height 268
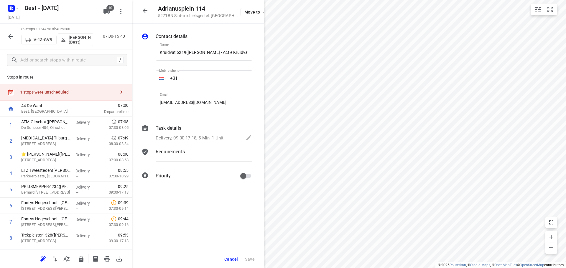
click at [147, 14] on icon "button" at bounding box center [144, 10] width 7 height 7
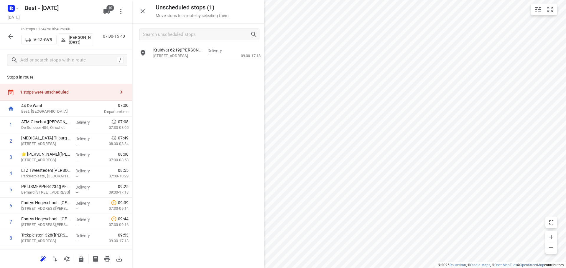
click at [84, 95] on div "1 stops were unscheduled" at bounding box center [67, 92] width 95 height 5
click at [200, 57] on p "Adrianusplein 114, Sint-michielsgestel" at bounding box center [178, 56] width 50 height 6
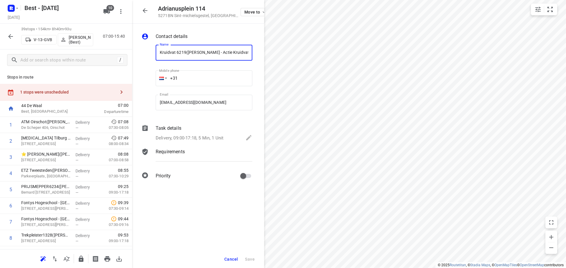
click at [247, 6] on div "Move to" at bounding box center [254, 11] width 28 height 13
click at [247, 9] on button "Move to" at bounding box center [254, 12] width 28 height 8
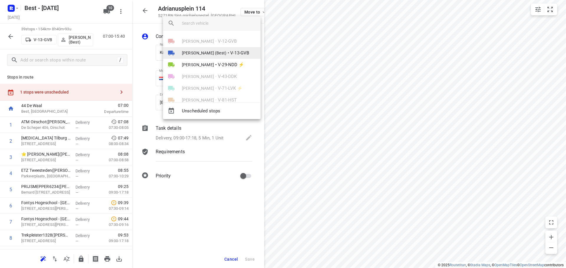
click at [213, 52] on span "[PERSON_NAME] (Best)" at bounding box center [204, 53] width 45 height 6
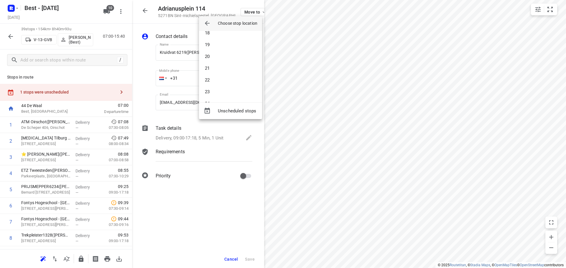
scroll to position [354, 0]
click at [213, 94] on li "36" at bounding box center [230, 98] width 63 height 12
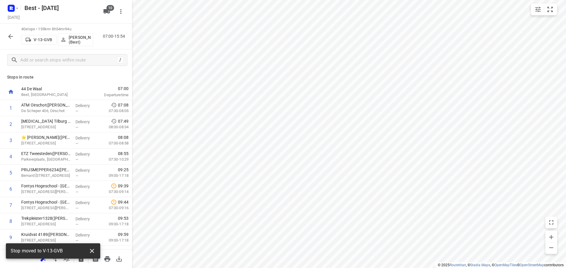
click at [94, 250] on icon "button" at bounding box center [91, 251] width 7 height 7
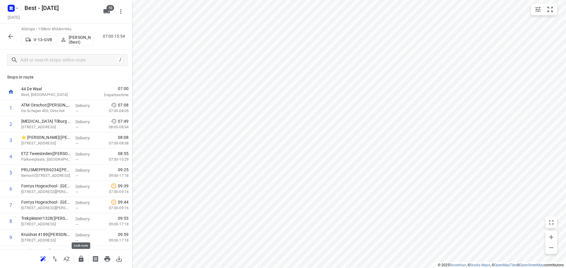
click at [81, 256] on icon "button" at bounding box center [81, 259] width 5 height 6
click at [4, 42] on div "40 stops • 159km • 8h54m • 94u V-13-GVB Merijn Janssen (Best) 07:00-15:54" at bounding box center [66, 37] width 132 height 26
click at [5, 39] on div at bounding box center [11, 37] width 12 height 12
click at [9, 36] on icon "button" at bounding box center [10, 36] width 5 height 5
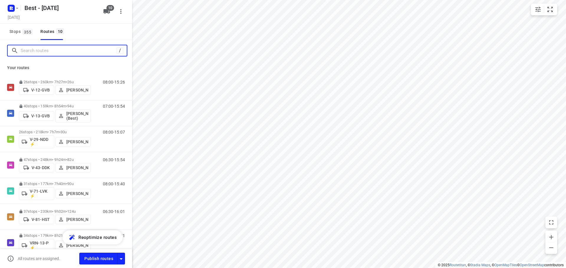
click at [74, 50] on input "Search routes" at bounding box center [69, 50] width 96 height 9
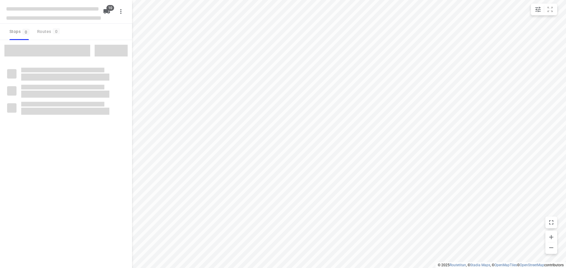
checkbox input "true"
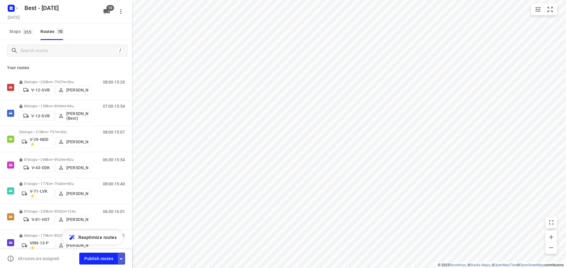
click at [121, 255] on button "button" at bounding box center [121, 258] width 8 height 11
click at [122, 260] on icon "button" at bounding box center [121, 259] width 7 height 7
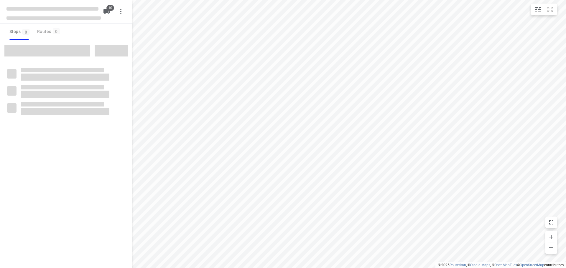
checkbox input "true"
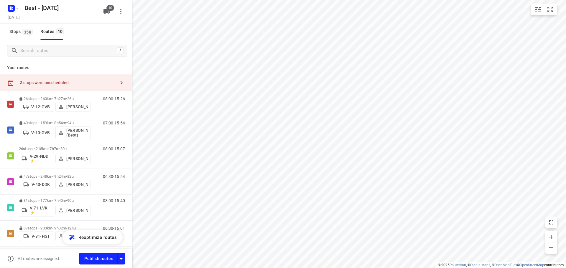
drag, startPoint x: 68, startPoint y: 78, endPoint x: 111, endPoint y: 90, distance: 43.8
click at [70, 78] on div "3 stops were unscheduled" at bounding box center [66, 83] width 132 height 17
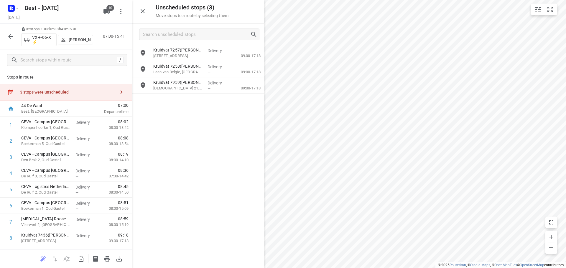
click at [83, 261] on icon "button" at bounding box center [81, 259] width 7 height 7
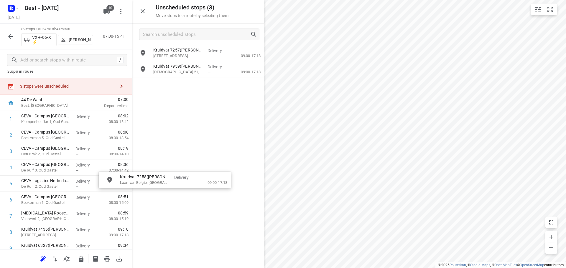
drag, startPoint x: 190, startPoint y: 72, endPoint x: 175, endPoint y: 181, distance: 109.7
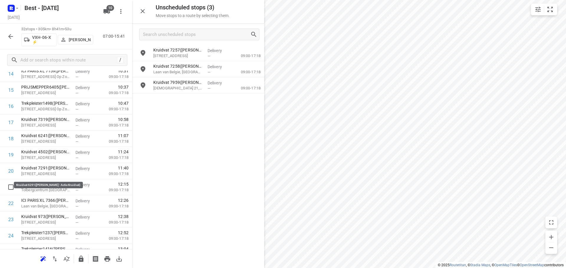
scroll to position [271, 0]
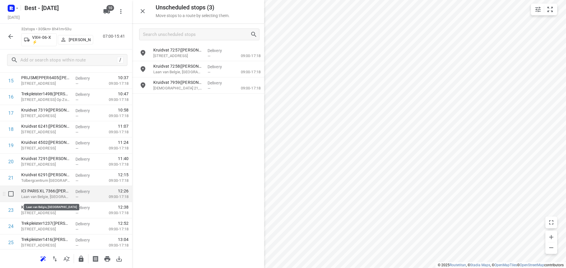
click at [63, 195] on p "Laan van Belgie, [GEOGRAPHIC_DATA]" at bounding box center [46, 197] width 50 height 6
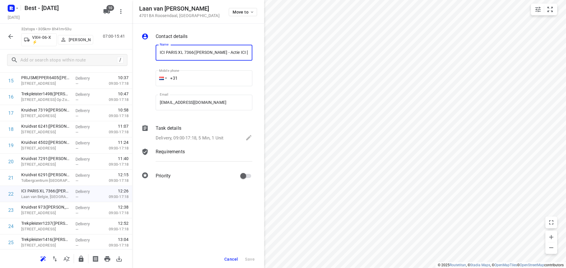
click at [233, 254] on div "Cancel Save" at bounding box center [198, 260] width 132 height 18
click at [229, 260] on span "Cancel" at bounding box center [231, 259] width 14 height 5
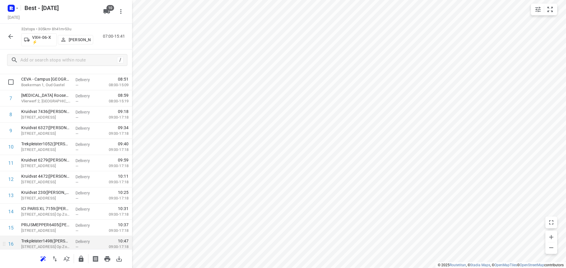
scroll to position [0, 0]
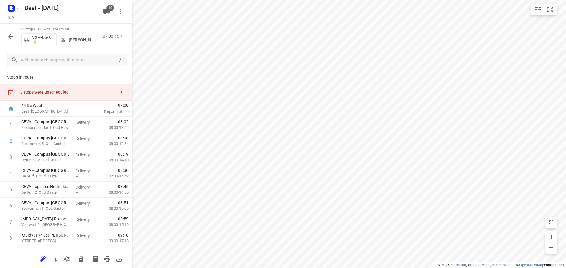
click at [95, 85] on div "3 stops were unscheduled" at bounding box center [66, 92] width 132 height 17
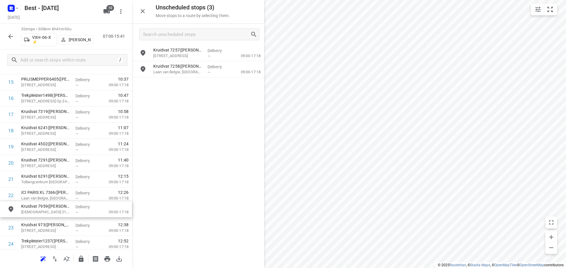
drag, startPoint x: 159, startPoint y: 95, endPoint x: 45, endPoint y: 210, distance: 162.1
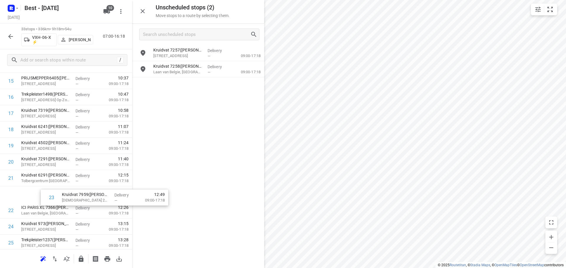
scroll to position [271, 0]
drag, startPoint x: 50, startPoint y: 209, endPoint x: 180, endPoint y: 159, distance: 140.1
click at [132, 160] on div "Unscheduled stops ( 2 ) Move stops to a route by selecting them. Kruidvat 7257(…" at bounding box center [66, 134] width 132 height 268
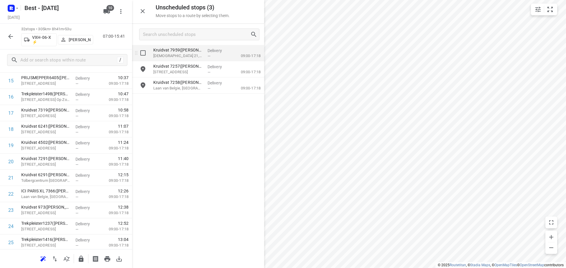
click at [192, 53] on p "Bijvang 21, Etten-leur" at bounding box center [178, 56] width 50 height 6
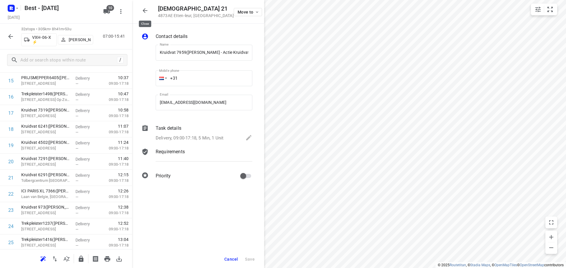
click at [140, 7] on button "button" at bounding box center [145, 11] width 12 height 12
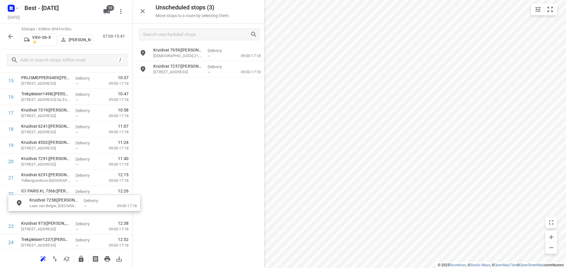
drag, startPoint x: 197, startPoint y: 91, endPoint x: 67, endPoint y: 210, distance: 175.8
click at [82, 259] on icon "button" at bounding box center [81, 259] width 5 height 6
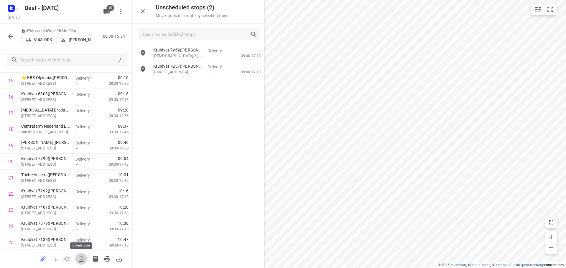
click at [84, 259] on icon "button" at bounding box center [81, 259] width 7 height 7
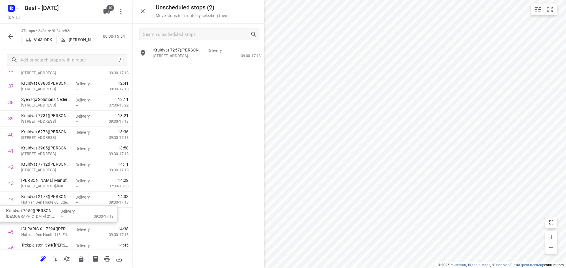
scroll to position [624, 0]
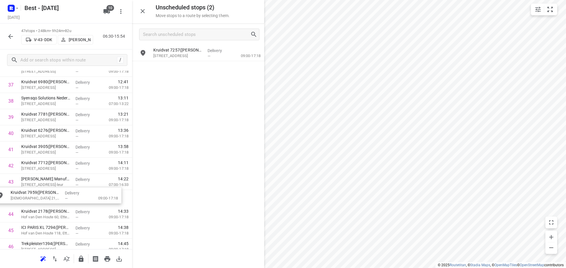
drag, startPoint x: 189, startPoint y: 53, endPoint x: 43, endPoint y: 198, distance: 206.1
click at [82, 260] on icon "button" at bounding box center [81, 259] width 5 height 6
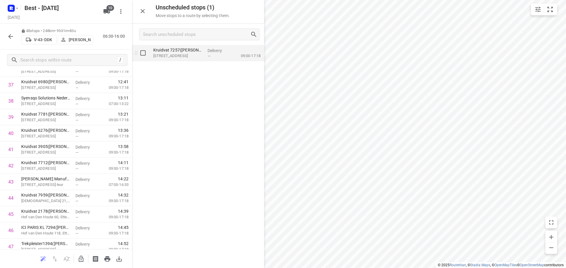
click at [202, 57] on p "Dorpsstraat 3B, Bakel" at bounding box center [178, 56] width 50 height 6
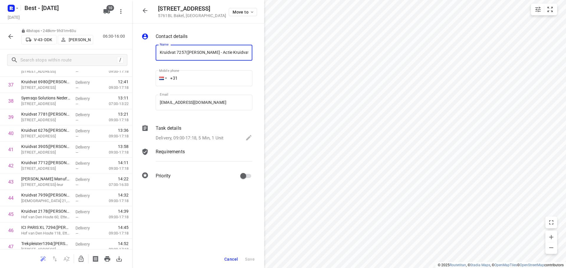
click at [233, 264] on button "Cancel" at bounding box center [231, 259] width 18 height 11
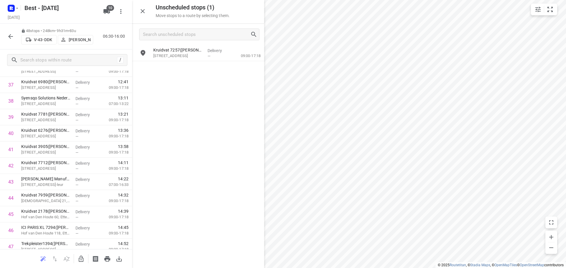
scroll to position [483, 0]
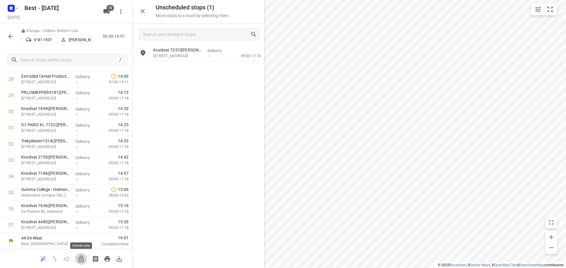
click at [79, 262] on icon "button" at bounding box center [81, 259] width 7 height 7
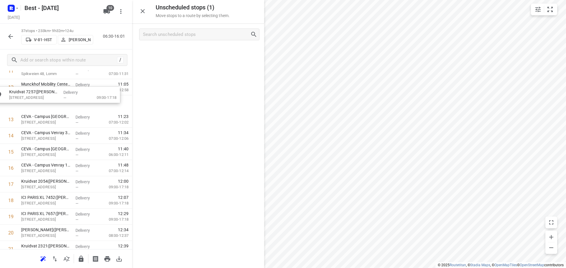
scroll to position [213, 0]
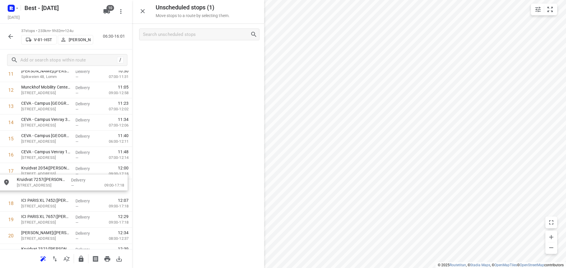
drag, startPoint x: 178, startPoint y: 54, endPoint x: 38, endPoint y: 186, distance: 192.6
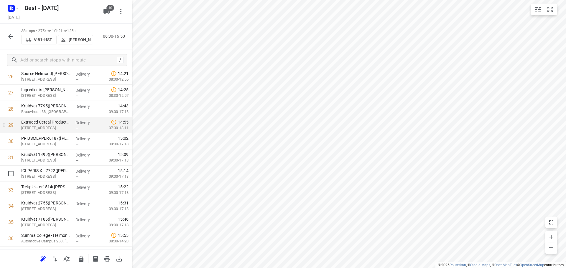
scroll to position [483, 0]
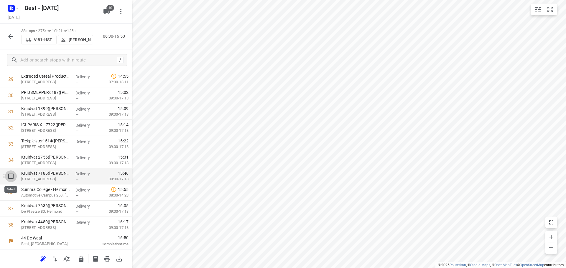
click at [10, 179] on input "checkbox" at bounding box center [11, 177] width 12 height 12
checkbox input "true"
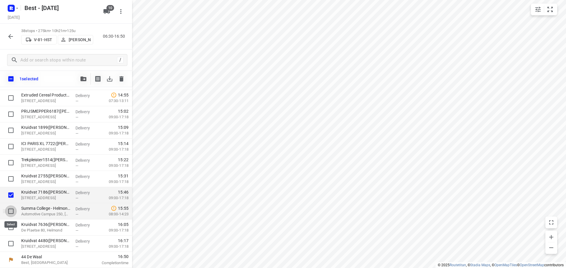
drag, startPoint x: 10, startPoint y: 211, endPoint x: 11, endPoint y: 217, distance: 5.9
click at [10, 212] on input "checkbox" at bounding box center [11, 212] width 12 height 12
checkbox input "true"
drag, startPoint x: 13, startPoint y: 228, endPoint x: 13, endPoint y: 235, distance: 7.1
click at [13, 229] on input "checkbox" at bounding box center [11, 228] width 12 height 12
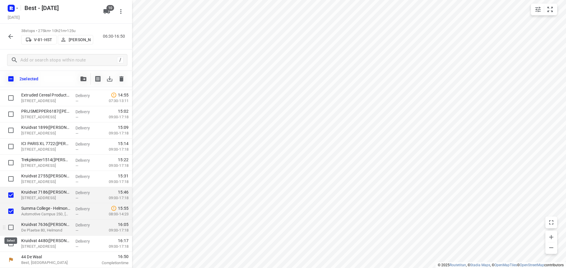
checkbox input "true"
click at [13, 245] on input "checkbox" at bounding box center [11, 244] width 12 height 12
checkbox input "true"
click at [85, 79] on icon "button" at bounding box center [83, 79] width 6 height 5
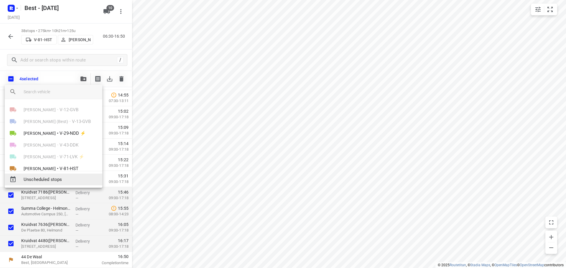
click at [65, 176] on div "Unscheduled stops" at bounding box center [54, 180] width 98 height 12
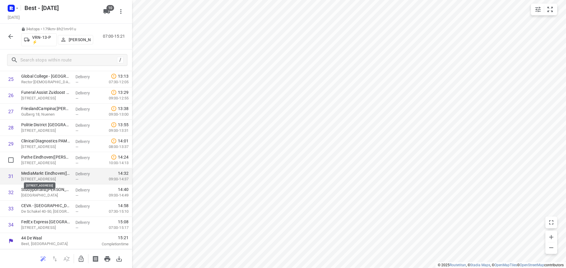
scroll to position [317, 0]
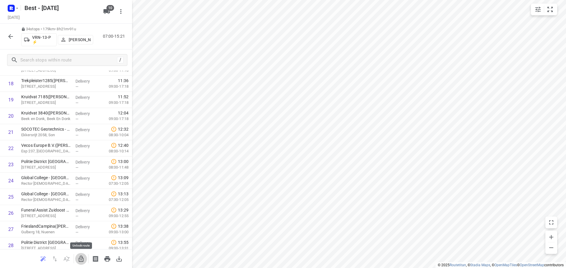
click at [77, 256] on button "button" at bounding box center [81, 259] width 12 height 12
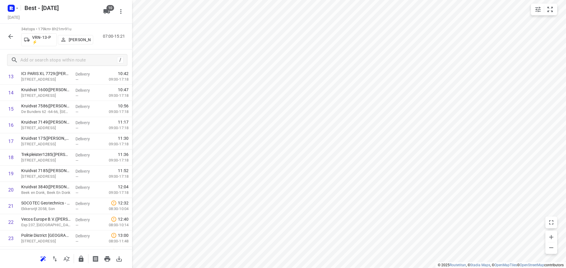
scroll to position [0, 0]
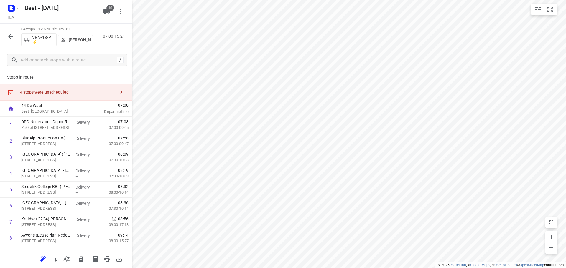
click at [101, 94] on div "4 stops were unscheduled" at bounding box center [67, 92] width 95 height 5
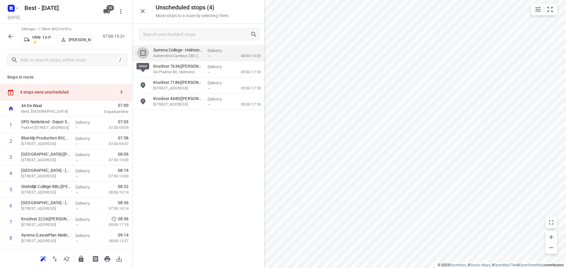
click at [142, 53] on input "grid" at bounding box center [143, 53] width 12 height 12
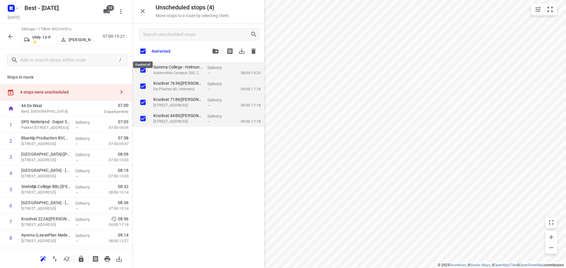
checkbox input "true"
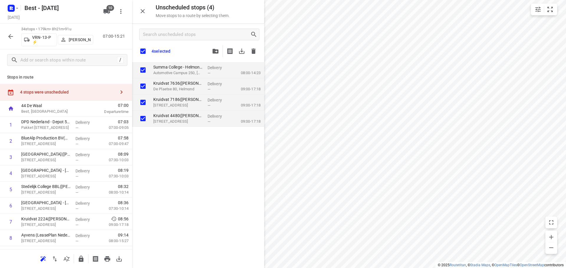
checkbox input "true"
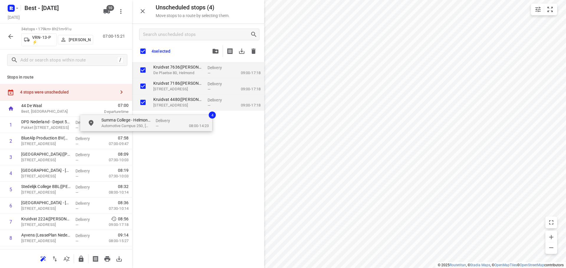
checkbox input "true"
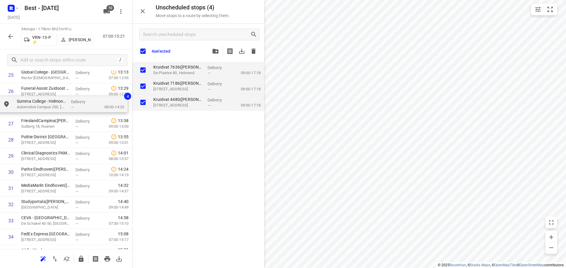
drag, startPoint x: 157, startPoint y: 65, endPoint x: 21, endPoint y: 102, distance: 141.3
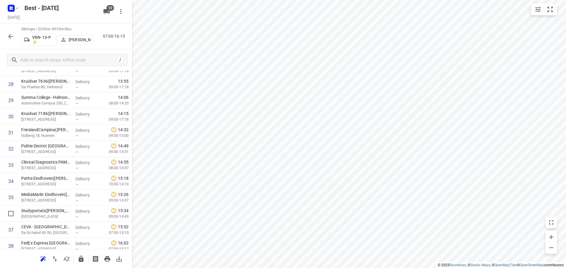
scroll to position [483, 0]
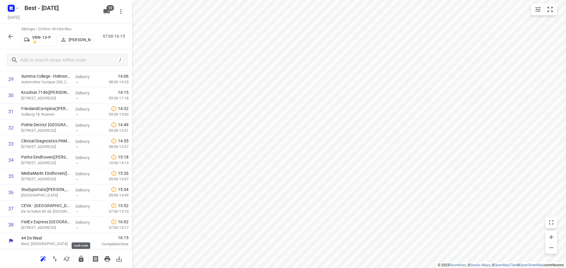
click at [84, 258] on icon "button" at bounding box center [81, 259] width 7 height 7
click at [4, 34] on div "38 stops • 201km • 9h15m • 96u VRN-13-P ⚡ Daniëlle Belmer 07:00-16:15" at bounding box center [66, 37] width 132 height 26
click at [11, 40] on button "button" at bounding box center [11, 37] width 12 height 12
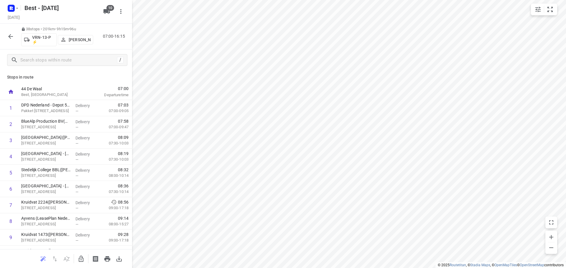
click at [11, 36] on icon "button" at bounding box center [10, 36] width 5 height 5
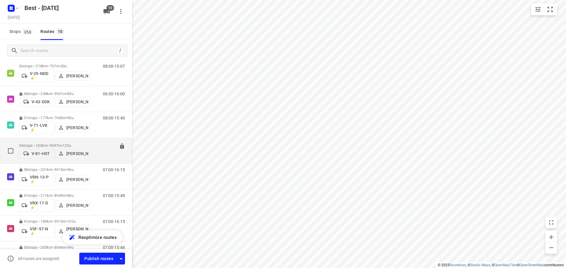
scroll to position [108, 0]
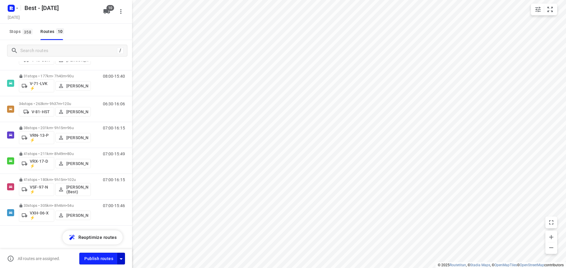
click at [123, 254] on button "button" at bounding box center [121, 258] width 8 height 11
click at [123, 257] on icon "button" at bounding box center [121, 259] width 7 height 7
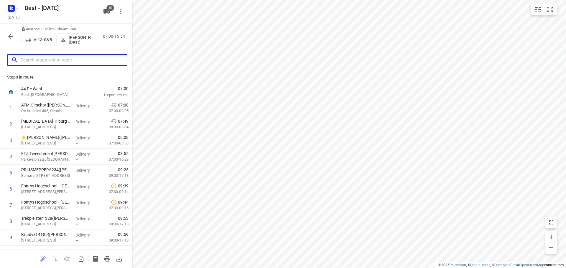
click at [65, 61] on input "text" at bounding box center [74, 60] width 106 height 9
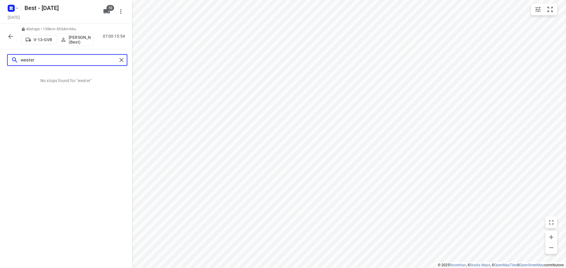
type input "wester"
click at [128, 62] on div "wester" at bounding box center [66, 60] width 132 height 21
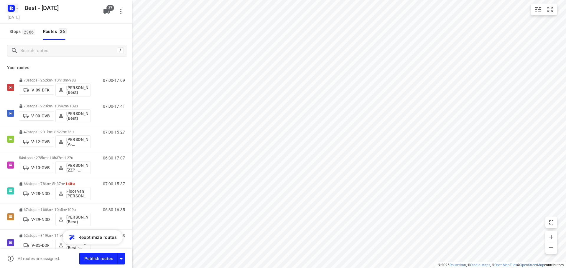
click at [13, 5] on rect "button" at bounding box center [11, 8] width 7 height 7
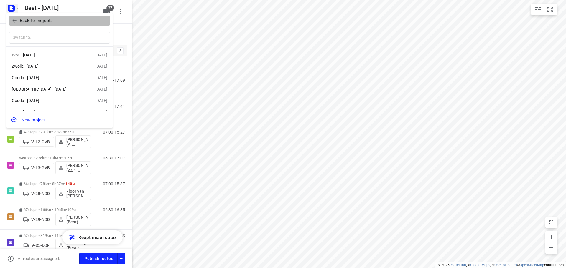
click at [20, 21] on p "Back to projects" at bounding box center [36, 20] width 33 height 7
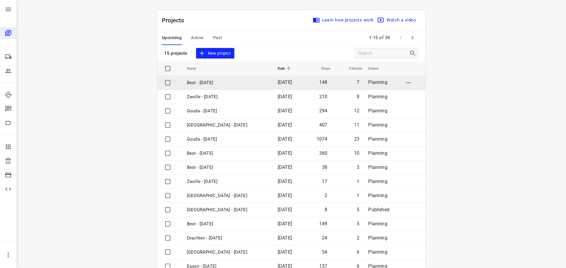
click at [223, 85] on p "Best - [DATE]" at bounding box center [228, 83] width 82 height 7
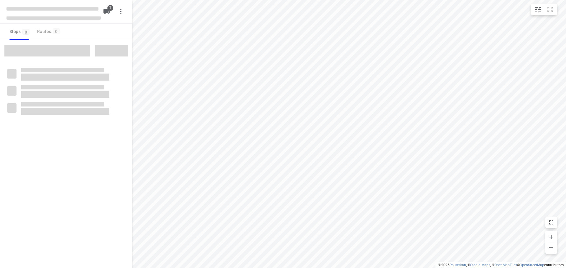
checkbox input "true"
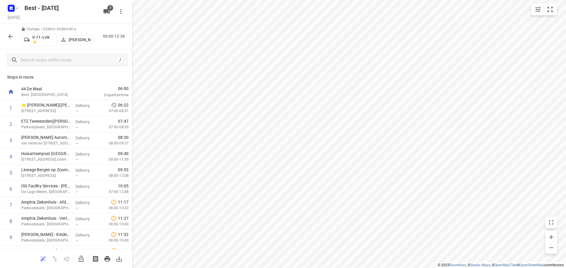
click at [4, 35] on div "12 stops • 222km • 6h36m • 81u V-71-LVK ⚡ [PERSON_NAME] 06:00-12:36" at bounding box center [66, 37] width 132 height 26
click at [7, 39] on icon "button" at bounding box center [10, 36] width 7 height 7
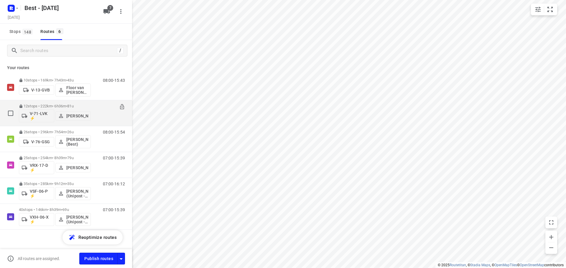
scroll to position [4, 0]
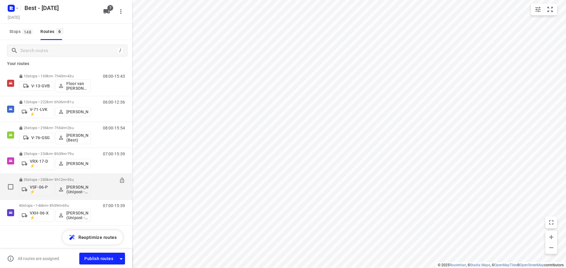
click at [59, 178] on p "35 stops • 285km • 9h12m • 35u" at bounding box center [55, 180] width 72 height 4
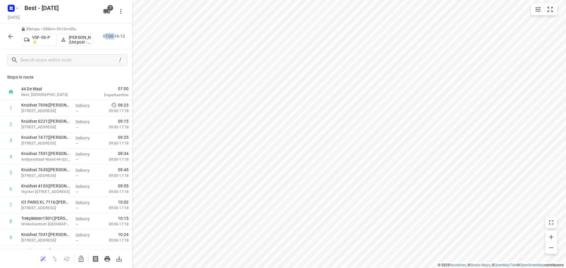
drag, startPoint x: 104, startPoint y: 37, endPoint x: 121, endPoint y: 32, distance: 17.2
click at [121, 32] on div "35 stops • 285km • 9h12m • 35u VSF-06-P ⚡ [PERSON_NAME] (Unipost - Best - ZZP) …" at bounding box center [66, 37] width 132 height 26
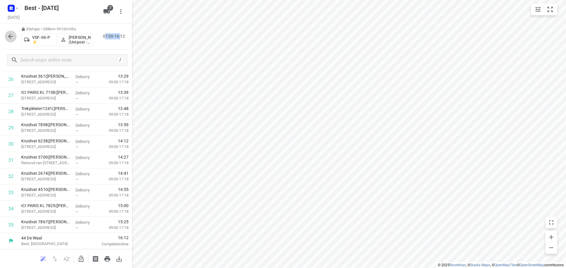
click at [12, 40] on button "button" at bounding box center [11, 37] width 12 height 12
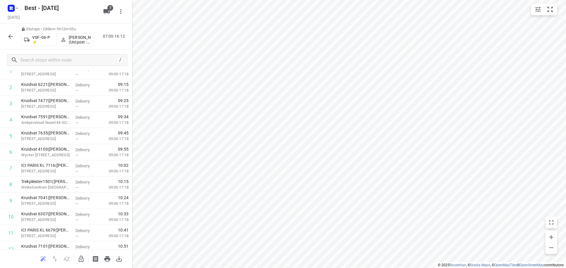
scroll to position [0, 0]
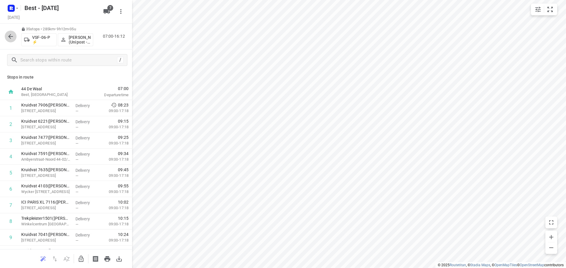
click at [5, 37] on button "button" at bounding box center [11, 37] width 12 height 12
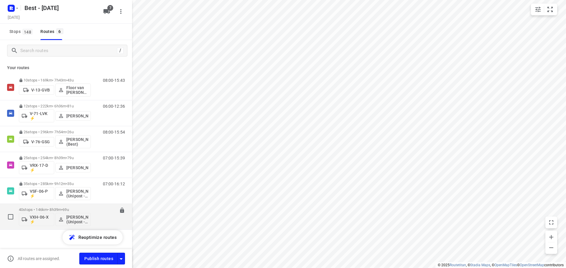
click at [62, 208] on span "•" at bounding box center [61, 210] width 1 height 4
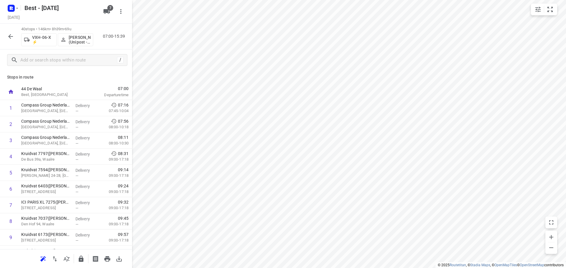
click at [7, 37] on icon "button" at bounding box center [10, 36] width 7 height 7
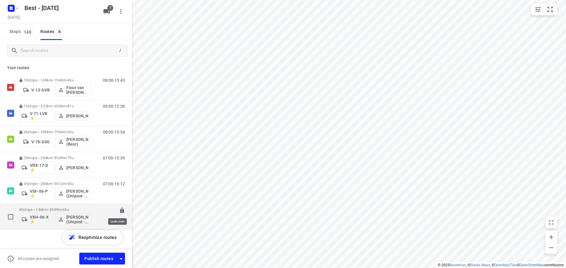
click at [119, 211] on icon at bounding box center [122, 211] width 6 height 6
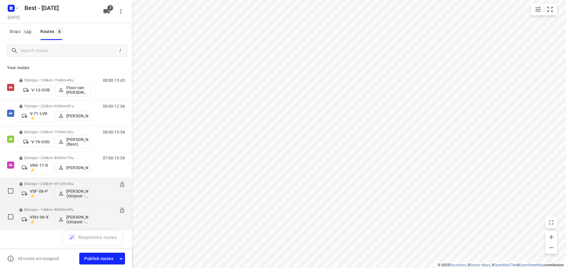
click at [58, 186] on p "35 stops • 285km • 9h12m • 35u" at bounding box center [55, 184] width 72 height 4
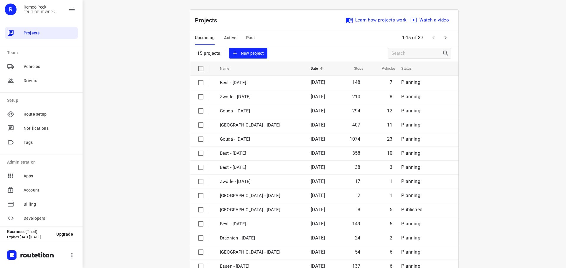
click at [226, 35] on span "Active" at bounding box center [230, 37] width 12 height 7
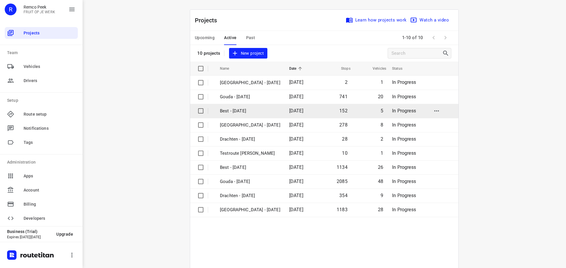
click at [249, 110] on p "Best - [DATE]" at bounding box center [250, 111] width 60 height 7
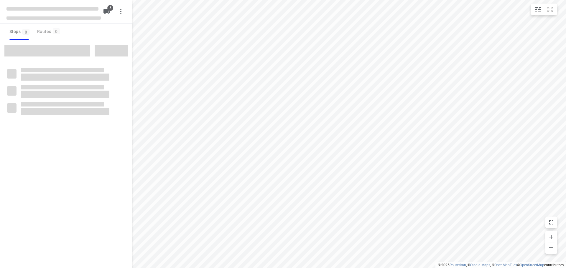
checkbox input "true"
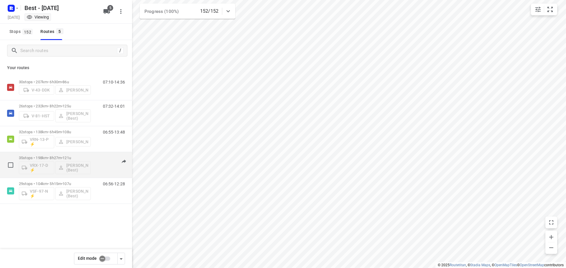
click at [55, 160] on p "35 stops • 198km • 8h27m • 121u" at bounding box center [55, 158] width 72 height 4
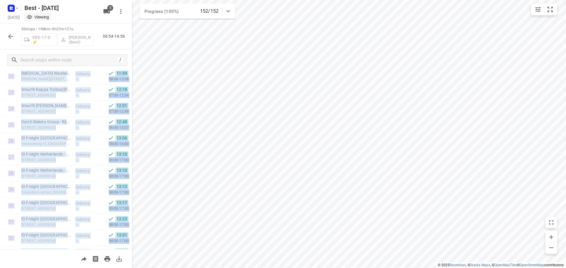
scroll to position [434, 0]
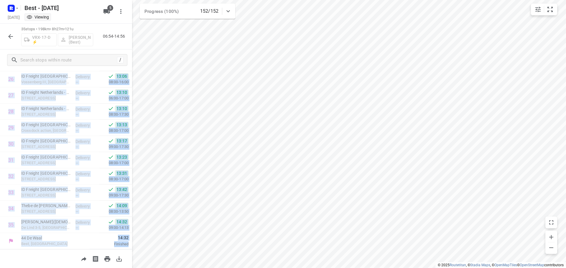
drag, startPoint x: 126, startPoint y: 109, endPoint x: 134, endPoint y: 282, distance: 173.5
click at [134, 268] on html "i © 2025 Routetitan , © Stadia Maps , © OpenMapTiles © OpenStreetMap contributo…" at bounding box center [283, 134] width 566 height 268
click at [73, 184] on div "Delivery —" at bounding box center [86, 177] width 27 height 16
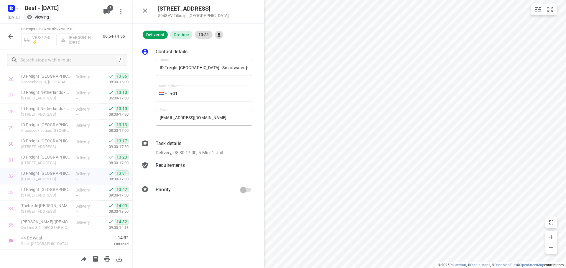
click at [220, 158] on div "Contact details Name ID Freight [GEOGRAPHIC_DATA] - Smartwares [GEOGRAPHIC_DATA…" at bounding box center [198, 122] width 132 height 166
click at [146, 11] on icon "button" at bounding box center [144, 10] width 7 height 7
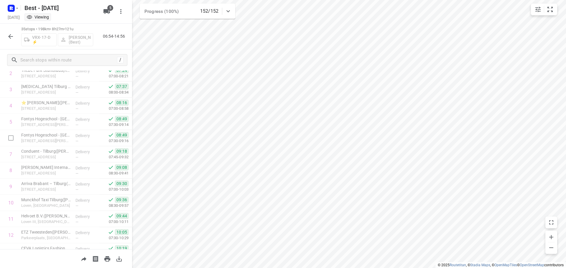
scroll to position [0, 0]
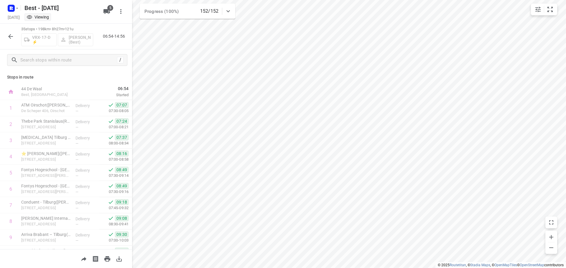
click at [7, 38] on icon "button" at bounding box center [10, 36] width 7 height 7
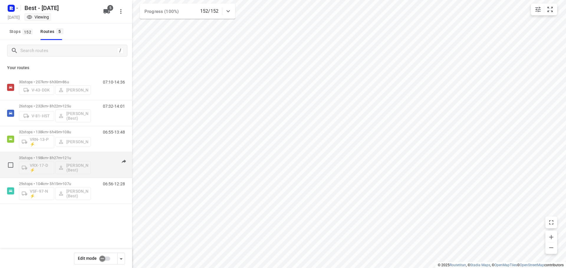
click at [62, 158] on span "•" at bounding box center [61, 158] width 1 height 4
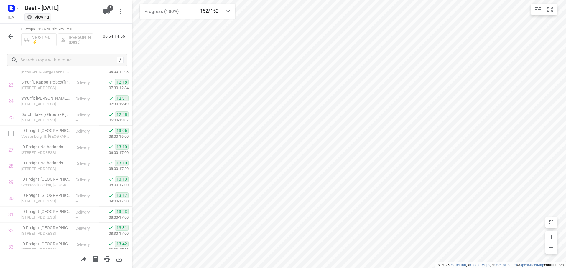
scroll to position [316, 0]
click at [8, 7] on rect "button" at bounding box center [11, 8] width 7 height 7
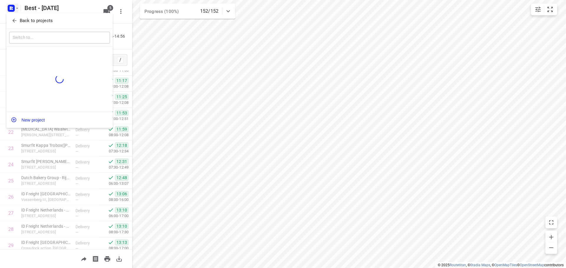
click at [20, 19] on p "Back to projects" at bounding box center [36, 20] width 33 height 7
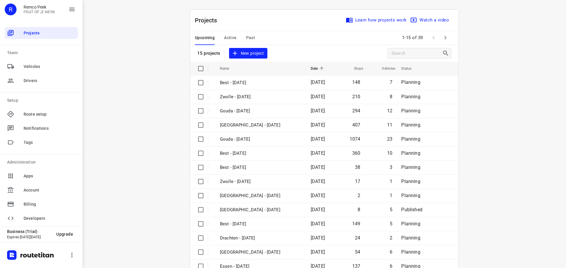
click at [224, 35] on span "Active" at bounding box center [230, 37] width 12 height 7
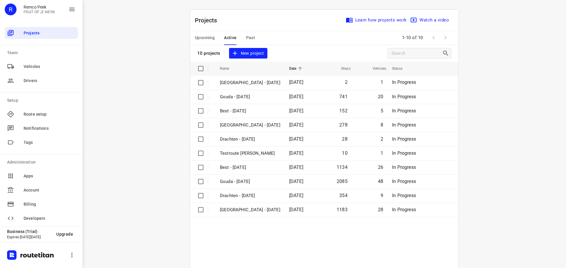
click at [202, 37] on span "Upcoming" at bounding box center [205, 37] width 20 height 7
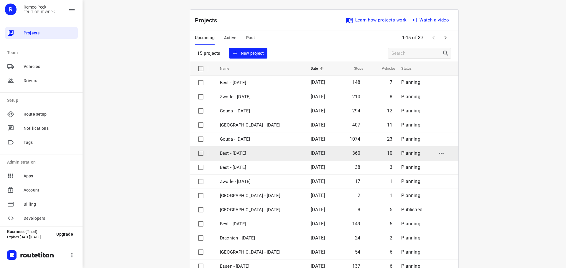
scroll to position [29, 0]
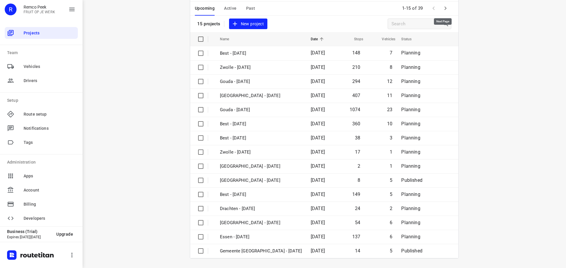
click at [446, 5] on icon "button" at bounding box center [445, 8] width 7 height 7
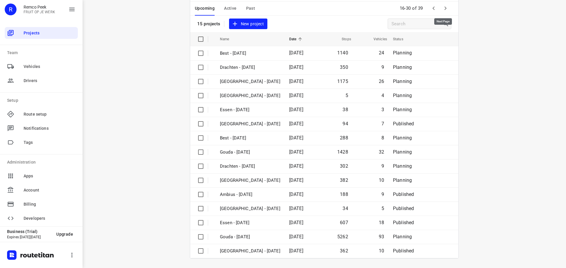
click at [439, 9] on button "button" at bounding box center [445, 8] width 12 height 12
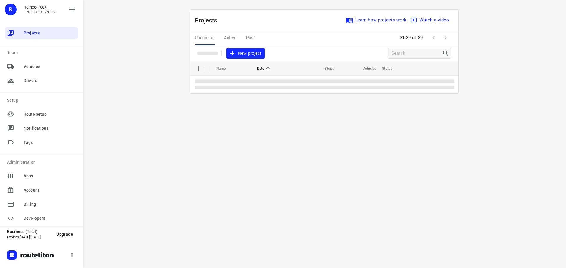
scroll to position [0, 0]
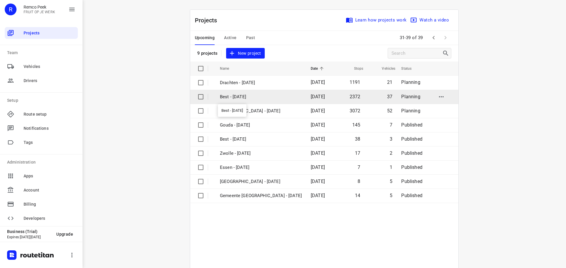
click at [268, 99] on p "Best - [DATE]" at bounding box center [261, 97] width 82 height 7
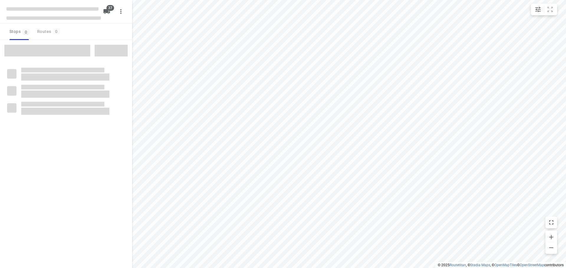
checkbox input "true"
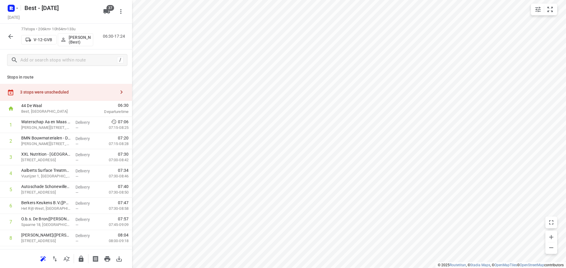
click at [98, 95] on div "3 stops were unscheduled" at bounding box center [66, 92] width 132 height 17
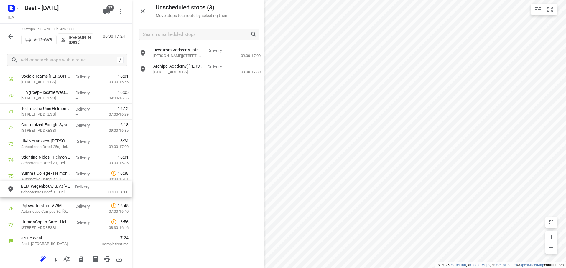
drag, startPoint x: 191, startPoint y: 86, endPoint x: 58, endPoint y: 181, distance: 163.0
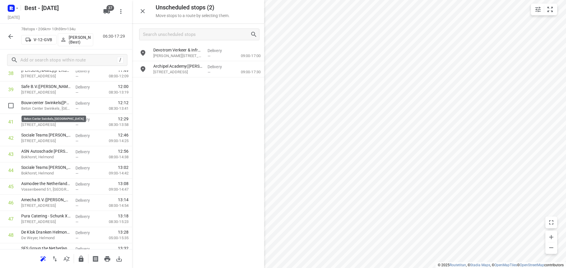
scroll to position [650, 0]
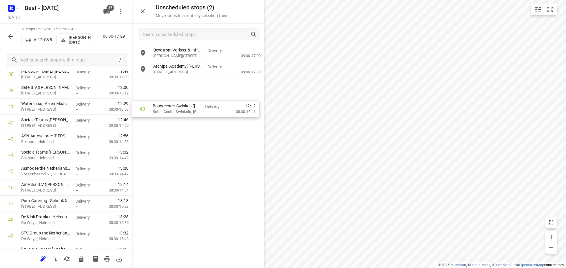
drag, startPoint x: 52, startPoint y: 108, endPoint x: 201, endPoint y: 107, distance: 149.4
click at [132, 107] on div "Unscheduled stops ( 2 ) Move stops to a route by selecting them. Devotrom Verke…" at bounding box center [66, 134] width 132 height 268
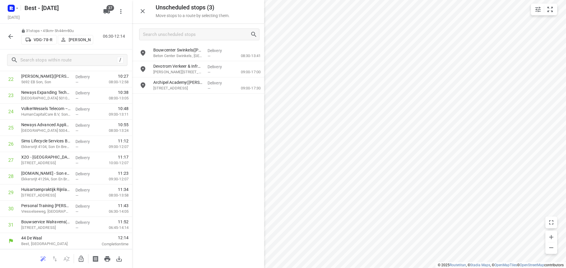
scroll to position [386, 0]
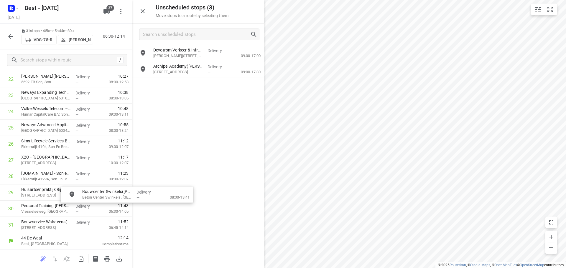
drag, startPoint x: 209, startPoint y: 54, endPoint x: 180, endPoint y: 180, distance: 129.9
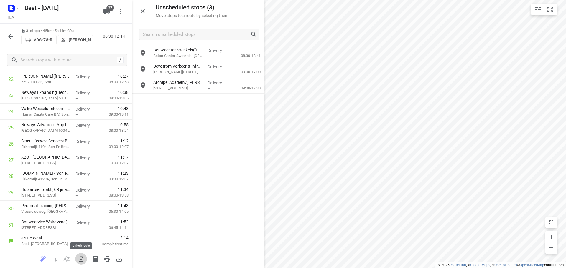
drag, startPoint x: 79, startPoint y: 261, endPoint x: 175, endPoint y: 87, distance: 199.1
click at [79, 261] on icon "button" at bounding box center [81, 259] width 5 height 6
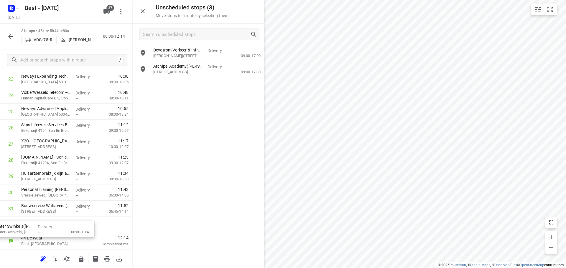
scroll to position [406, 0]
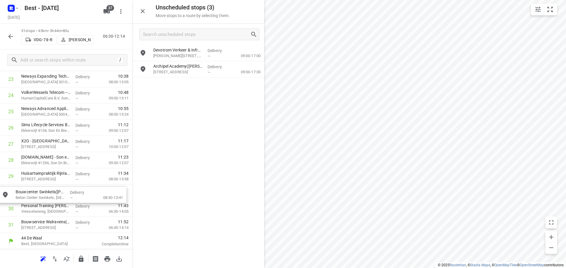
drag, startPoint x: 199, startPoint y: 53, endPoint x: 61, endPoint y: 198, distance: 200.1
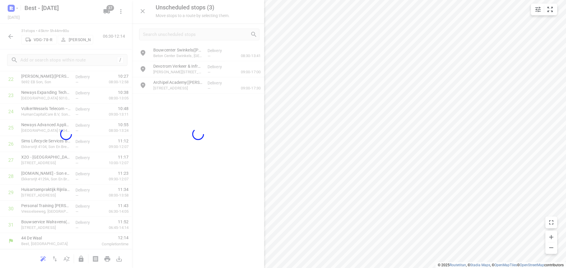
scroll to position [386, 0]
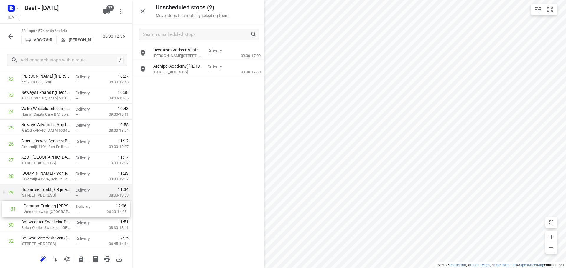
drag, startPoint x: 26, startPoint y: 223, endPoint x: 28, endPoint y: 196, distance: 26.7
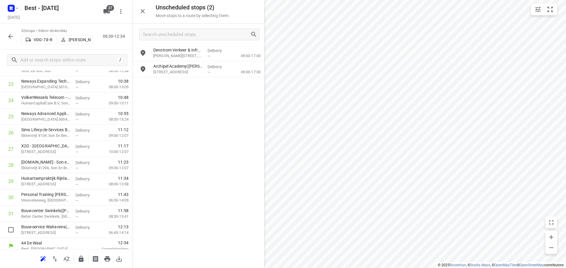
scroll to position [402, 0]
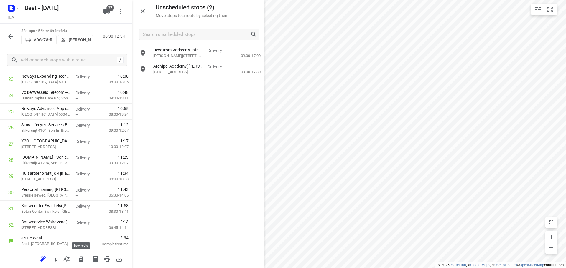
drag, startPoint x: 80, startPoint y: 258, endPoint x: 208, endPoint y: 210, distance: 137.3
click at [81, 257] on icon "button" at bounding box center [81, 259] width 7 height 7
click at [143, 11] on icon "button" at bounding box center [142, 11] width 7 height 7
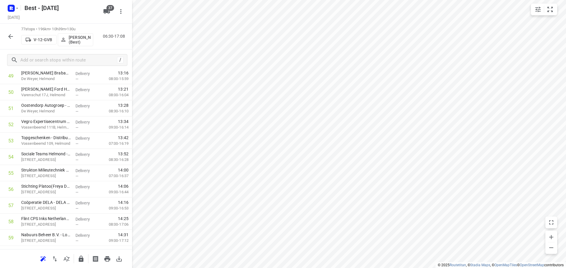
scroll to position [1132, 0]
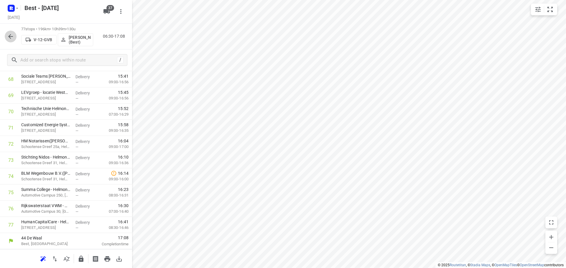
click at [6, 33] on button "button" at bounding box center [11, 37] width 12 height 12
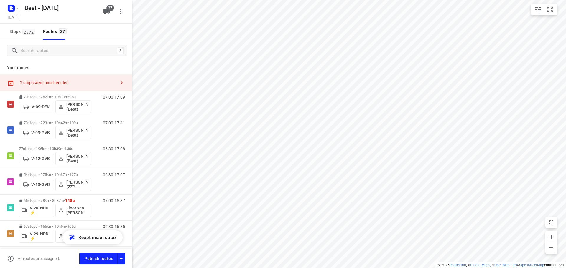
click at [55, 90] on div "2 stops were unscheduled" at bounding box center [66, 83] width 132 height 17
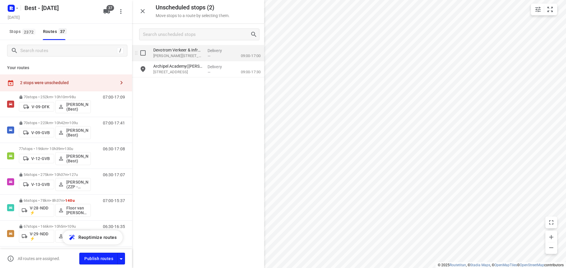
click at [191, 57] on p "Albert Einsteinweg 37, Roermond" at bounding box center [178, 56] width 50 height 6
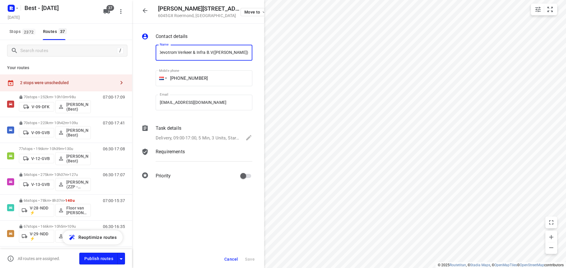
scroll to position [0, 0]
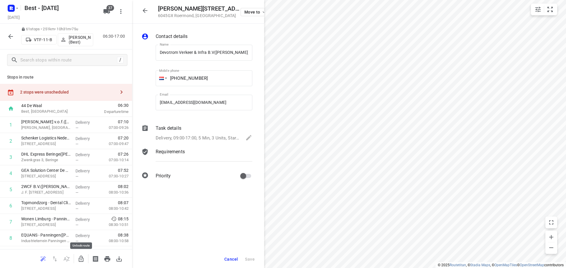
click at [80, 259] on icon "button" at bounding box center [81, 259] width 7 height 7
click at [152, 9] on div "Albert Einsteinweg 37 6045GX Roermond , Netherlands Move to" at bounding box center [198, 12] width 132 height 24
click at [148, 9] on icon "button" at bounding box center [144, 10] width 7 height 7
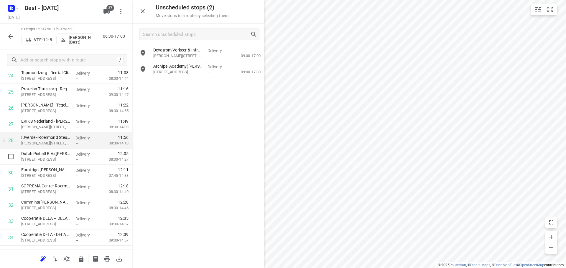
scroll to position [413, 0]
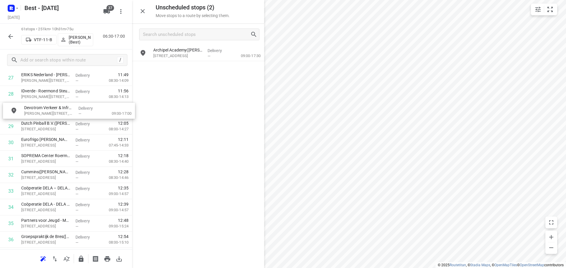
drag, startPoint x: 180, startPoint y: 49, endPoint x: 46, endPoint y: 109, distance: 146.8
click at [80, 261] on icon "button" at bounding box center [81, 259] width 5 height 6
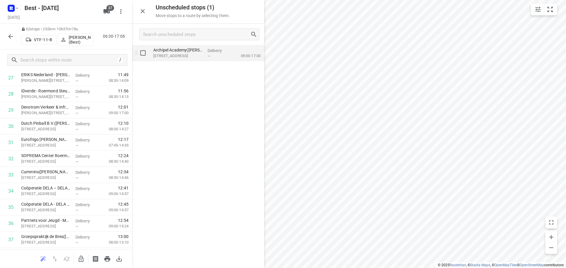
click at [197, 55] on p "Hogeweg 23, Zaltbommel" at bounding box center [178, 56] width 50 height 6
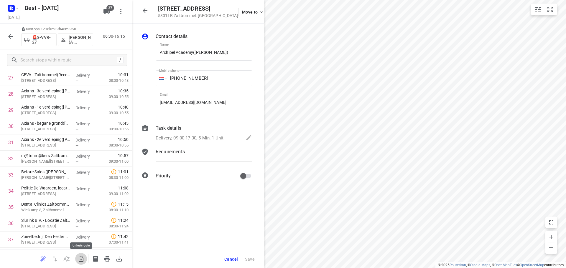
click at [83, 260] on icon "button" at bounding box center [81, 259] width 7 height 7
click at [149, 8] on button "button" at bounding box center [145, 11] width 12 height 12
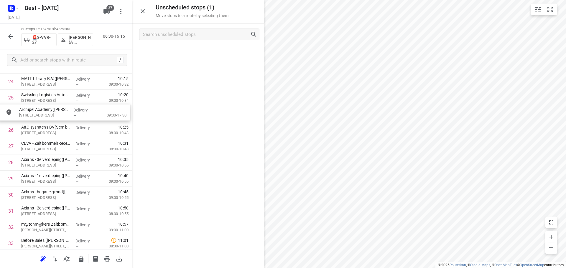
scroll to position [413, 0]
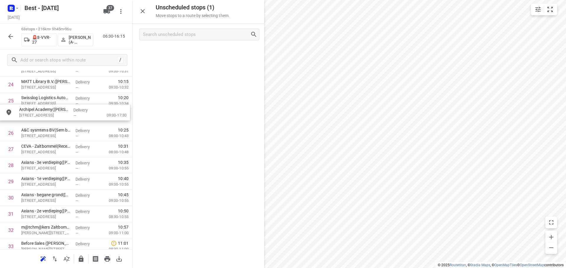
drag, startPoint x: 187, startPoint y: 59, endPoint x: 51, endPoint y: 121, distance: 149.3
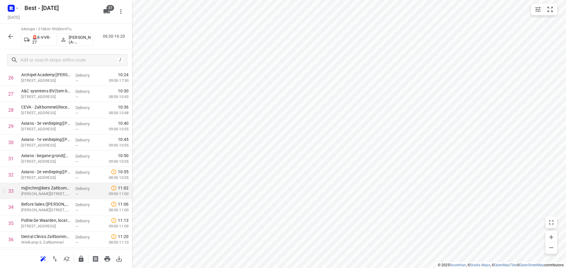
scroll to position [442, 0]
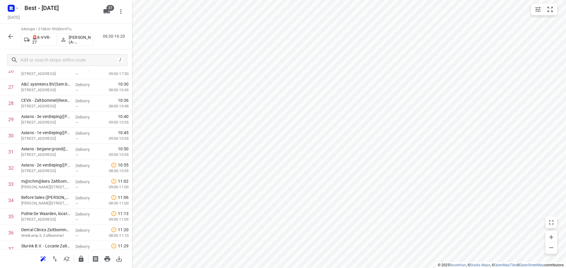
click at [7, 36] on button "button" at bounding box center [11, 37] width 12 height 12
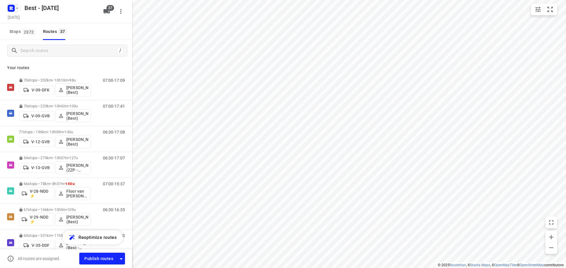
click at [9, 7] on rect "button" at bounding box center [11, 8] width 7 height 7
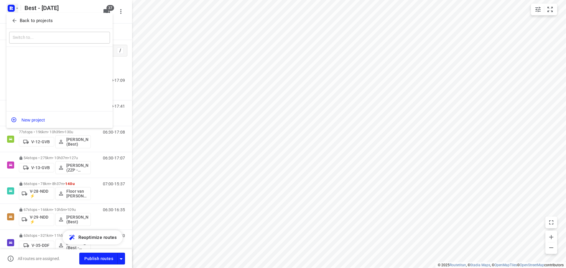
click at [17, 17] on span "Back to projects" at bounding box center [59, 20] width 96 height 7
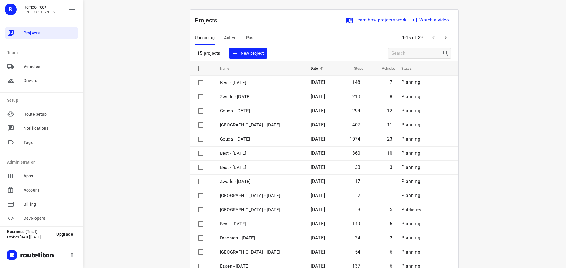
click at [444, 39] on icon "button" at bounding box center [445, 37] width 7 height 7
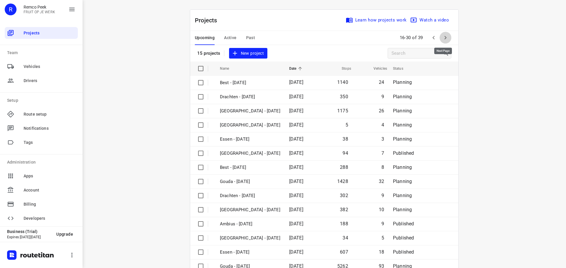
click at [444, 39] on icon "button" at bounding box center [445, 37] width 7 height 7
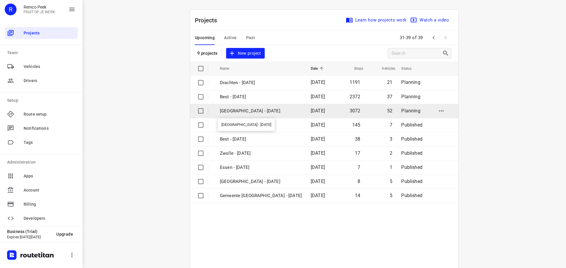
click at [262, 112] on p "Zwolle - Monday" at bounding box center [261, 111] width 82 height 7
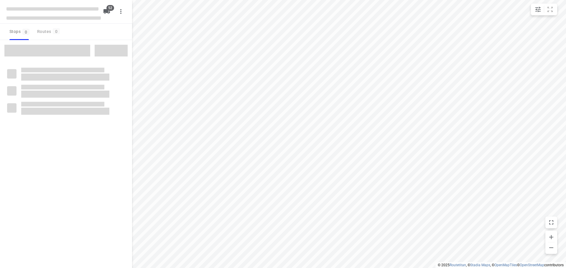
checkbox input "true"
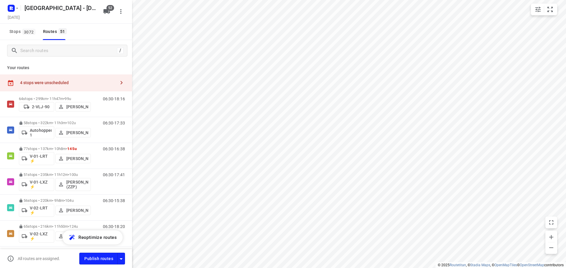
click at [70, 79] on div "4 stops were unscheduled" at bounding box center [66, 83] width 132 height 17
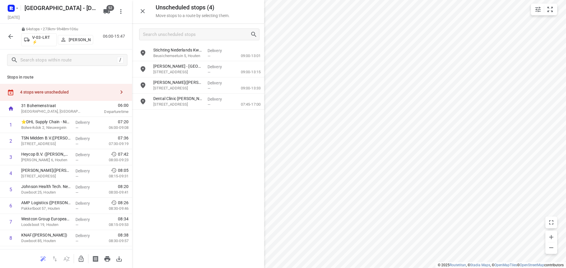
click at [83, 259] on icon "button" at bounding box center [81, 259] width 7 height 7
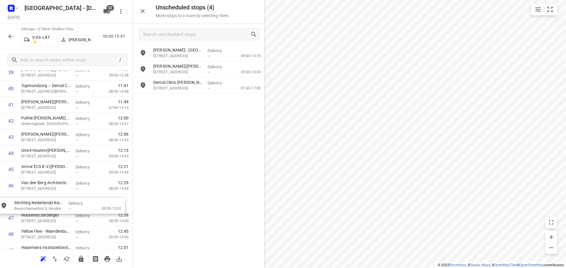
scroll to position [672, 0]
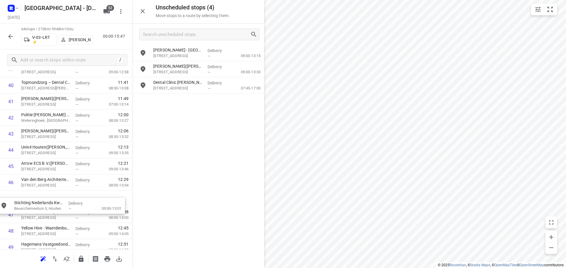
drag, startPoint x: 192, startPoint y: 53, endPoint x: 51, endPoint y: 203, distance: 205.4
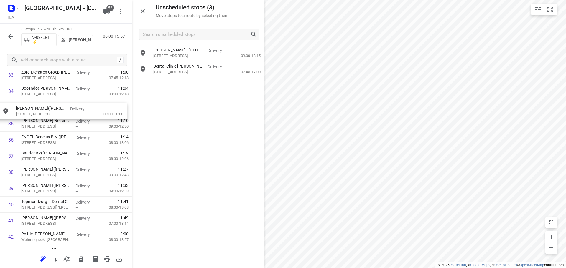
scroll to position [568, 0]
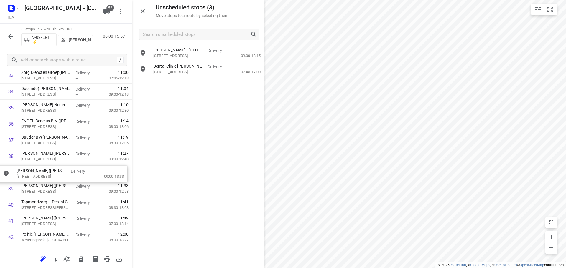
drag, startPoint x: 197, startPoint y: 76, endPoint x: 60, endPoint y: 191, distance: 179.3
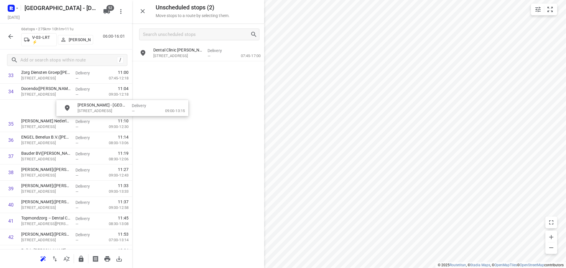
scroll to position [562, 0]
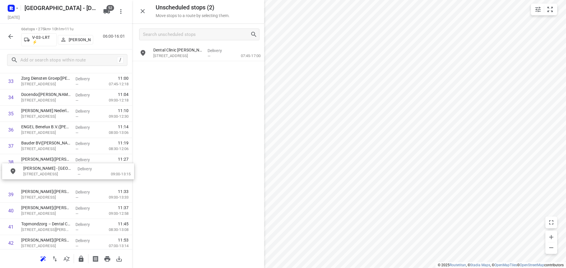
drag, startPoint x: 200, startPoint y: 53, endPoint x: 67, endPoint y: 173, distance: 179.2
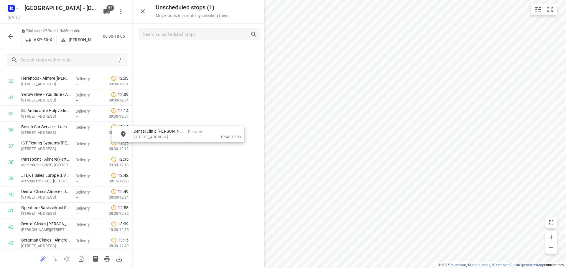
drag, startPoint x: 195, startPoint y: 61, endPoint x: 153, endPoint y: 199, distance: 144.4
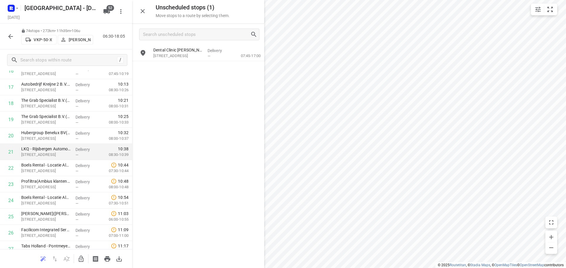
scroll to position [150, 0]
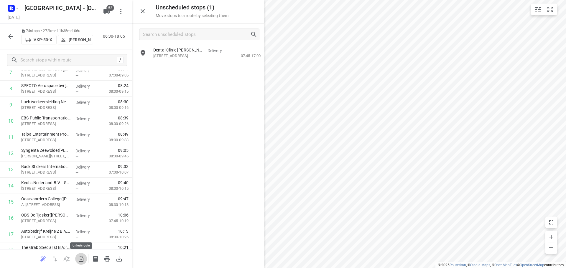
drag, startPoint x: 80, startPoint y: 260, endPoint x: 132, endPoint y: 139, distance: 131.9
click at [81, 259] on icon "button" at bounding box center [81, 259] width 7 height 7
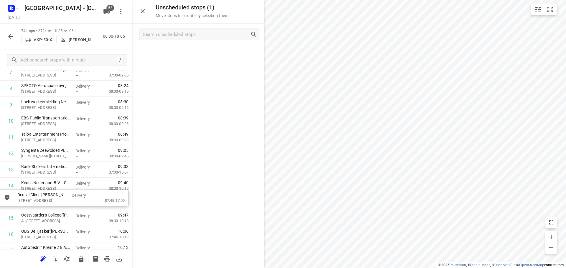
drag, startPoint x: 164, startPoint y: 50, endPoint x: 27, endPoint y: 199, distance: 202.1
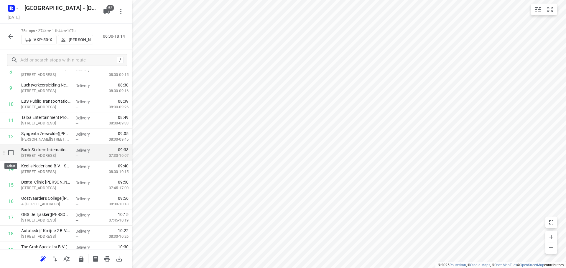
click at [11, 151] on input "checkbox" at bounding box center [11, 153] width 12 height 12
checkbox input "true"
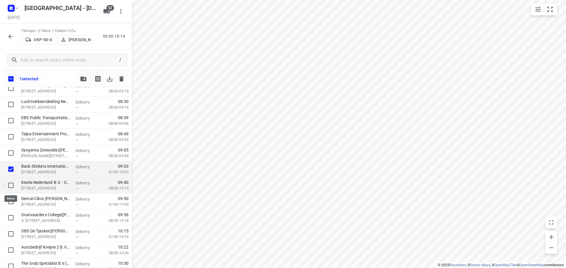
click at [9, 185] on input "checkbox" at bounding box center [11, 186] width 12 height 12
checkbox input "true"
click at [84, 79] on icon "button" at bounding box center [83, 79] width 6 height 5
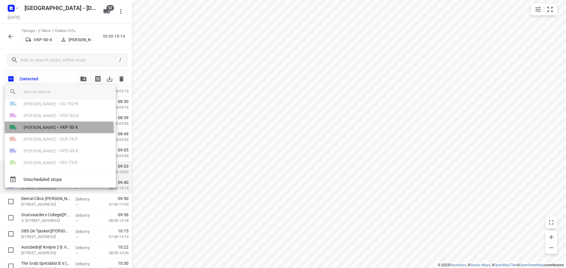
click at [60, 131] on span "VKP-50-X" at bounding box center [69, 127] width 18 height 7
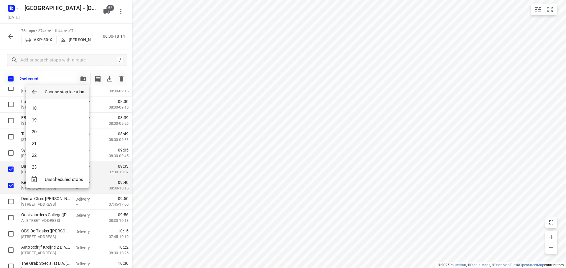
scroll to position [177, 0]
click at [44, 134] on li "18" at bounding box center [57, 131] width 63 height 12
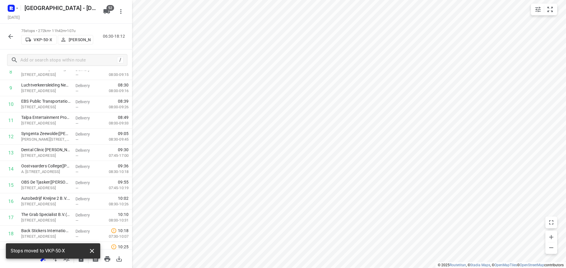
click at [95, 249] on button "button" at bounding box center [92, 251] width 12 height 12
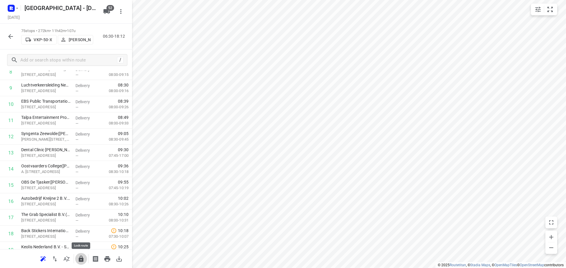
click at [80, 258] on icon "button" at bounding box center [81, 259] width 5 height 6
click at [6, 34] on button "button" at bounding box center [11, 37] width 12 height 12
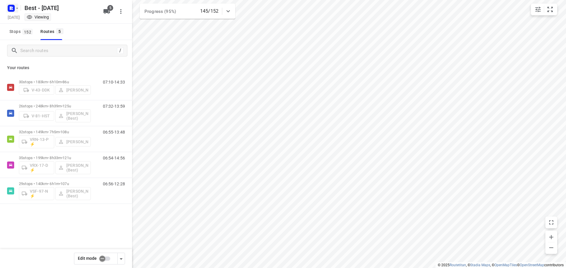
click at [14, 6] on rect "button" at bounding box center [11, 8] width 7 height 7
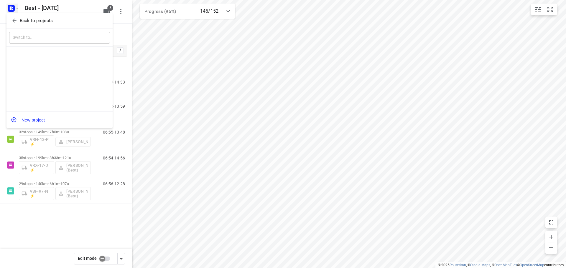
click at [18, 22] on span "Back to projects" at bounding box center [59, 20] width 96 height 7
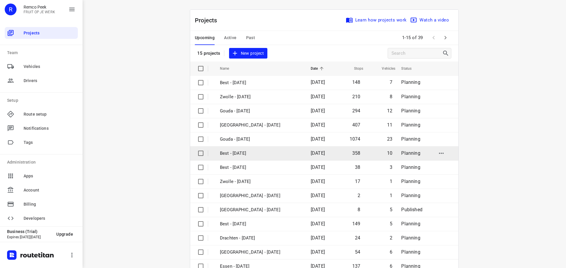
click at [253, 152] on p "Best - [DATE]" at bounding box center [261, 153] width 82 height 7
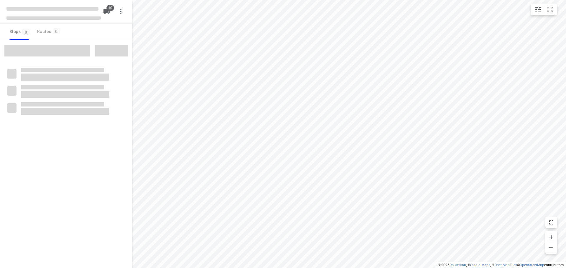
checkbox input "true"
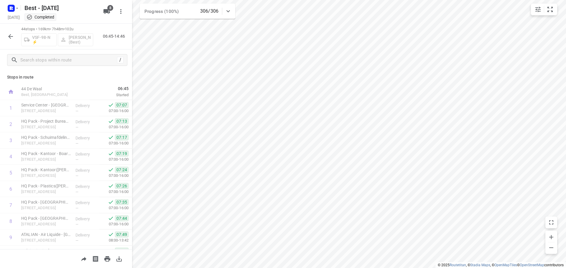
scroll to position [88, 0]
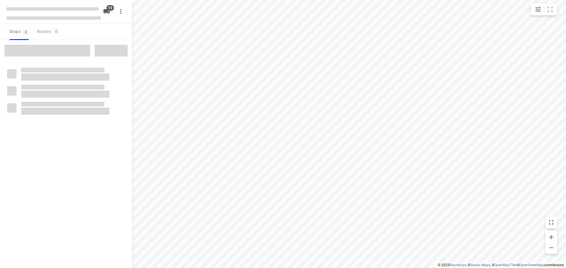
checkbox input "true"
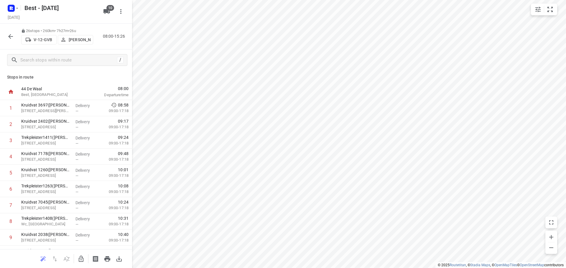
click at [13, 45] on div "26 stops • 260km • 7h27m • 26u V-12-GVB [PERSON_NAME] 08:00-15:26" at bounding box center [66, 37] width 132 height 26
click at [12, 43] on div "26 stops • 260km • 7h27m • 26u V-12-GVB [PERSON_NAME] 08:00-15:26" at bounding box center [66, 37] width 132 height 26
click at [12, 39] on icon "button" at bounding box center [10, 36] width 7 height 7
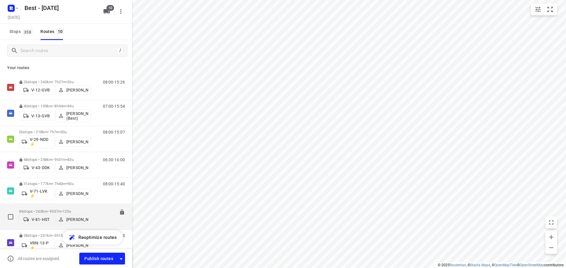
scroll to position [108, 0]
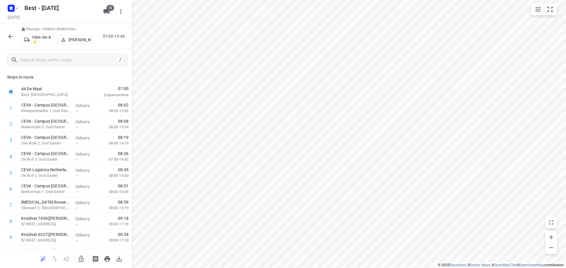
click at [14, 36] on icon "button" at bounding box center [10, 36] width 7 height 7
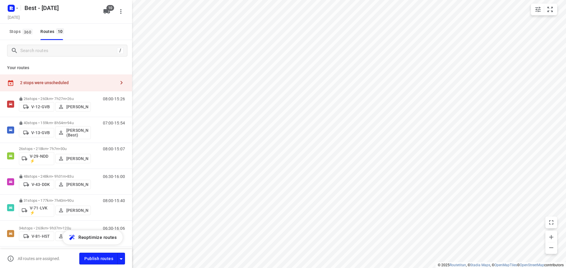
checkbox input "true"
click at [95, 84] on div "2 stops were unscheduled" at bounding box center [67, 82] width 95 height 5
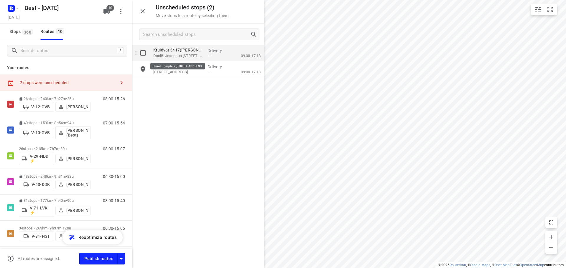
click at [178, 55] on p "Daniël Josephus [STREET_ADDRESS]" at bounding box center [178, 56] width 50 height 6
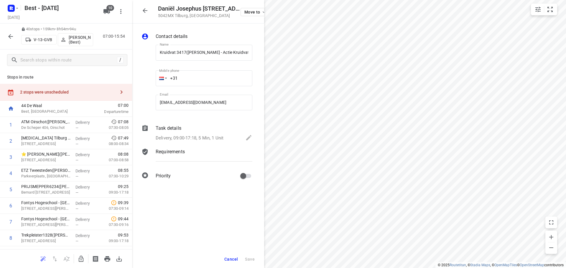
click at [79, 261] on icon "button" at bounding box center [81, 259] width 5 height 6
click at [150, 14] on button "button" at bounding box center [145, 11] width 12 height 12
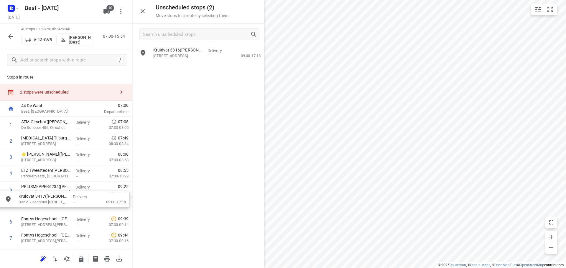
drag, startPoint x: 206, startPoint y: 57, endPoint x: 69, endPoint y: 193, distance: 193.0
click at [81, 259] on icon "button" at bounding box center [81, 259] width 5 height 6
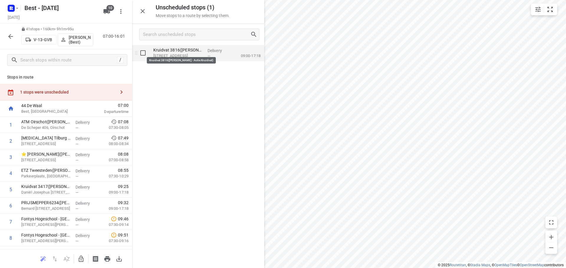
click at [164, 51] on p "Kruidvat 3816([PERSON_NAME] - Actie Kruidvat)" at bounding box center [178, 50] width 50 height 6
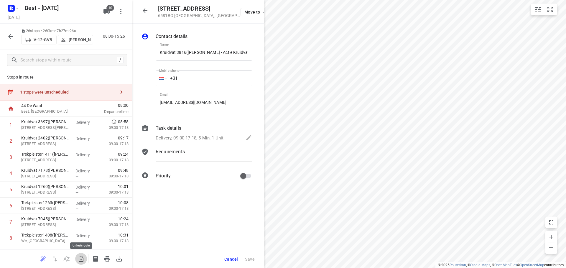
click at [86, 258] on button "button" at bounding box center [81, 259] width 12 height 12
click at [240, 9] on button "Move to" at bounding box center [254, 12] width 28 height 8
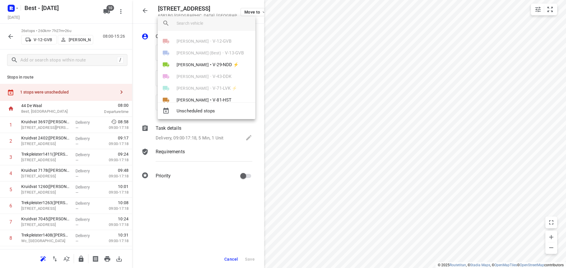
click at [145, 36] on div at bounding box center [283, 134] width 566 height 268
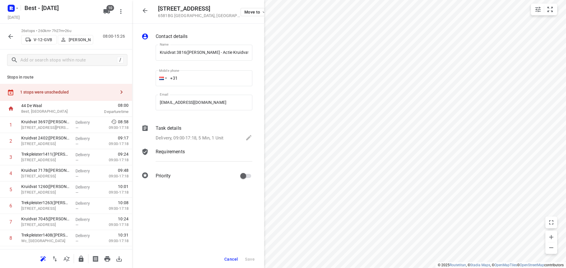
click at [150, 11] on button "button" at bounding box center [145, 11] width 12 height 12
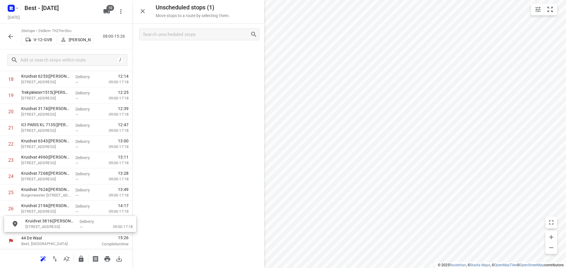
drag, startPoint x: 166, startPoint y: 48, endPoint x: 37, endPoint y: 215, distance: 210.6
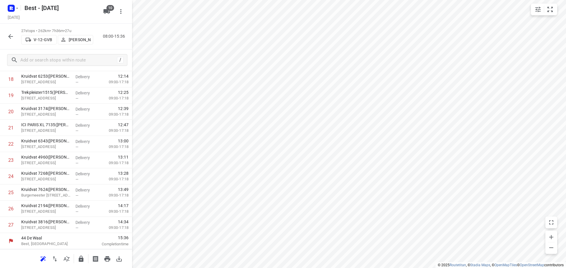
scroll to position [304, 0]
click at [79, 261] on icon "button" at bounding box center [81, 259] width 5 height 6
click at [13, 41] on button "button" at bounding box center [11, 37] width 12 height 12
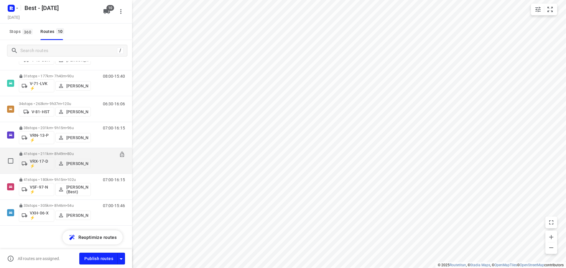
scroll to position [49, 0]
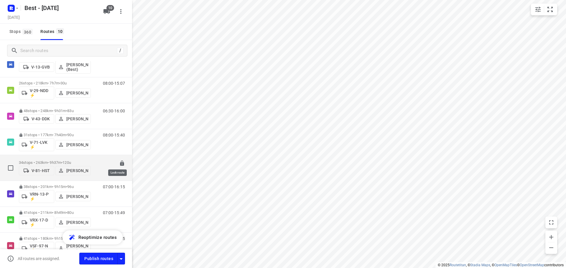
click at [119, 161] on icon at bounding box center [122, 164] width 6 height 6
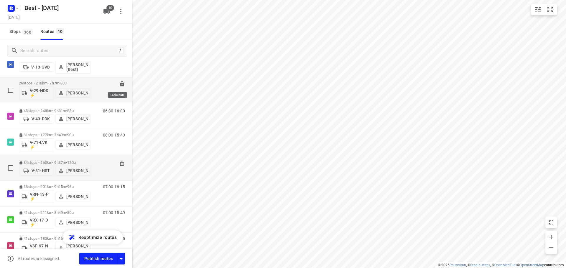
click at [120, 83] on icon at bounding box center [122, 83] width 4 height 5
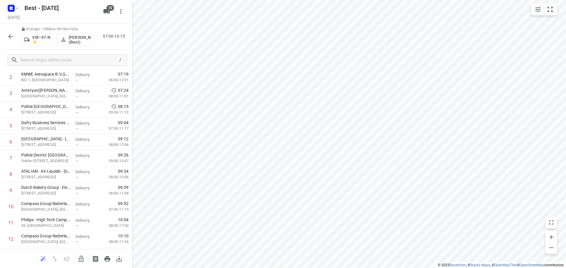
scroll to position [0, 0]
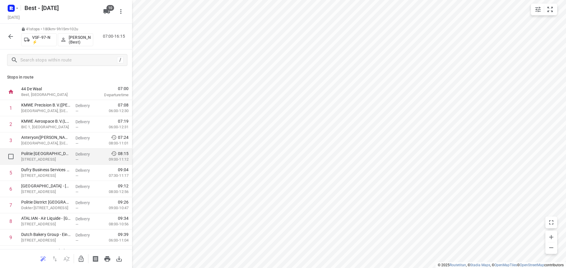
click at [75, 158] on span "—" at bounding box center [76, 160] width 3 height 4
